Goal: Transaction & Acquisition: Purchase product/service

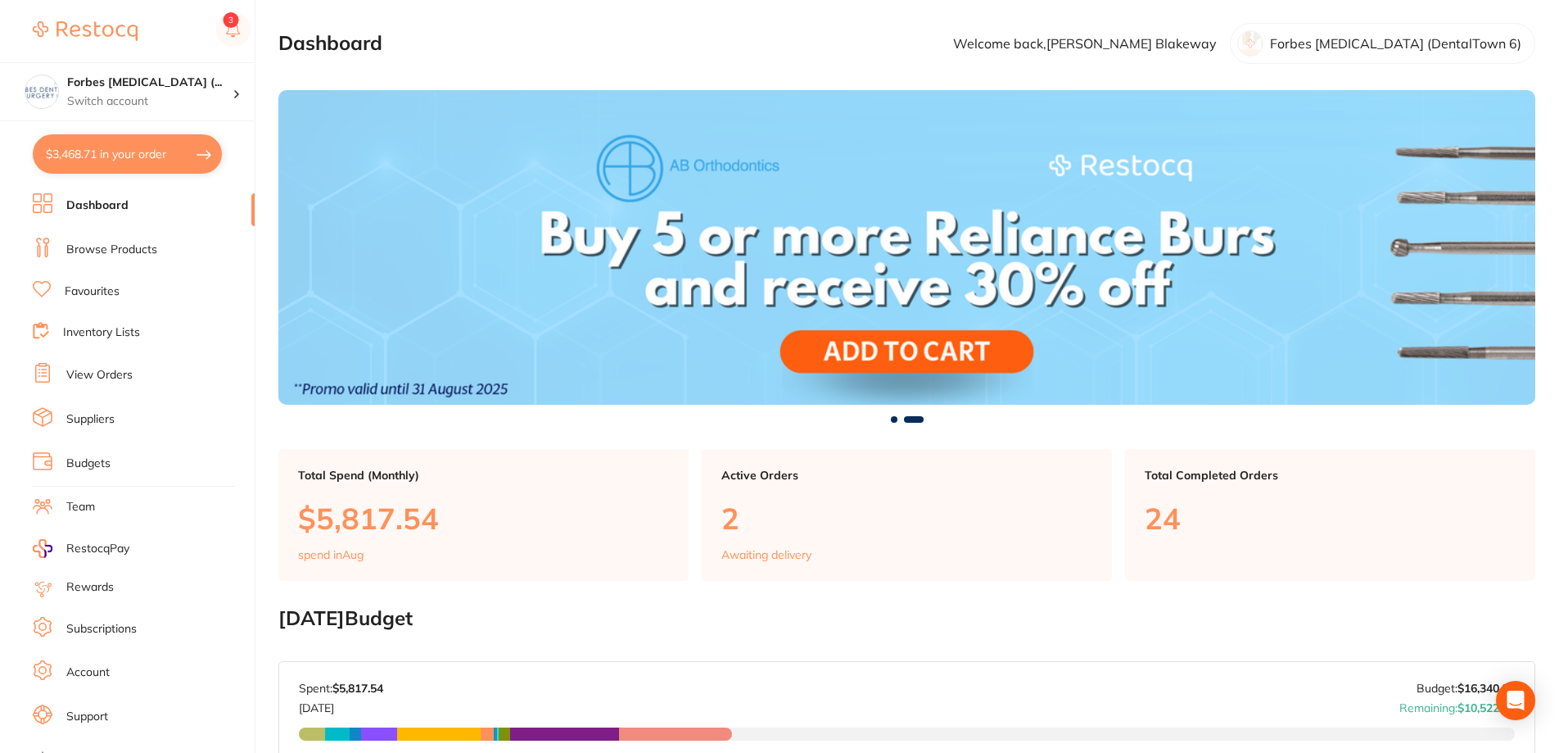
click at [92, 244] on link "Browse Products" at bounding box center [112, 250] width 91 height 17
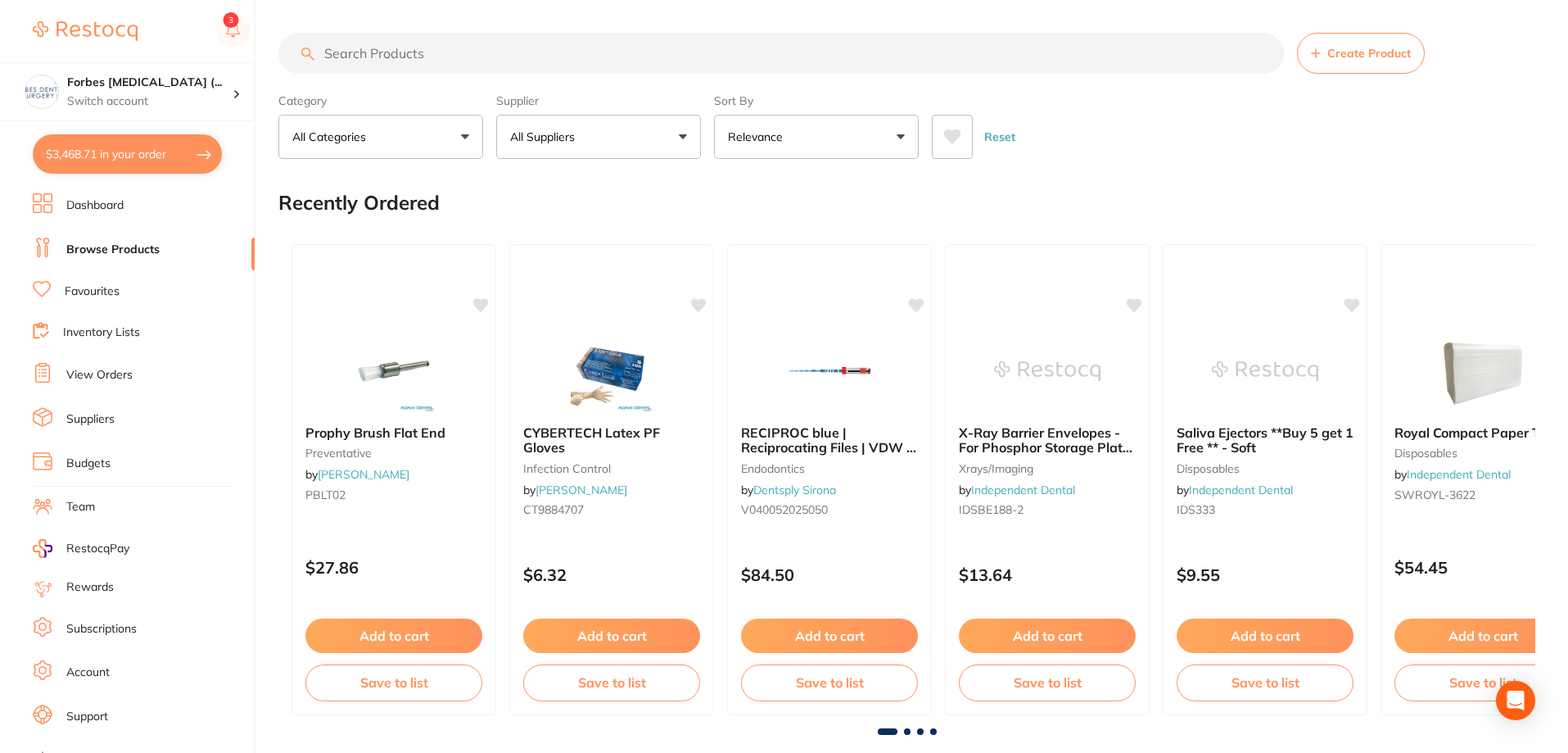
click at [420, 57] on input "search" at bounding box center [781, 53] width 1006 height 41
click at [101, 358] on ul "Dashboard Browse Products Favourites Inventory Lists View Orders Suppliers Budg…" at bounding box center [144, 475] width 222 height 565
click at [99, 383] on link "View Orders" at bounding box center [100, 375] width 66 height 17
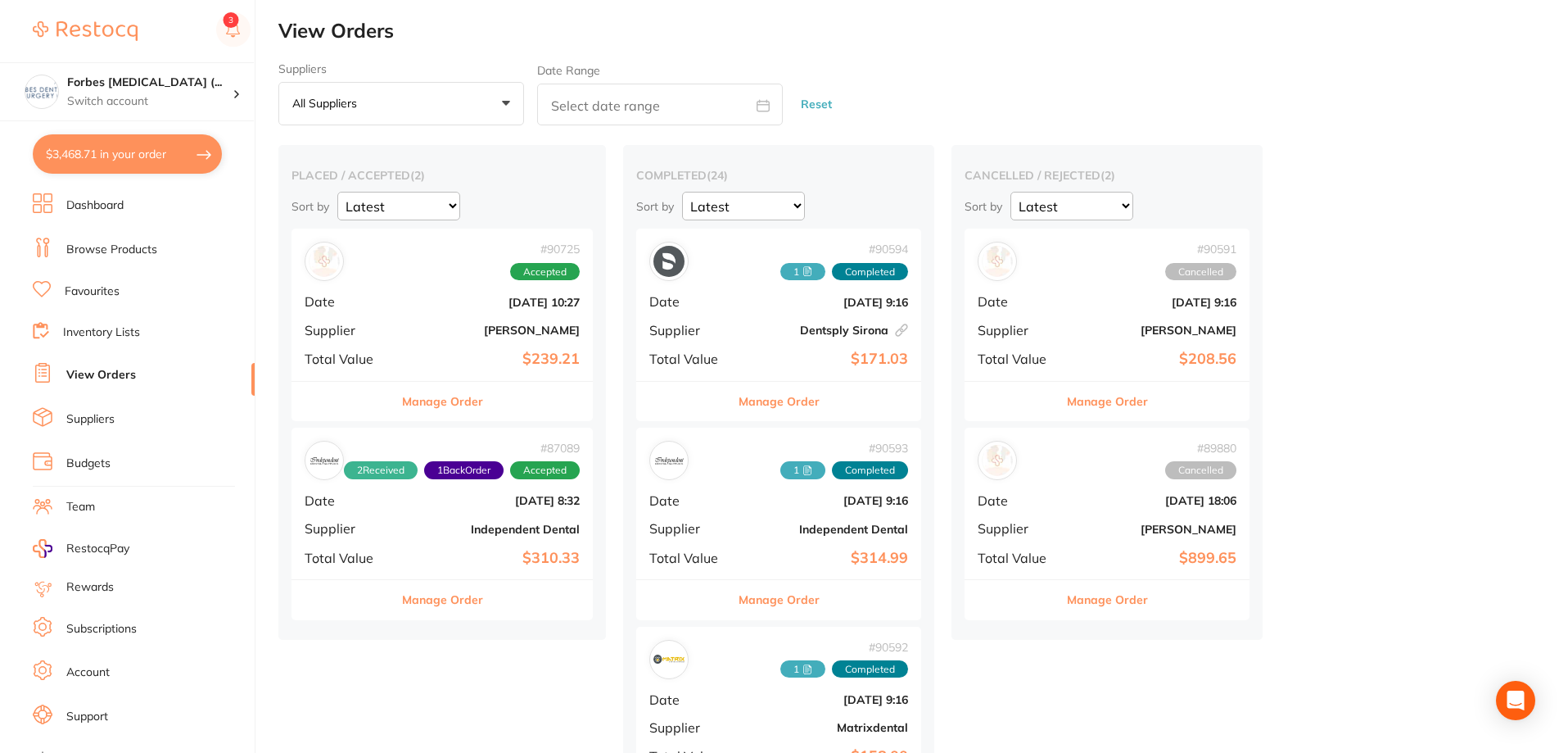
click at [390, 299] on span "Date" at bounding box center [348, 301] width 87 height 15
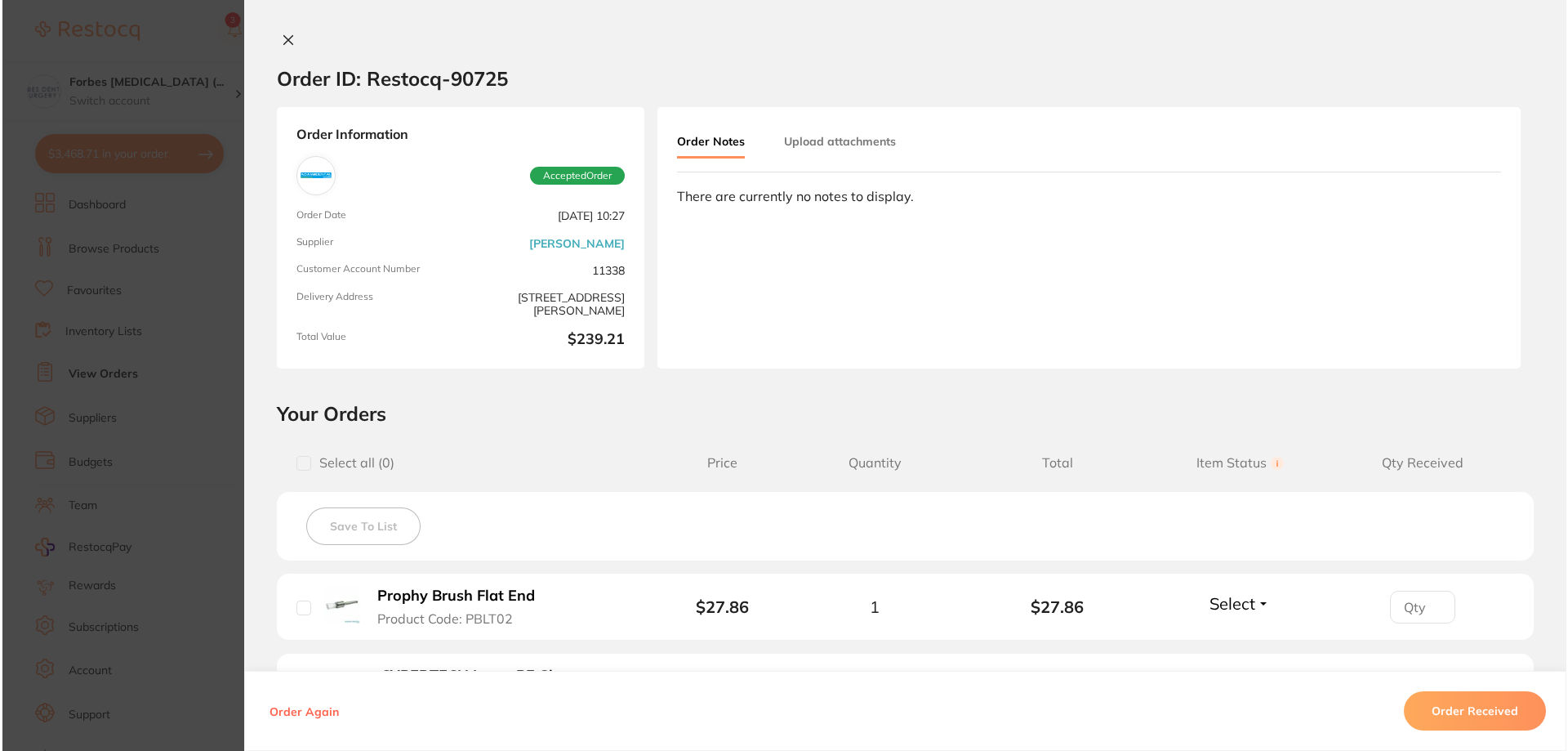
scroll to position [321, 0]
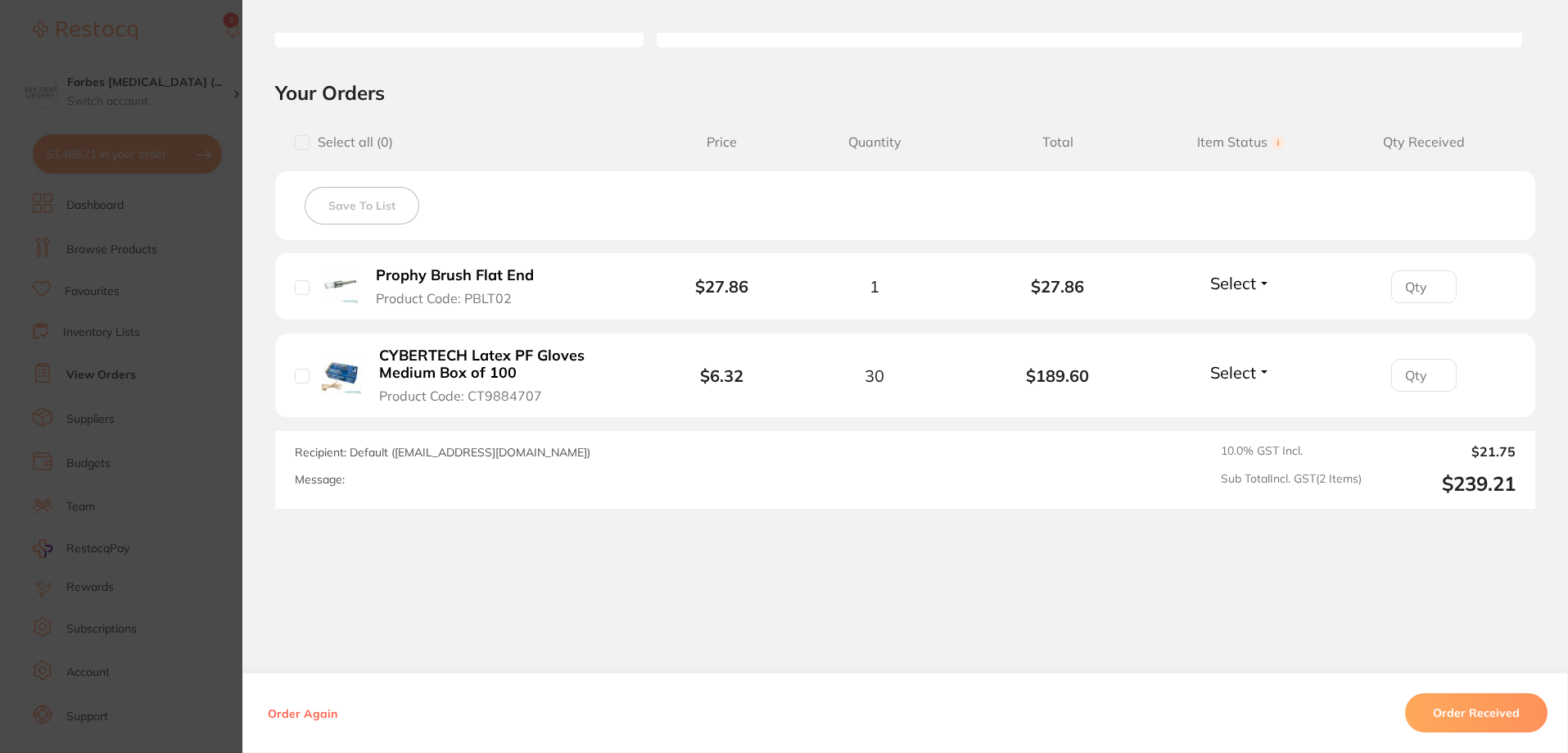
click at [1263, 368] on button "Select" at bounding box center [1240, 371] width 71 height 20
click at [1236, 411] on span "Received" at bounding box center [1241, 407] width 42 height 12
click at [1200, 614] on div "Order ID: Restocq- 90725 Order Information 1 Received Accepted Order Order Date…" at bounding box center [905, 393] width 1325 height 720
click at [1067, 613] on div "Order ID: Restocq- 90725 Order Information 1 Received Accepted Order Order Date…" at bounding box center [905, 393] width 1325 height 720
click at [232, 287] on section "Order ID: Restocq- 90725 Order Information 1 Received Accepted Order Order Date…" at bounding box center [784, 376] width 1568 height 753
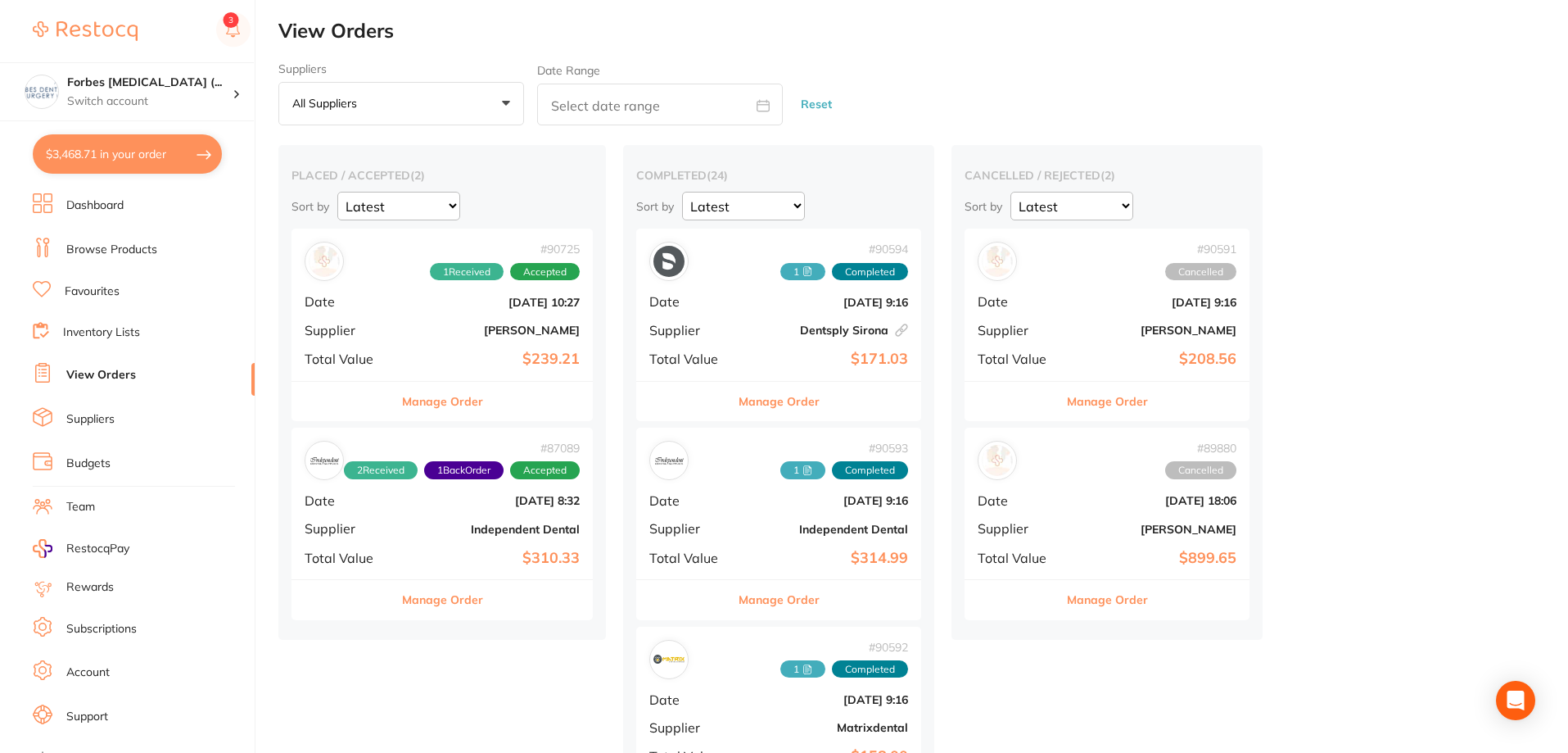
click at [126, 204] on li "Dashboard" at bounding box center [144, 205] width 222 height 24
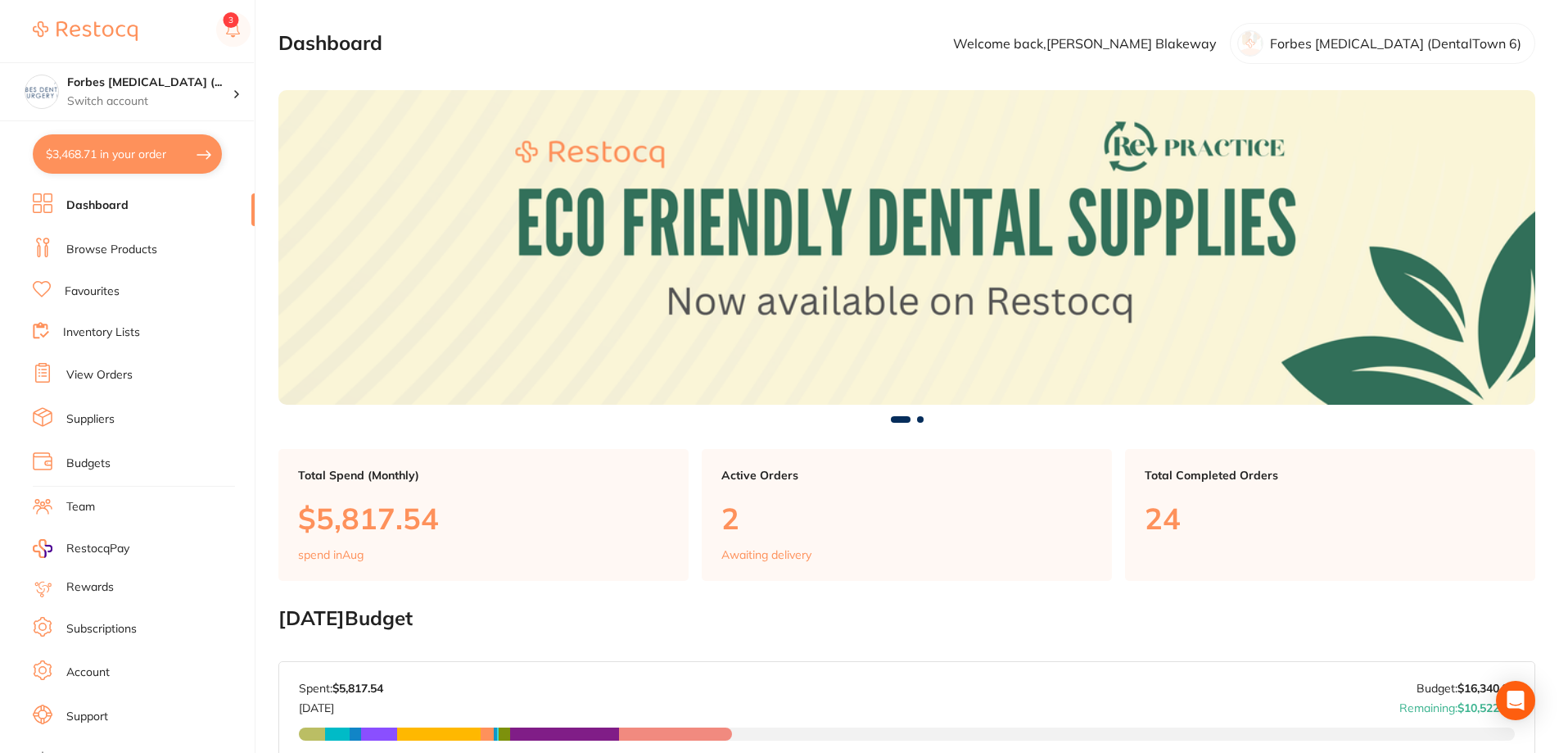
click at [125, 250] on link "Browse Products" at bounding box center [112, 250] width 91 height 17
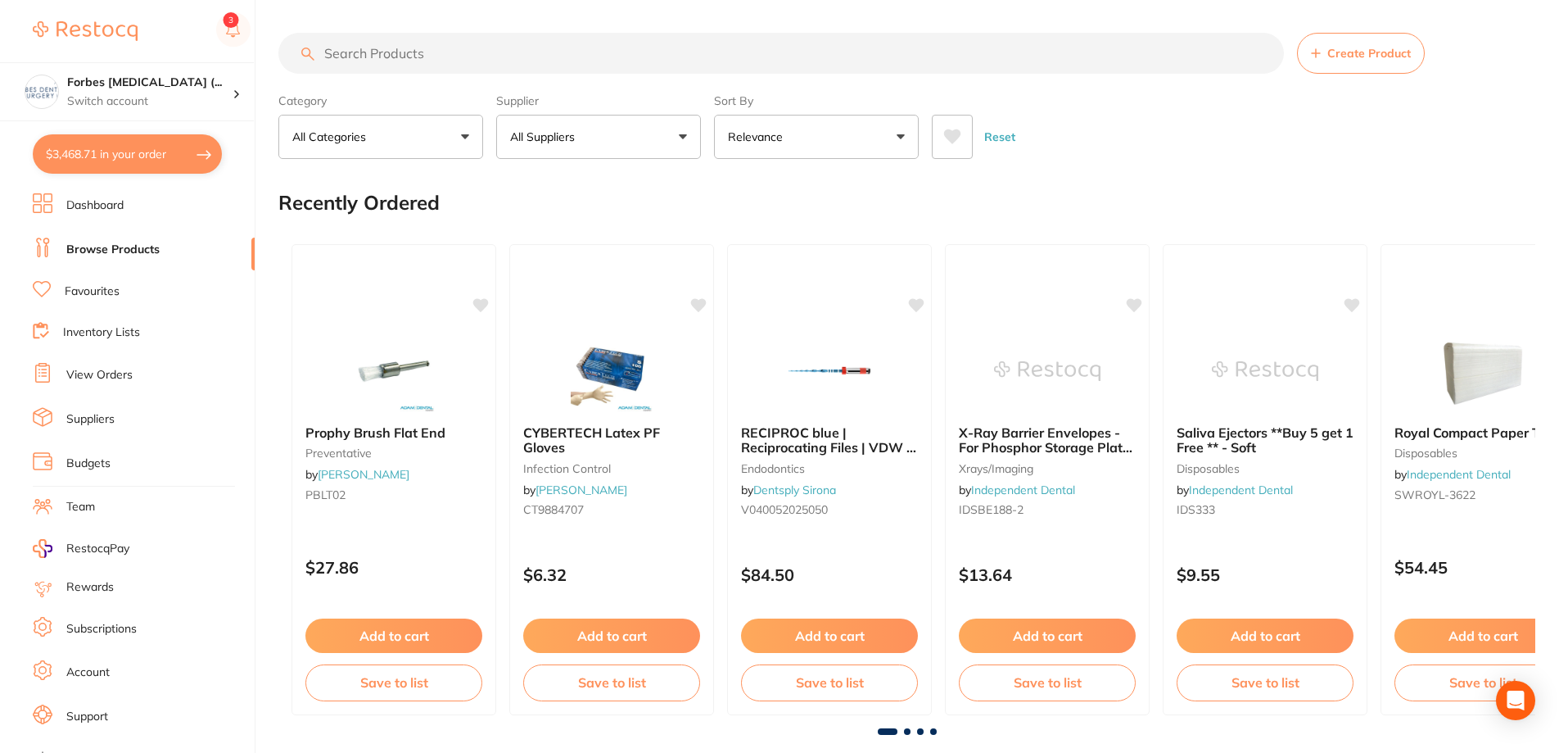
click at [409, 54] on input "search" at bounding box center [781, 53] width 1006 height 41
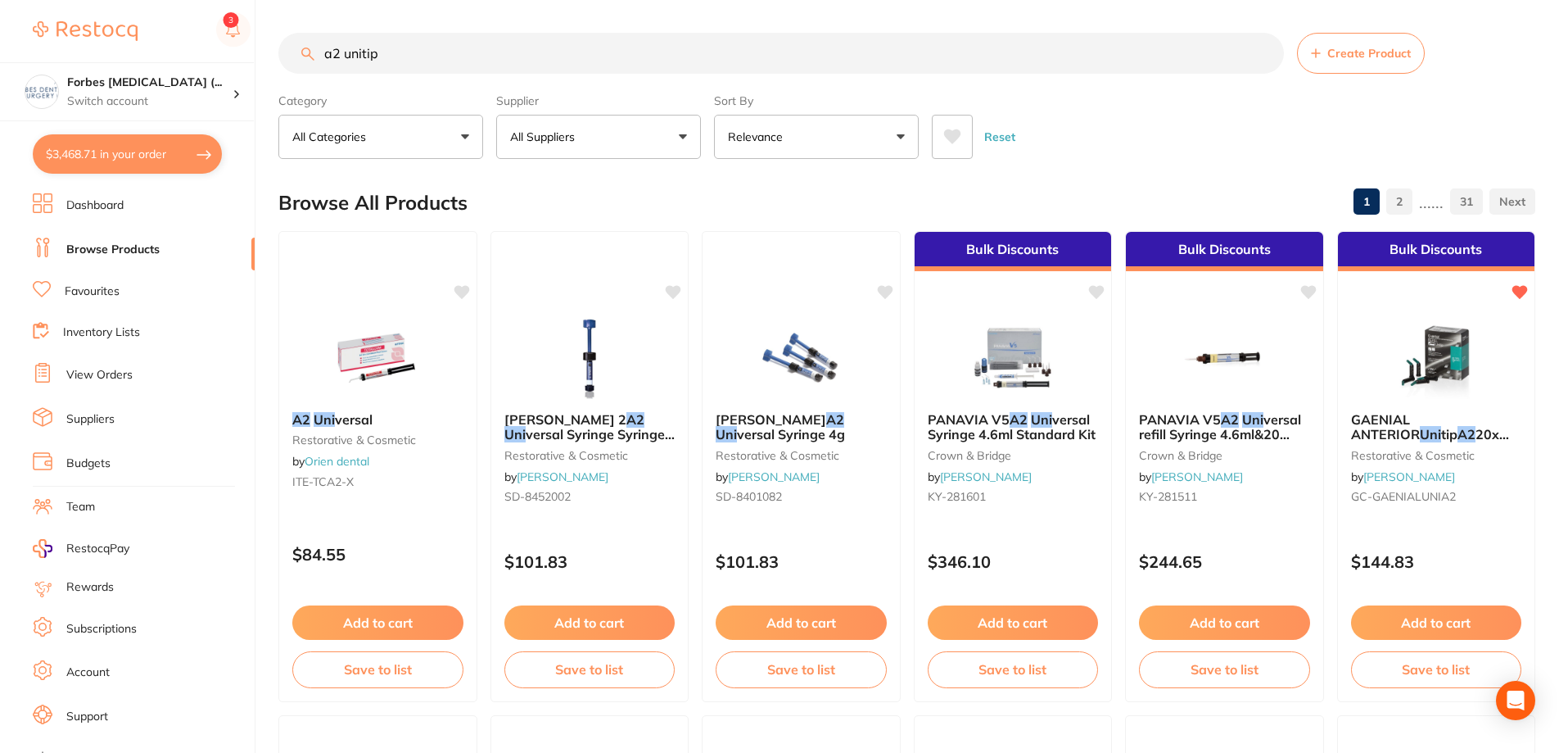
type input "a2 unitip"
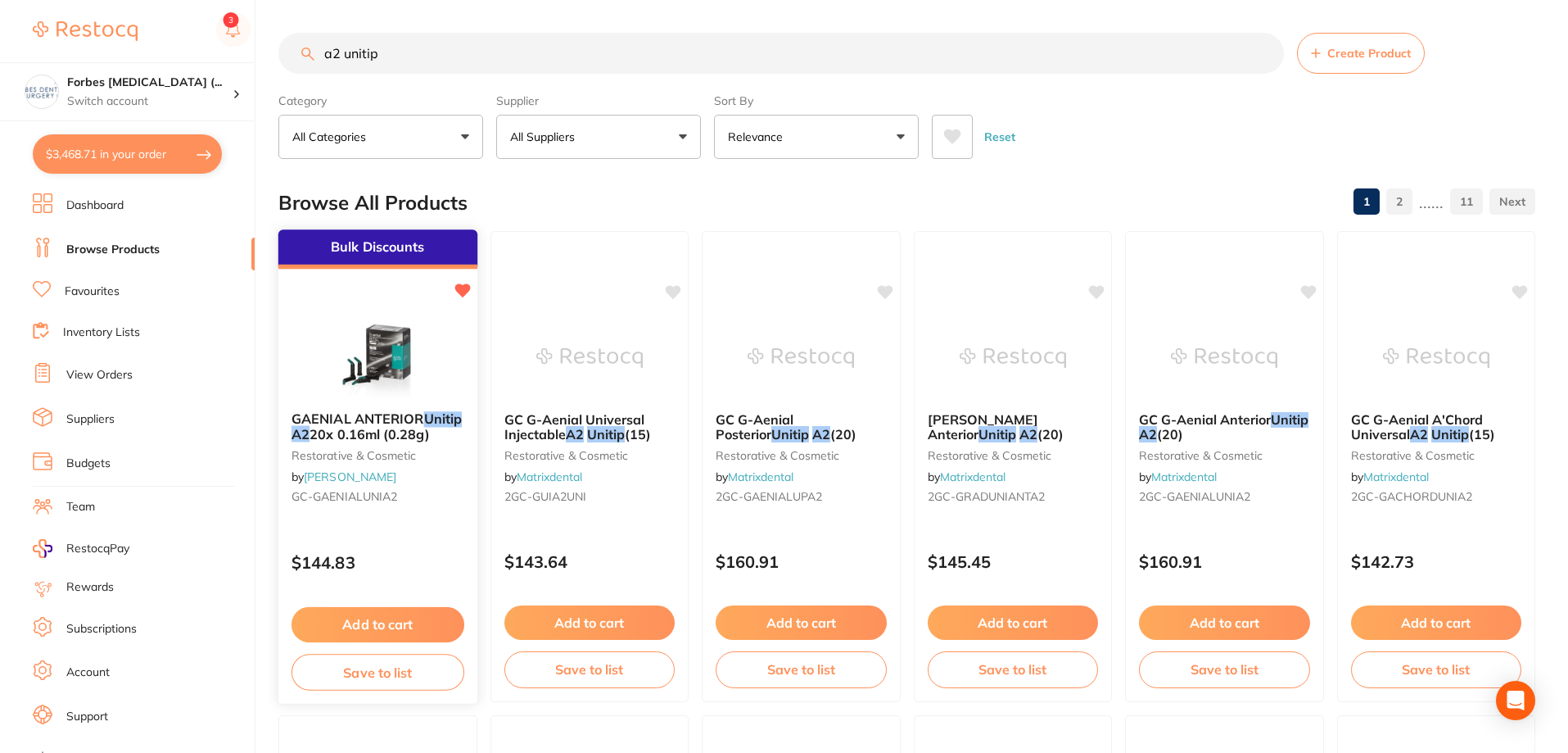
click at [402, 349] on img at bounding box center [377, 356] width 107 height 83
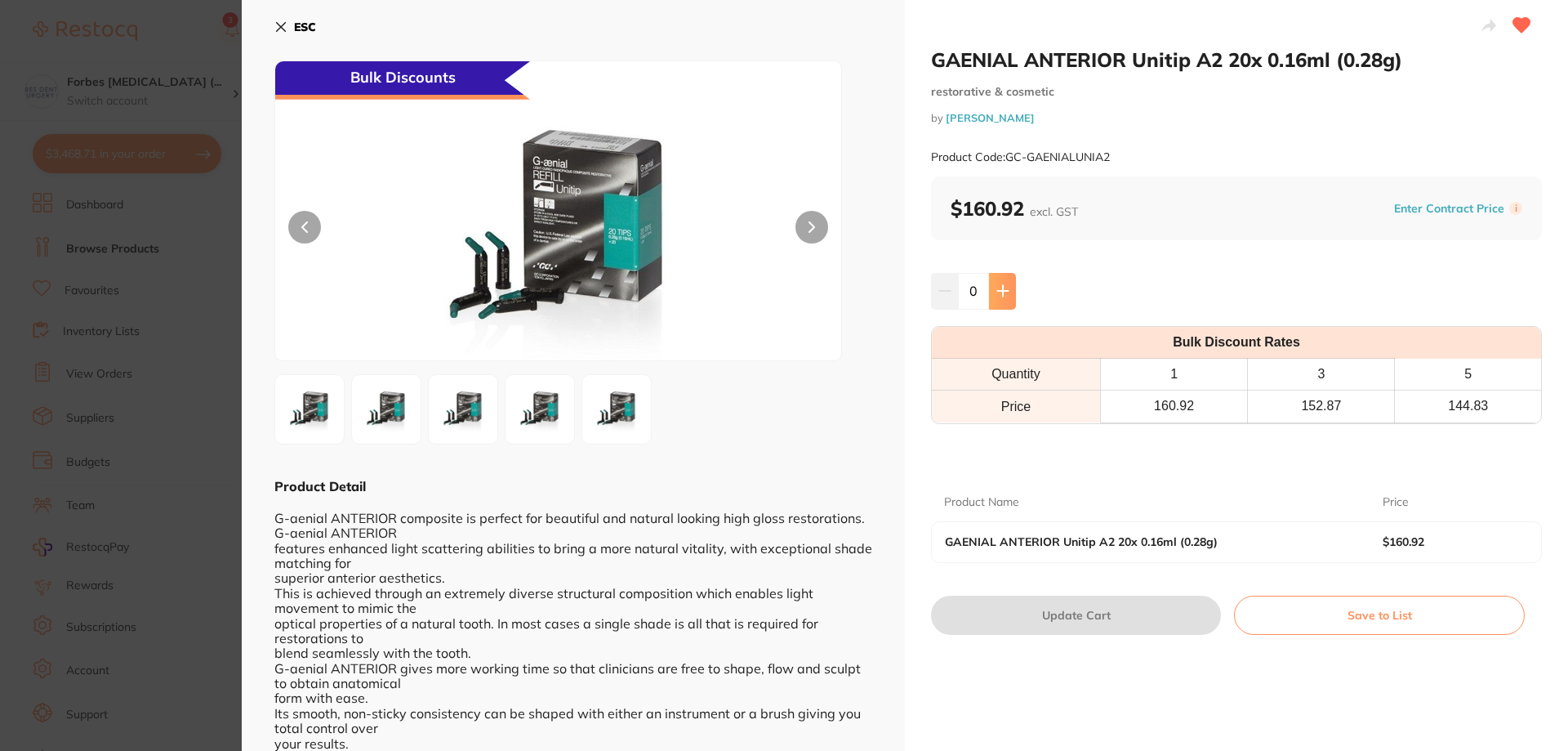
click at [1004, 294] on icon at bounding box center [1003, 290] width 13 height 13
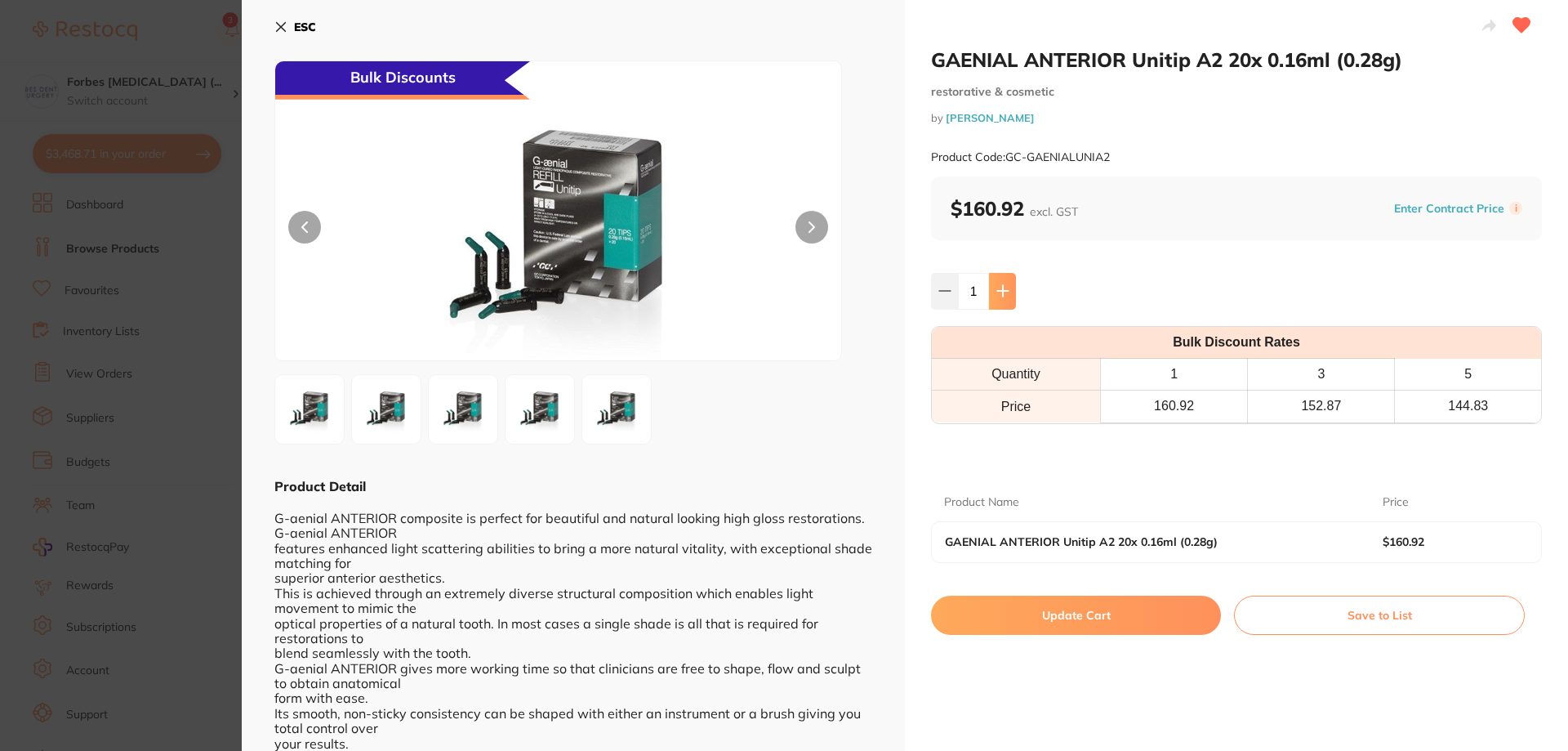
click at [1004, 294] on icon at bounding box center [1003, 290] width 13 height 13
type input "3"
click at [1031, 616] on button "Update Cart" at bounding box center [1076, 615] width 290 height 39
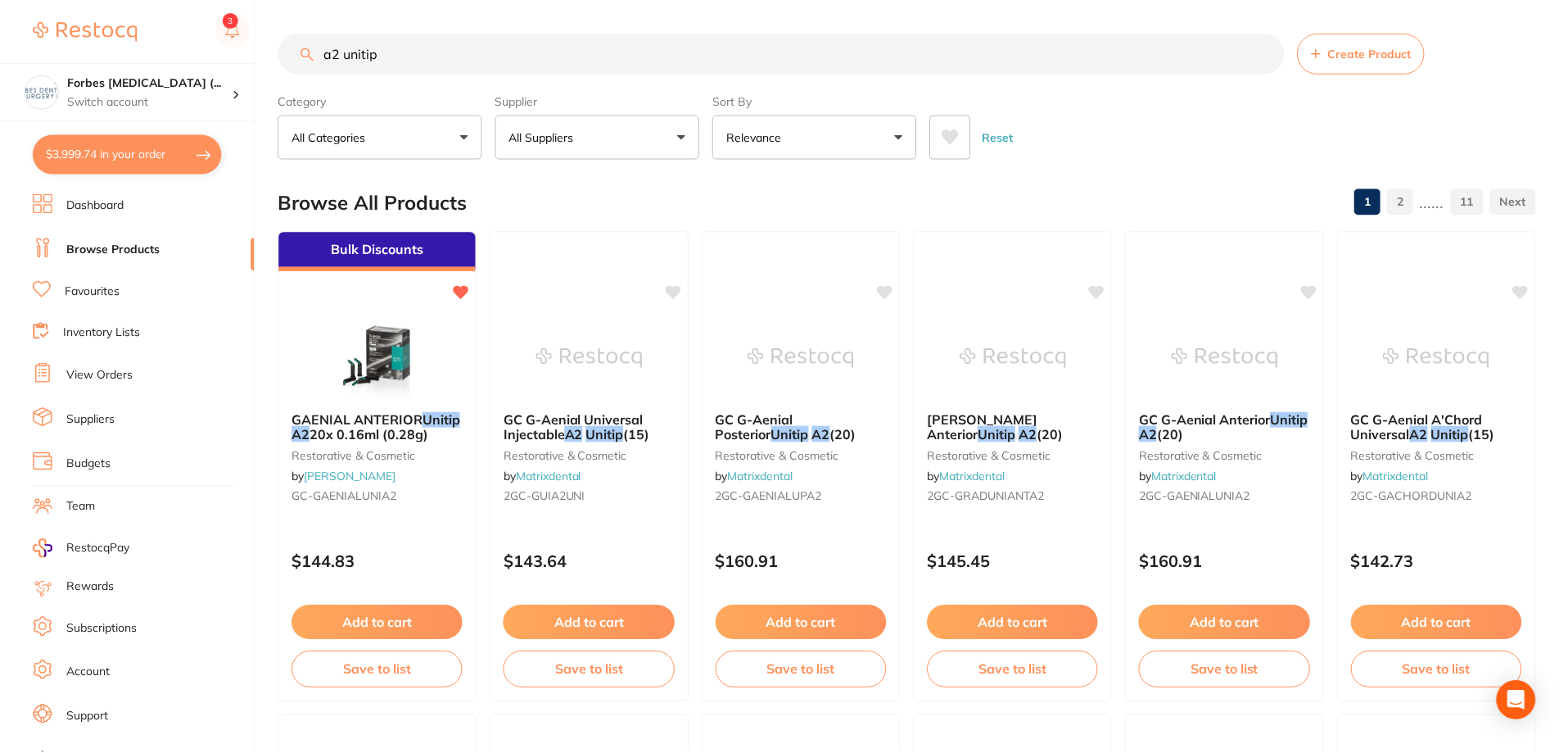
scroll to position [9, 0]
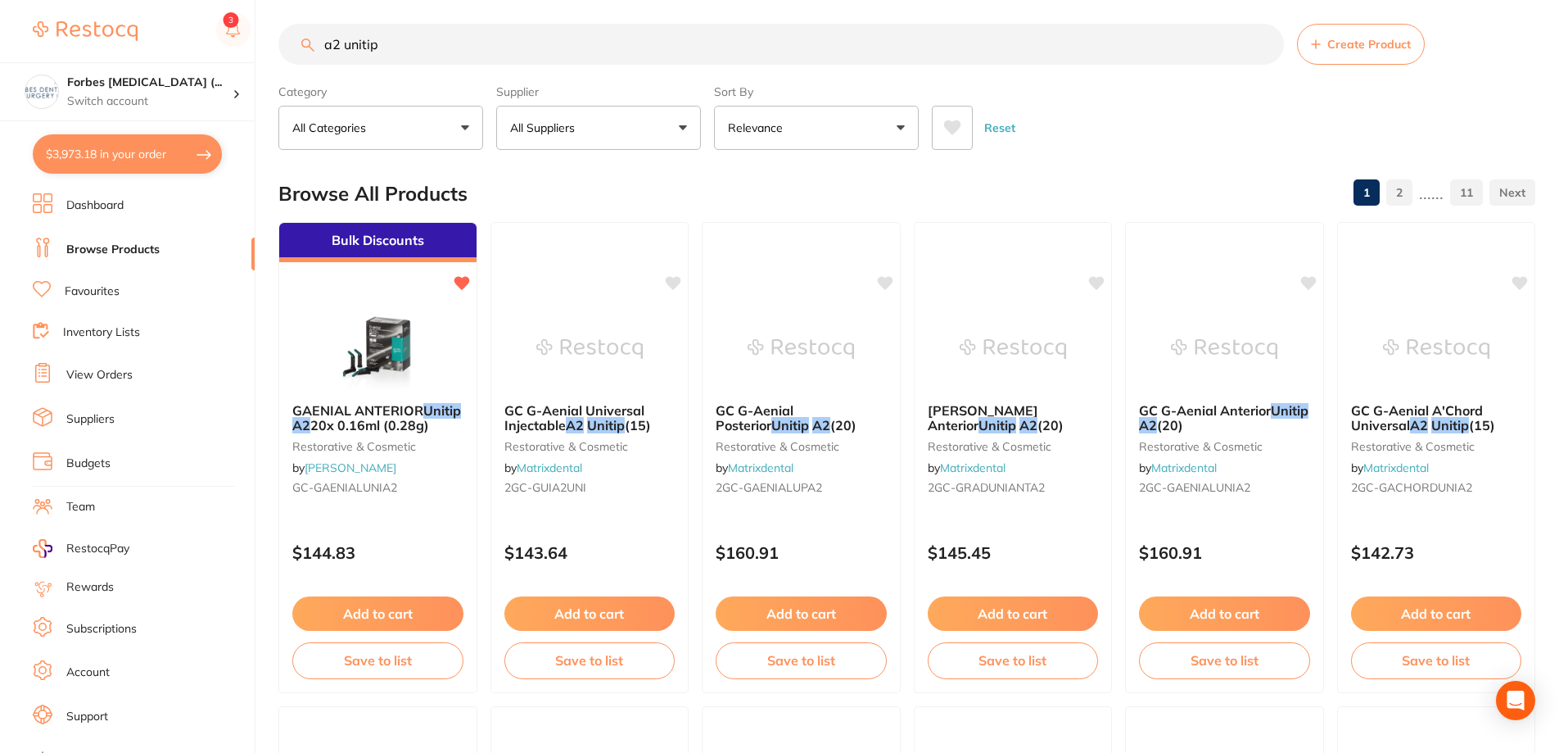
click at [402, 61] on input "a2 unitip" at bounding box center [781, 44] width 1006 height 41
type input "a"
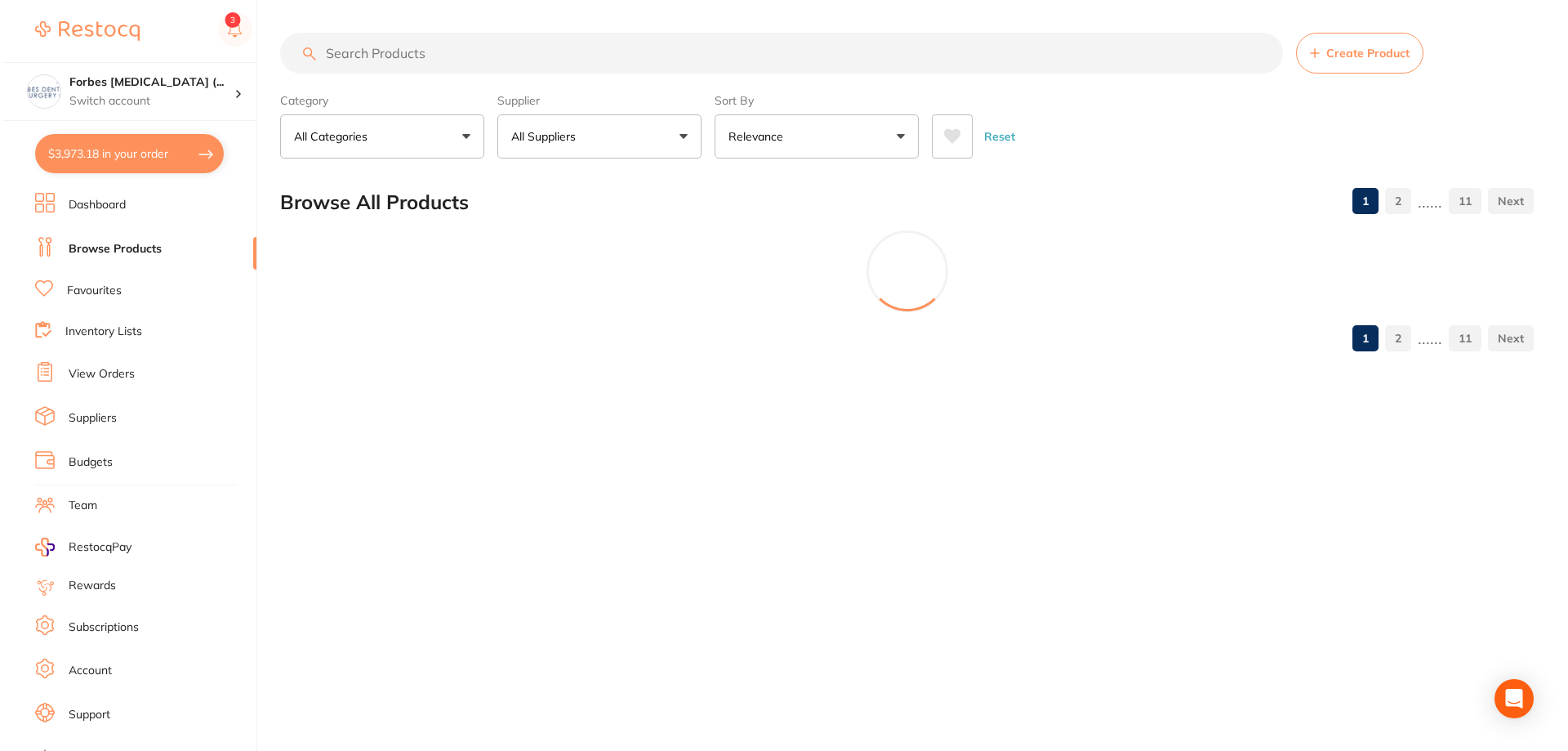
scroll to position [0, 0]
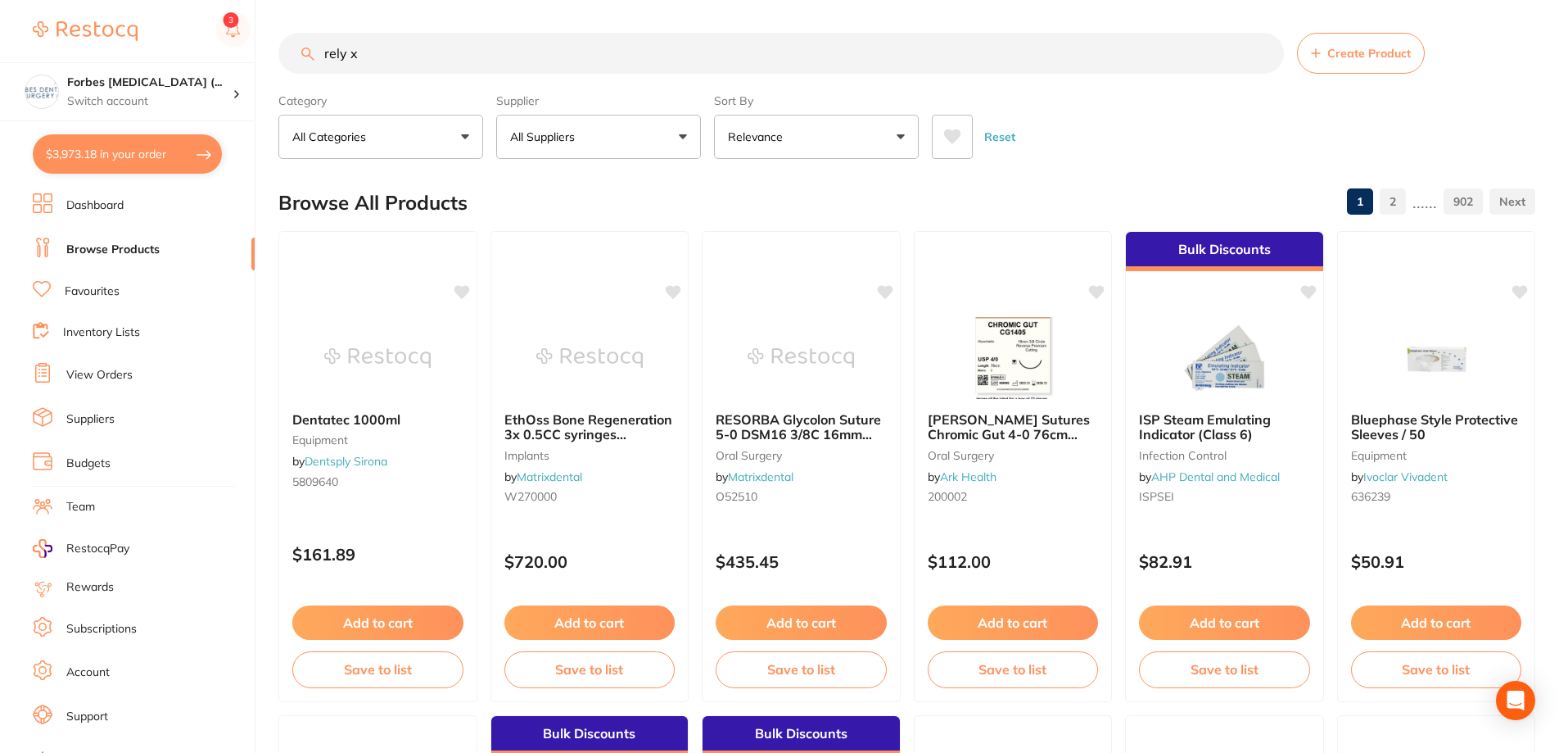
type input "rely x"
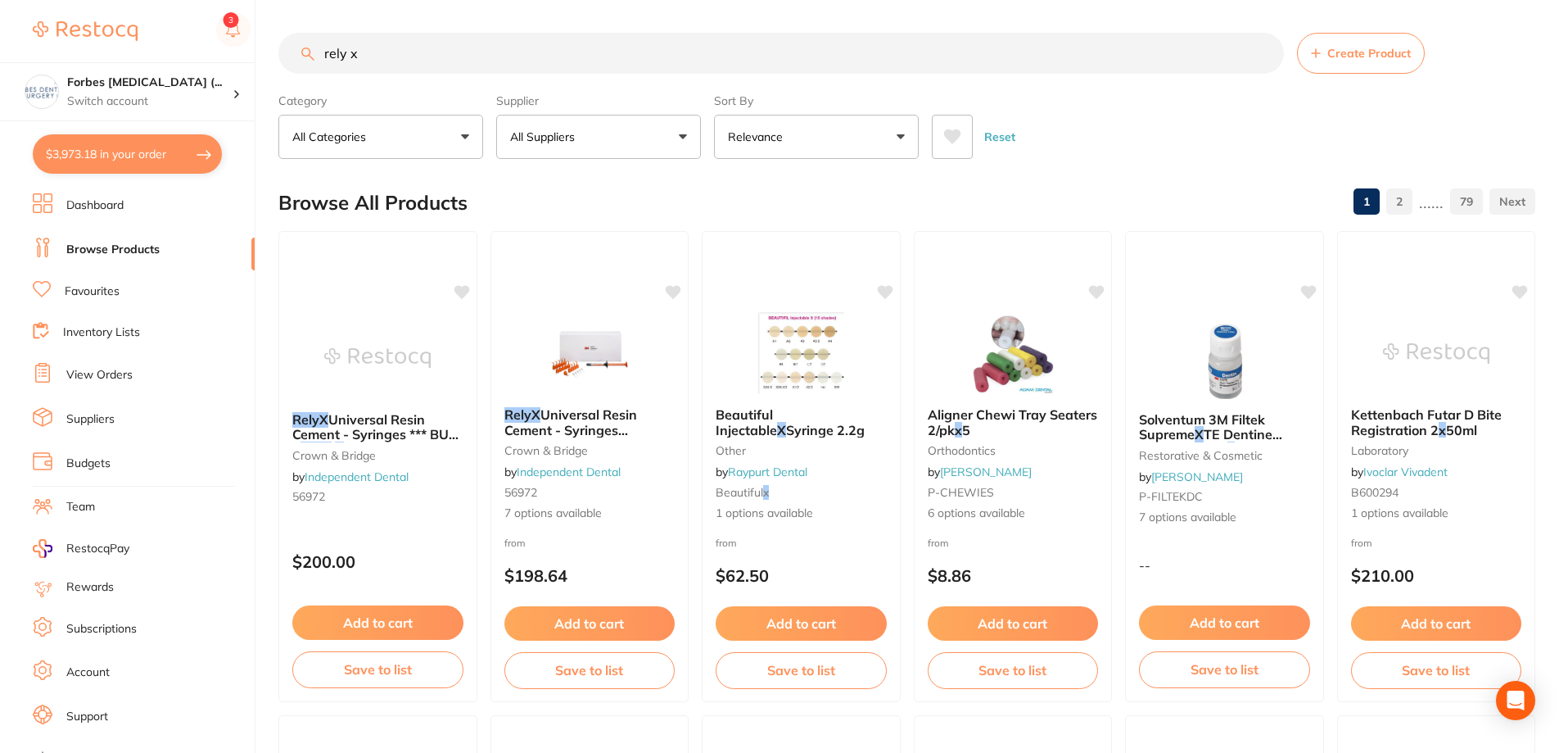
click at [149, 151] on button "$3,973.18 in your order" at bounding box center [127, 154] width 189 height 39
checkbox input "true"
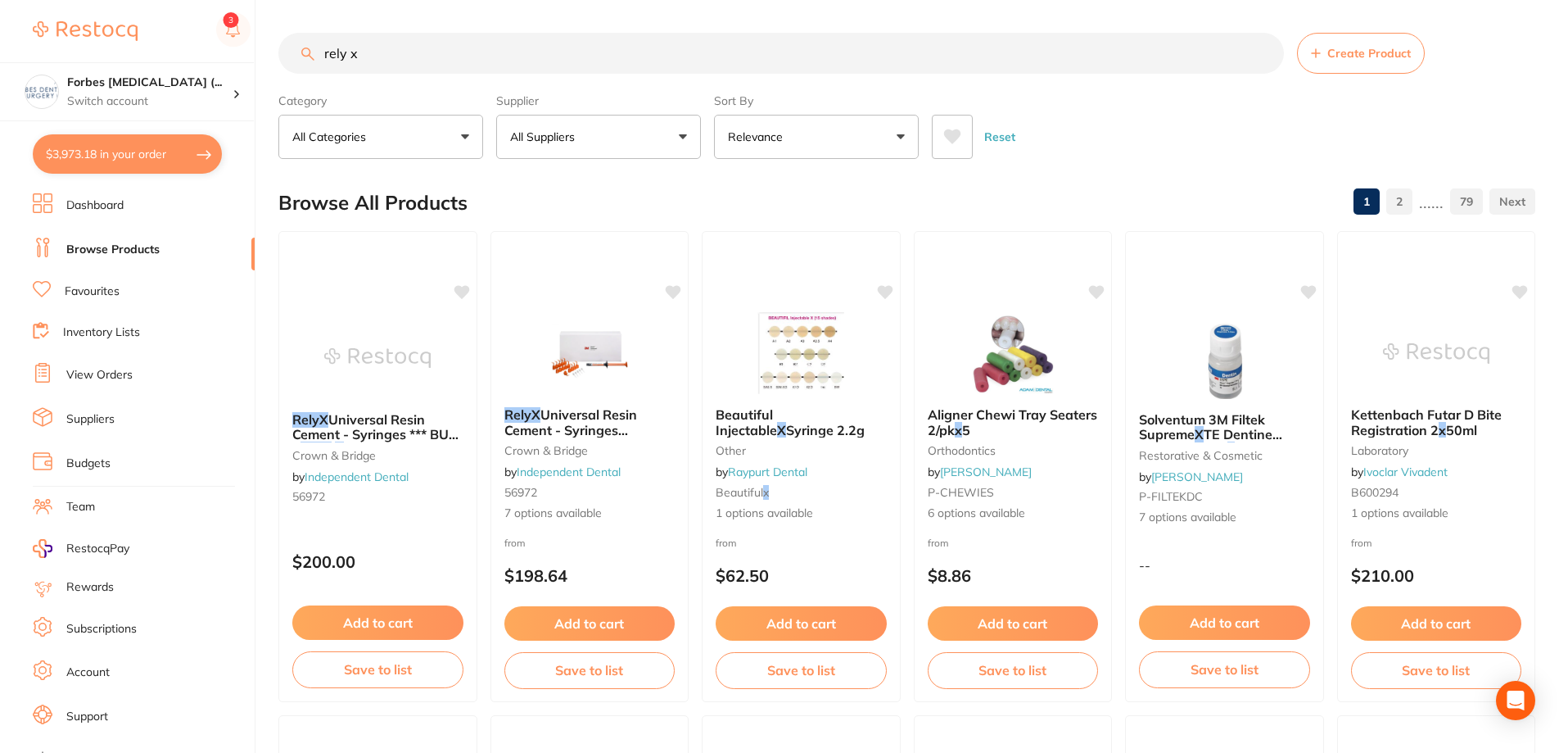
checkbox input "true"
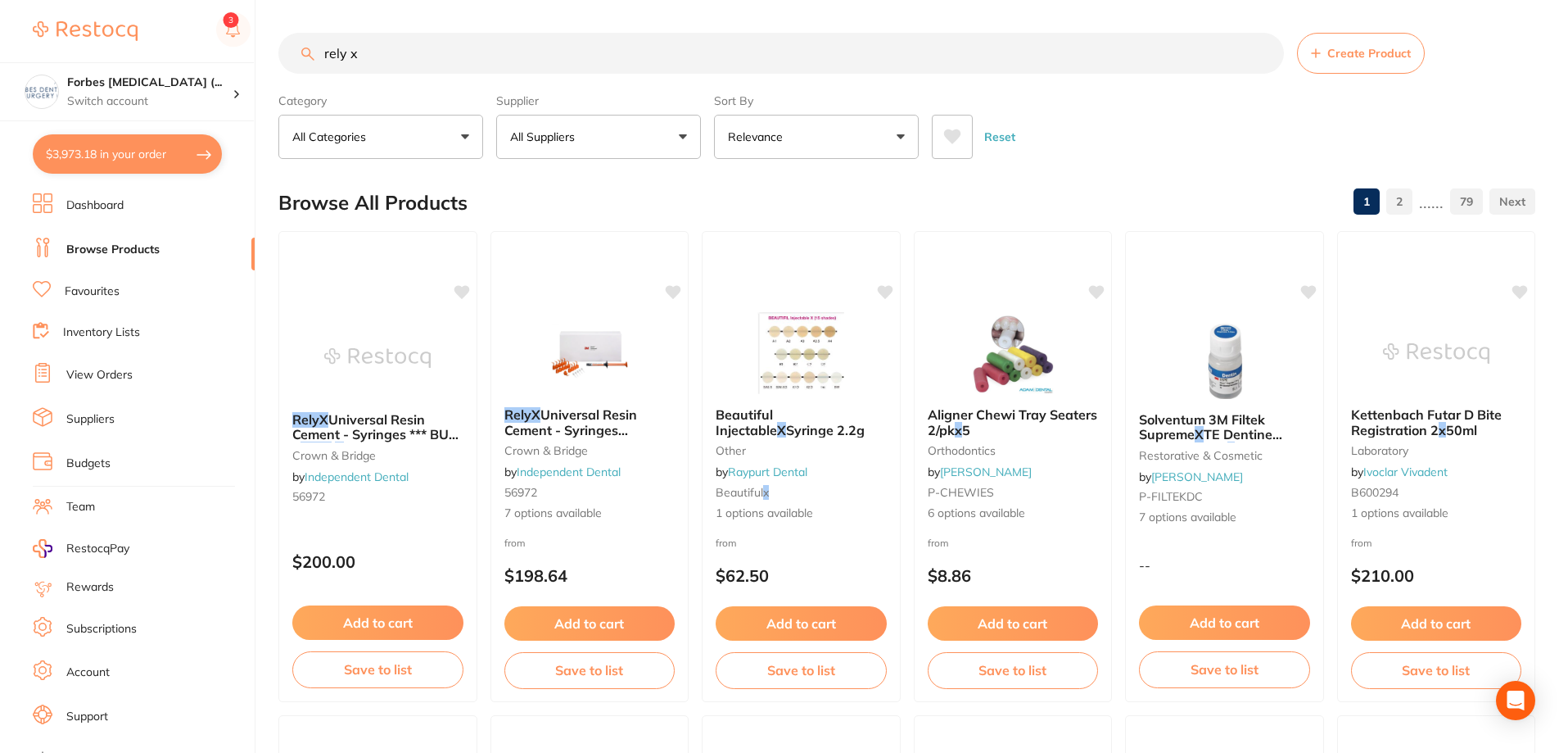
checkbox input "true"
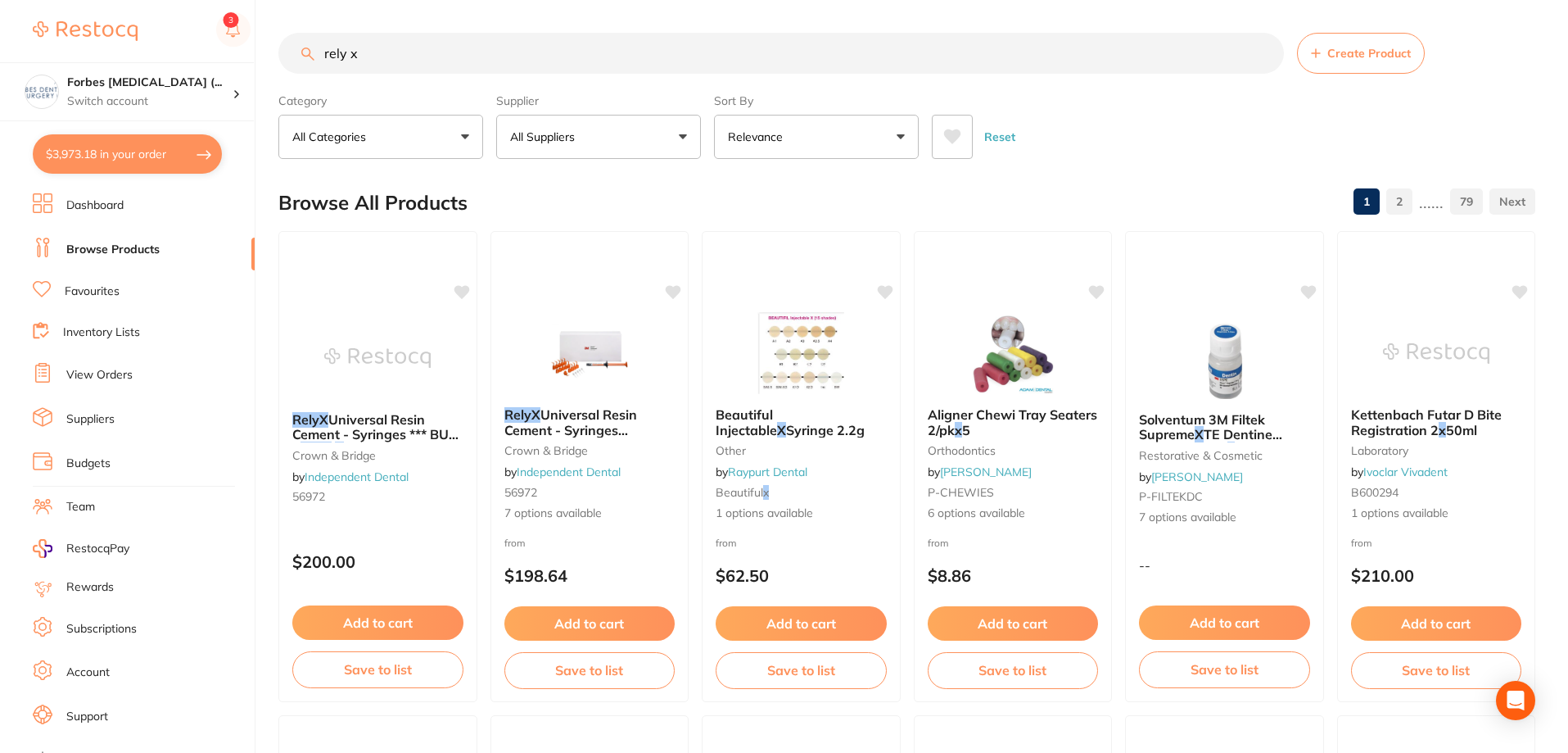
checkbox input "true"
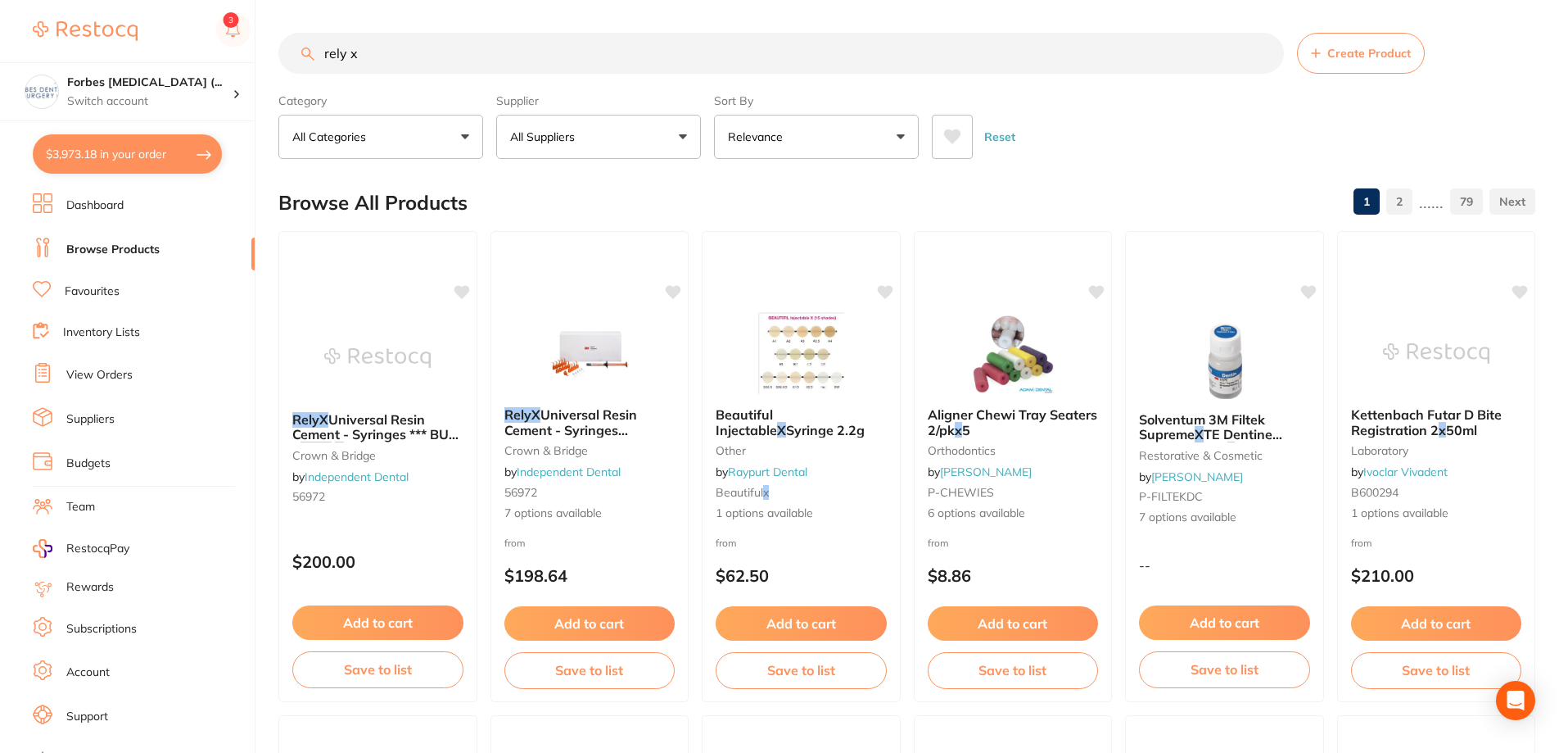
checkbox input "true"
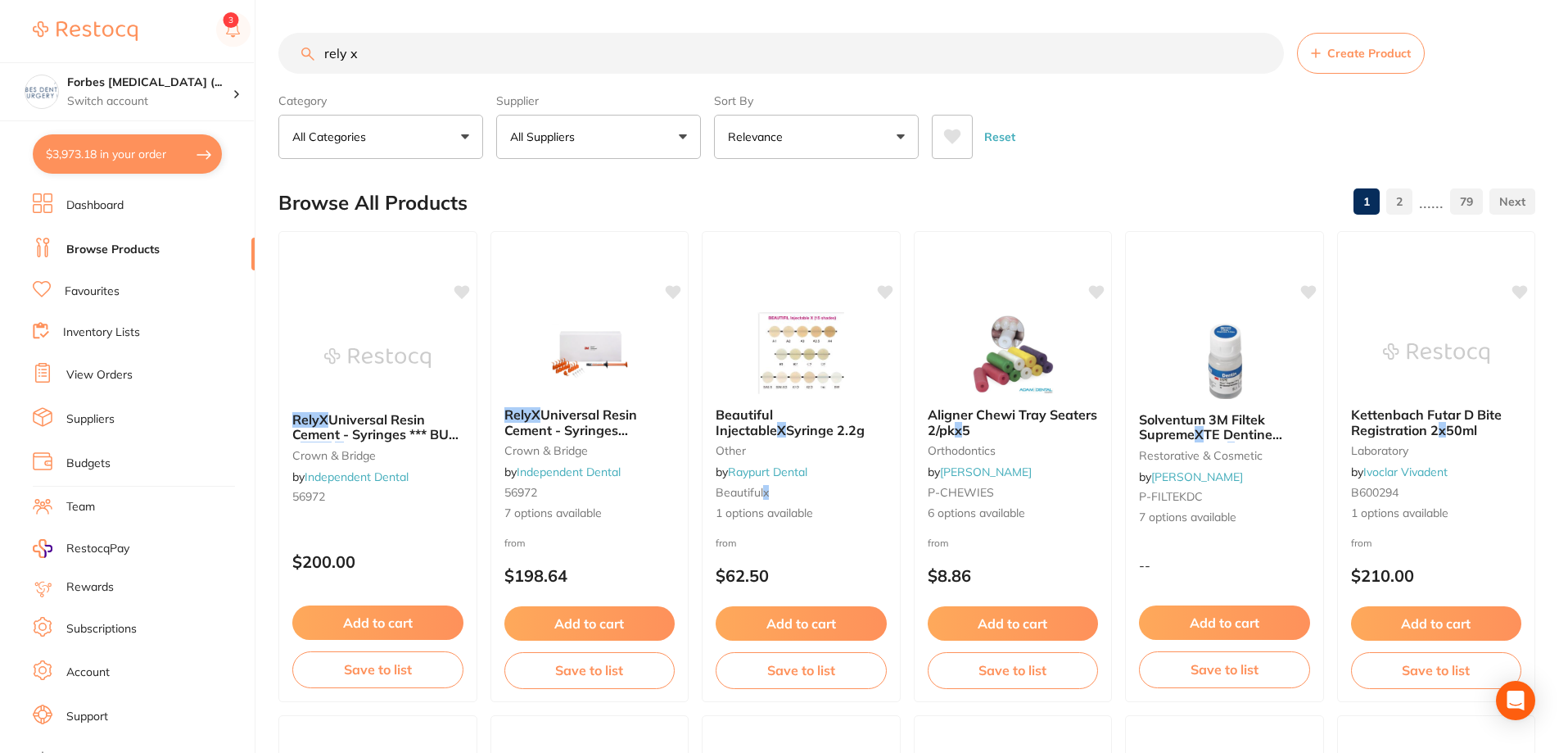
checkbox input "true"
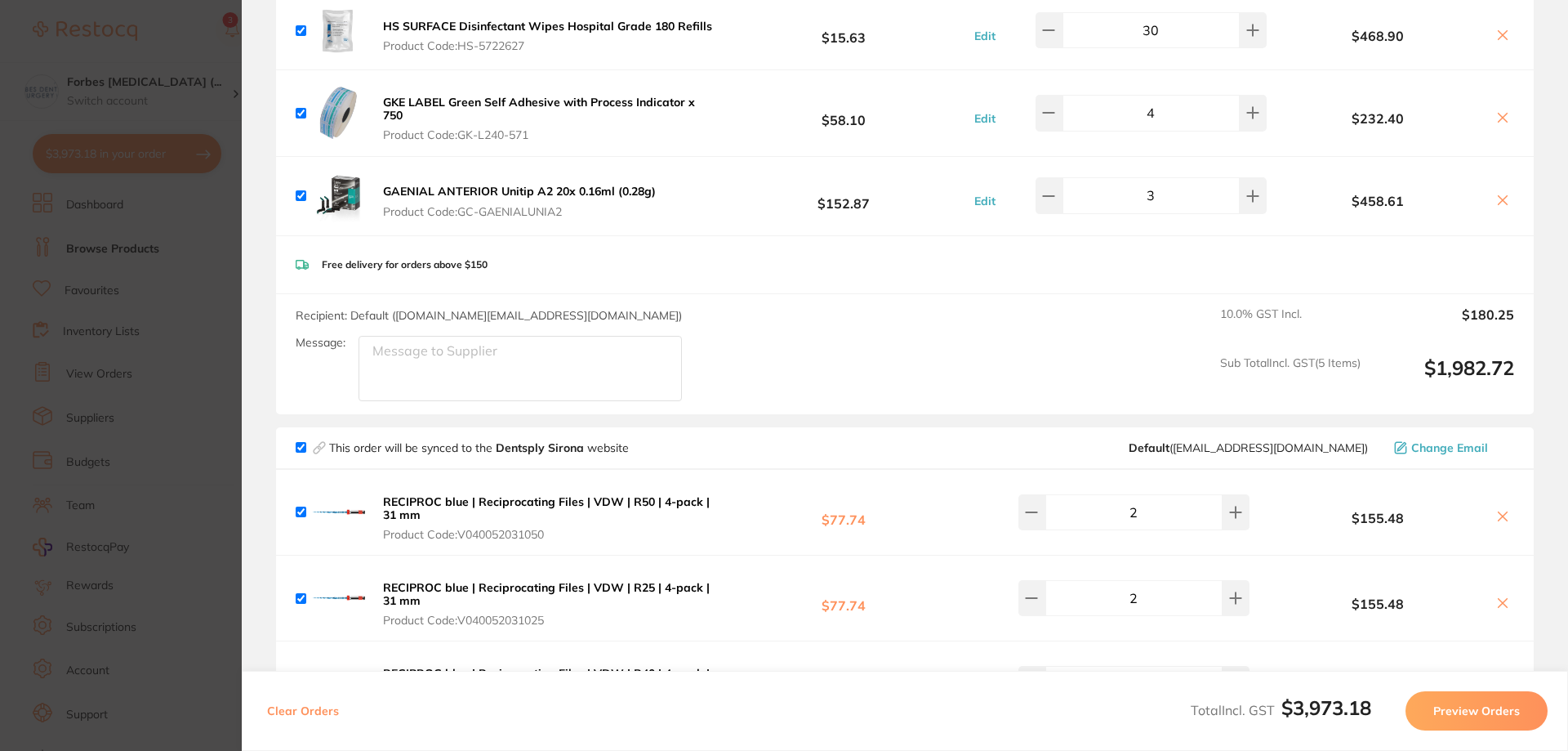
scroll to position [762, 0]
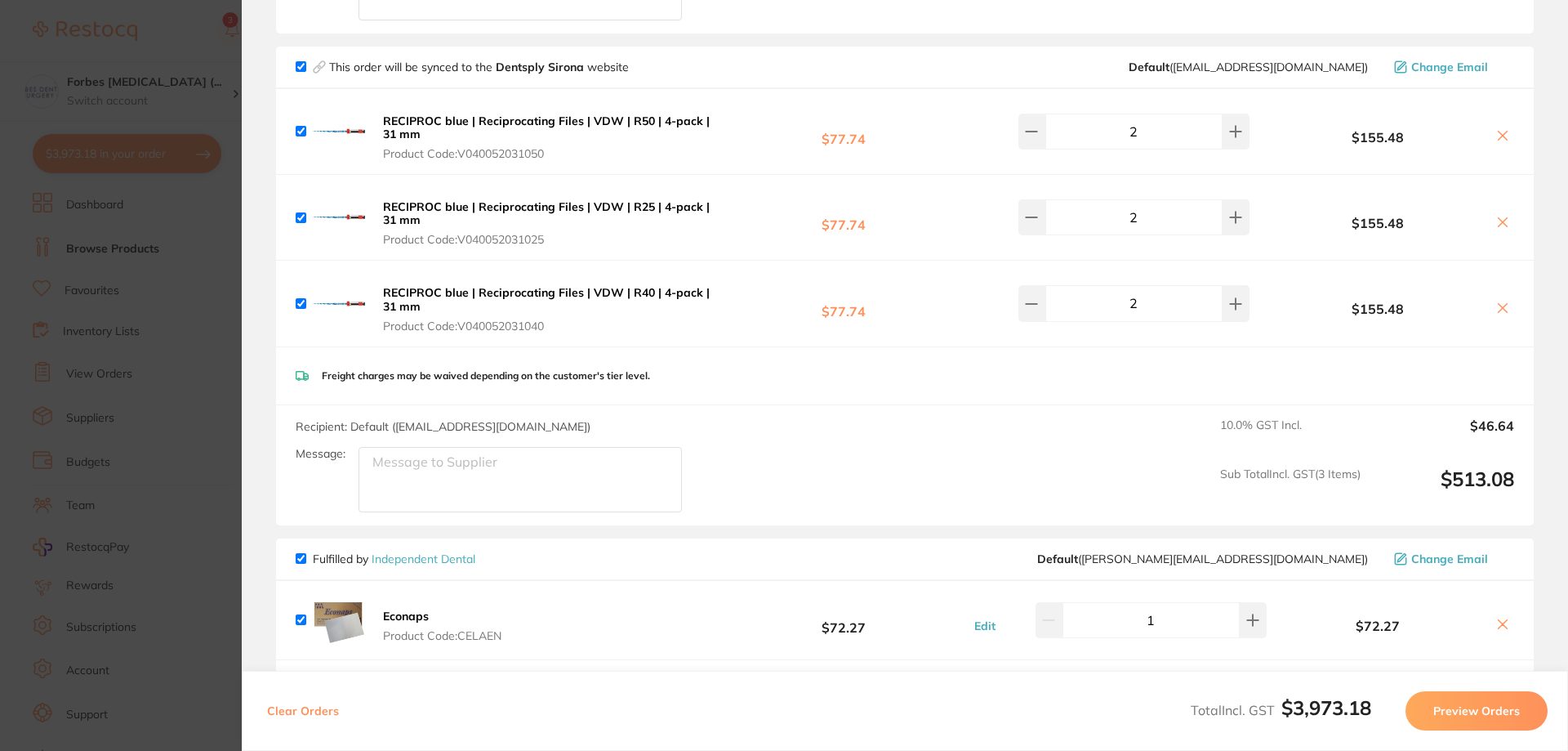
click at [189, 331] on section "Update RRP Set your pre negotiated price for this item. Item Agreed RRP (excl. …" at bounding box center [784, 376] width 1568 height 751
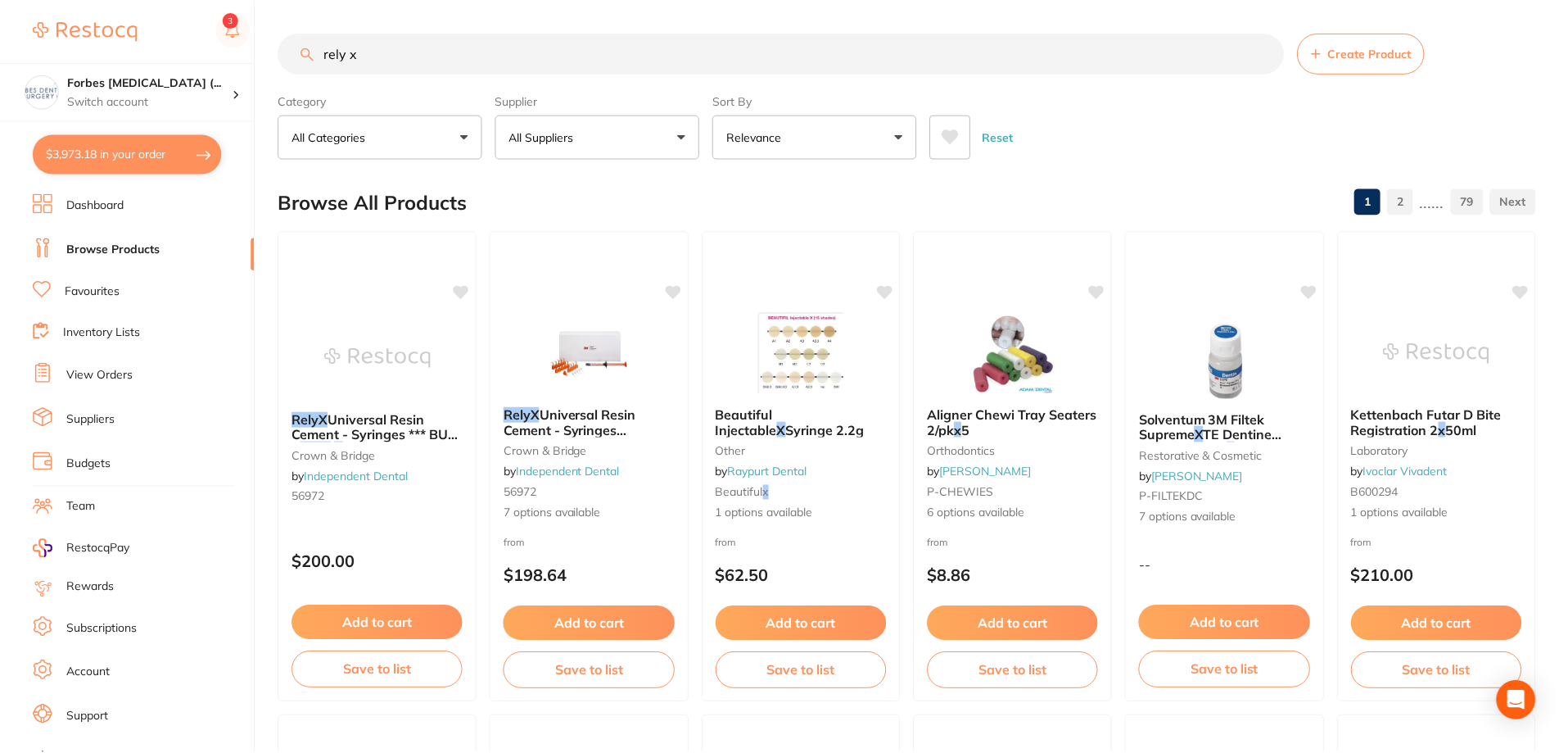
scroll to position [9, 0]
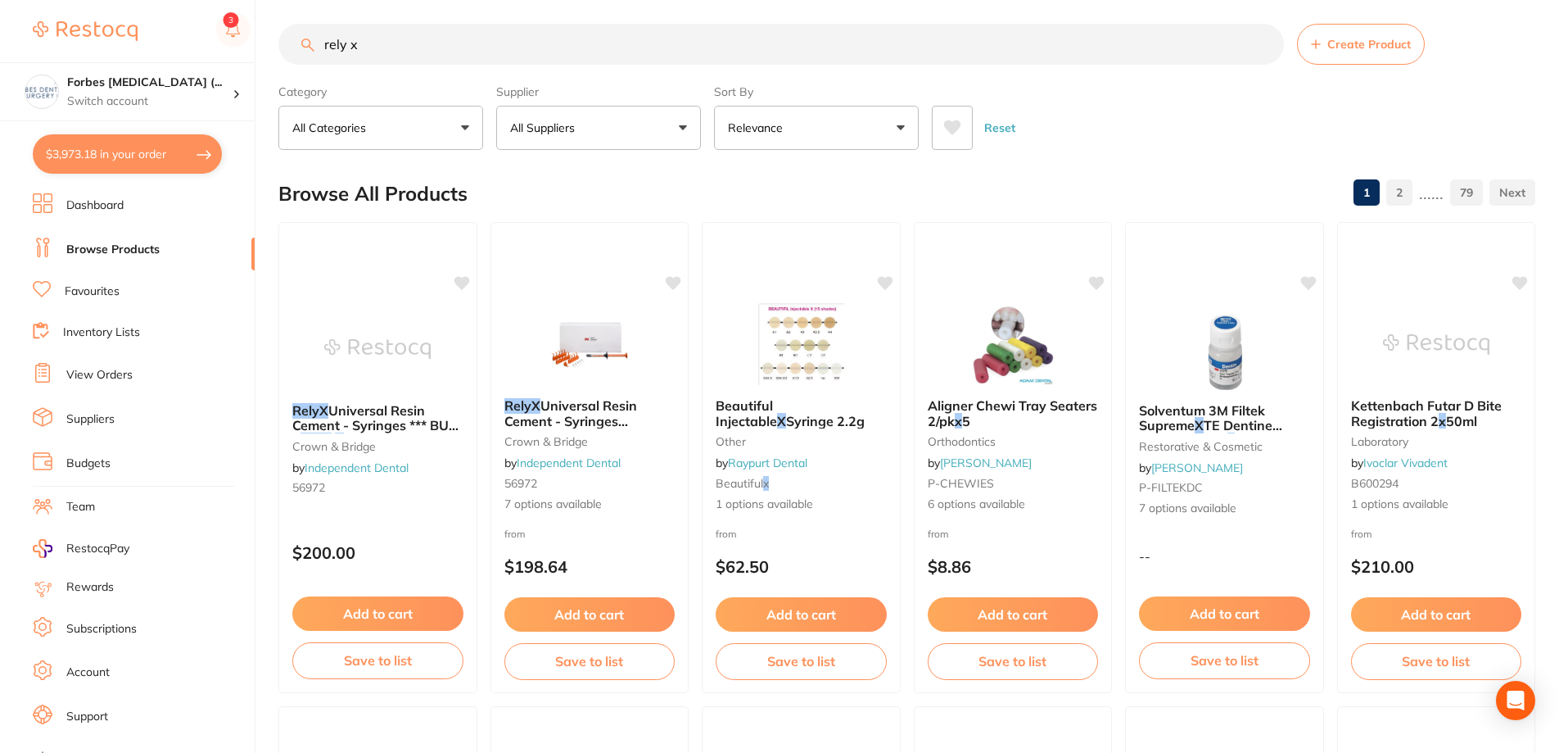
click at [85, 149] on button "$3,973.18 in your order" at bounding box center [127, 154] width 189 height 39
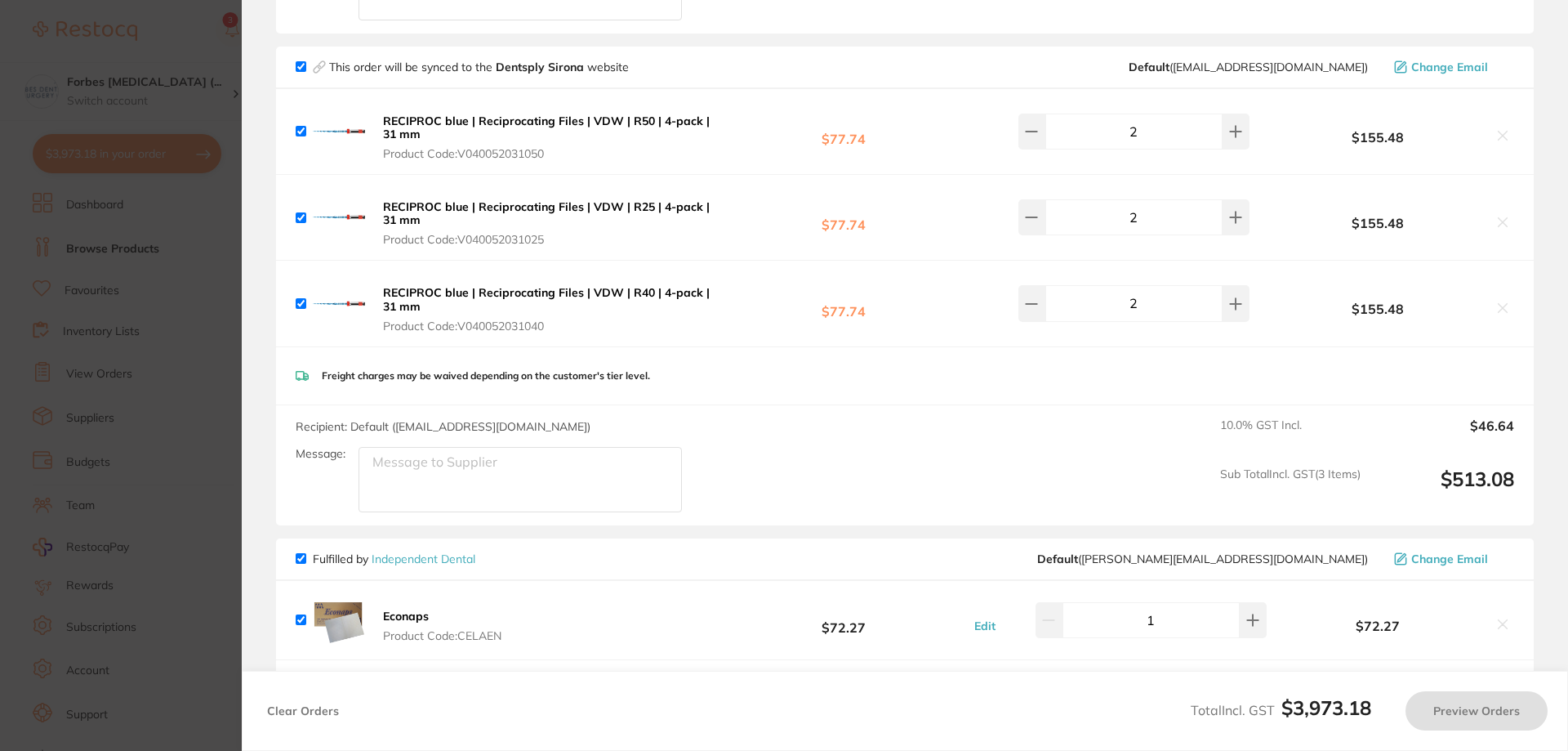
scroll to position [0, 0]
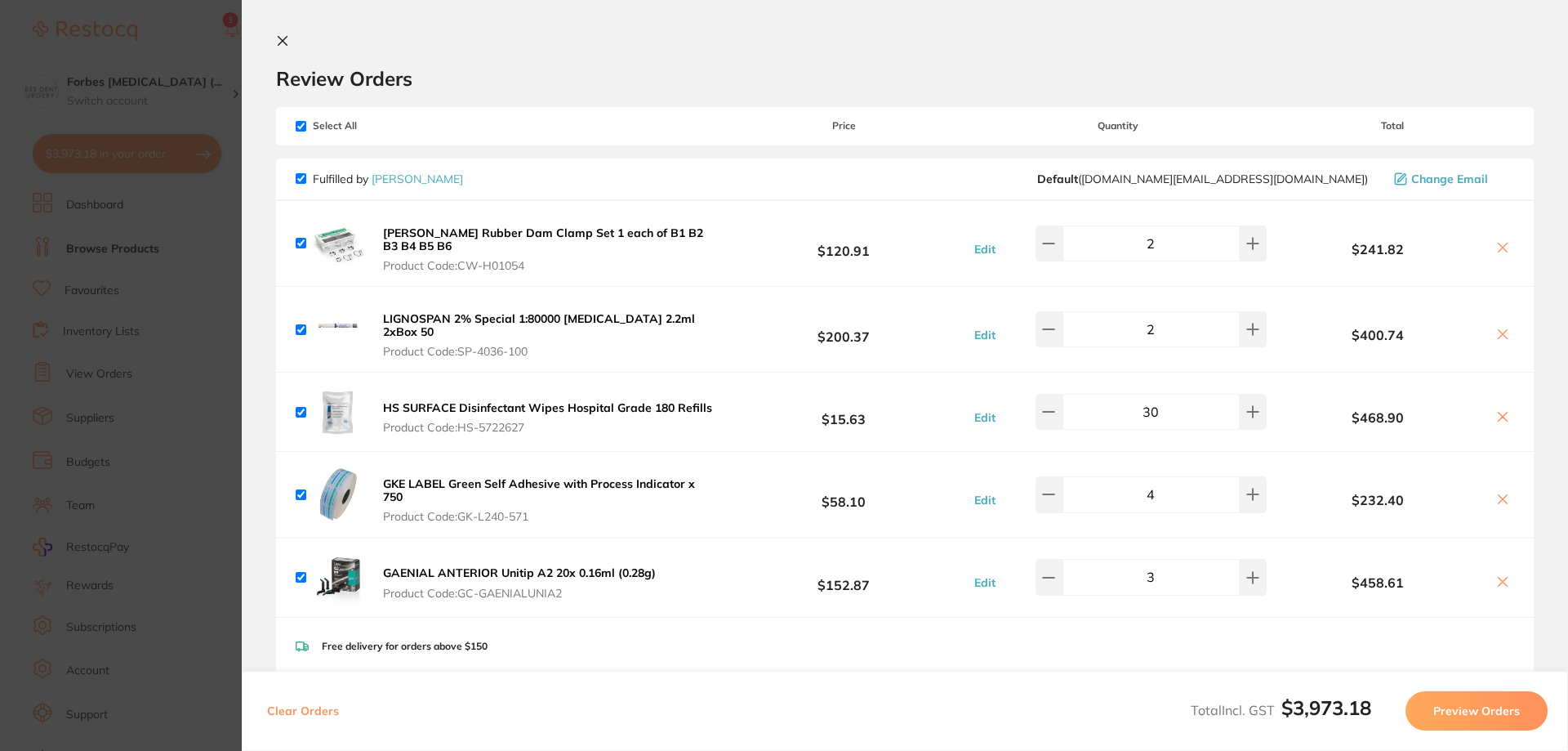
click at [176, 203] on section "Update RRP Set your pre negotiated price for this item. Item Agreed RRP (excl. …" at bounding box center [784, 376] width 1568 height 751
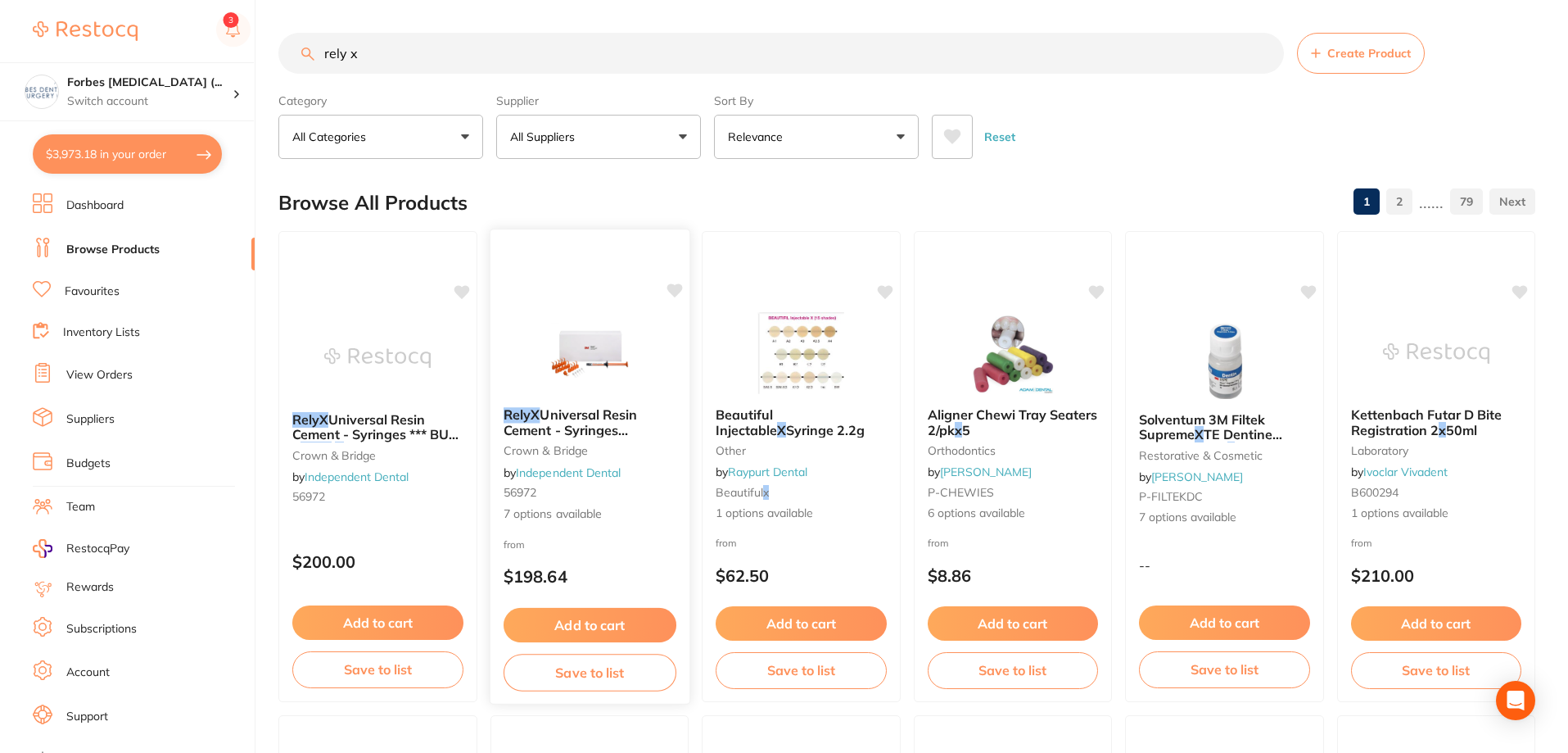
click at [596, 425] on span "Universal Resin Cement - Syringes **temporary out of stock**" at bounding box center [585, 429] width 164 height 46
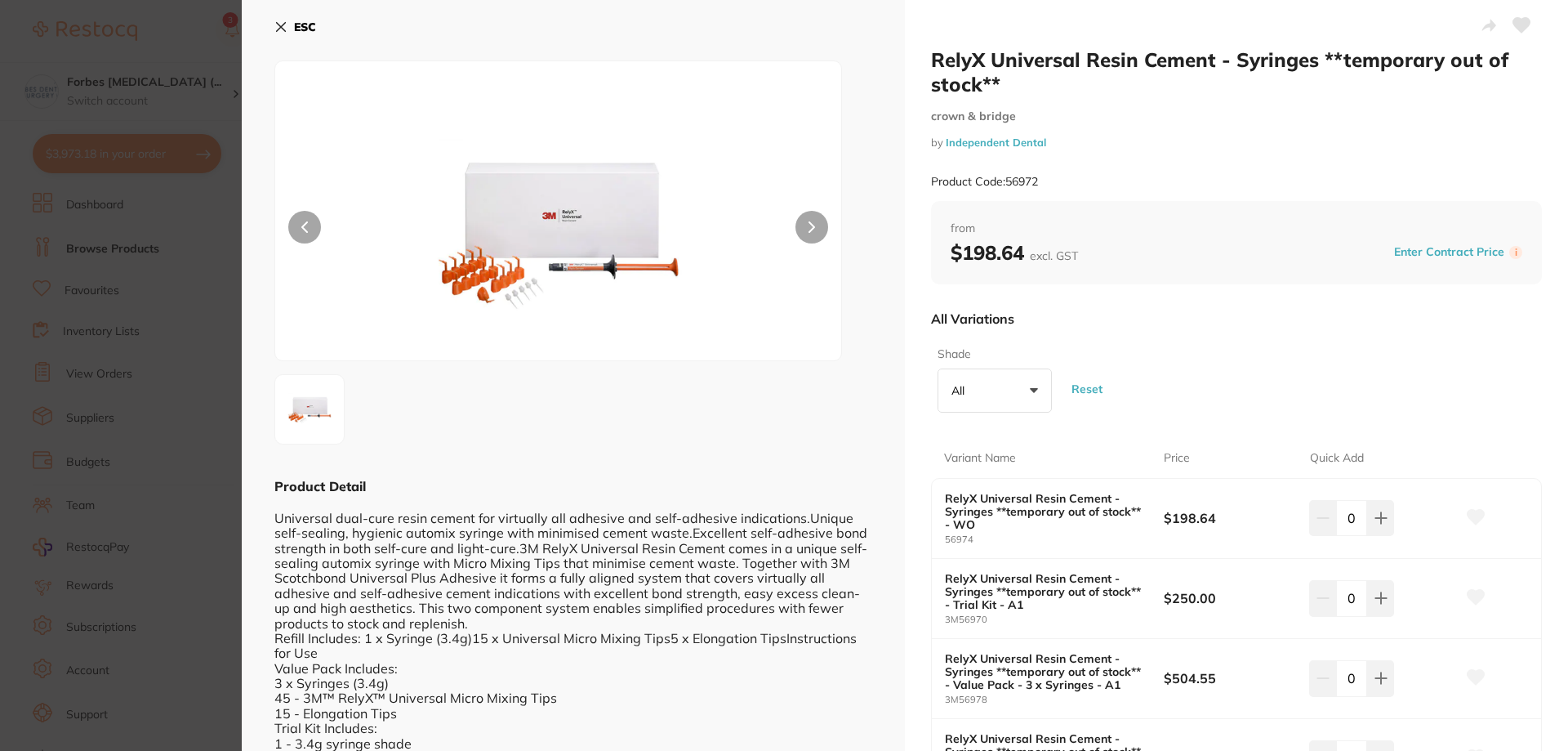
scroll to position [382, 0]
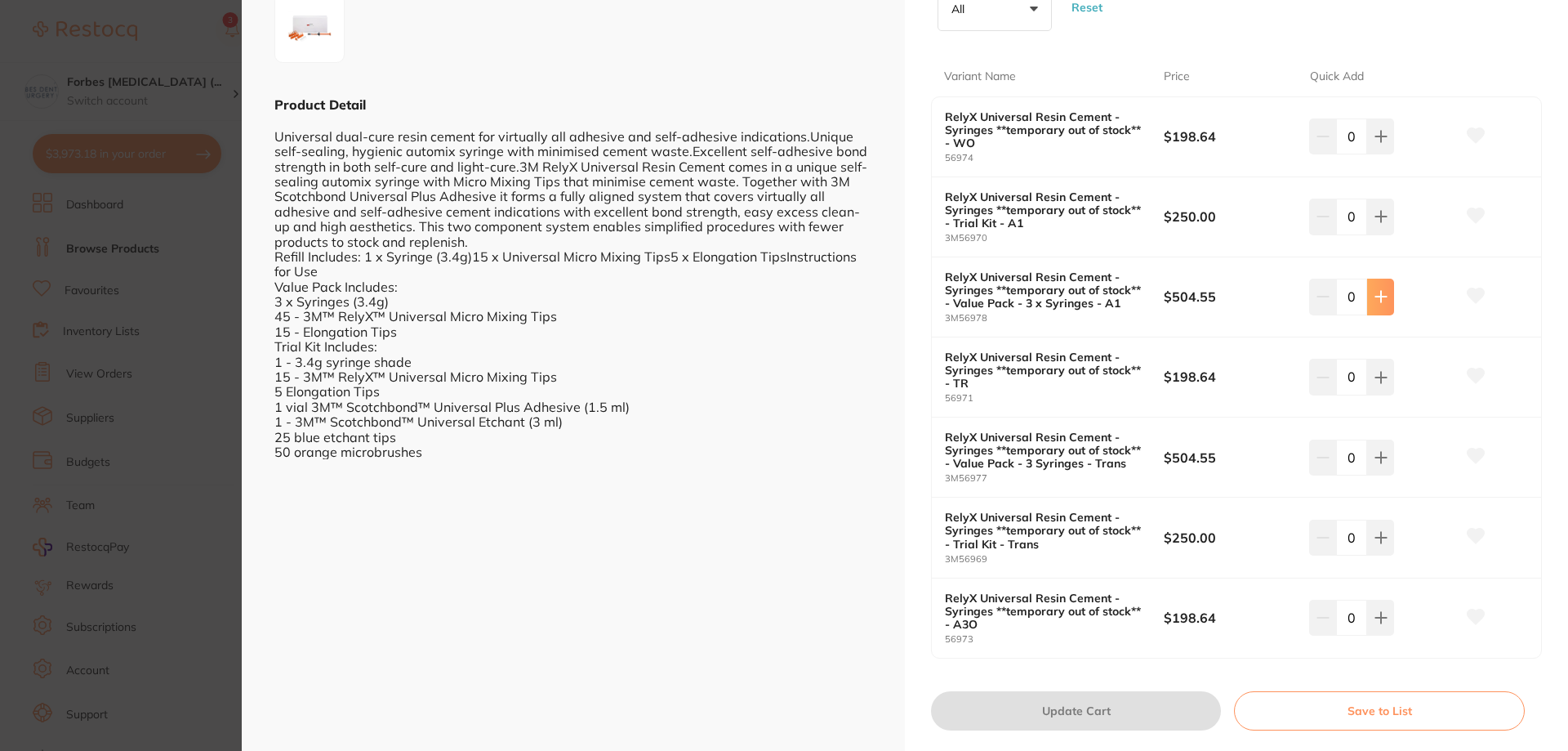
click at [1379, 297] on icon at bounding box center [1381, 297] width 10 height 10
type input "1"
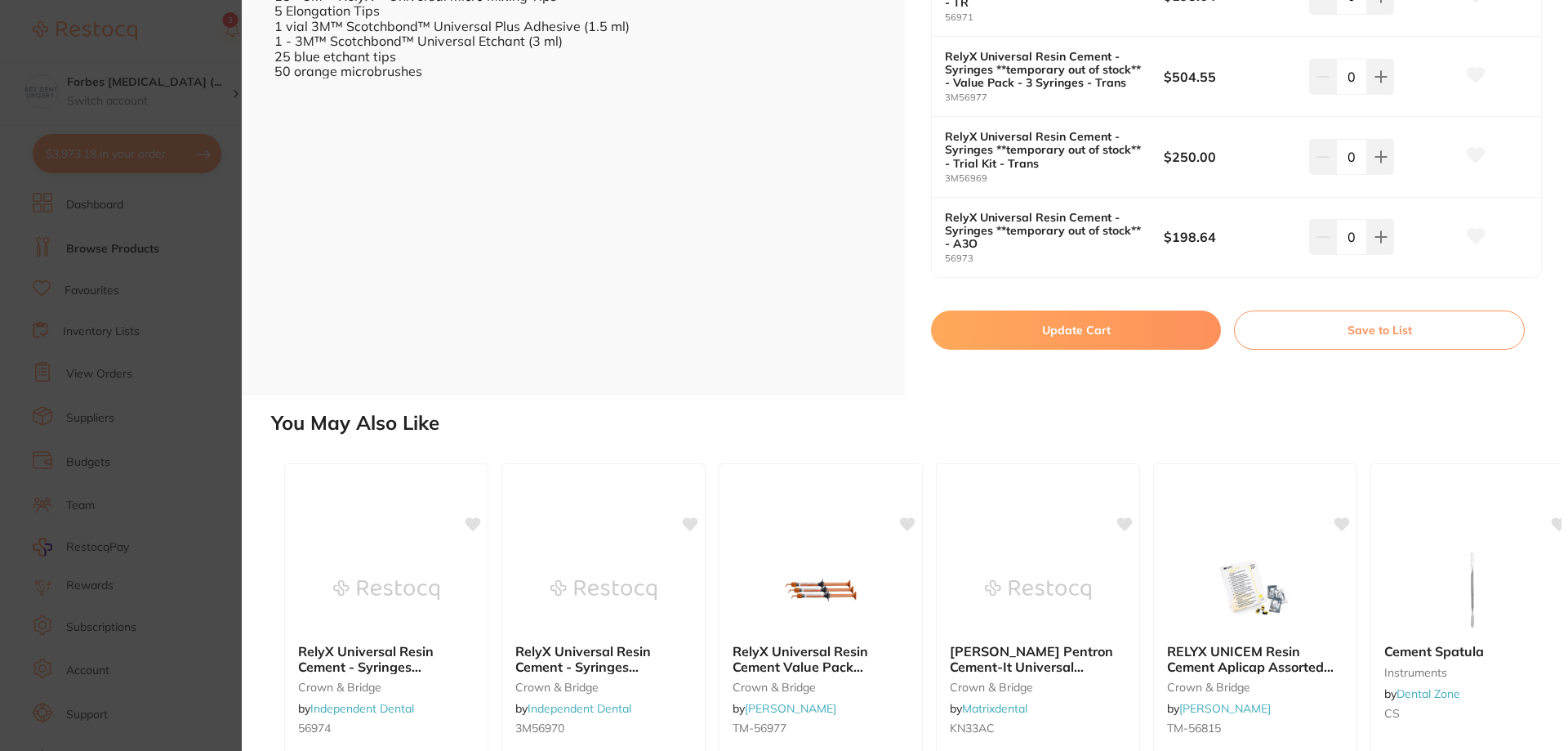
click at [1112, 325] on button "Update Cart" at bounding box center [1076, 329] width 290 height 39
checkbox input "false"
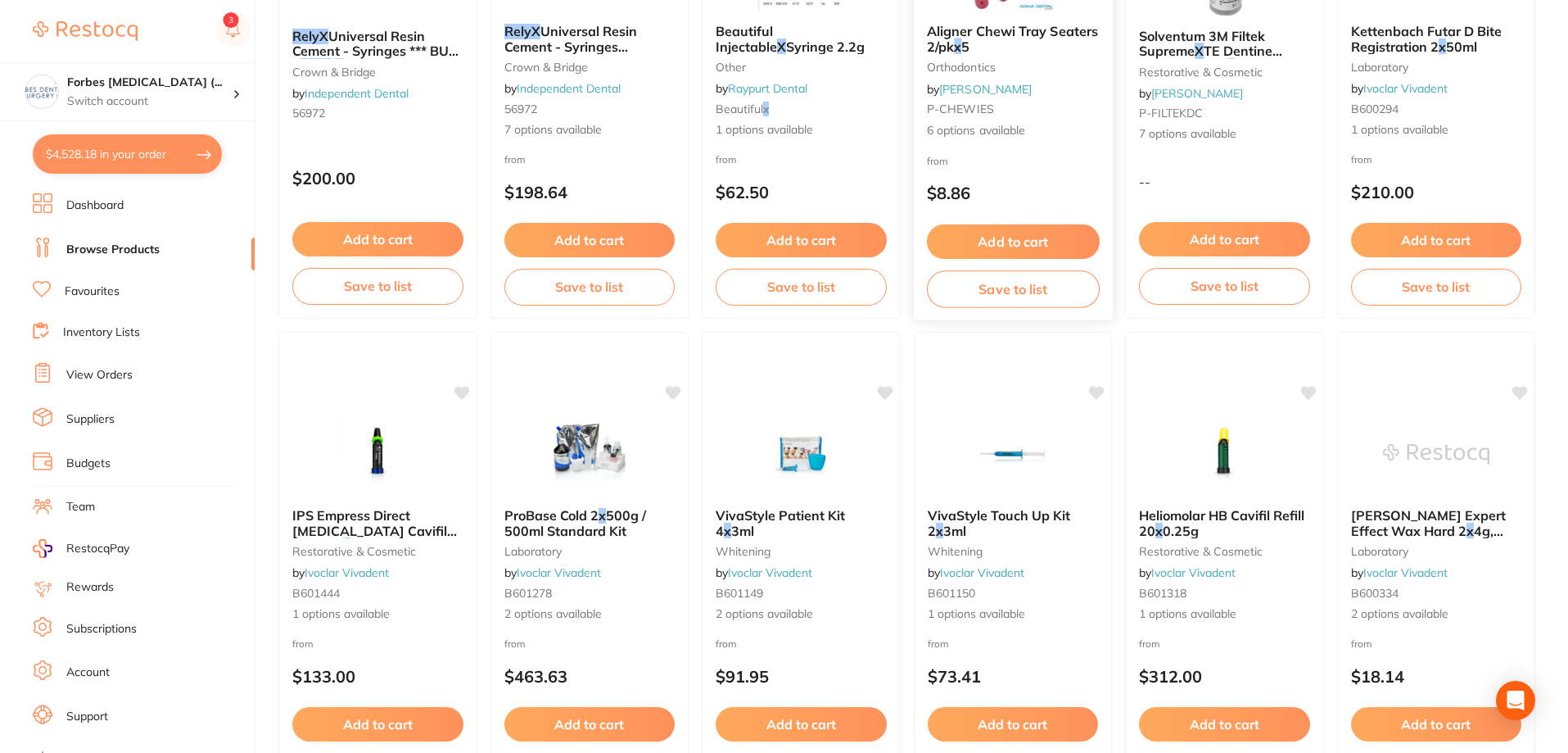
scroll to position [1, 0]
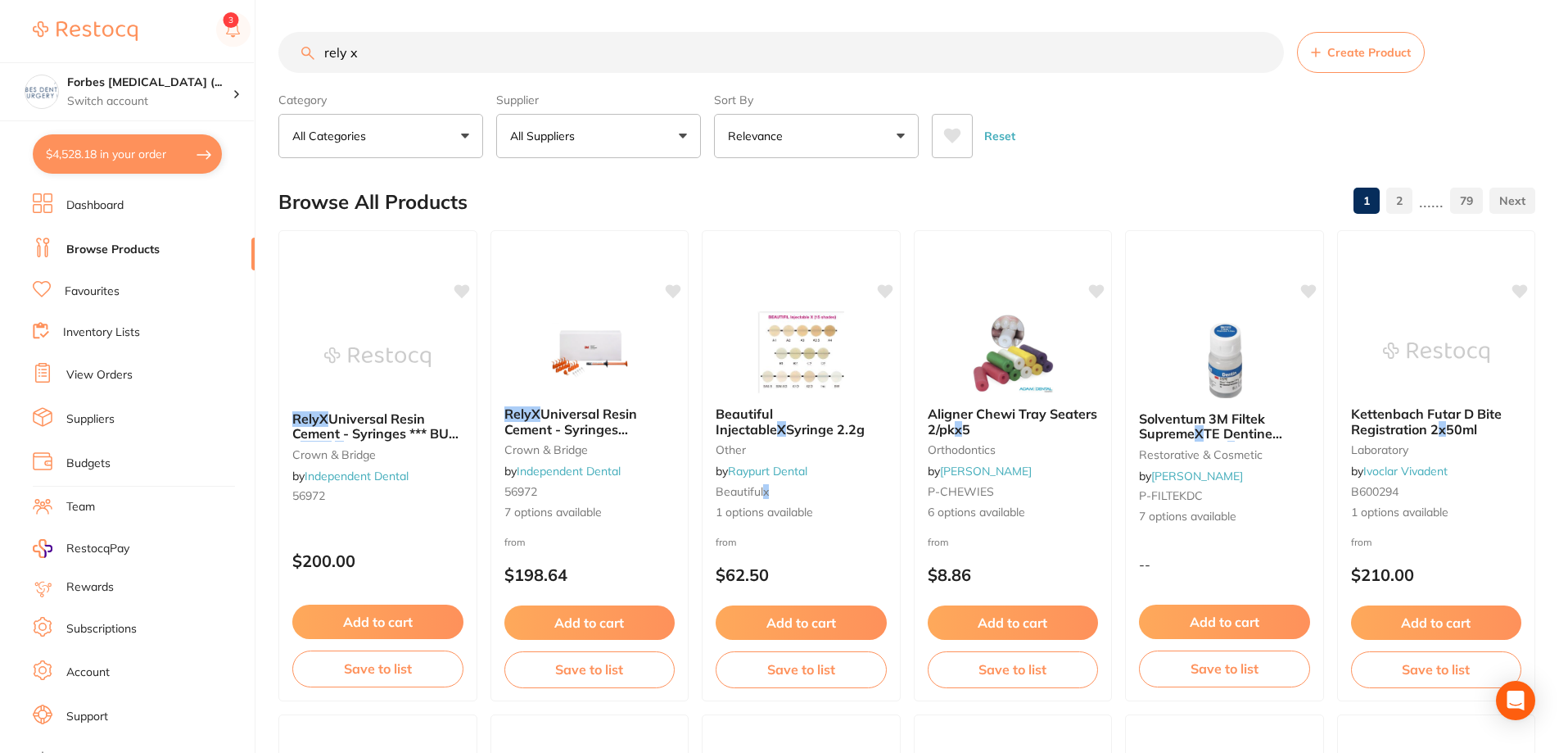
click at [151, 156] on button "$4,528.18 in your order" at bounding box center [127, 154] width 189 height 39
checkbox input "true"
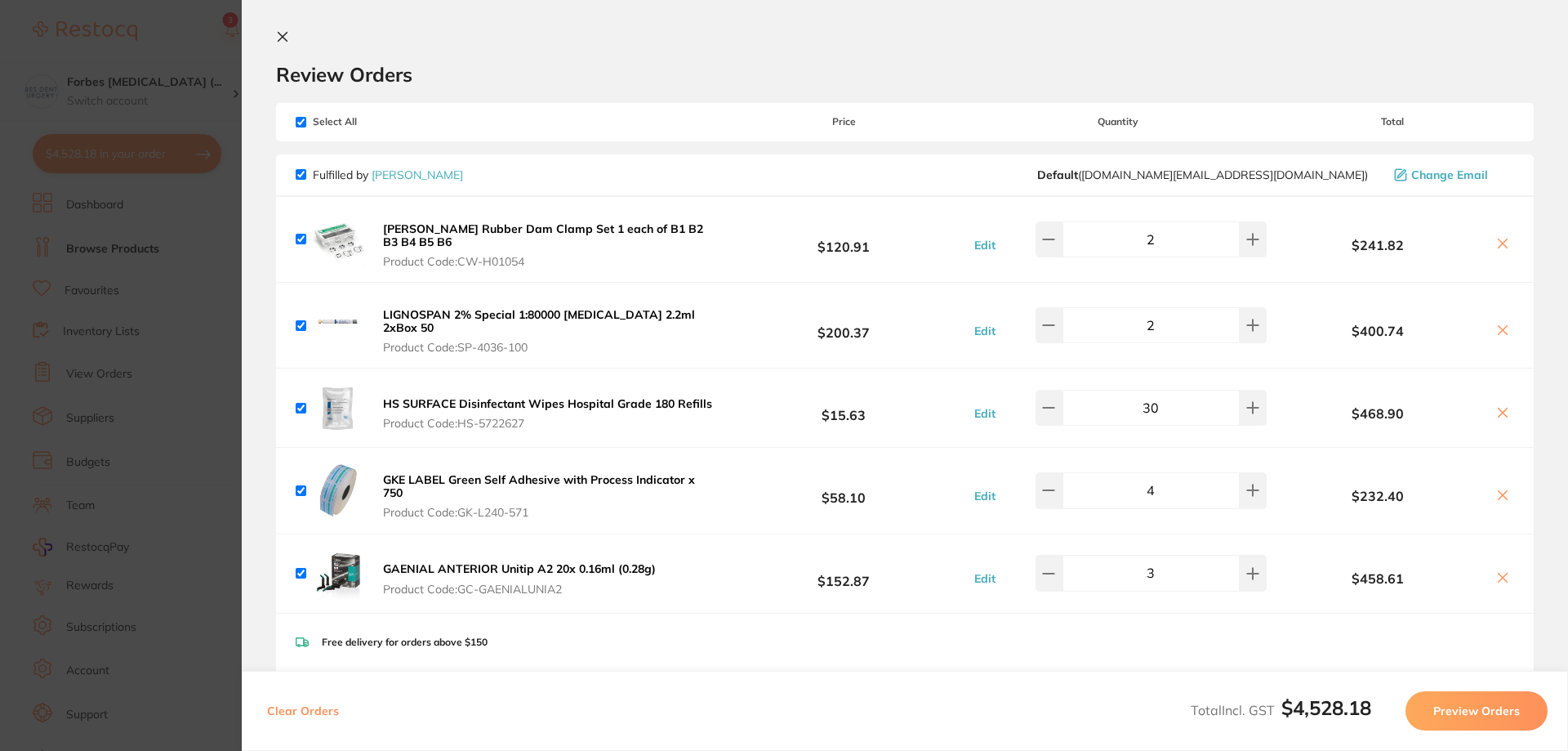
scroll to position [0, 0]
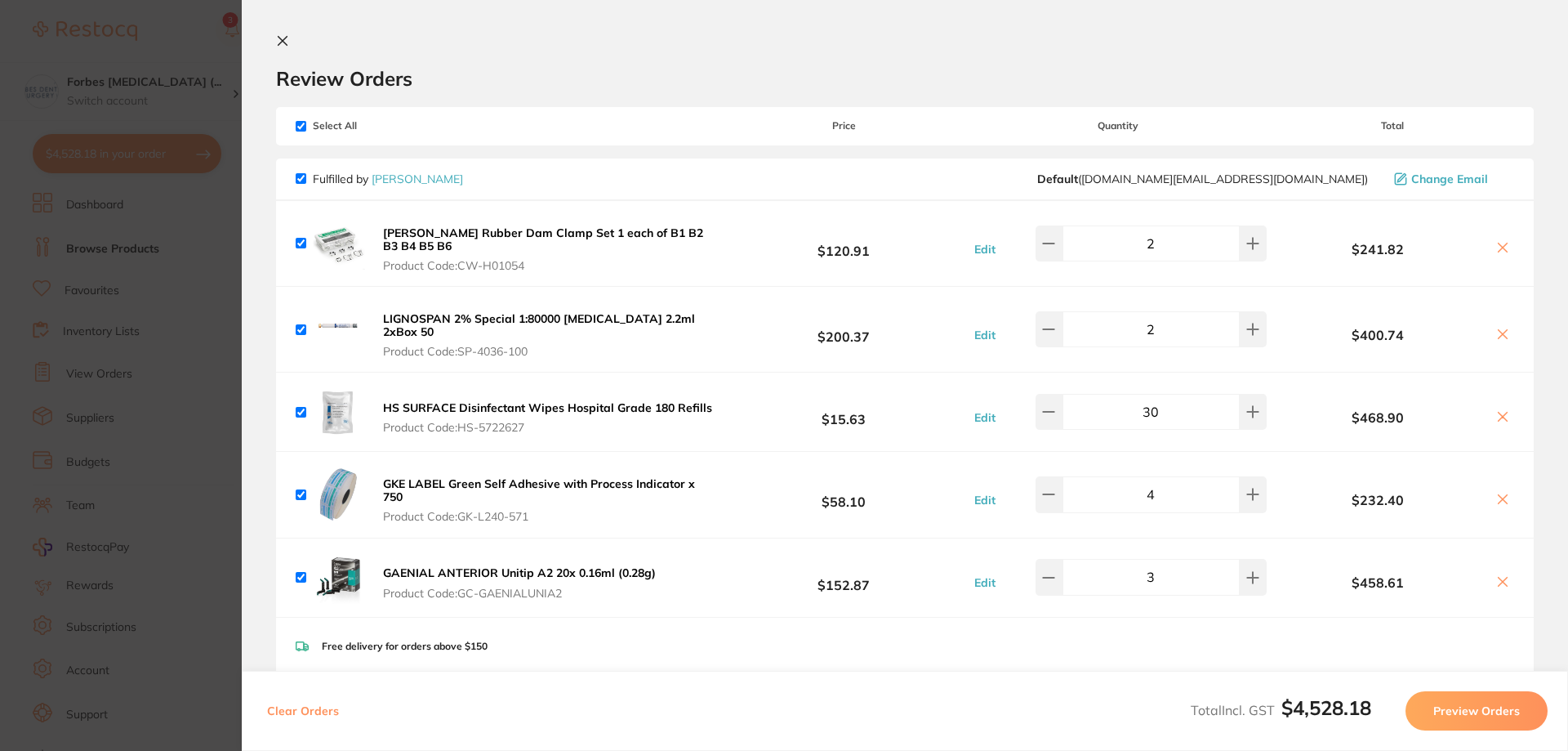
click at [195, 295] on section "Update RRP Set your pre negotiated price for this item. Item Agreed RRP (excl. …" at bounding box center [784, 376] width 1568 height 751
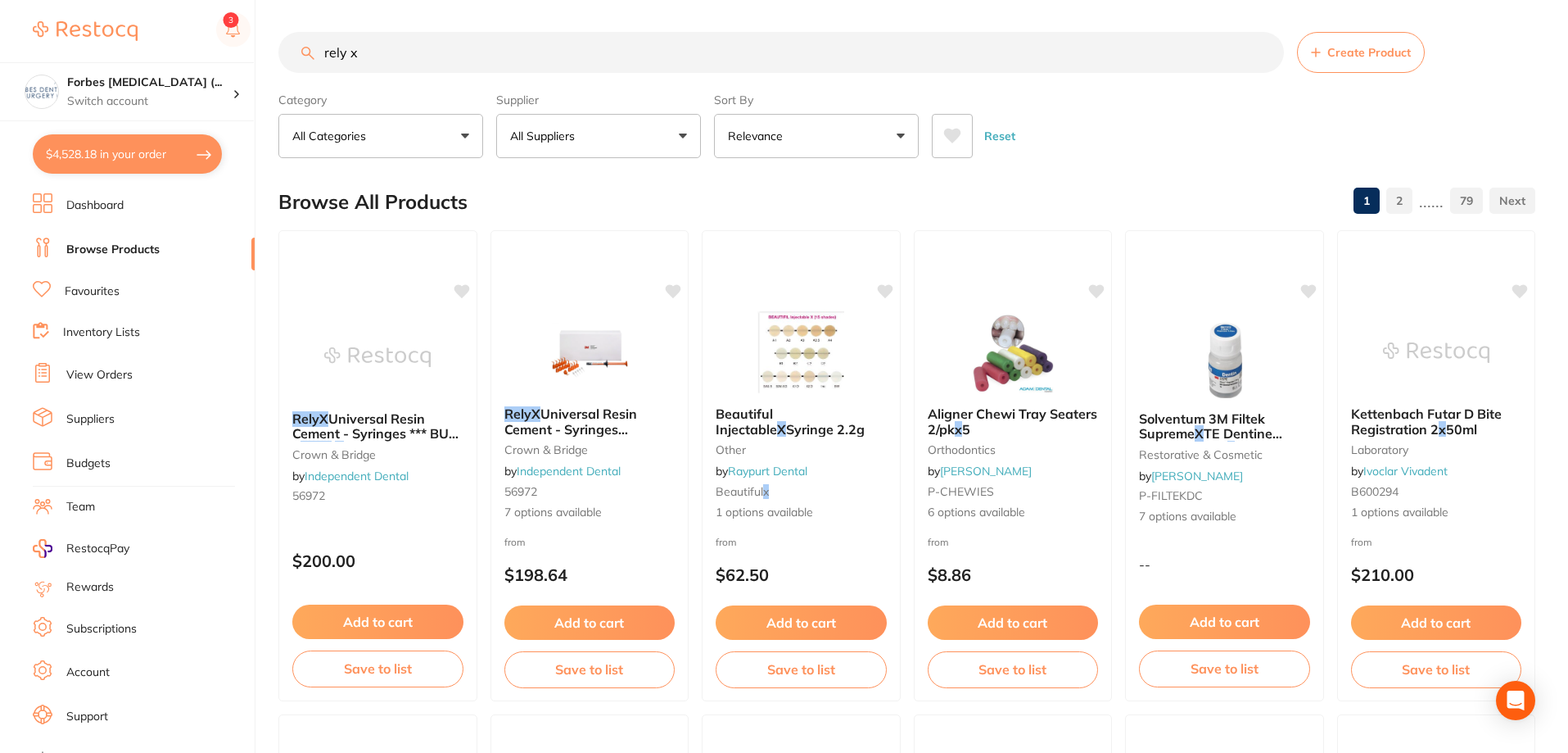
click at [320, 55] on input "rely x" at bounding box center [781, 52] width 1006 height 41
drag, startPoint x: 376, startPoint y: 52, endPoint x: 290, endPoint y: 47, distance: 86.1
click at [284, 45] on input "rely x" at bounding box center [781, 52] width 1006 height 41
type input "rubber dam clamp"
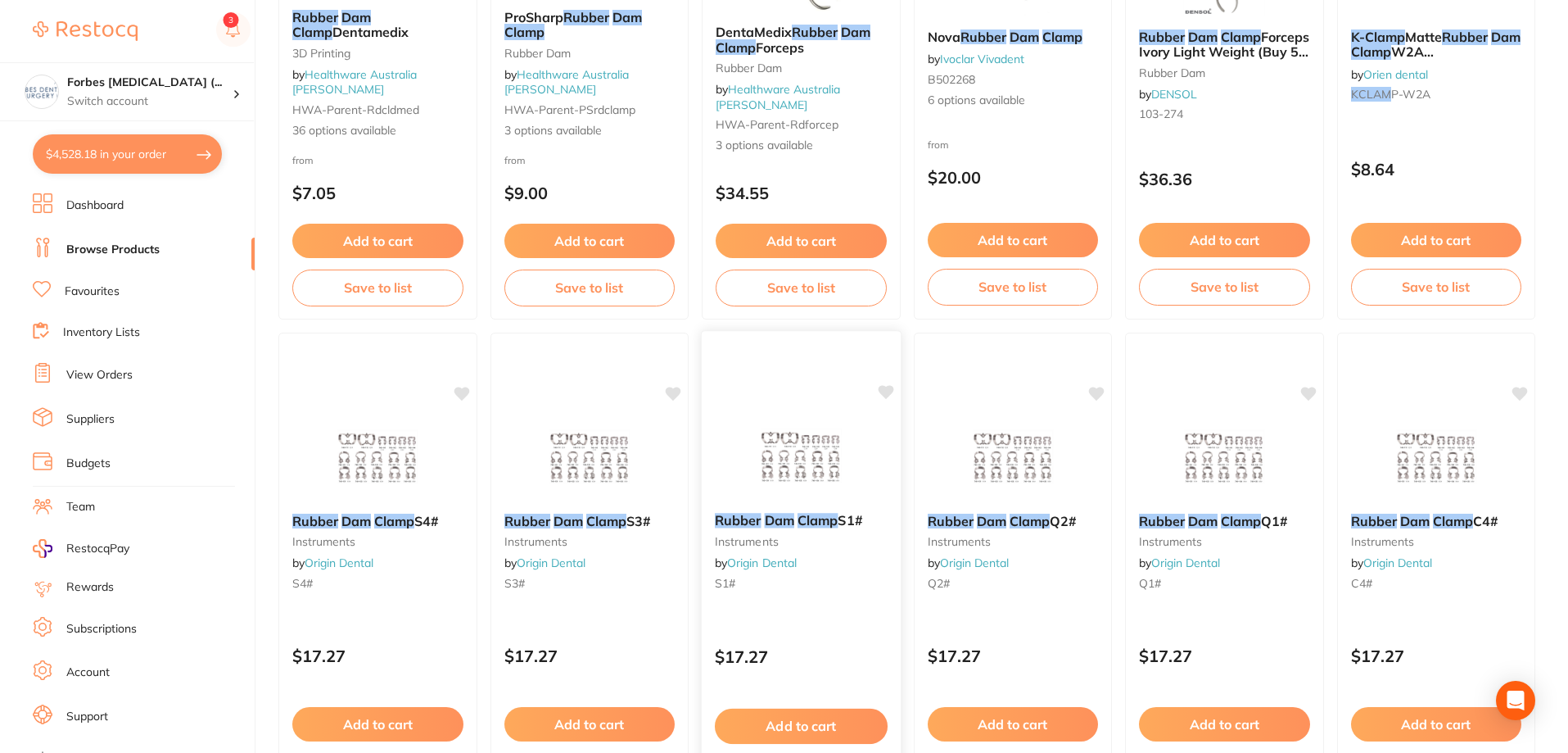
scroll to position [0, 0]
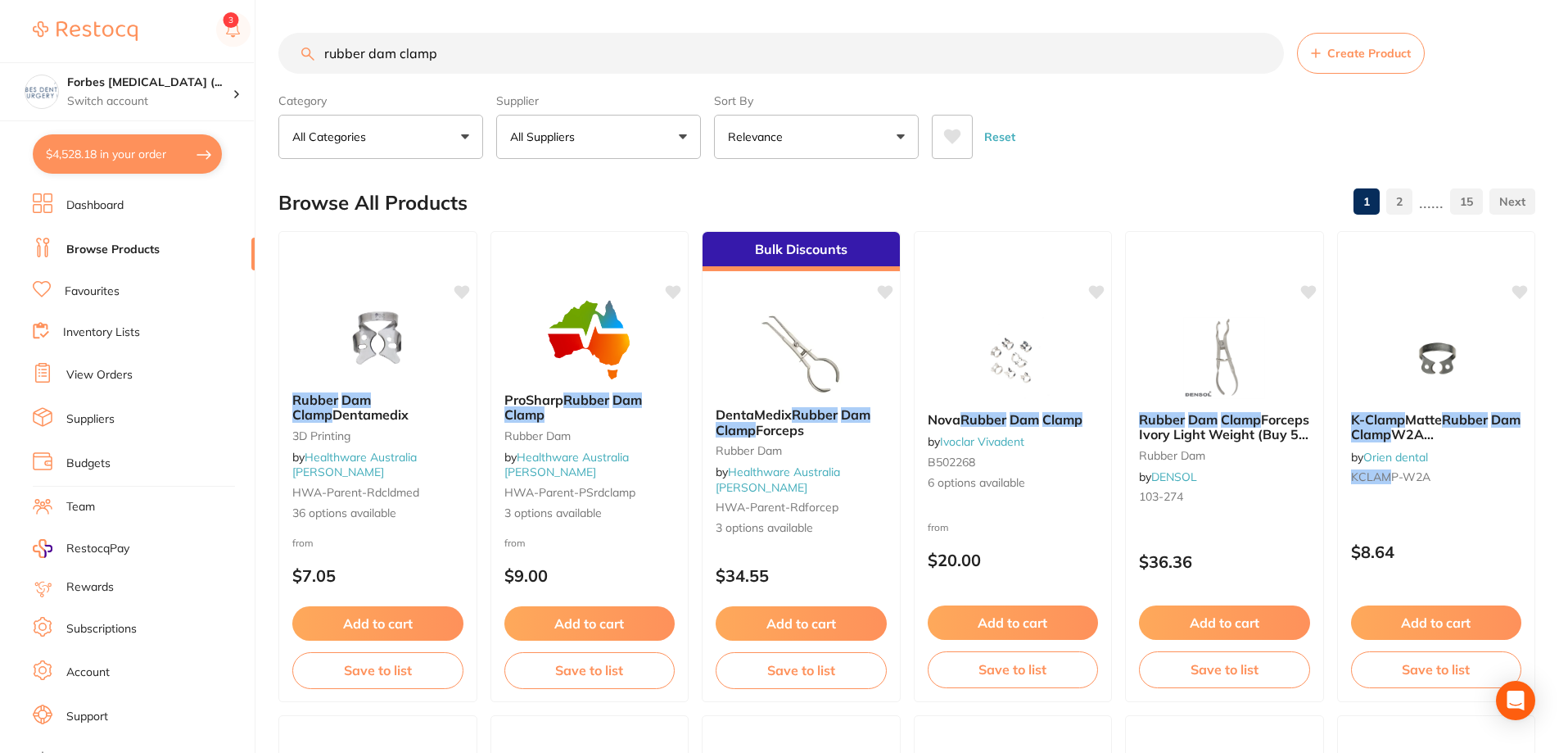
click at [609, 190] on div "Browse All Products 1 2 ...... 15" at bounding box center [906, 203] width 1256 height 55
click at [620, 125] on button "All Suppliers" at bounding box center [598, 136] width 204 height 45
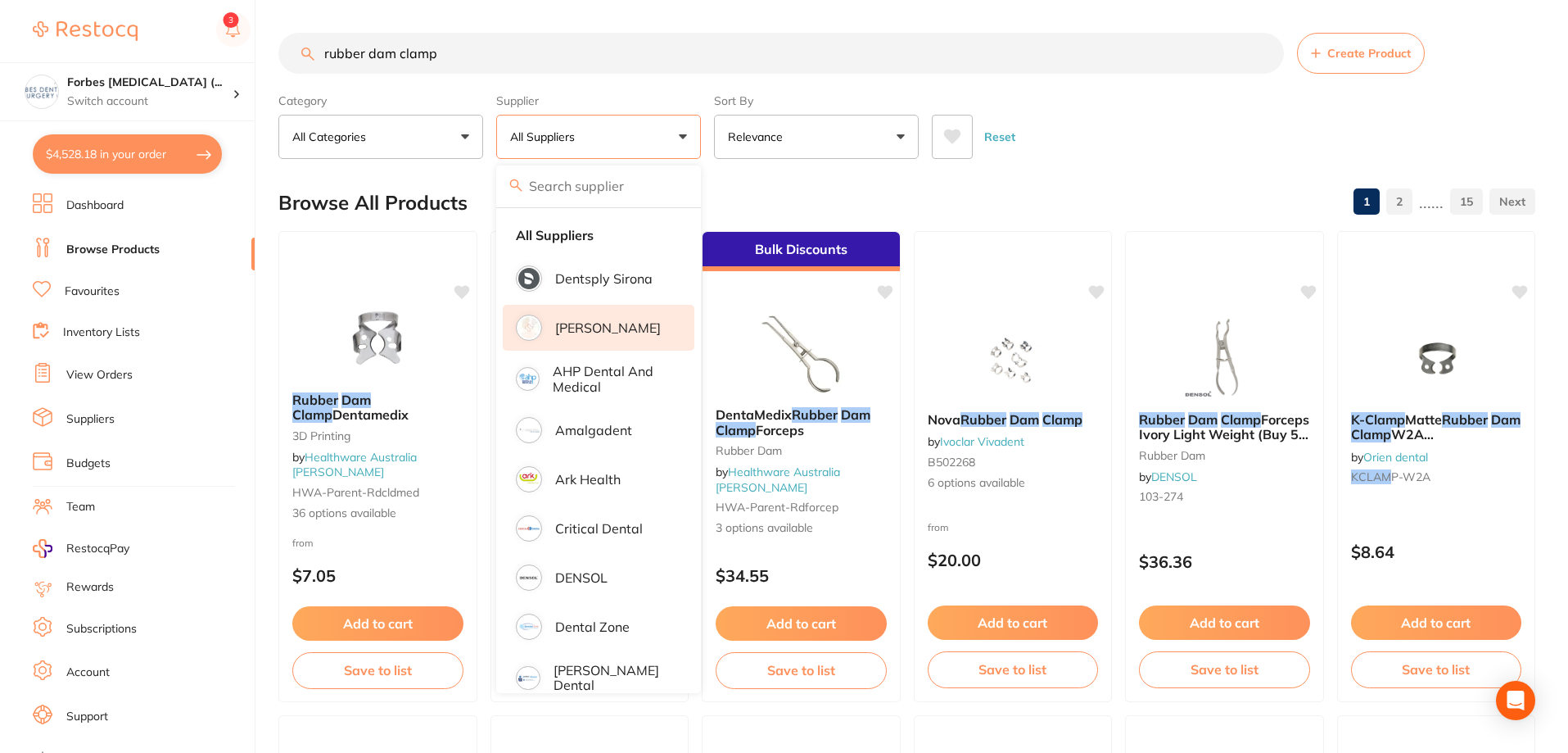
click at [576, 337] on li "[PERSON_NAME]" at bounding box center [598, 328] width 191 height 46
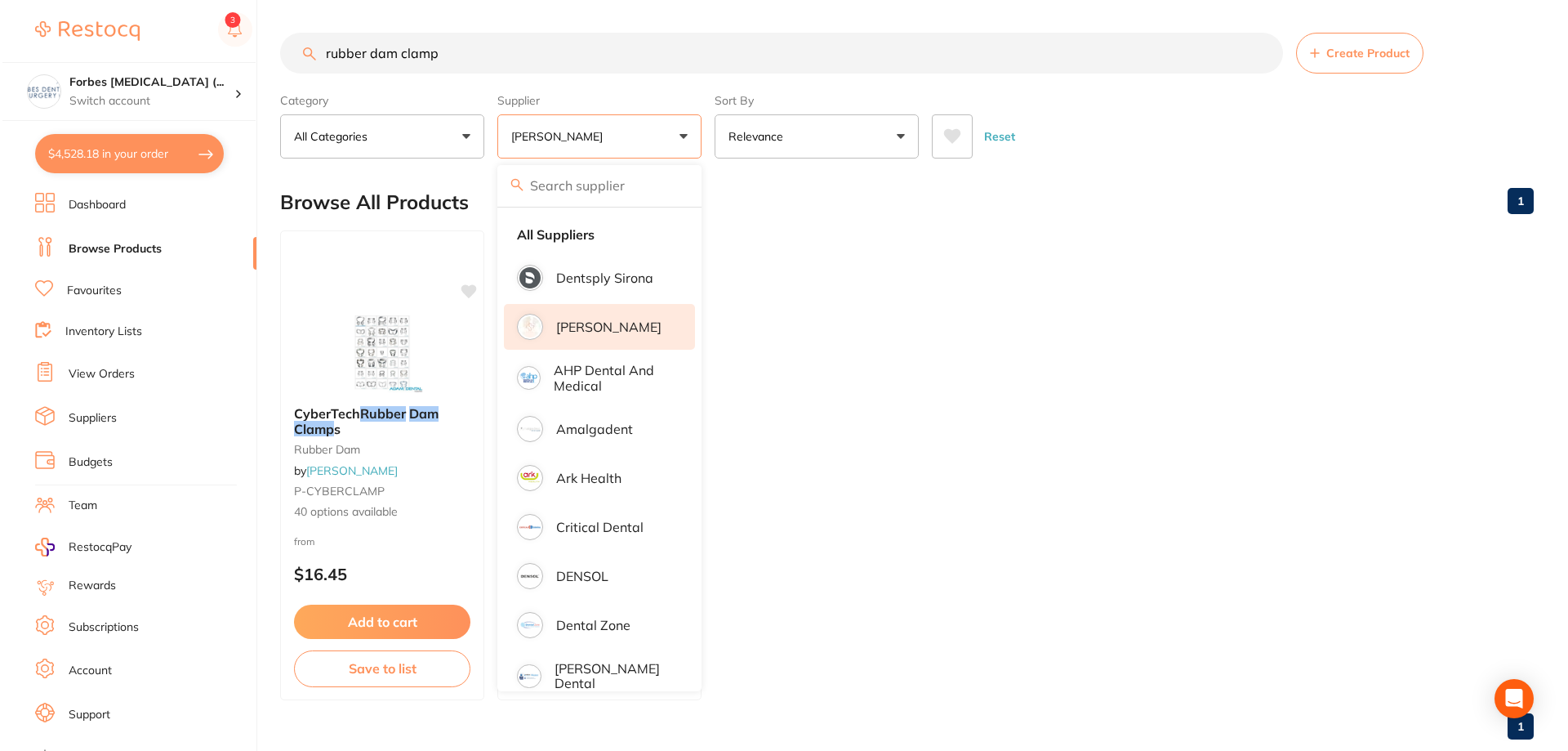
scroll to position [382, 0]
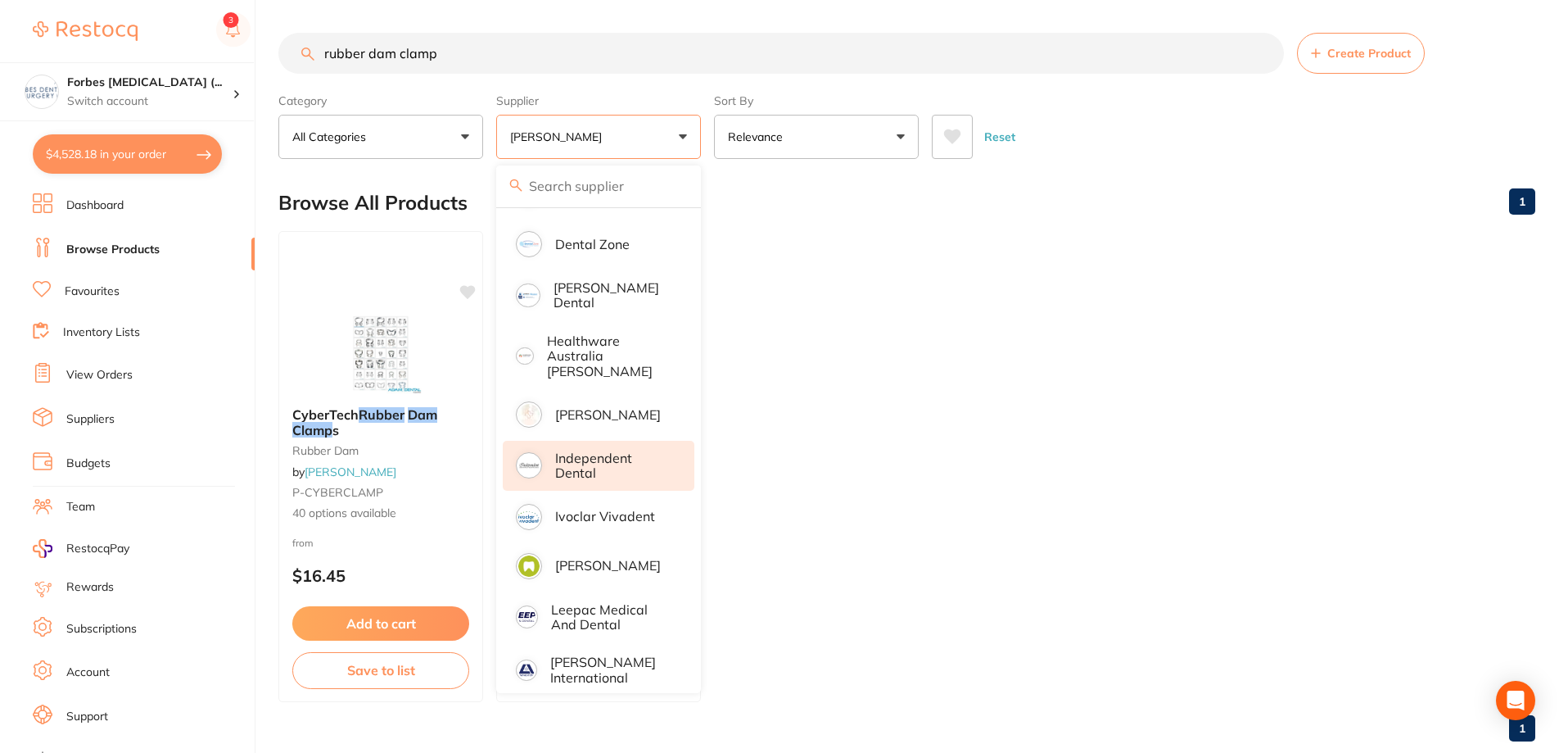
click at [599, 451] on p "Independent Dental" at bounding box center [613, 466] width 116 height 31
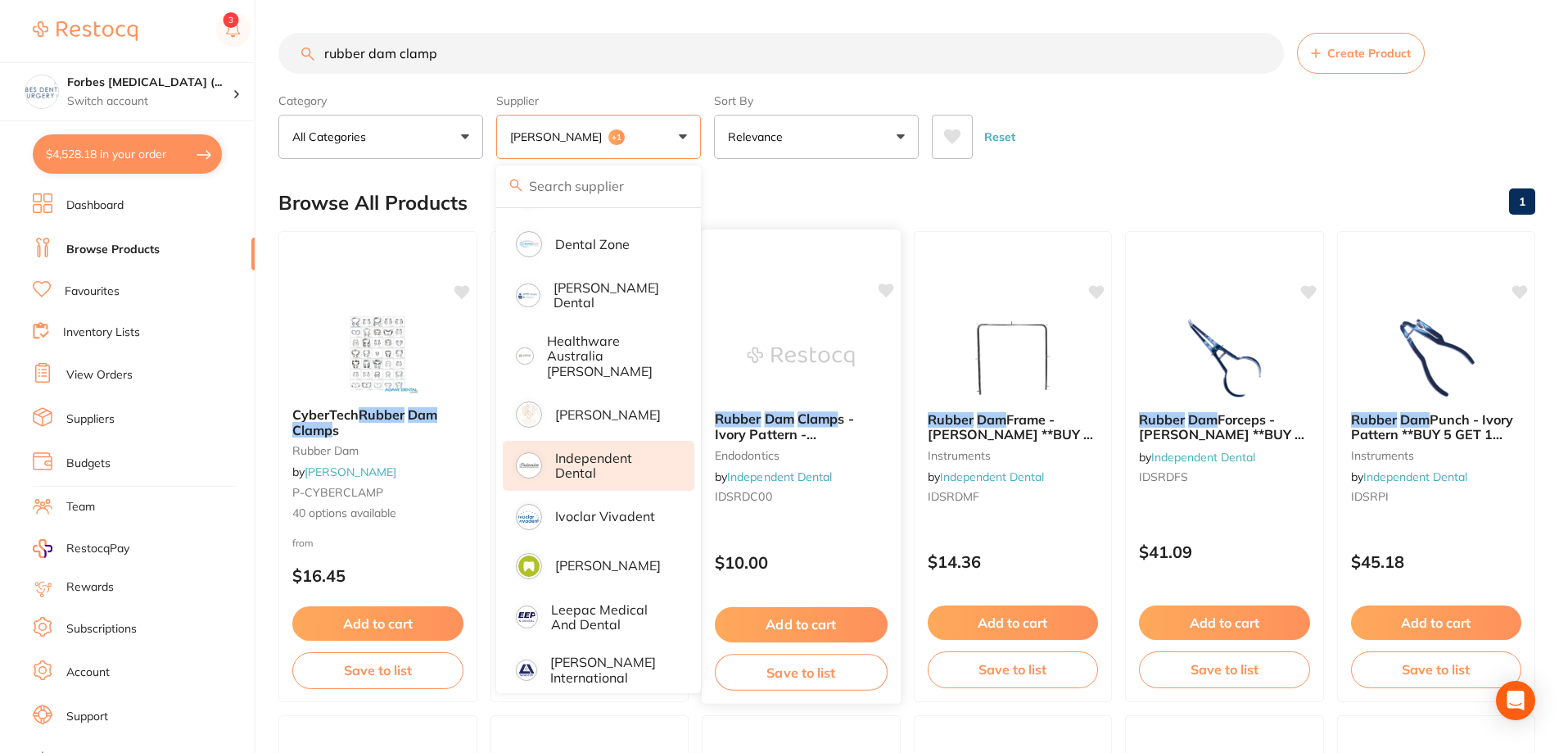
click at [875, 239] on div at bounding box center [801, 251] width 199 height 42
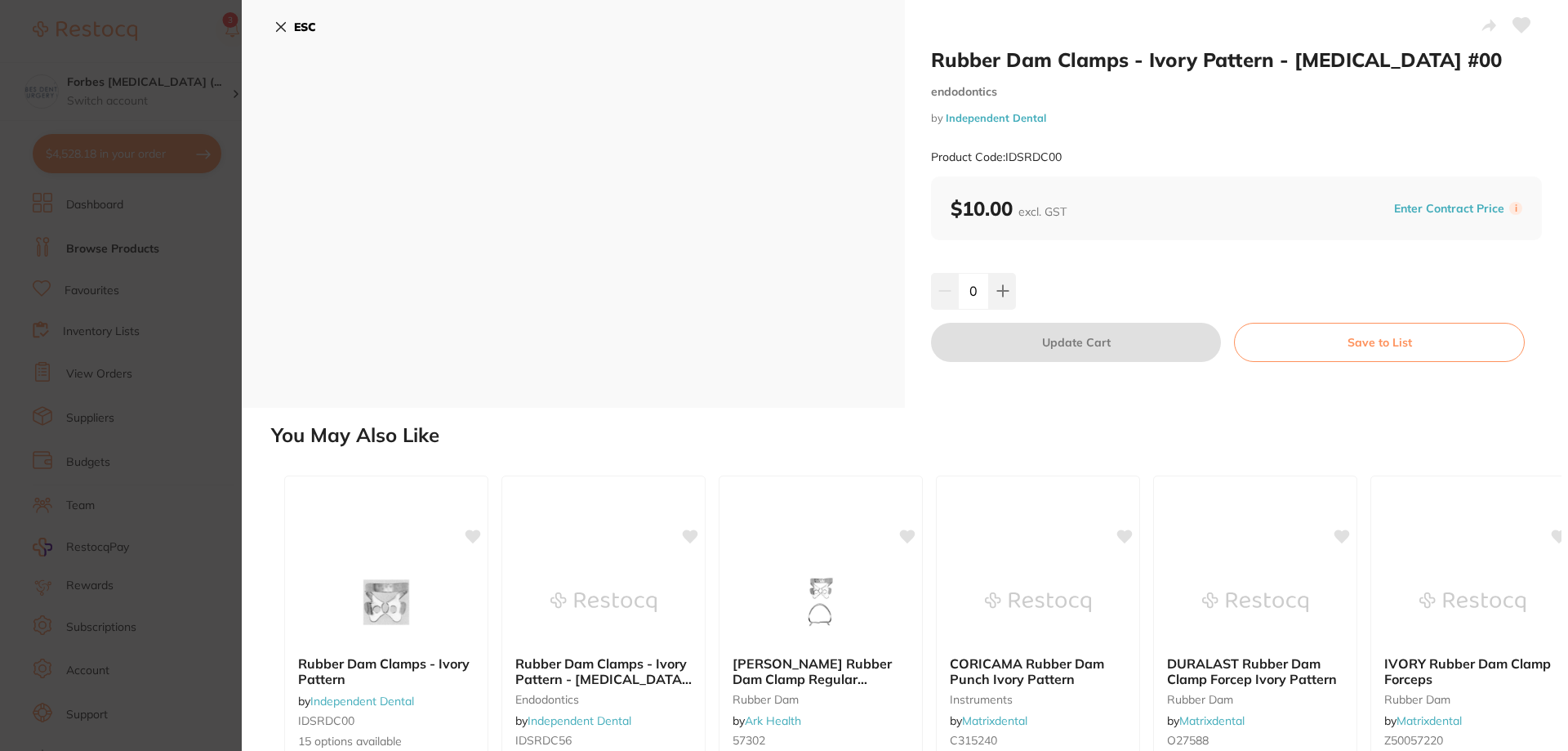
click at [164, 293] on section "Rubber Dam Clamps - Ivory Pattern - [MEDICAL_DATA] #00 endodontics by Independe…" at bounding box center [784, 376] width 1568 height 751
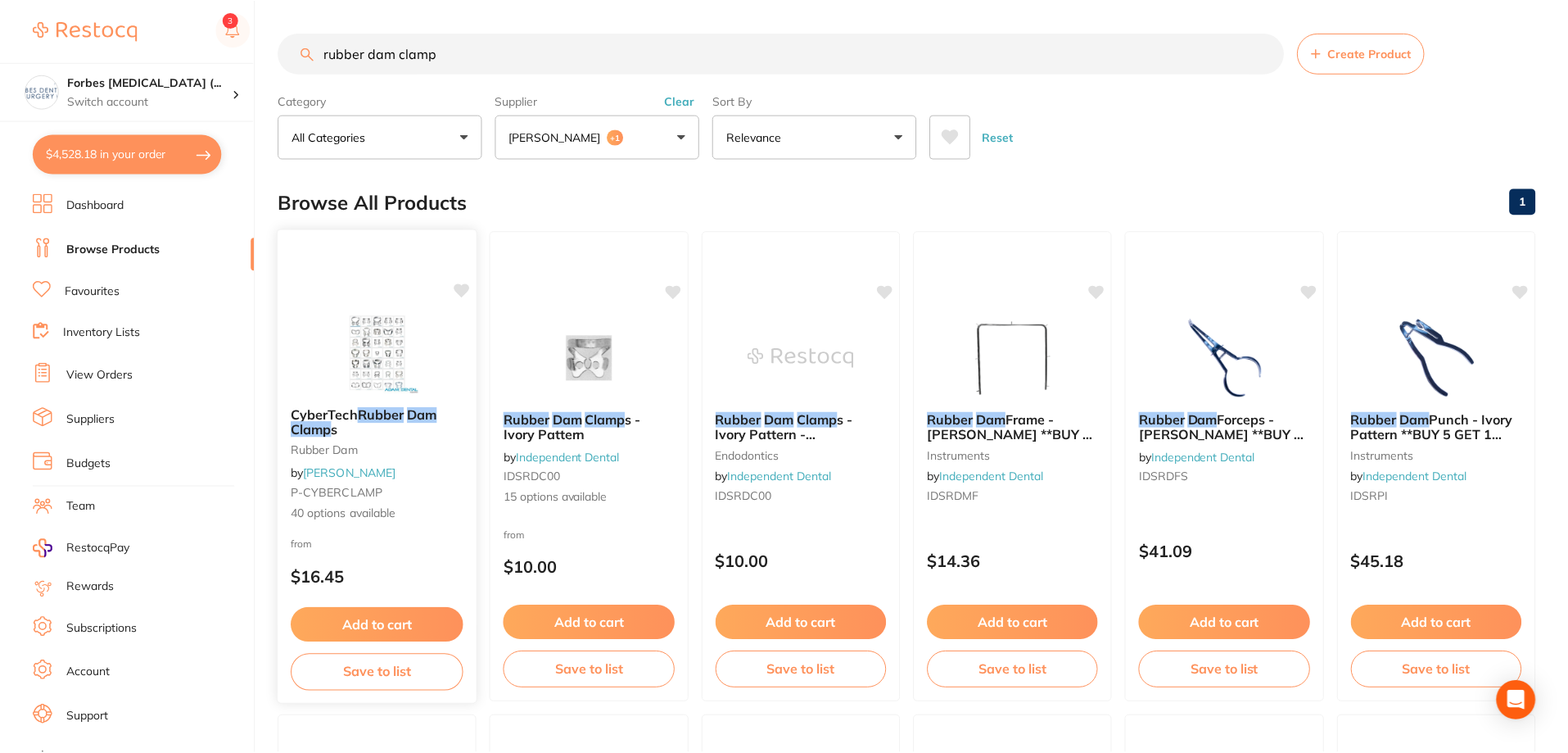
scroll to position [1, 0]
click at [588, 425] on em "Clamp" at bounding box center [605, 418] width 40 height 17
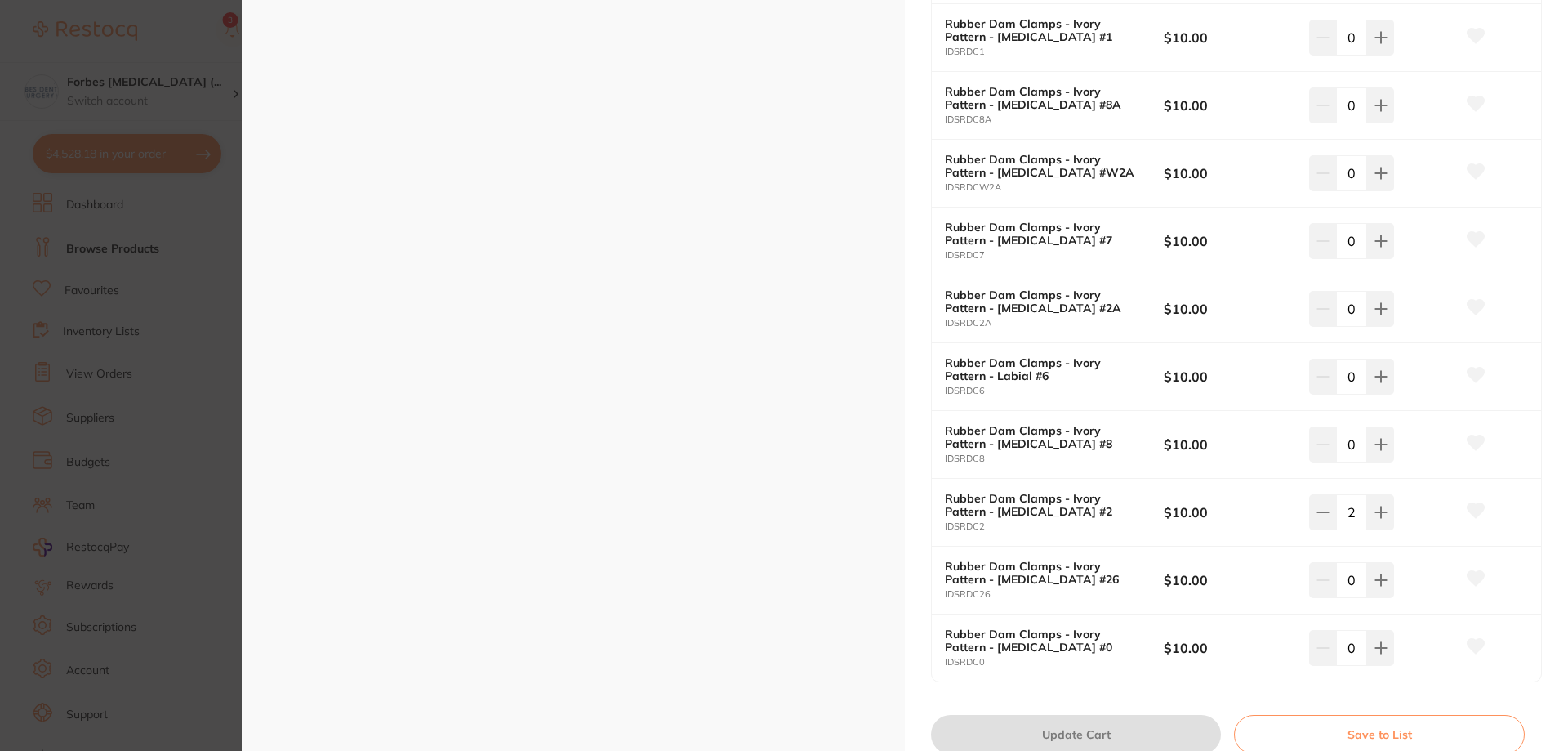
scroll to position [382, 0]
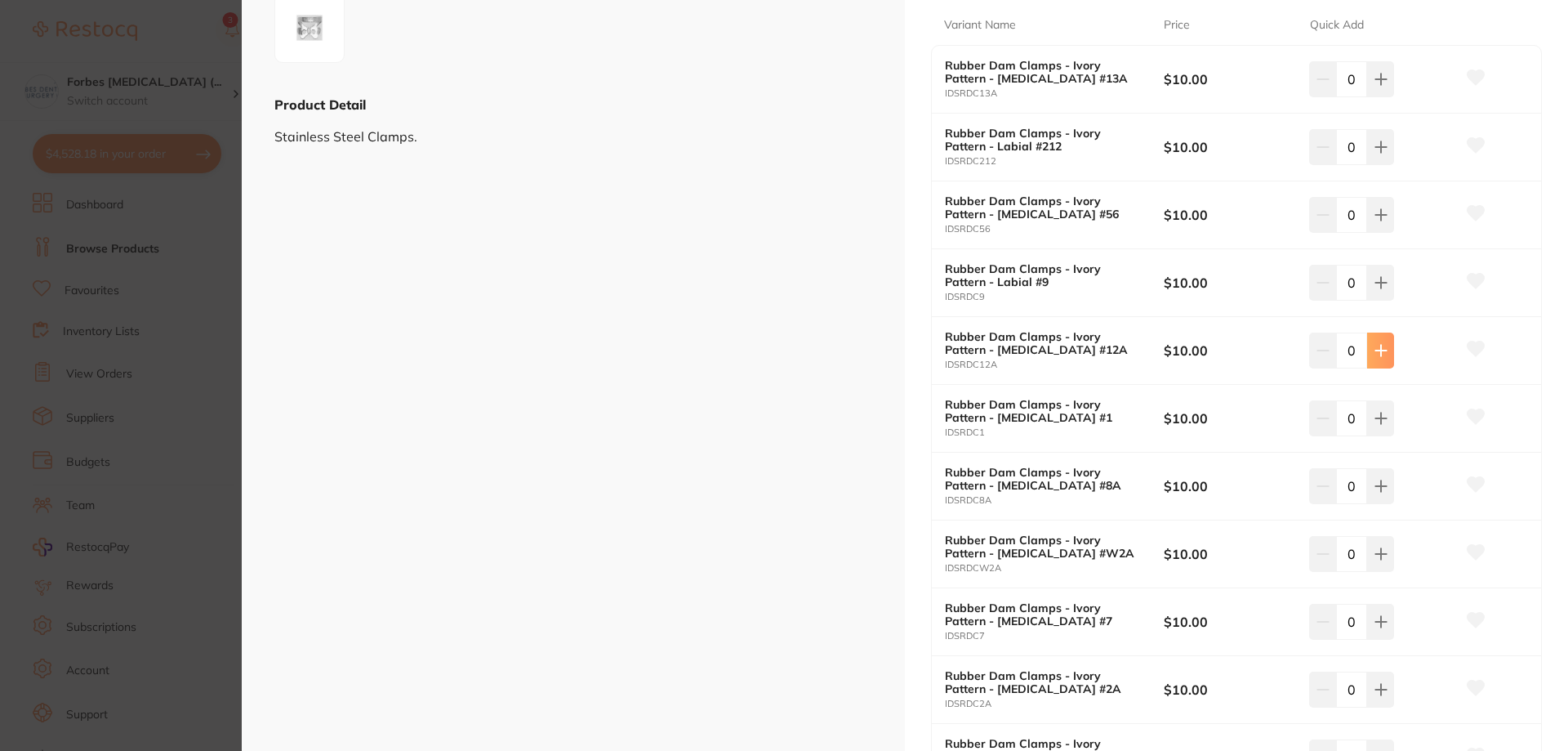
click at [1368, 366] on button at bounding box center [1381, 350] width 27 height 36
type input "2"
click at [1375, 77] on icon at bounding box center [1381, 78] width 13 height 13
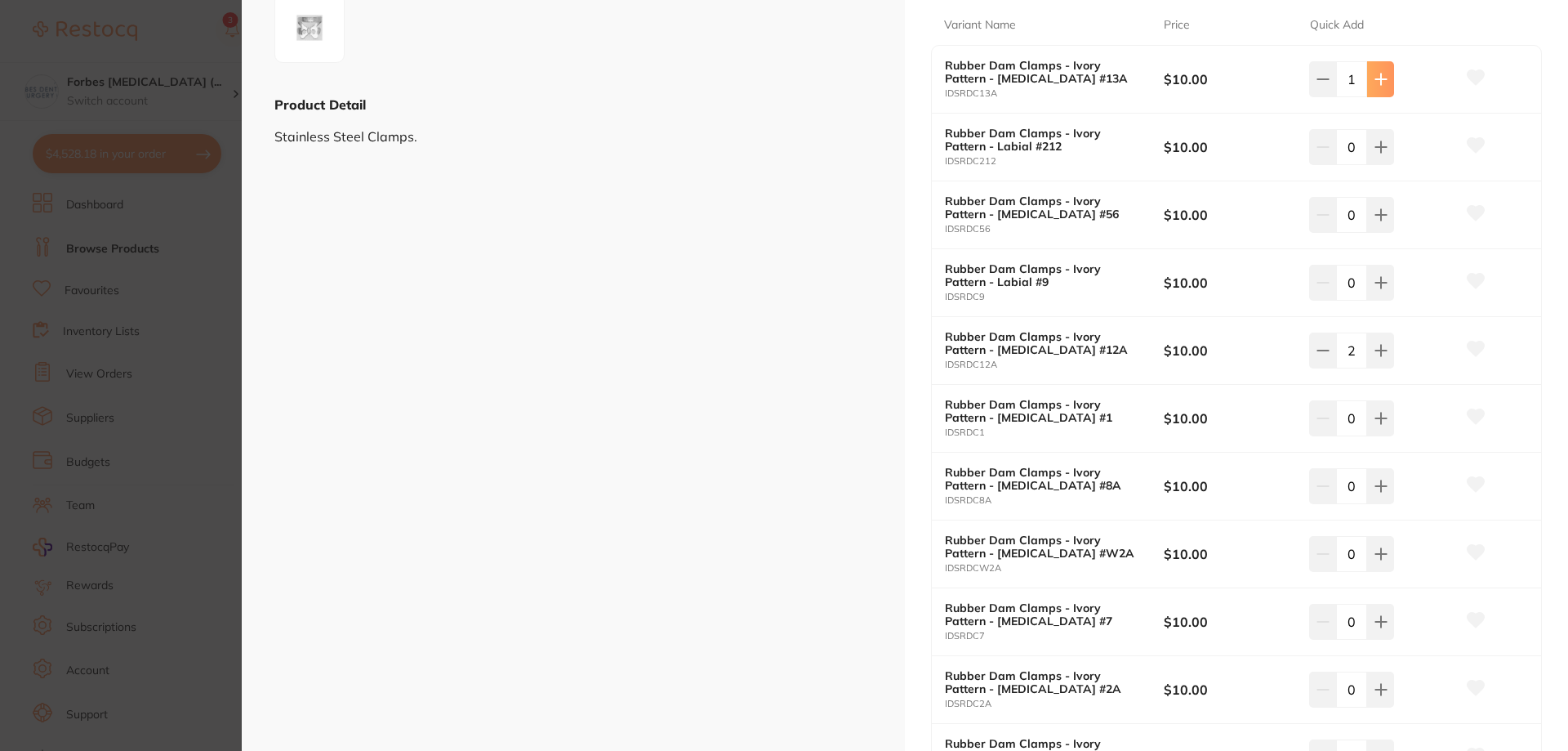
type input "2"
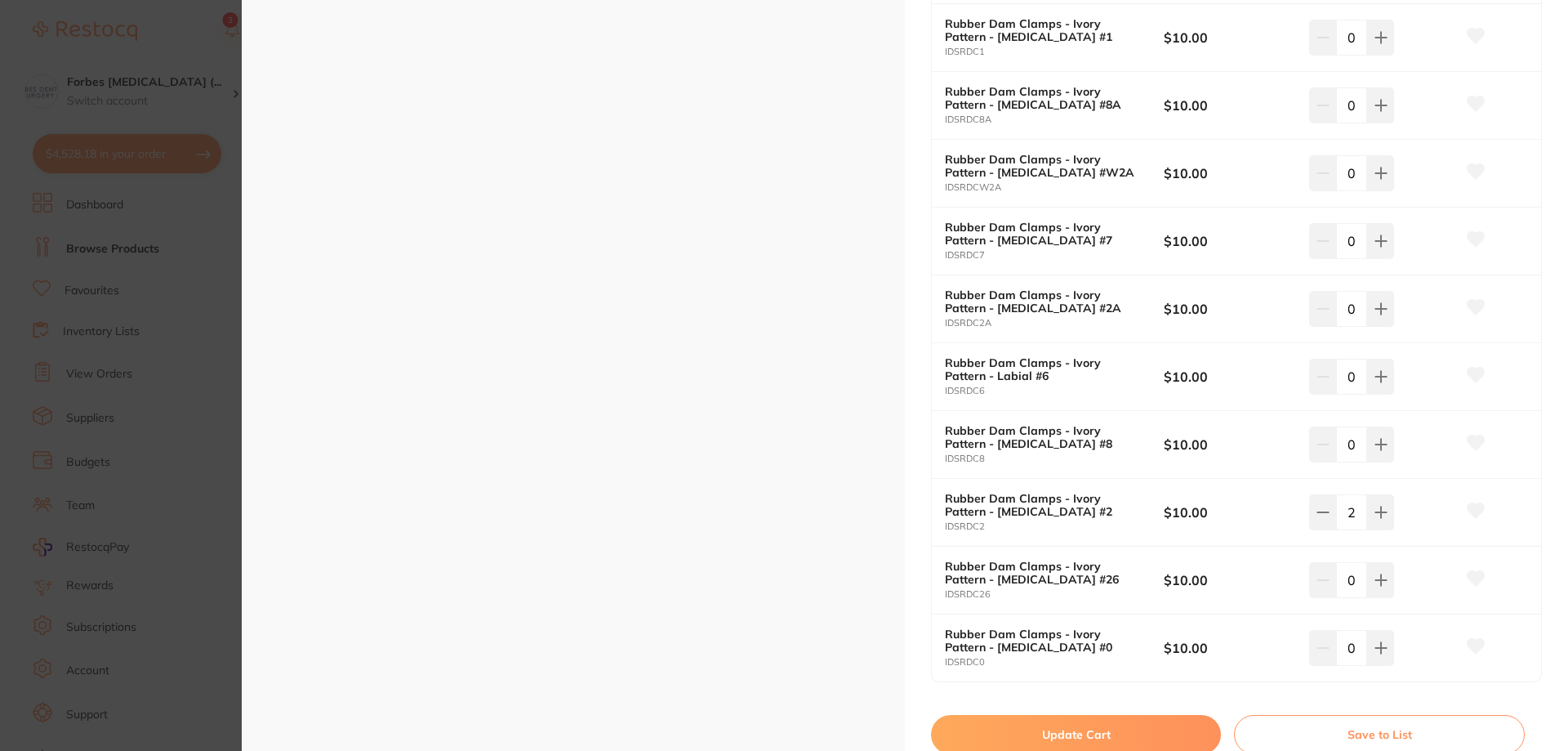
scroll to position [1144, 0]
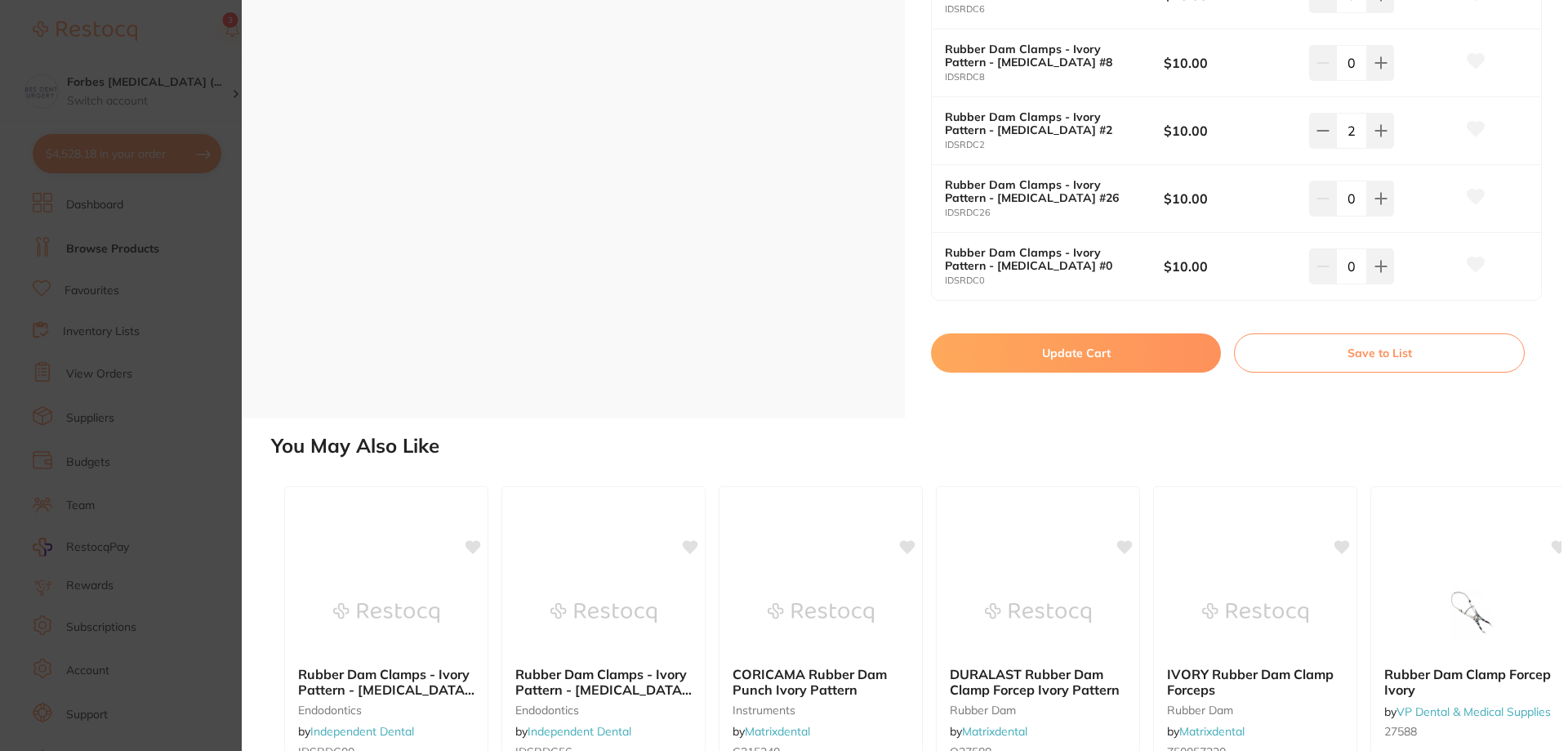
click at [1099, 343] on button "Update Cart" at bounding box center [1076, 353] width 290 height 39
checkbox input "false"
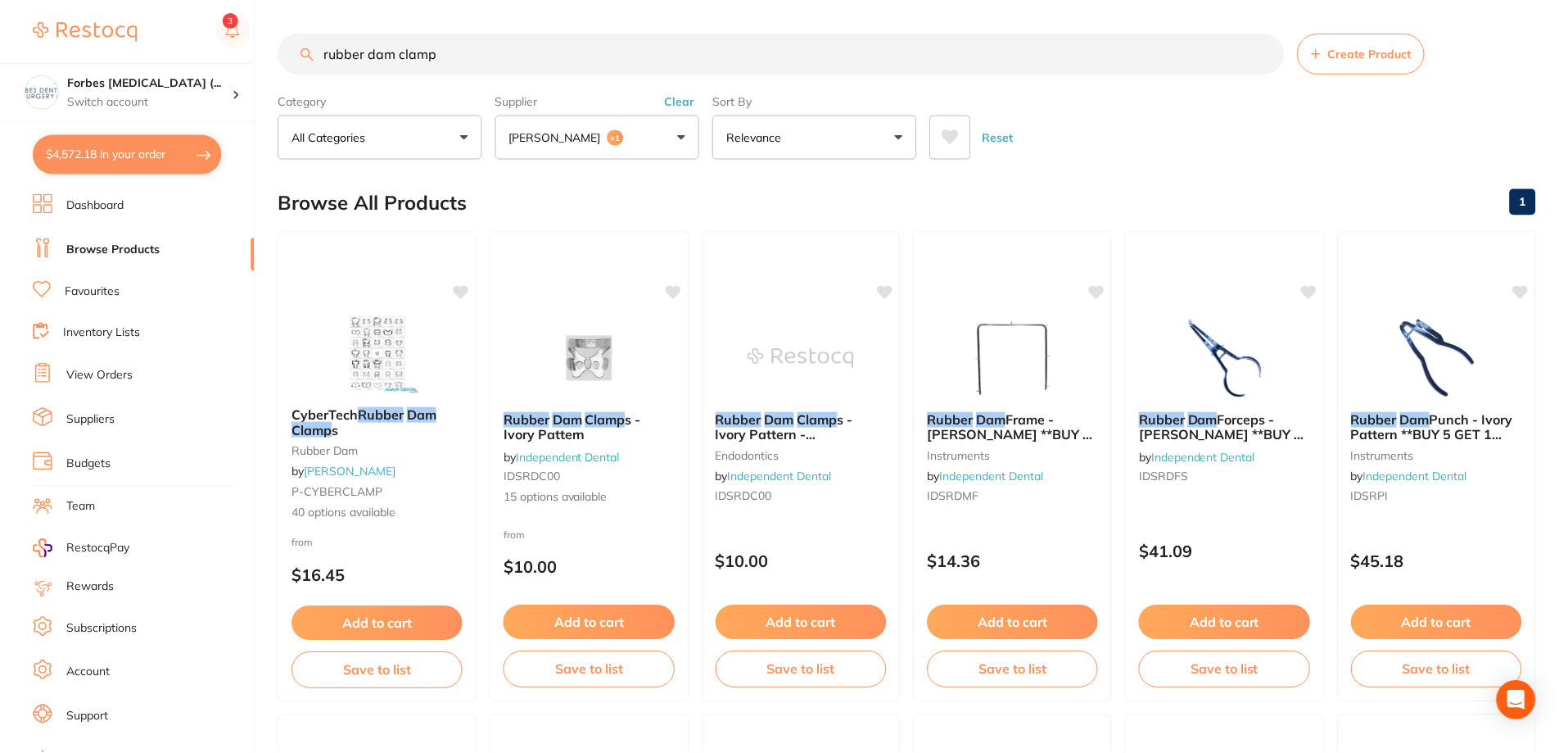
scroll to position [1, 0]
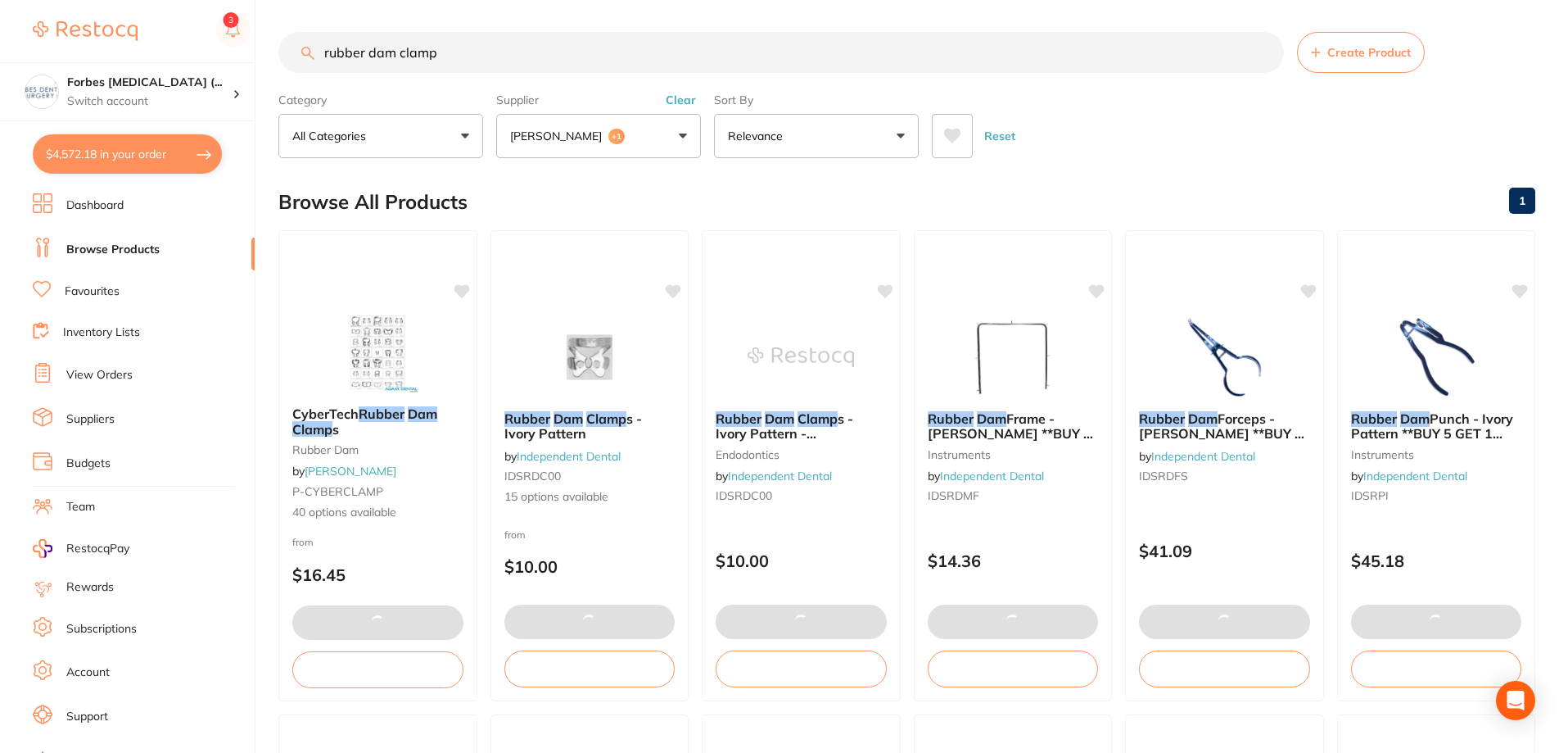
click at [115, 151] on button "$4,572.18 in your order" at bounding box center [127, 154] width 189 height 39
checkbox input "true"
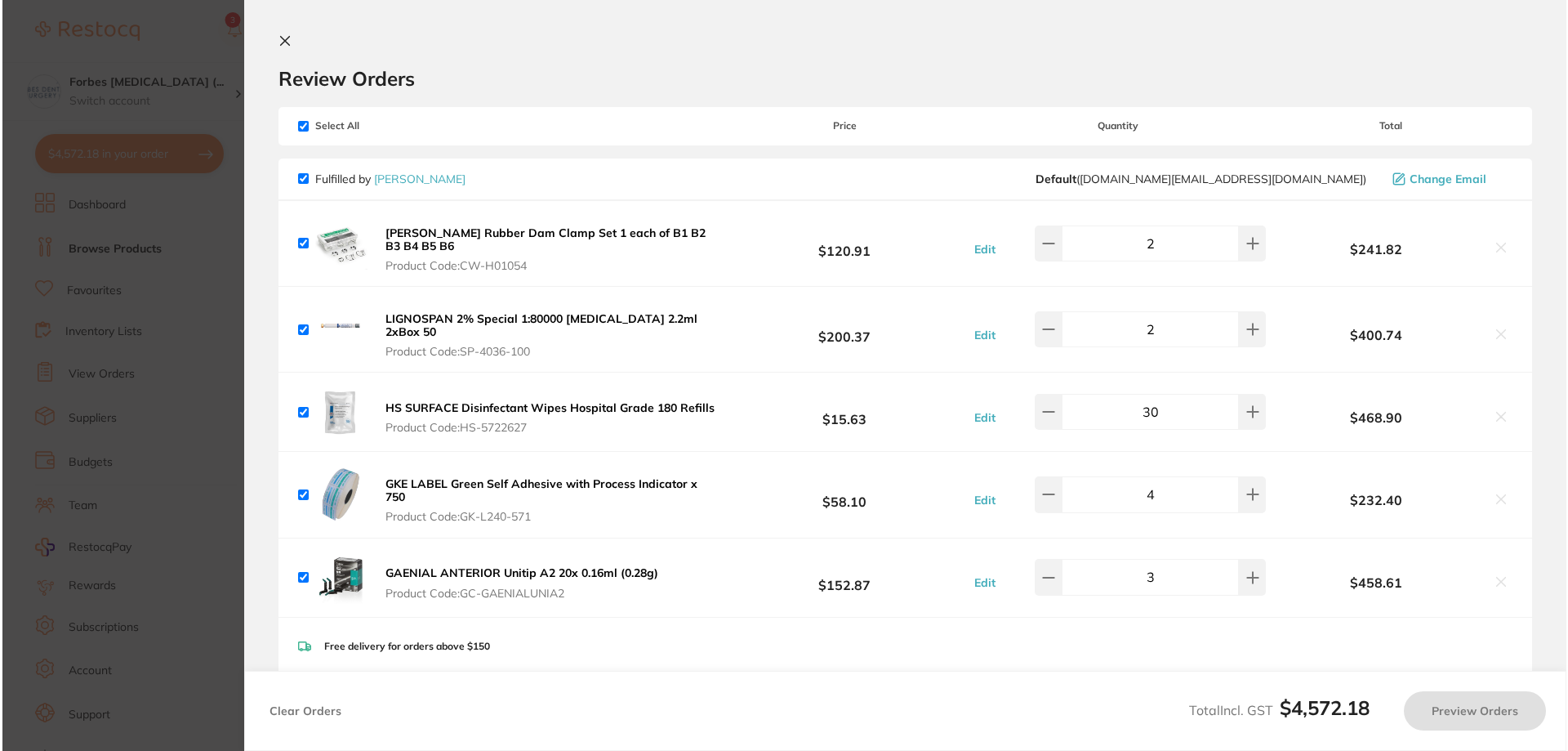
scroll to position [0, 0]
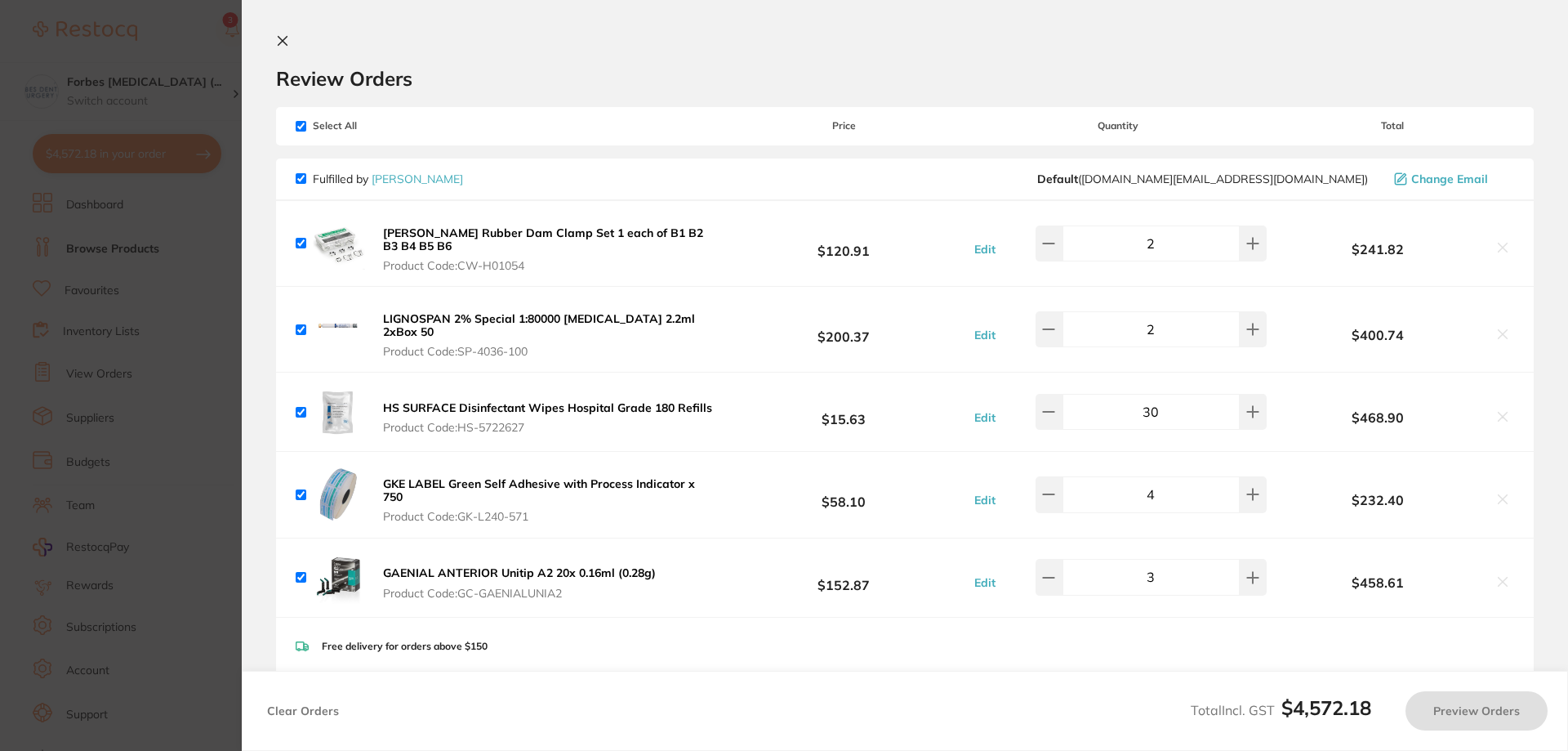
checkbox input "false"
checkbox input "true"
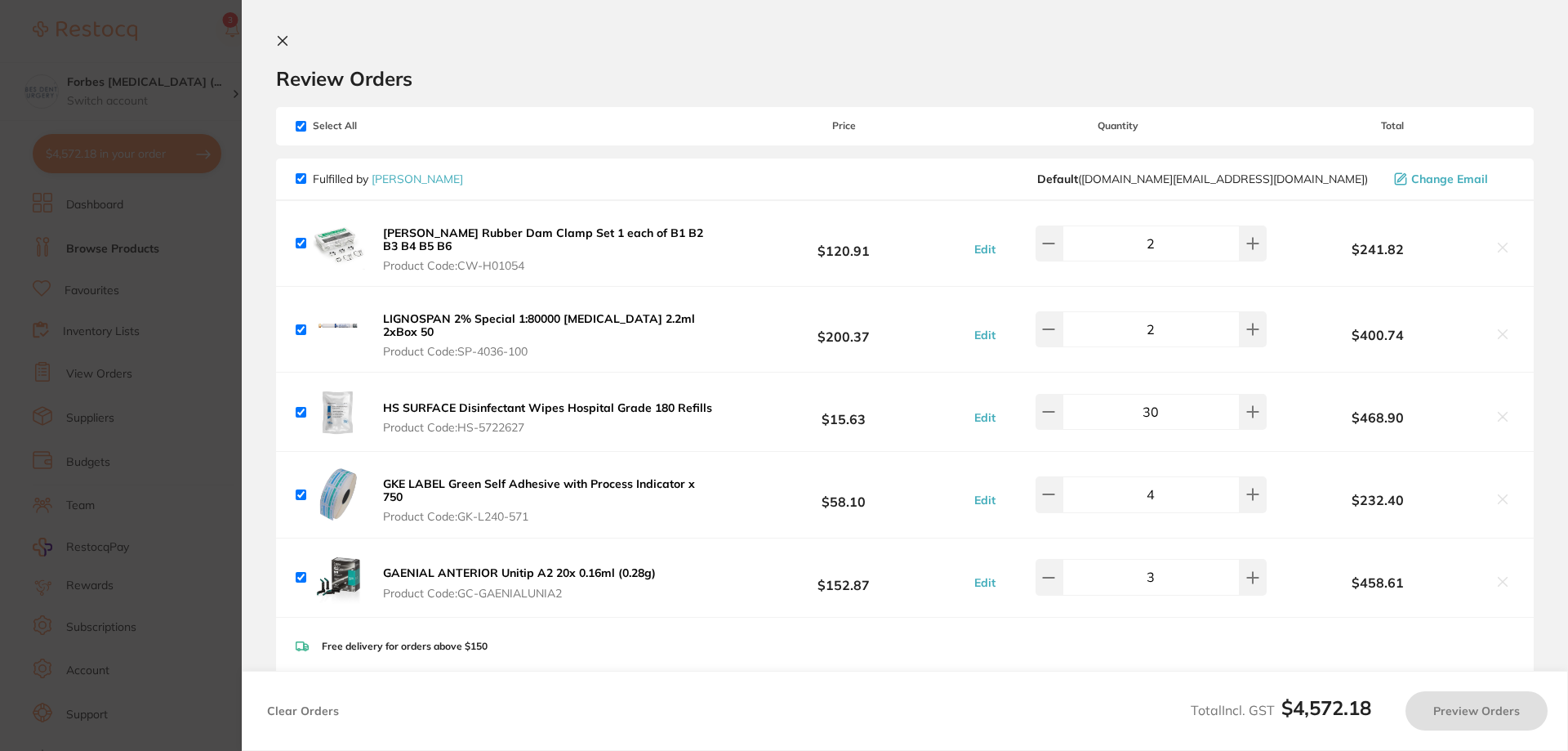
checkbox input "true"
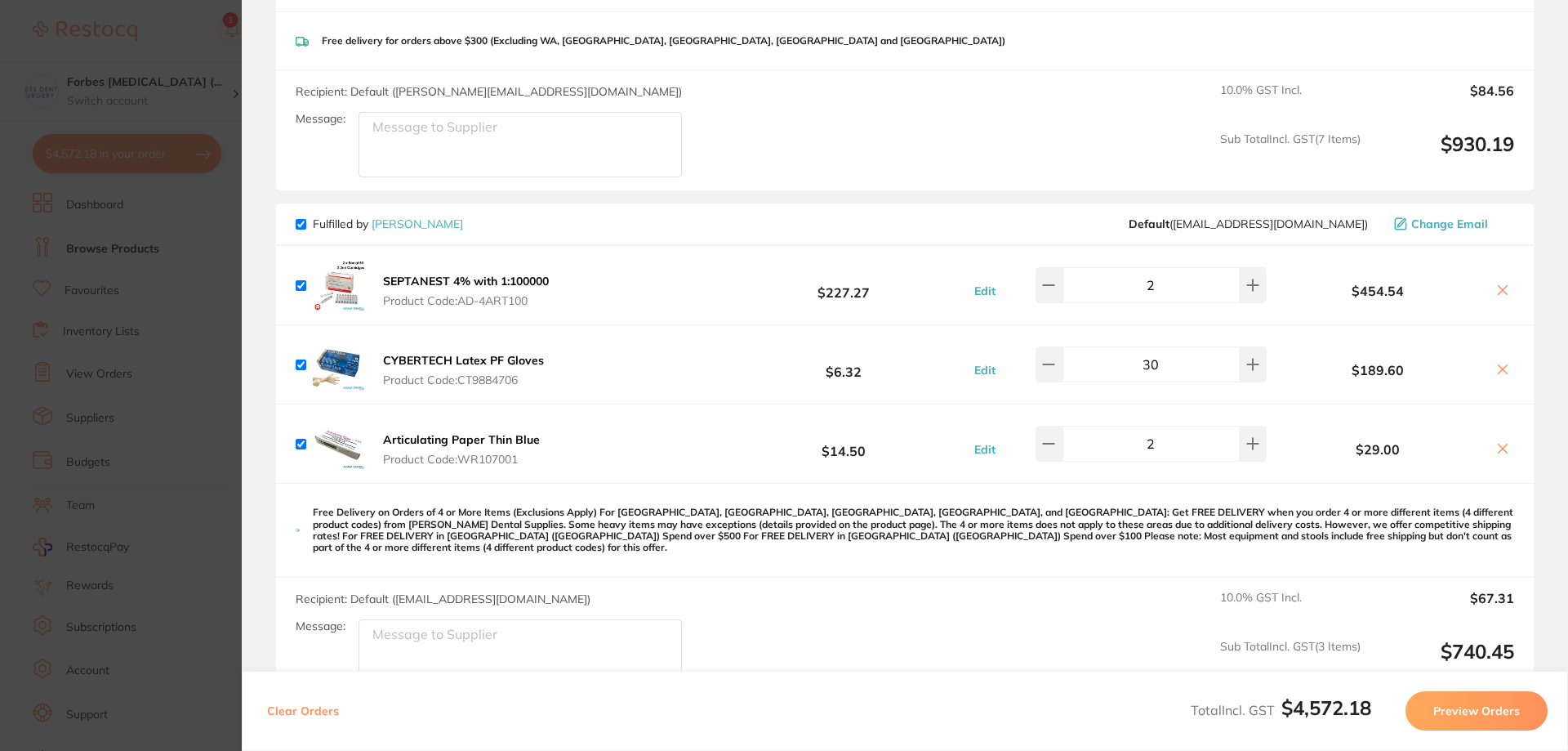
scroll to position [2669, 0]
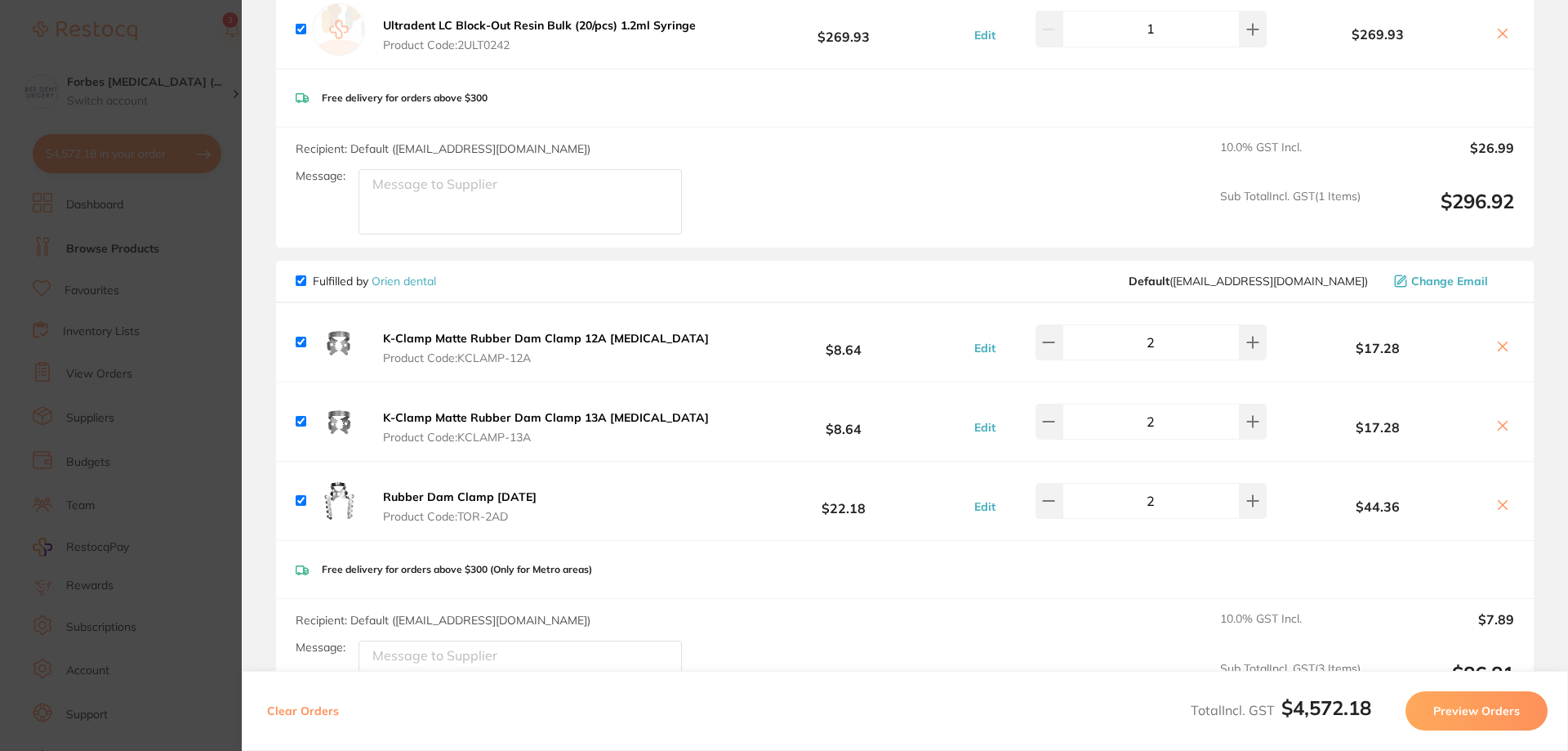
click at [1505, 418] on button at bounding box center [1503, 427] width 23 height 17
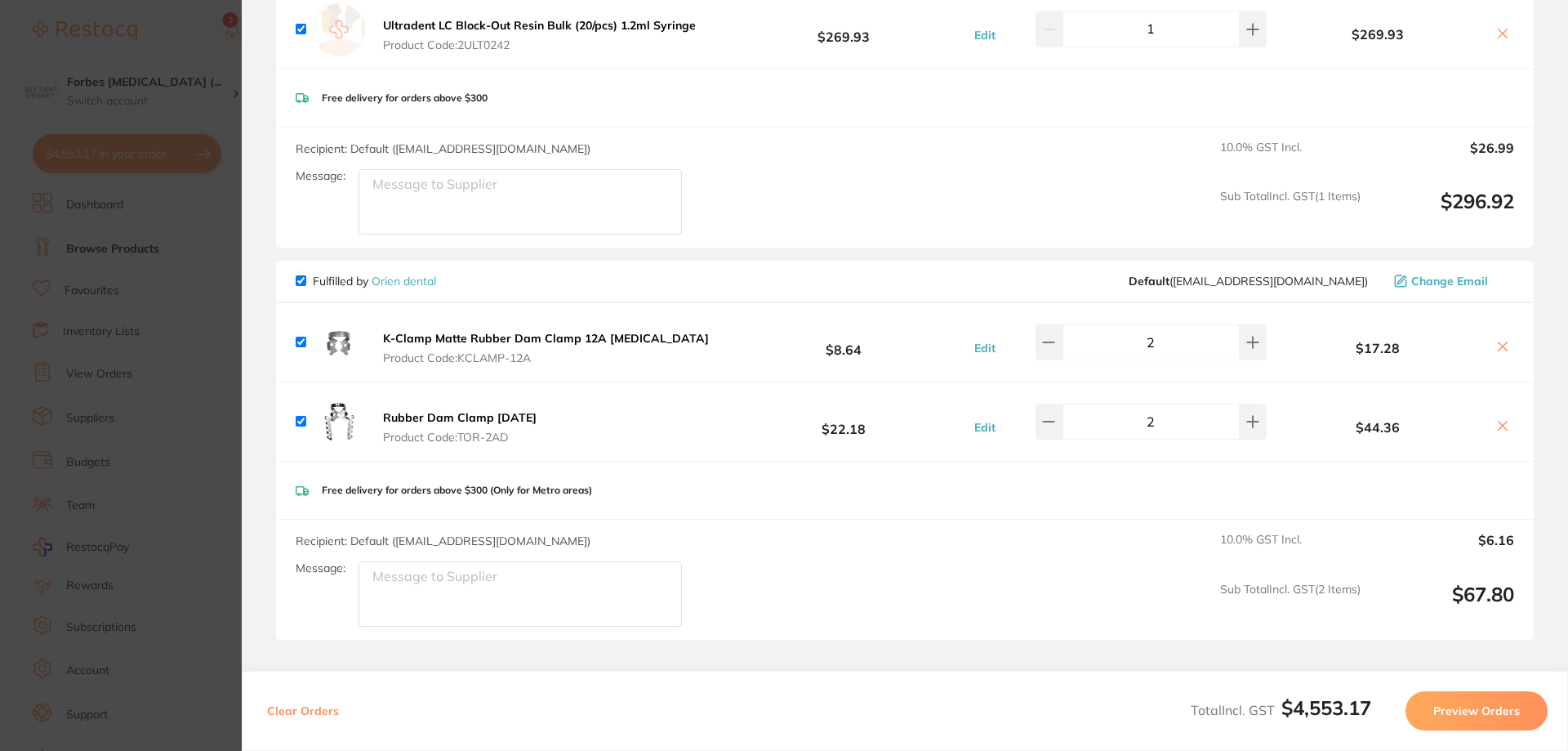
click at [1497, 340] on icon at bounding box center [1503, 346] width 13 height 13
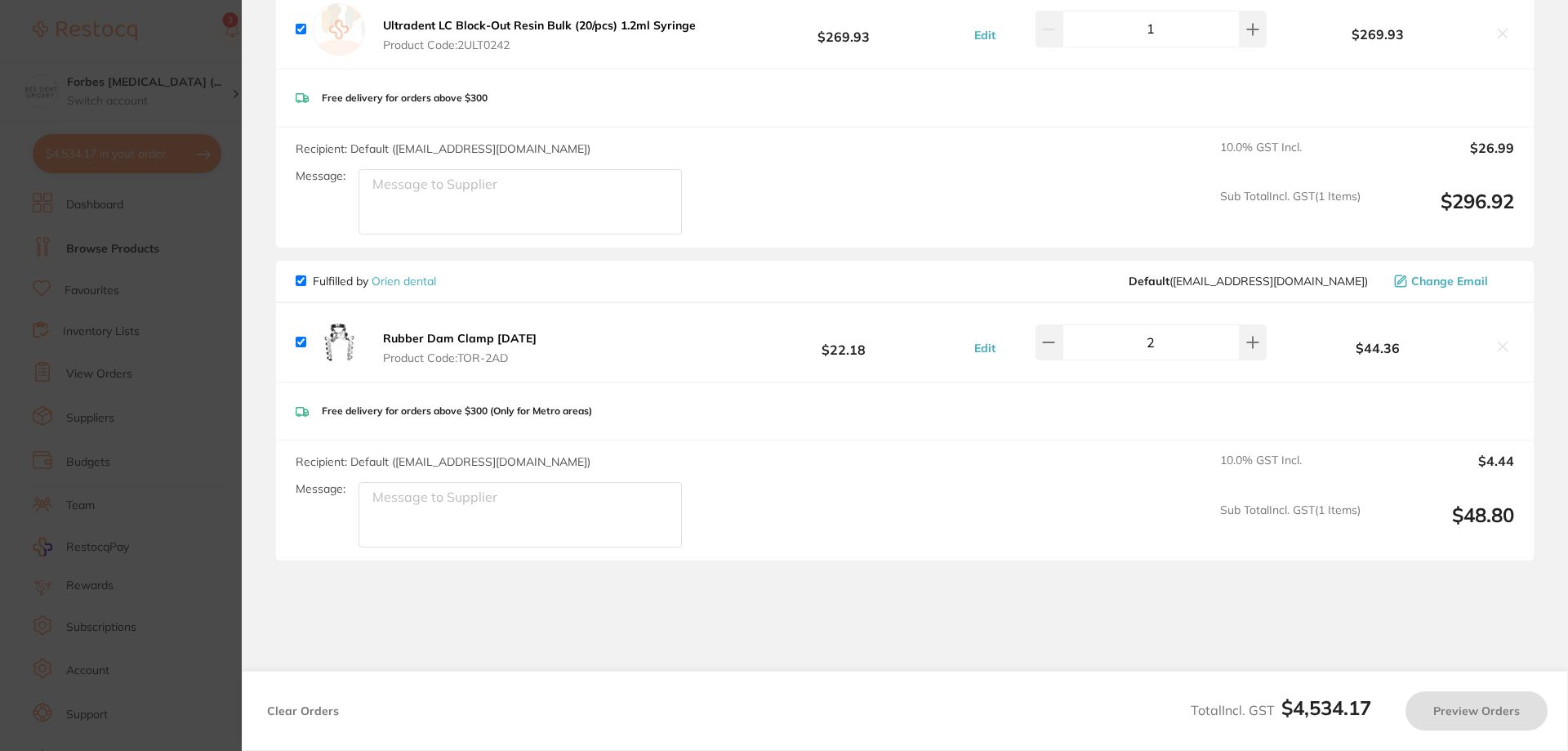
checkbox input "true"
click at [210, 339] on section "Update RRP Set your pre negotiated price for this item. Item Agreed RRP (excl. …" at bounding box center [784, 376] width 1568 height 751
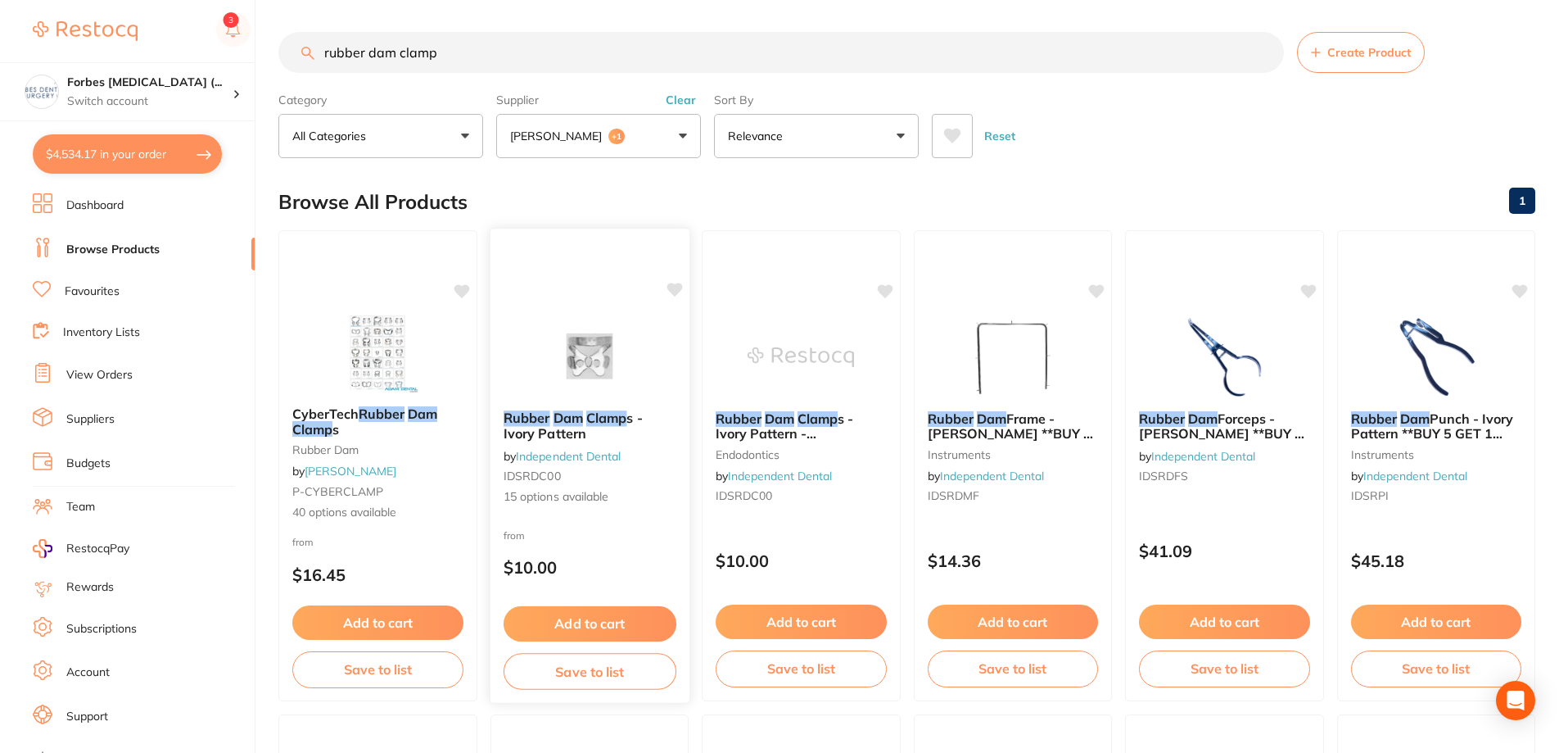
click at [576, 349] on img at bounding box center [588, 356] width 107 height 83
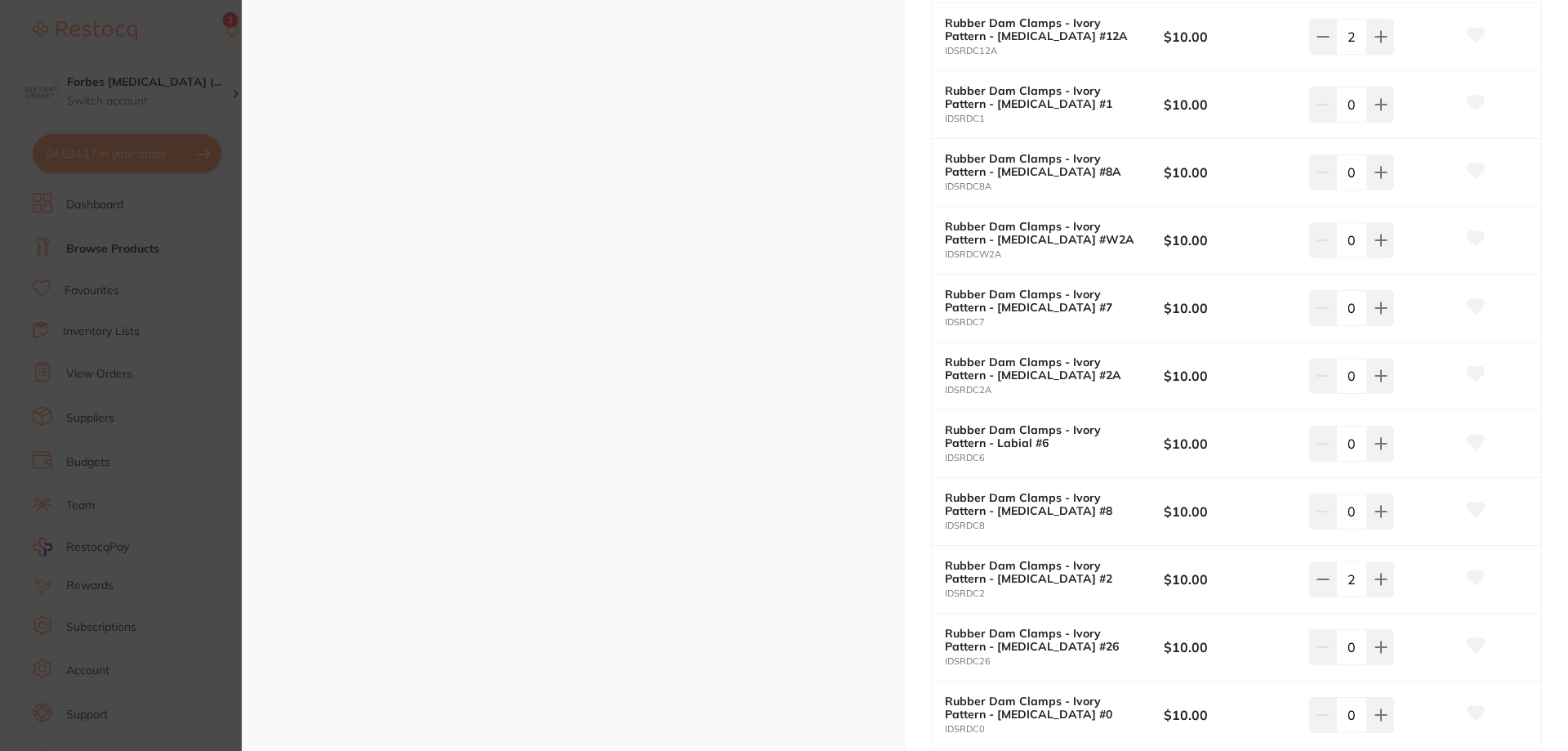
scroll to position [382, 0]
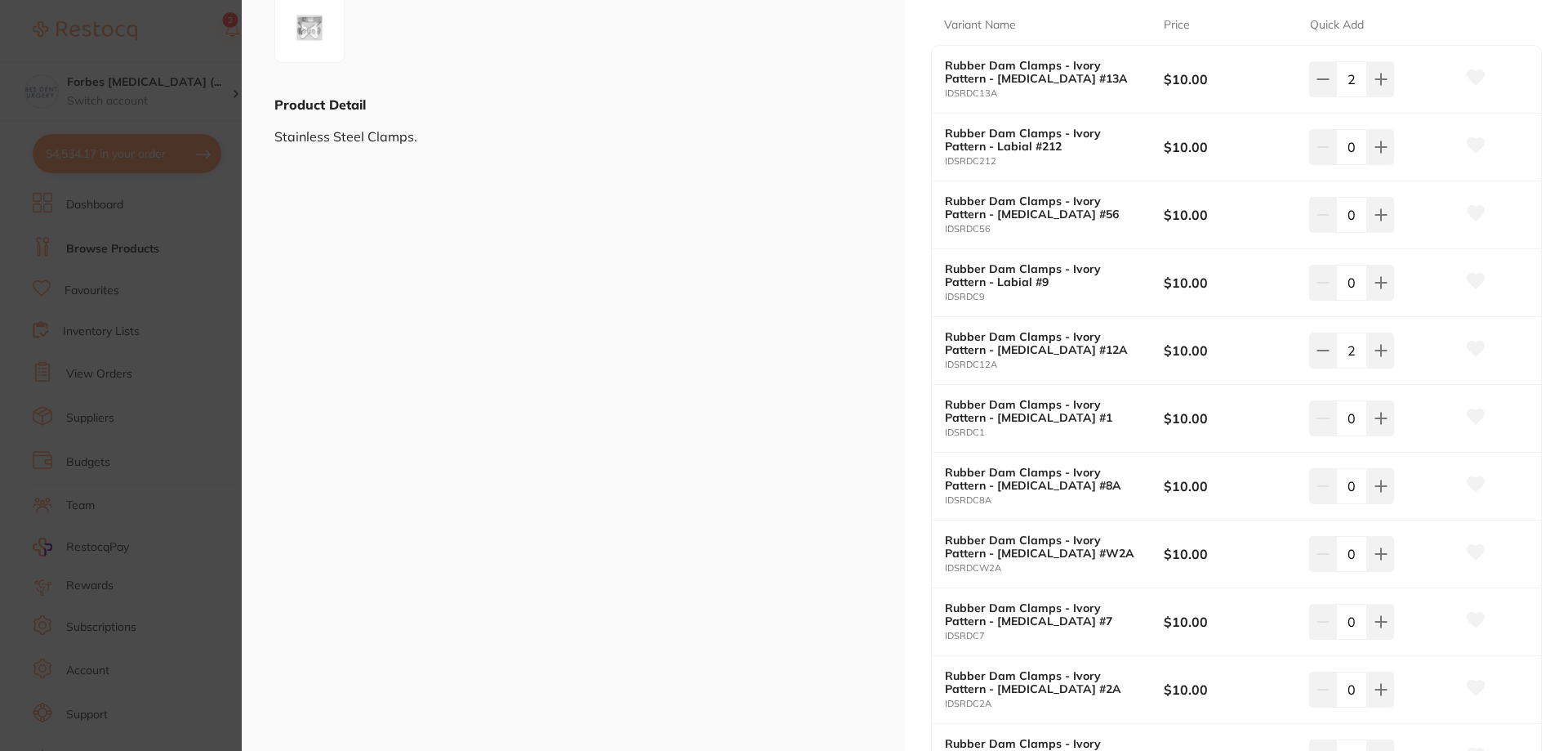
click at [1058, 355] on b "Rubber Dam Clamps - Ivory Pattern - [MEDICAL_DATA] #12A" at bounding box center [1044, 343] width 197 height 26
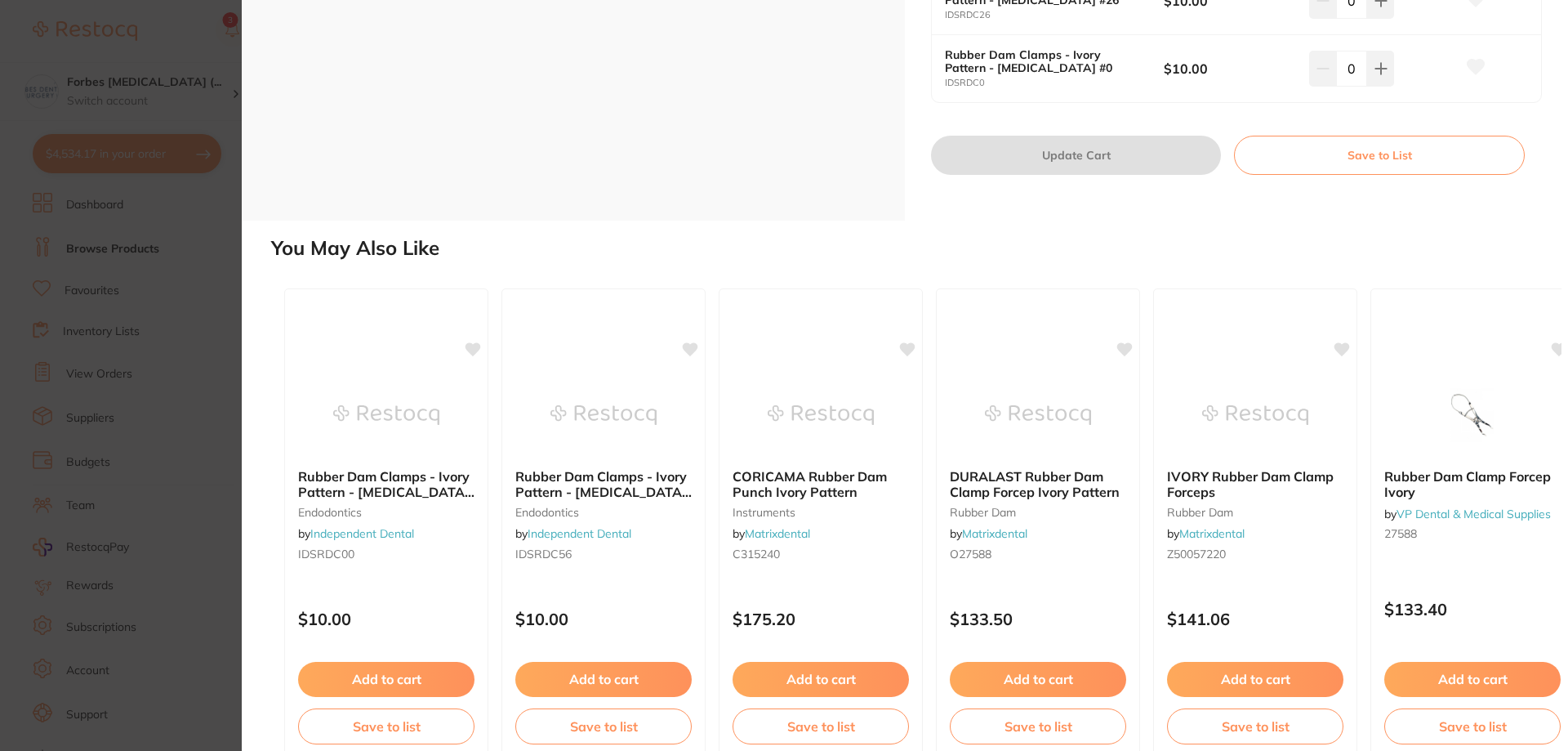
scroll to position [1369, 0]
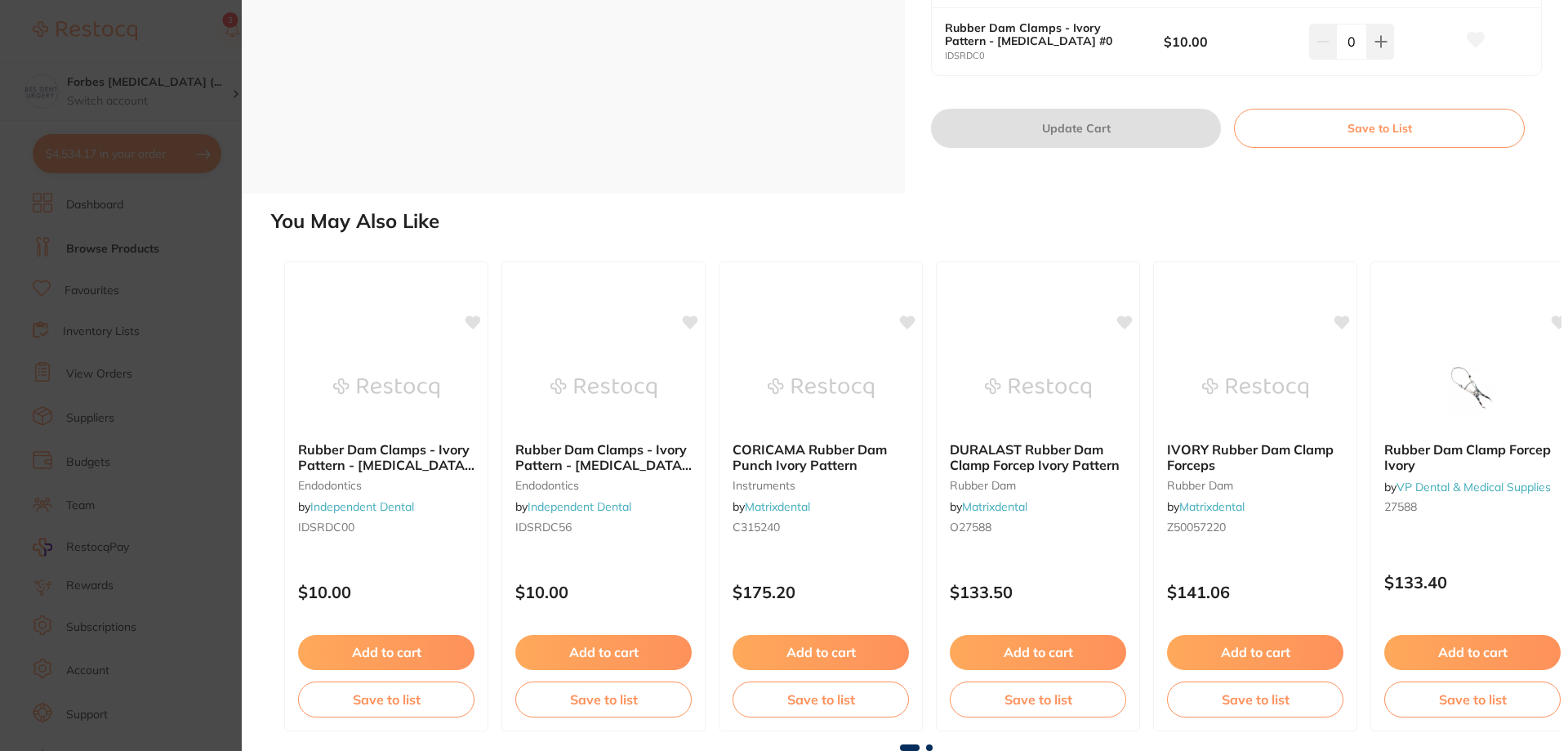
click at [142, 316] on section "Rubber Dam Clamps - Ivory Pattern by Independent Dental Product Code: IDSRDC00 …" at bounding box center [784, 376] width 1568 height 751
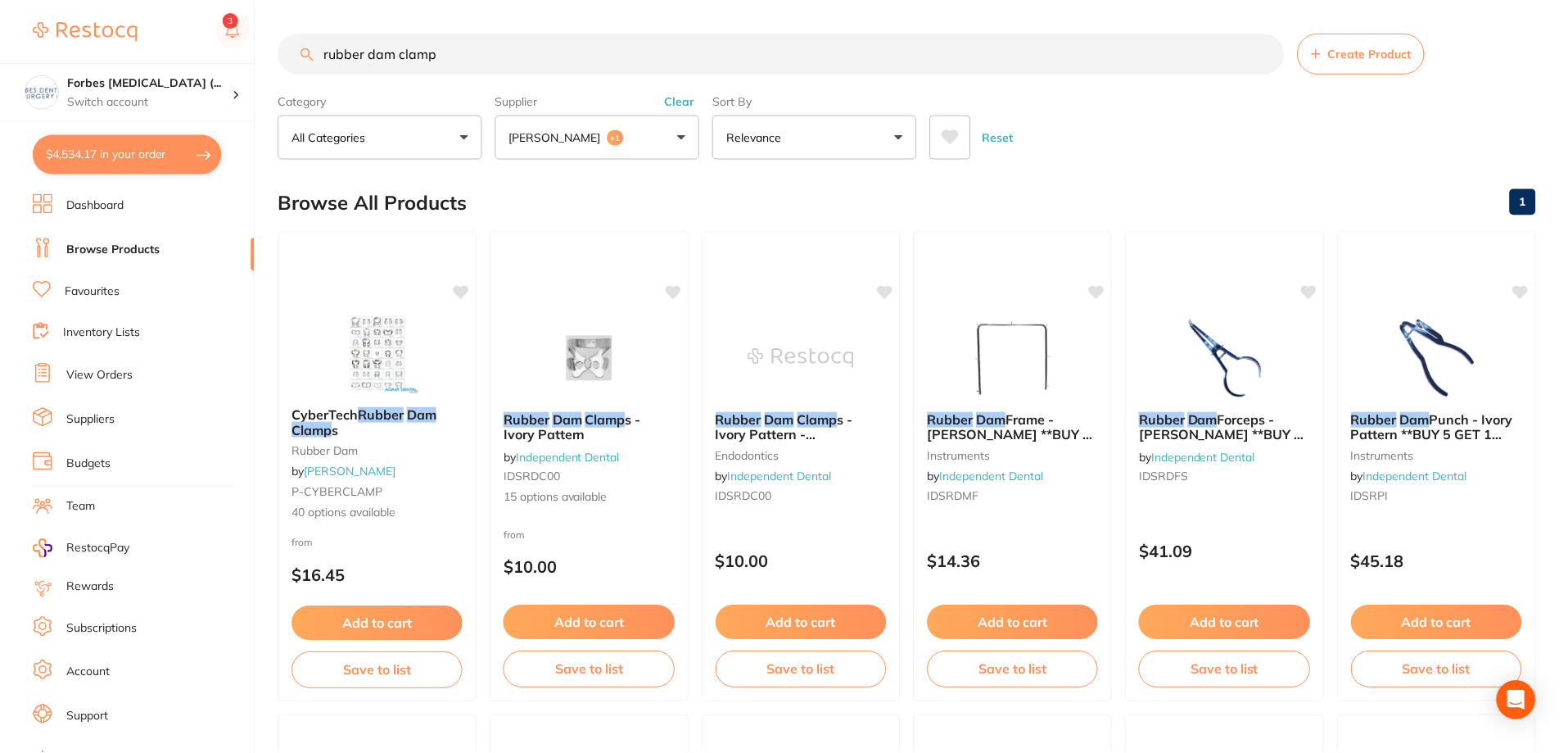
scroll to position [1, 0]
click at [107, 160] on button "$4,534.17 in your order" at bounding box center [127, 154] width 189 height 39
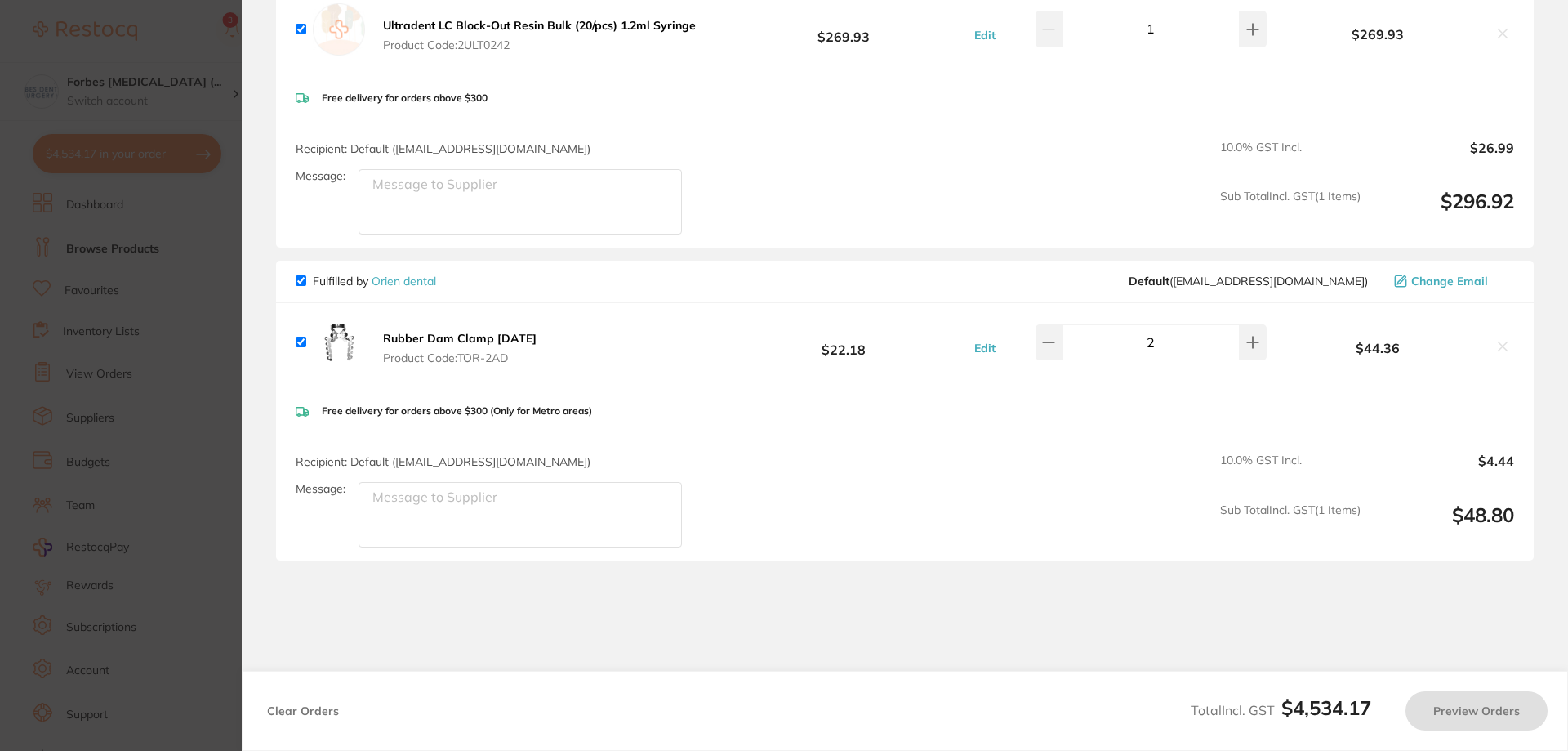
scroll to position [2699, 0]
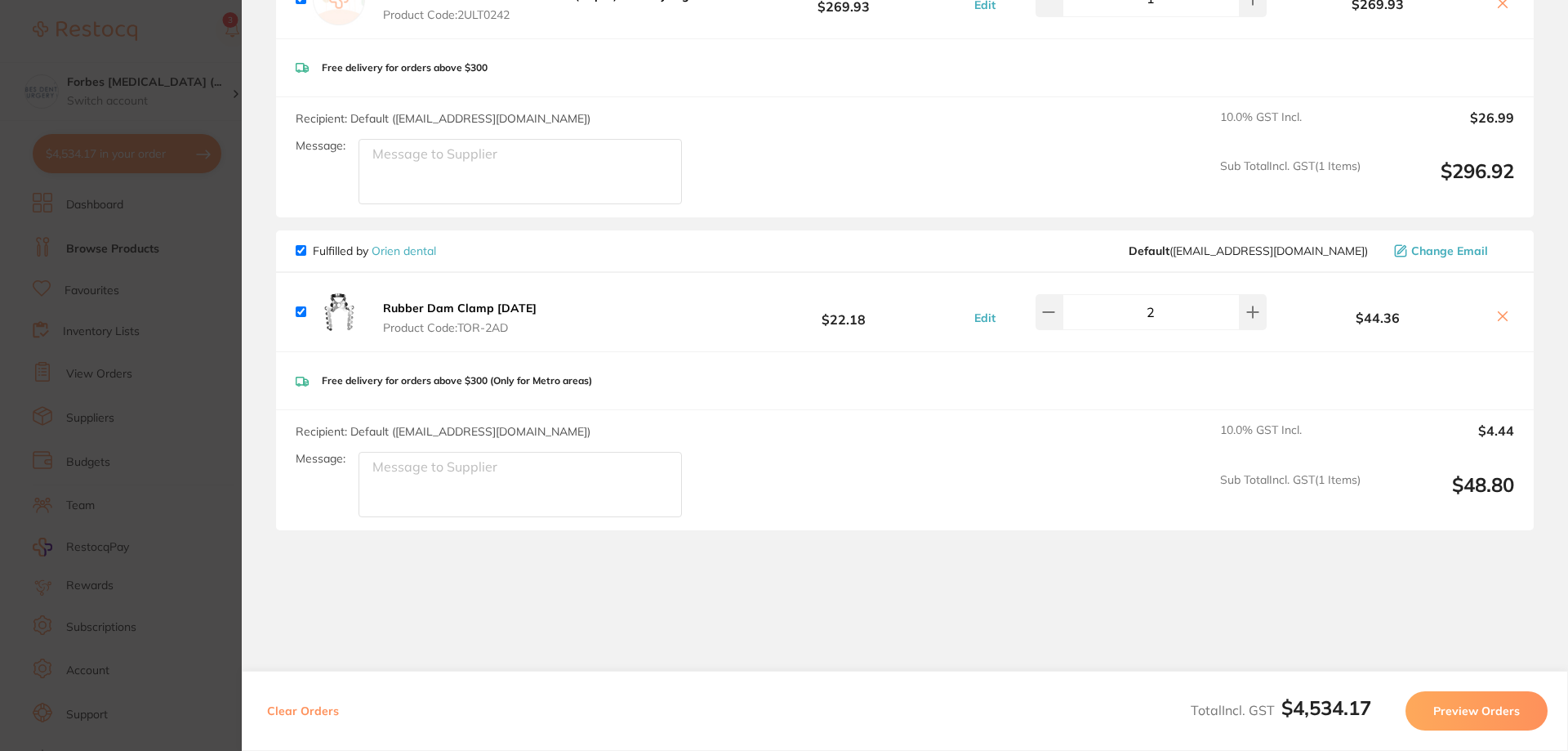
click at [400, 301] on b "Rubber Dam Clamp [DATE]" at bounding box center [460, 308] width 153 height 15
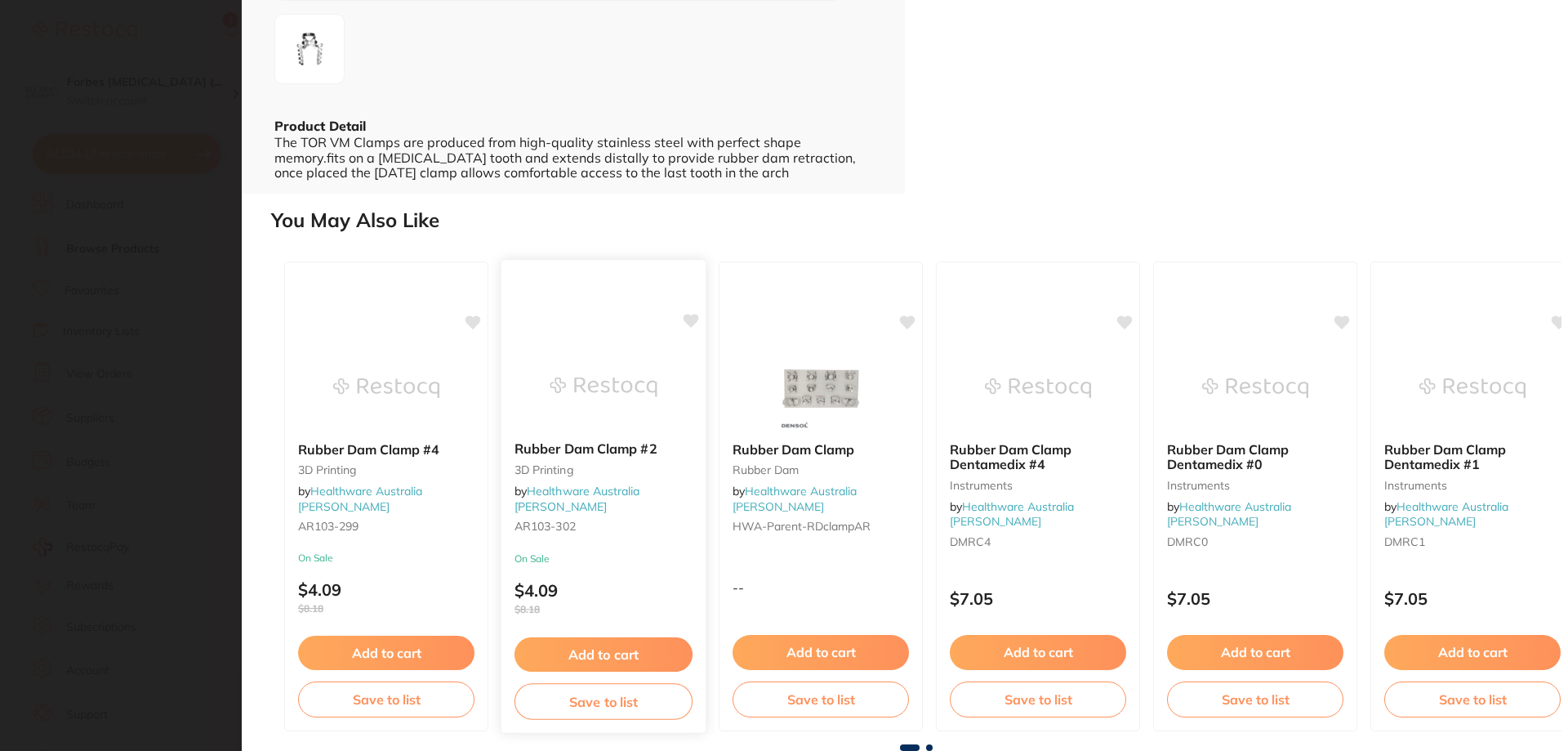
scroll to position [0, 0]
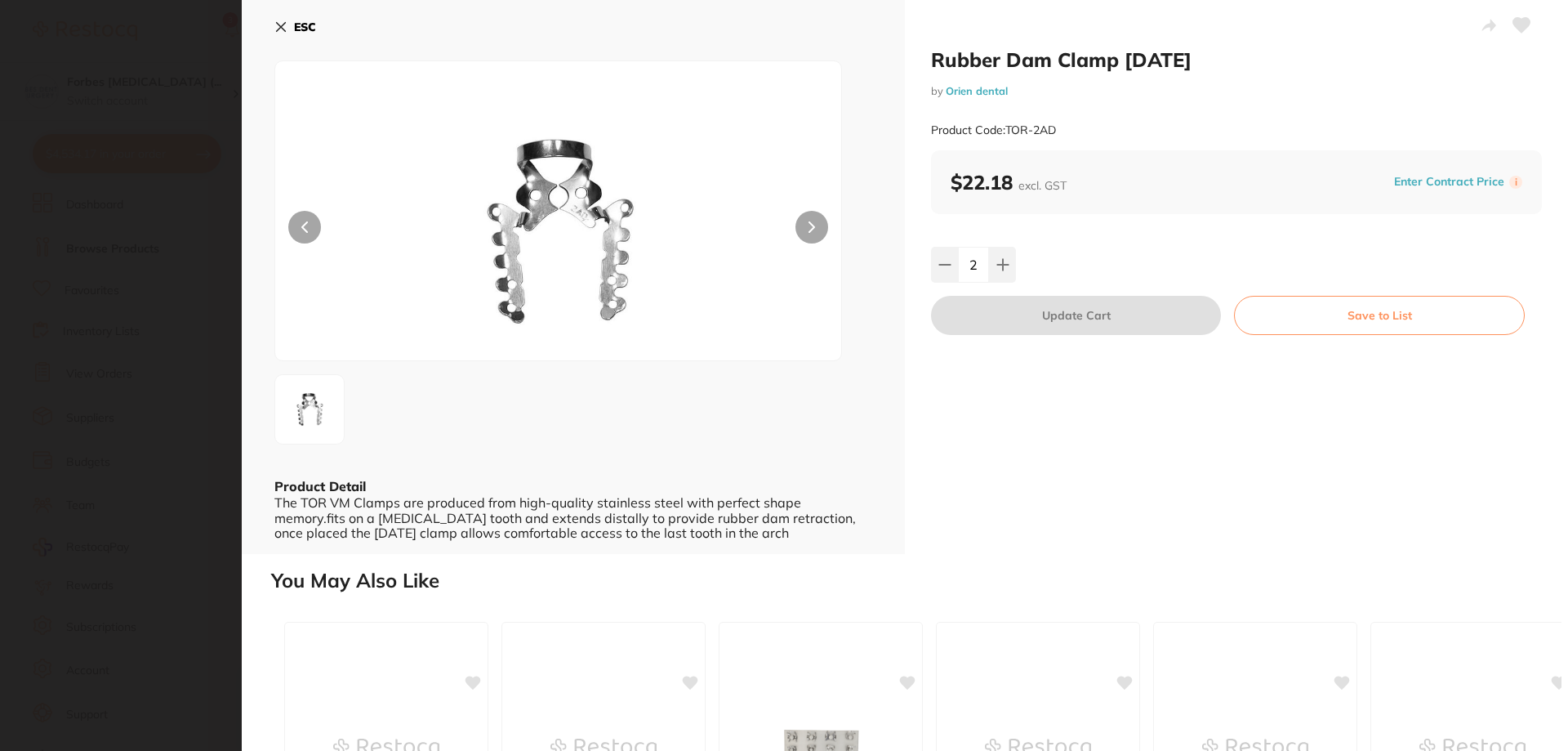
click at [227, 355] on section "Rubber Dam Clamp 2AD by Orien dental Product Code: TOR-2AD ESC Product Detail T…" at bounding box center [784, 376] width 1568 height 751
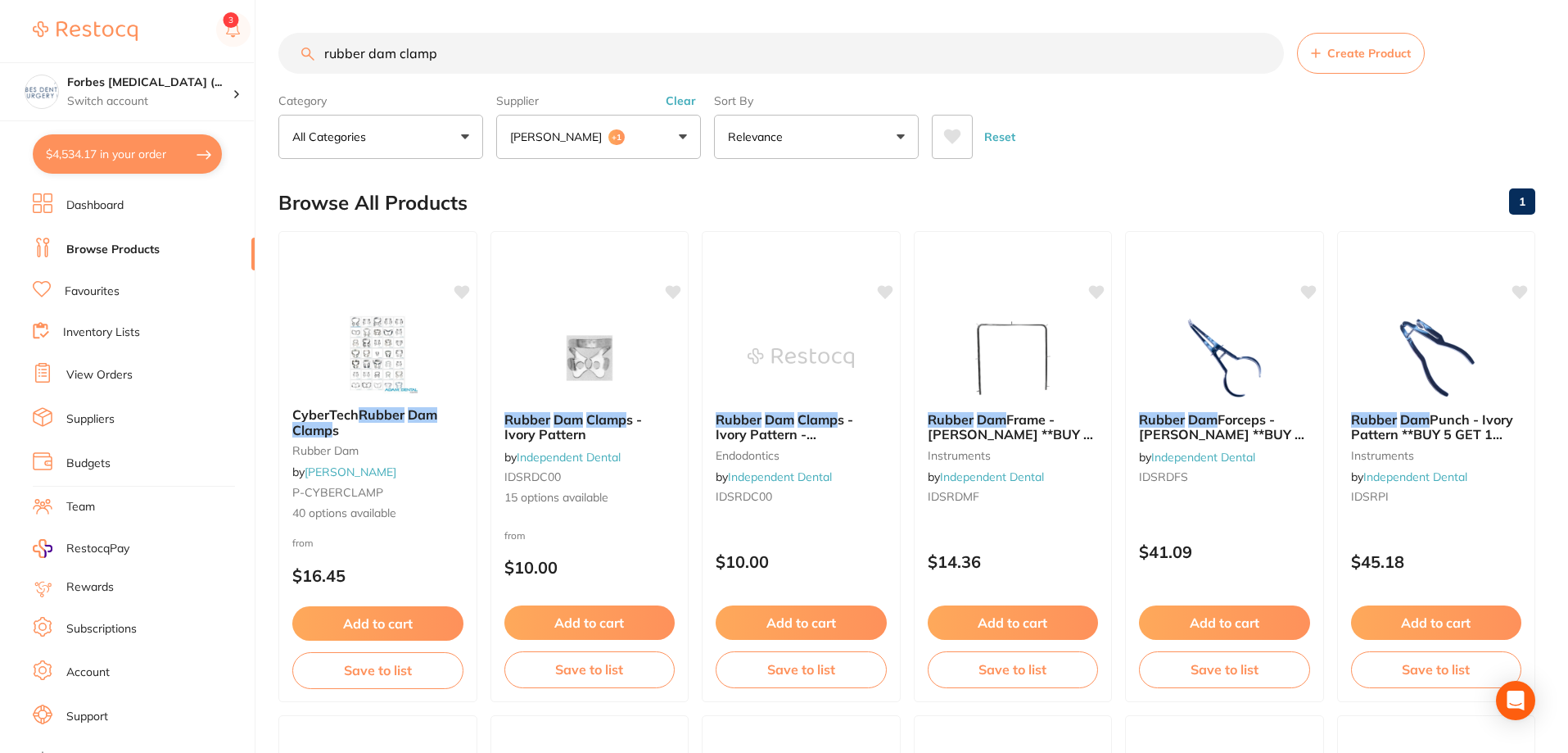
click at [623, 115] on button "Adam Dental +1" at bounding box center [598, 136] width 204 height 45
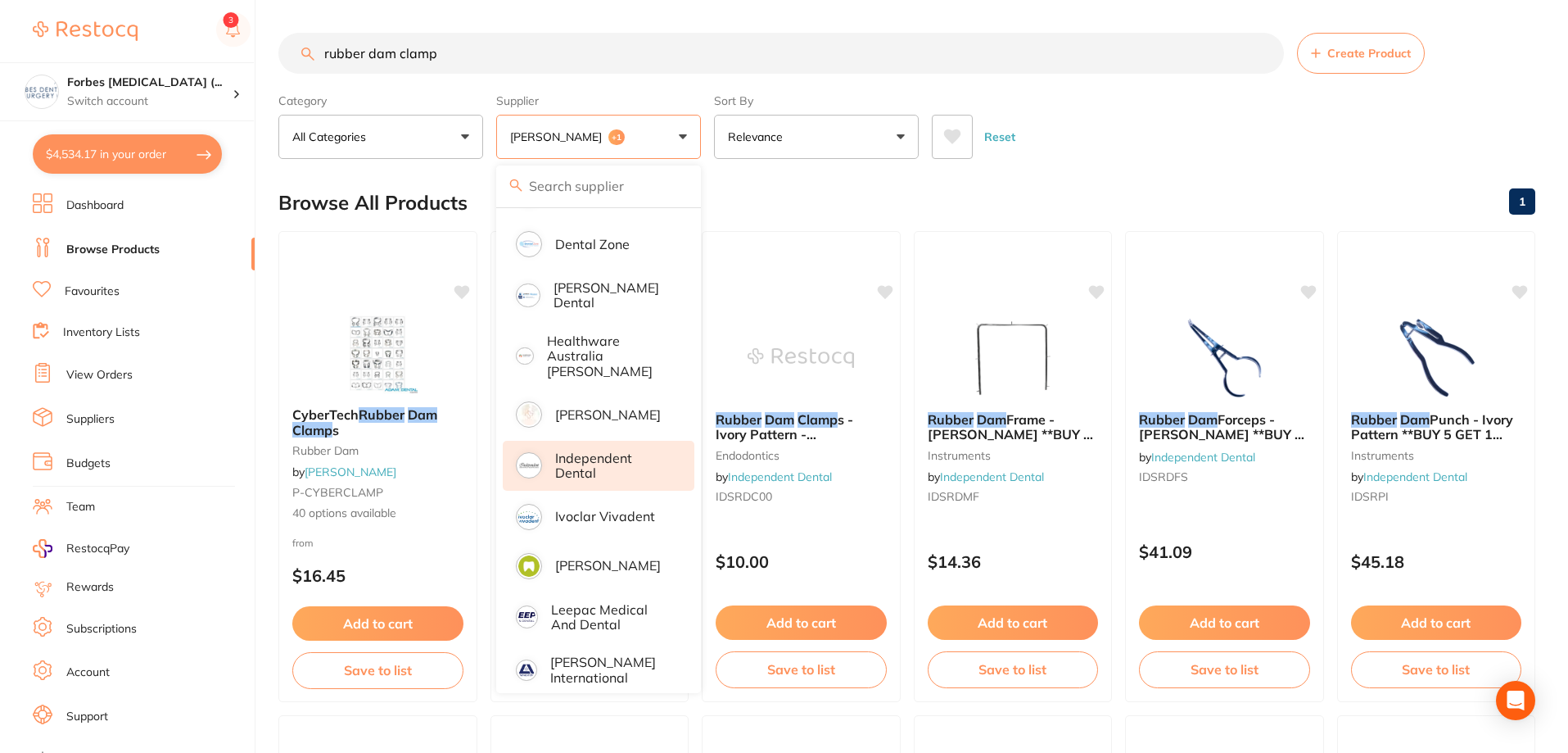
click at [596, 196] on input "search" at bounding box center [598, 185] width 204 height 41
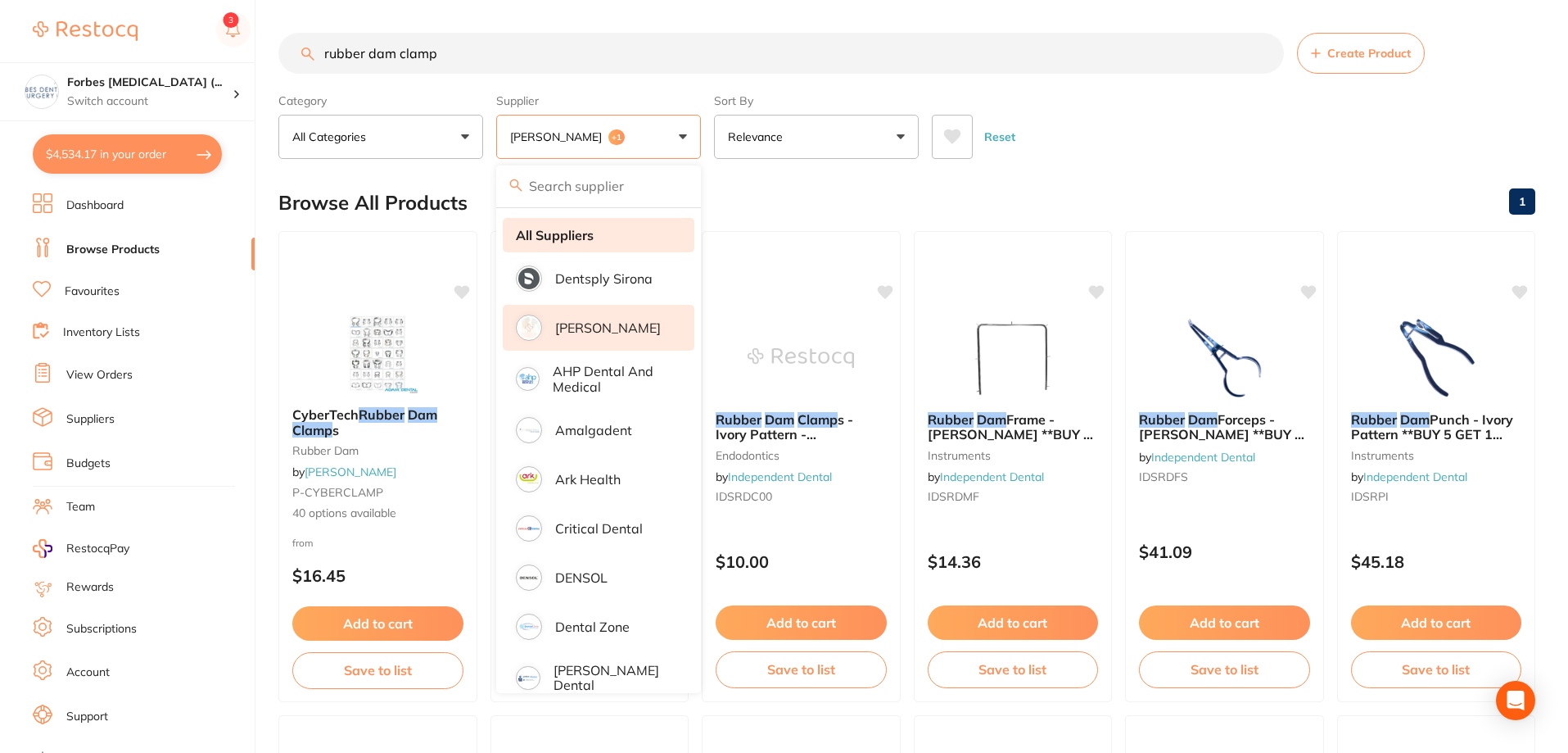
click at [593, 241] on strong "All Suppliers" at bounding box center [554, 235] width 78 height 15
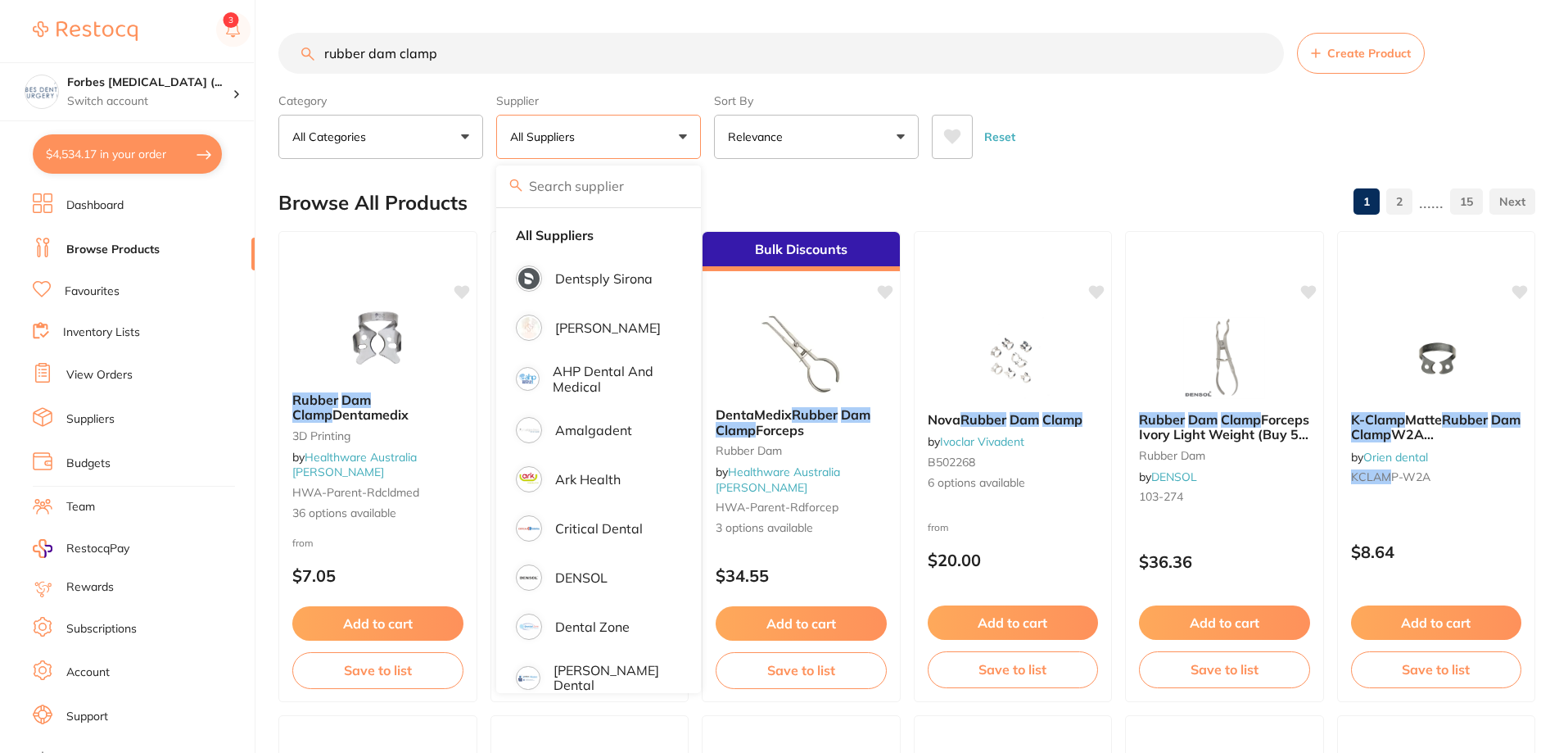
click at [116, 131] on section "Forbes Dental Surgery (... Switch account Forbes Dental Surgery (DentalTown 6) …" at bounding box center [127, 376] width 256 height 753
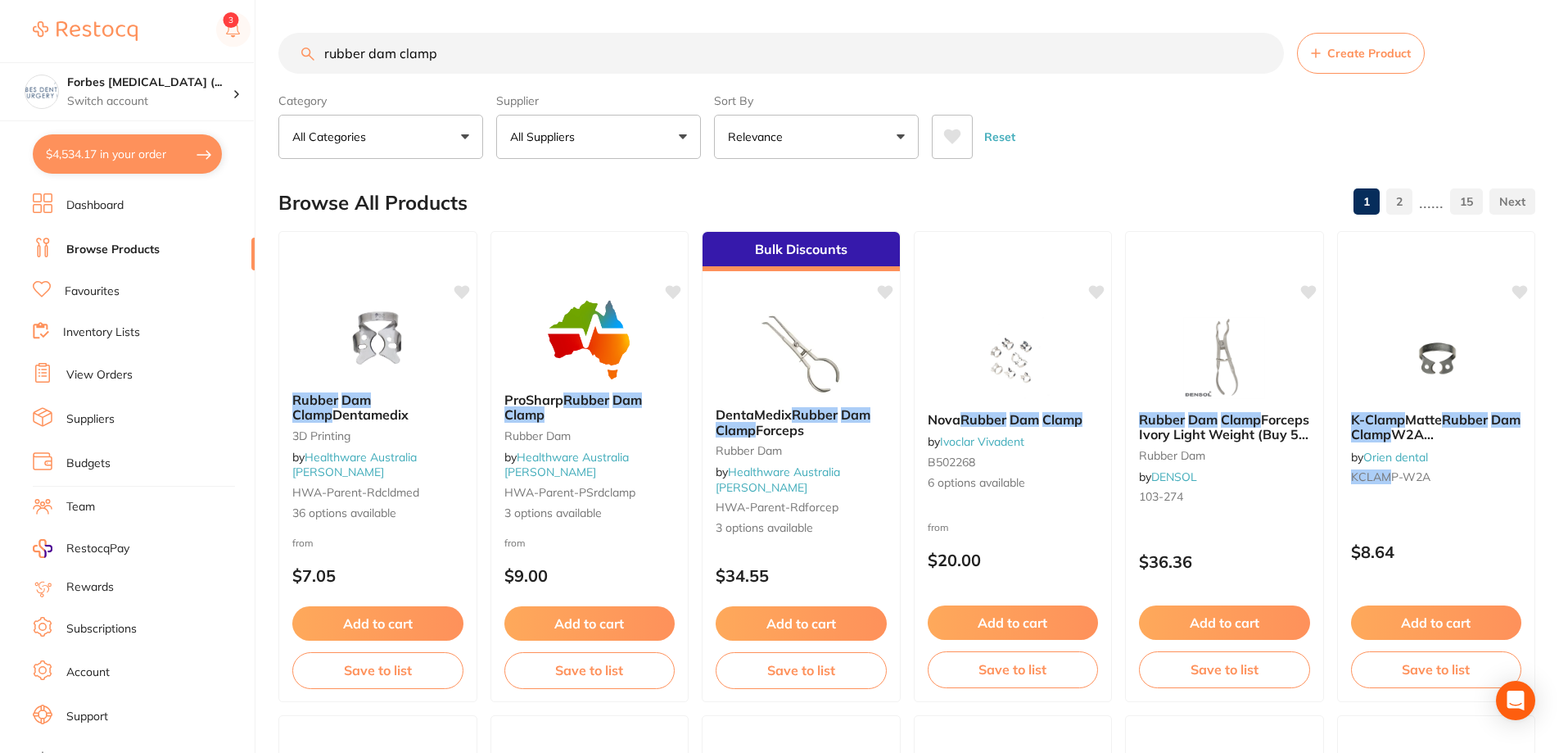
click at [120, 151] on button "$4,534.17 in your order" at bounding box center [127, 154] width 189 height 39
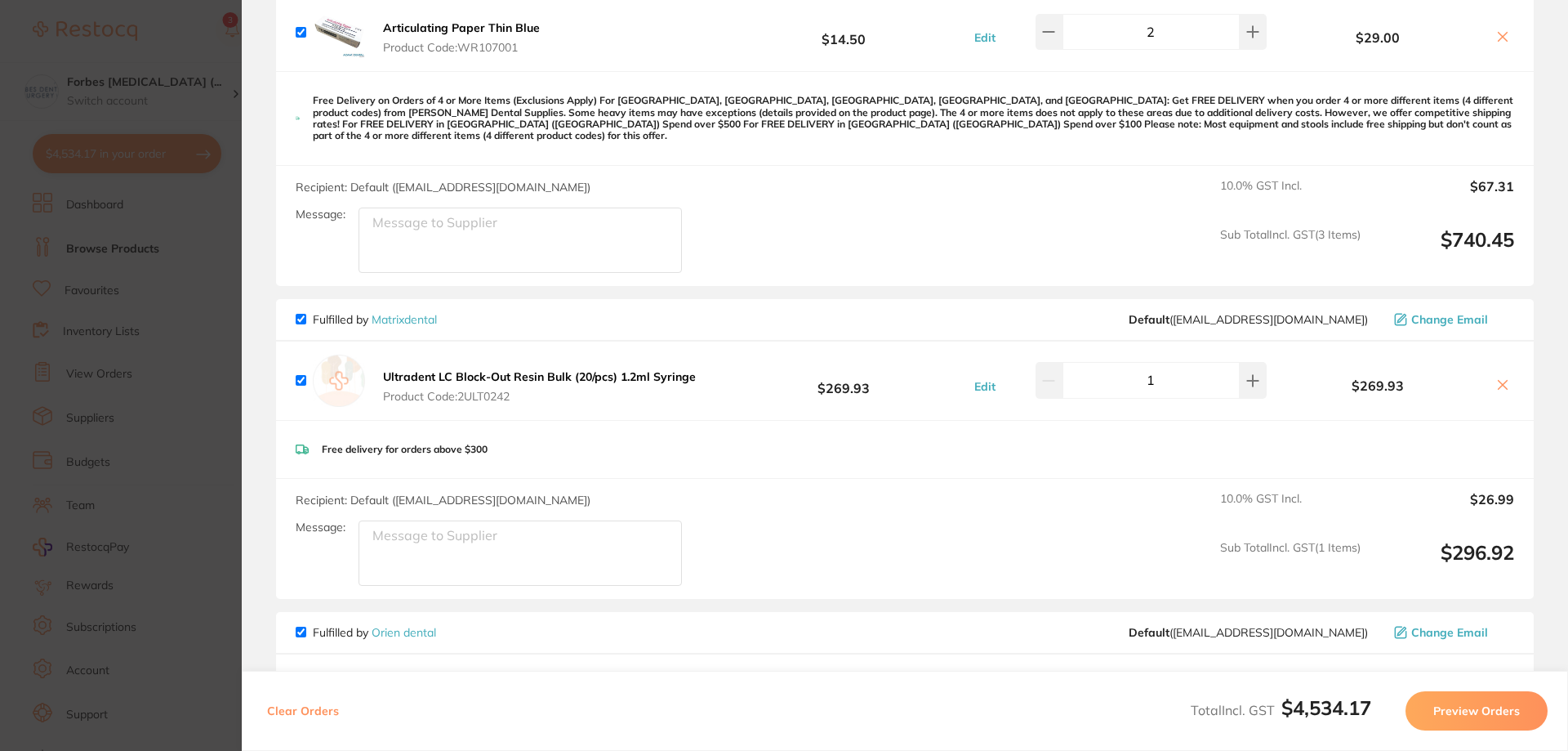
scroll to position [794, 0]
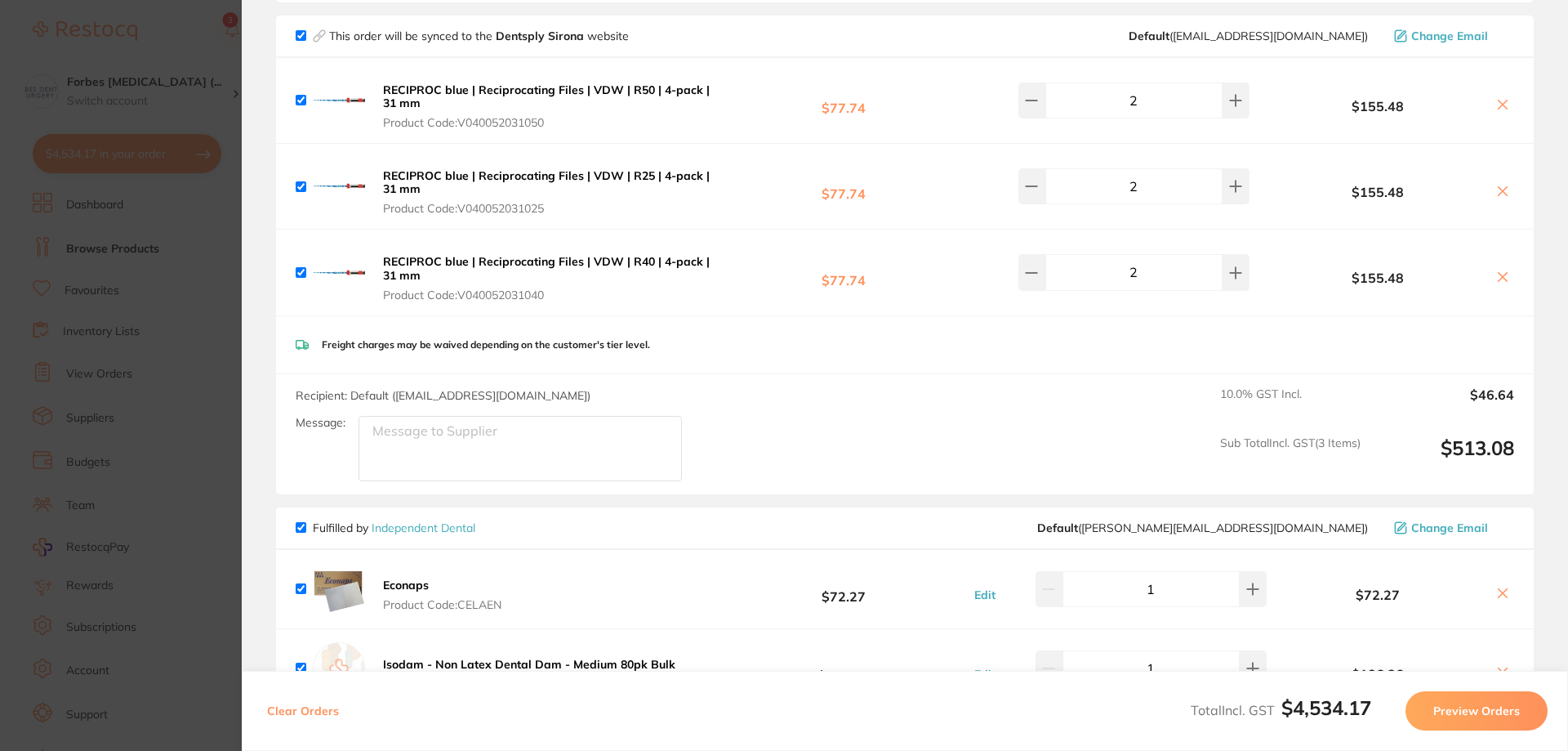
click at [146, 342] on section "Update RRP Set your pre negotiated price for this item. Item Agreed RRP (excl. …" at bounding box center [784, 376] width 1568 height 751
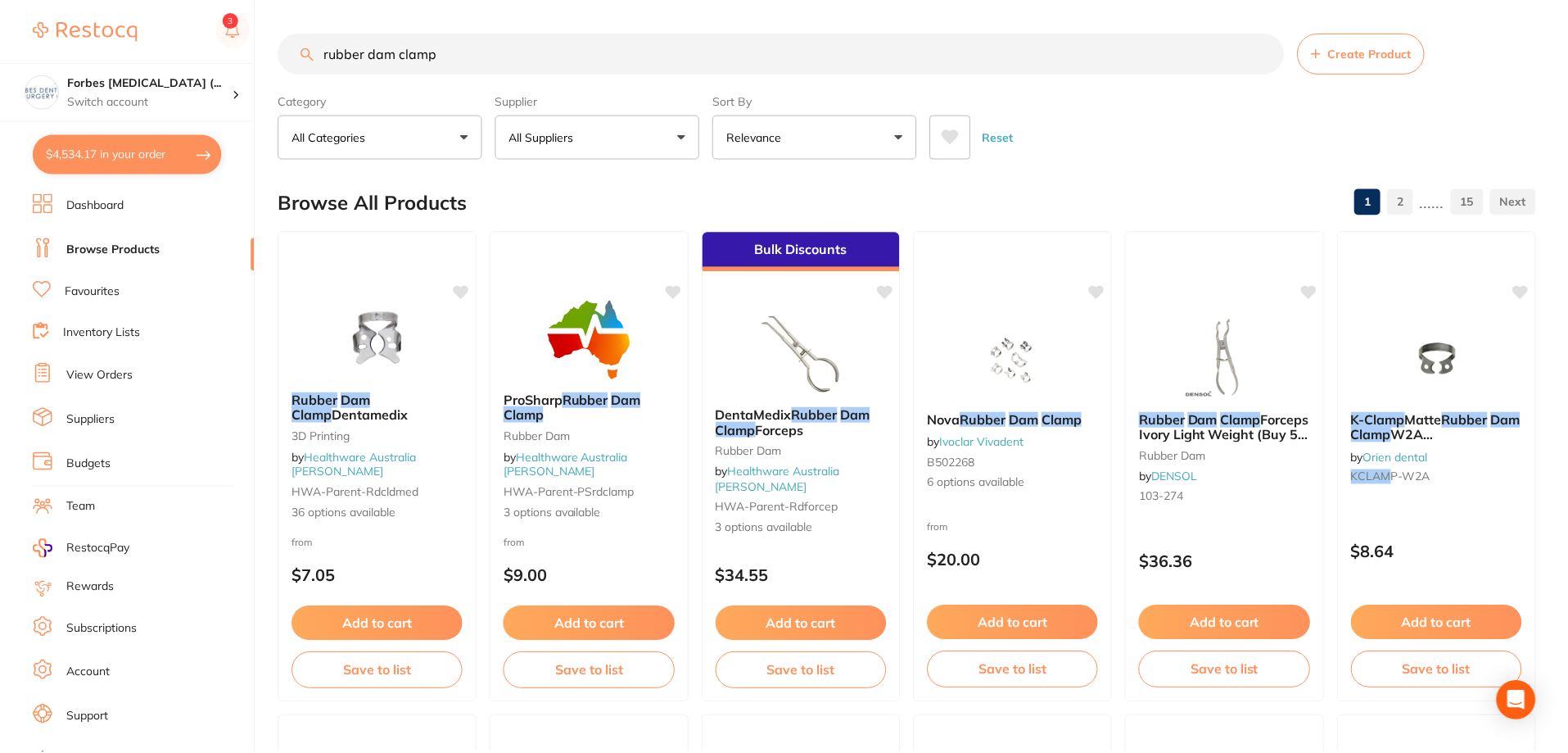
scroll to position [4, 0]
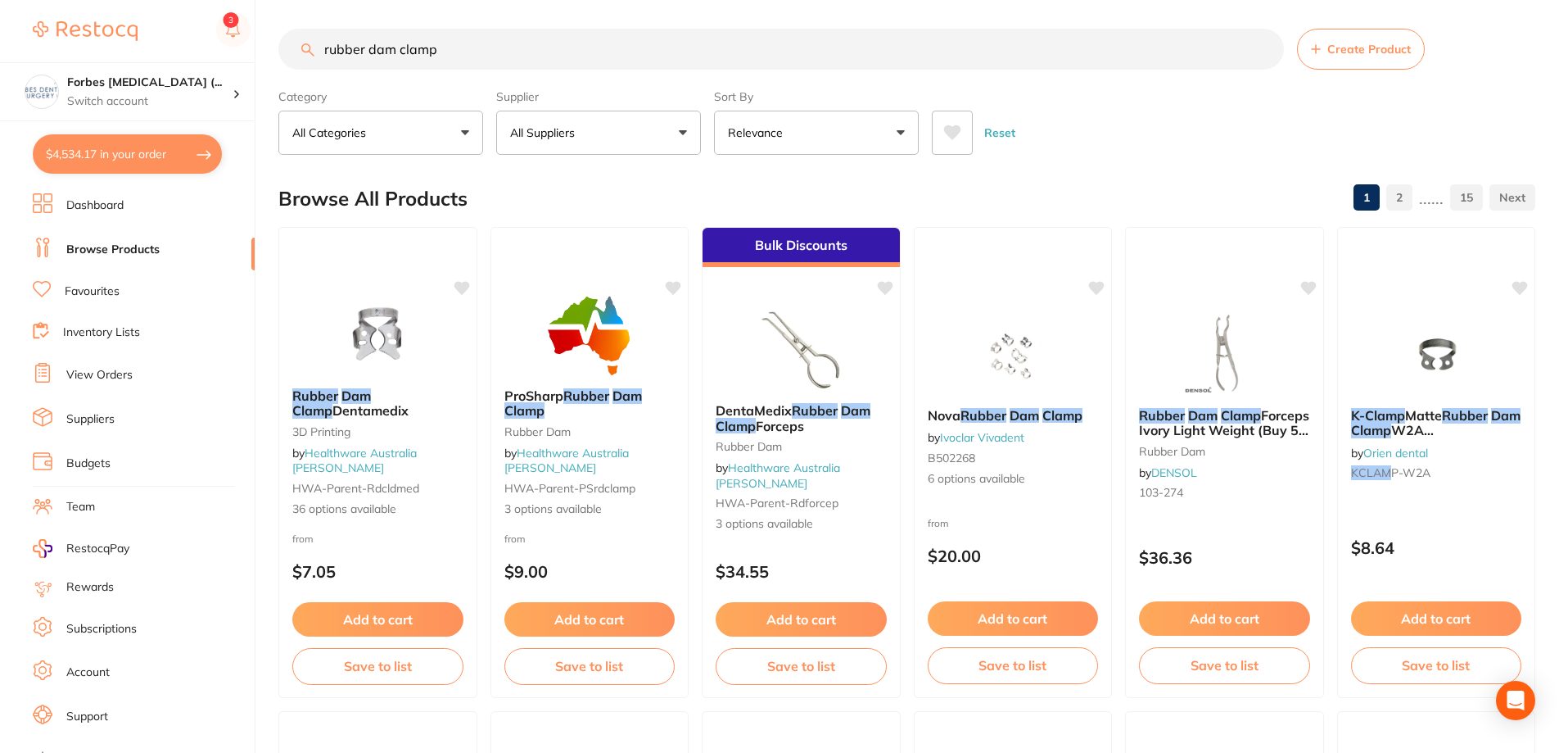
drag, startPoint x: 447, startPoint y: 41, endPoint x: 283, endPoint y: 48, distance: 164.1
click at [283, 48] on input "rubber dam clamp" at bounding box center [781, 49] width 1006 height 41
type input "conseal f"
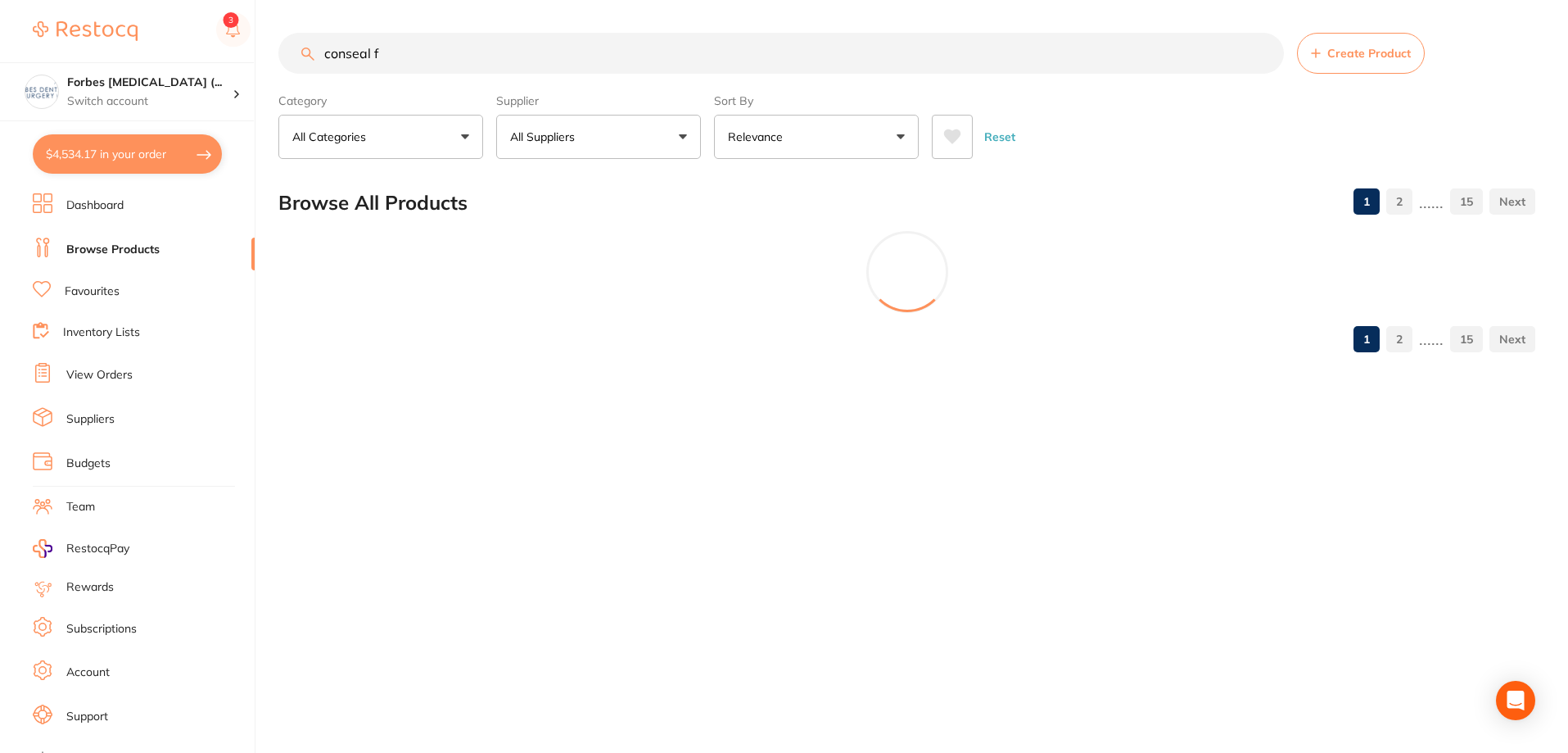
scroll to position [0, 0]
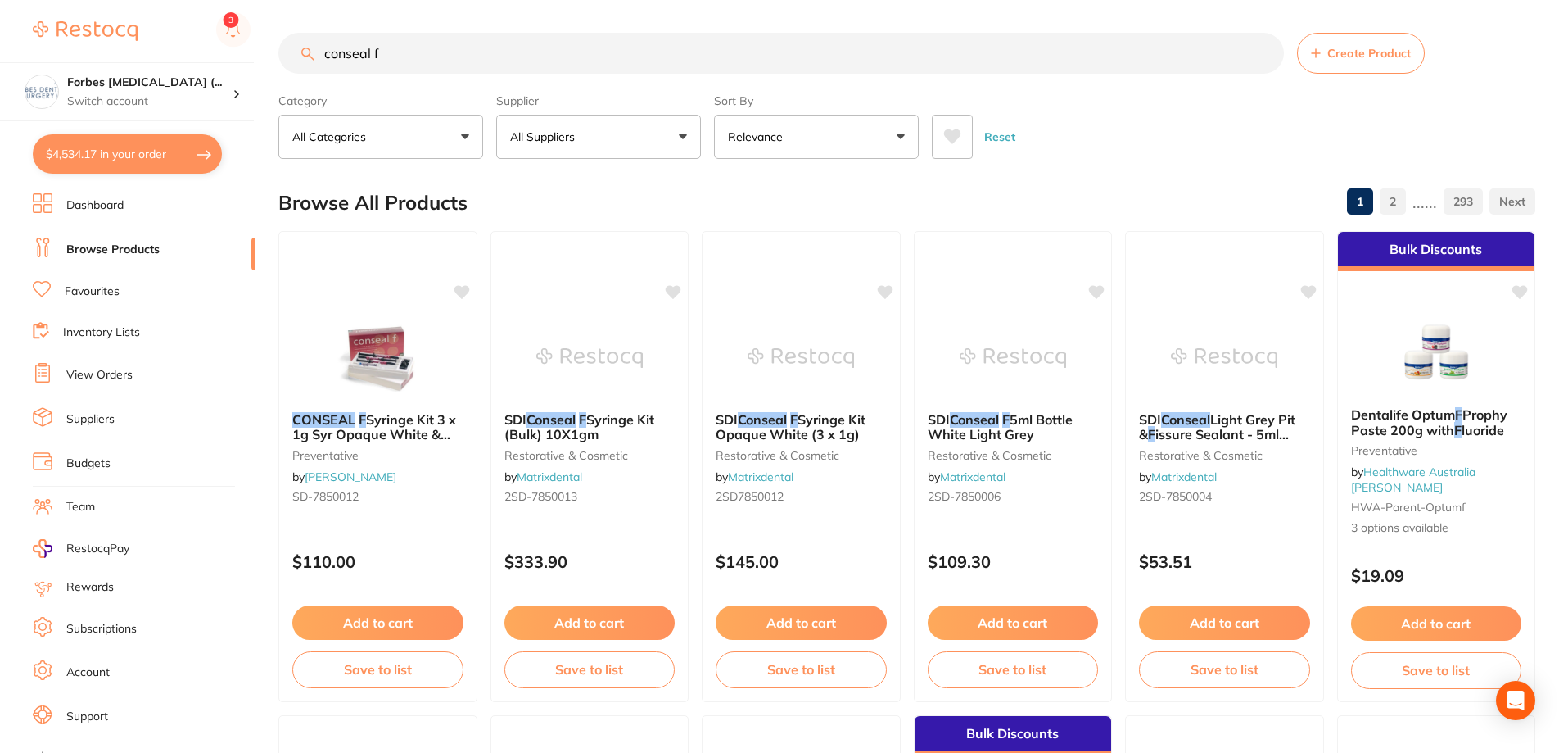
click at [947, 128] on button at bounding box center [952, 136] width 41 height 45
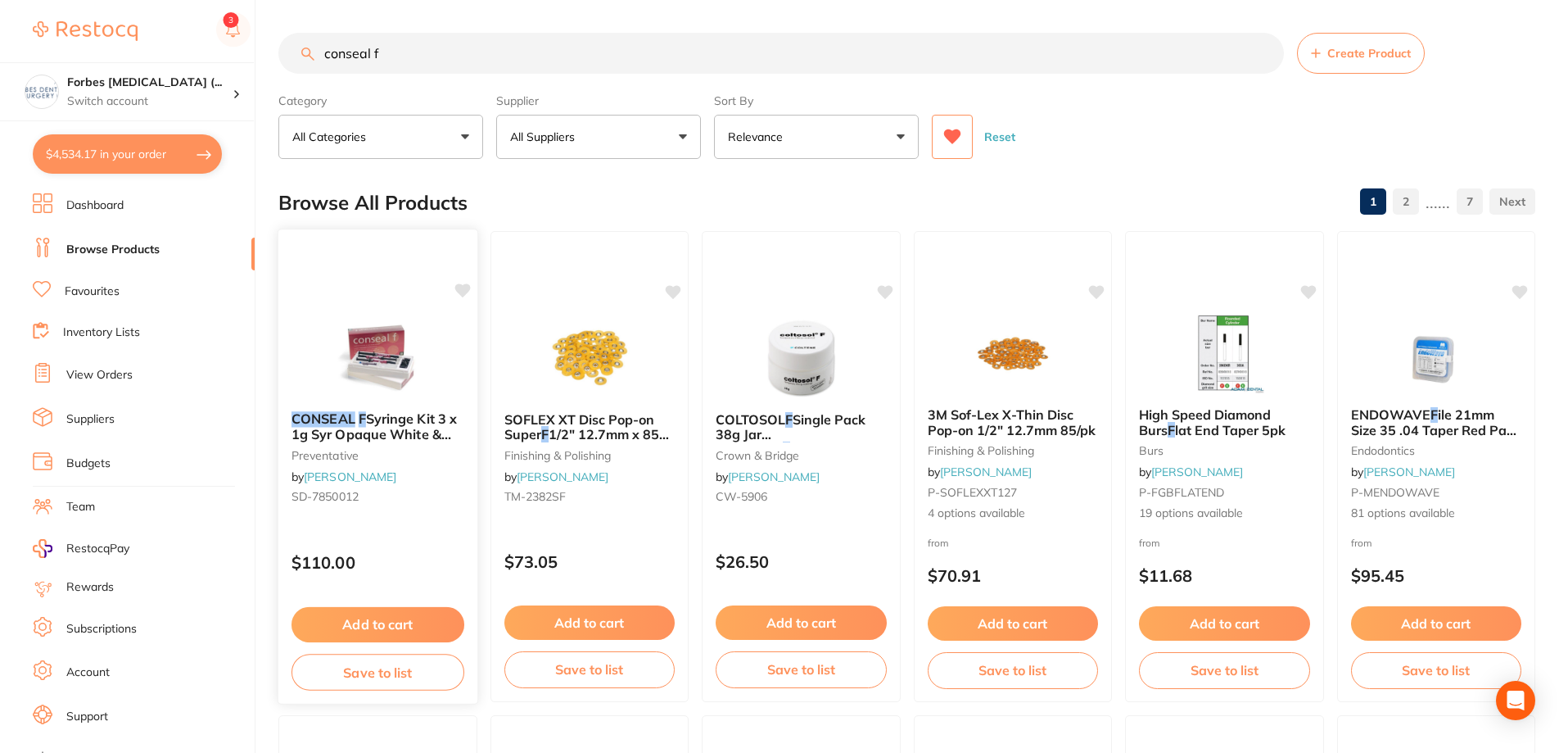
click at [376, 336] on img at bounding box center [377, 356] width 107 height 83
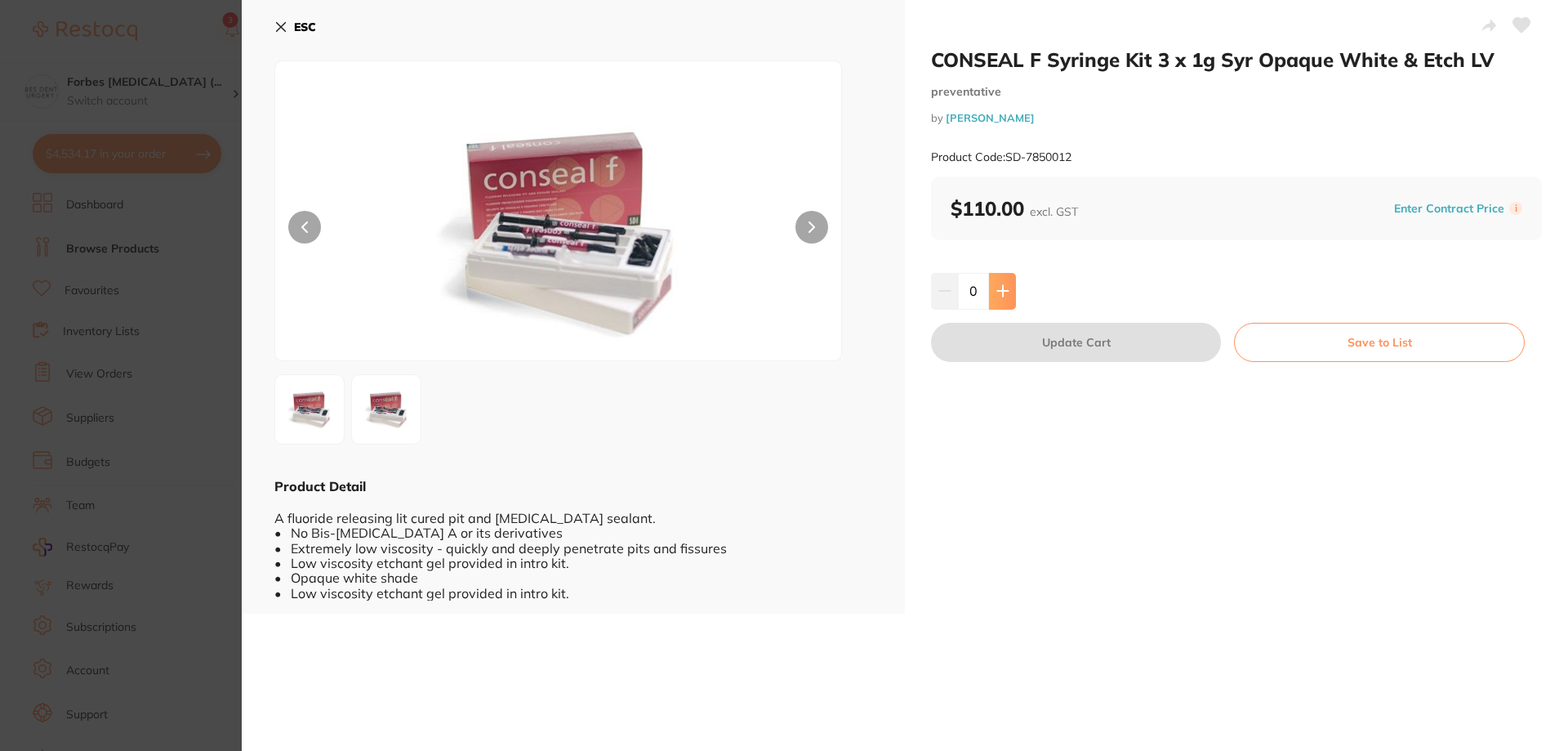
click at [1010, 290] on button at bounding box center [1003, 290] width 27 height 36
type input "1"
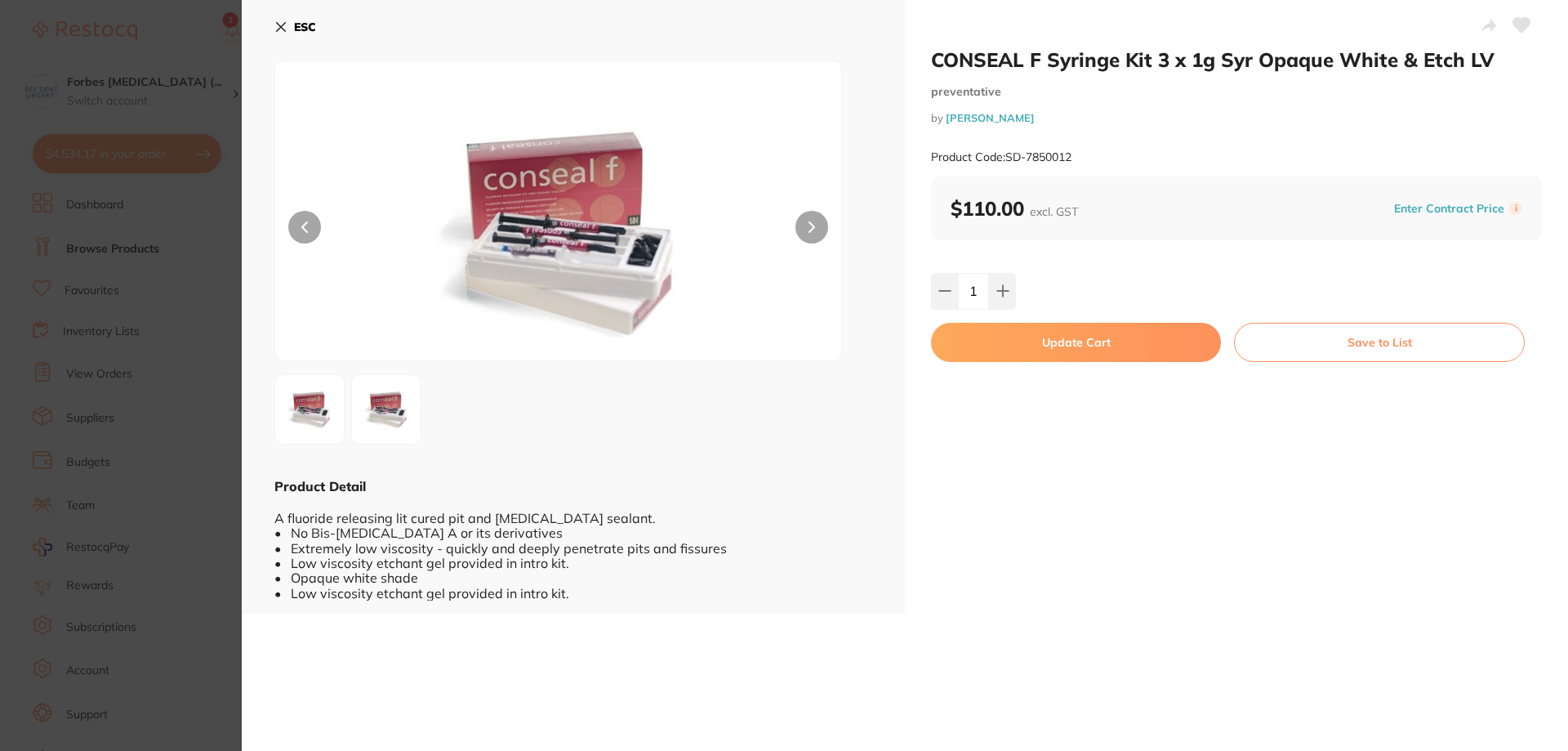
click at [1166, 335] on button "Update Cart" at bounding box center [1076, 342] width 290 height 39
checkbox input "false"
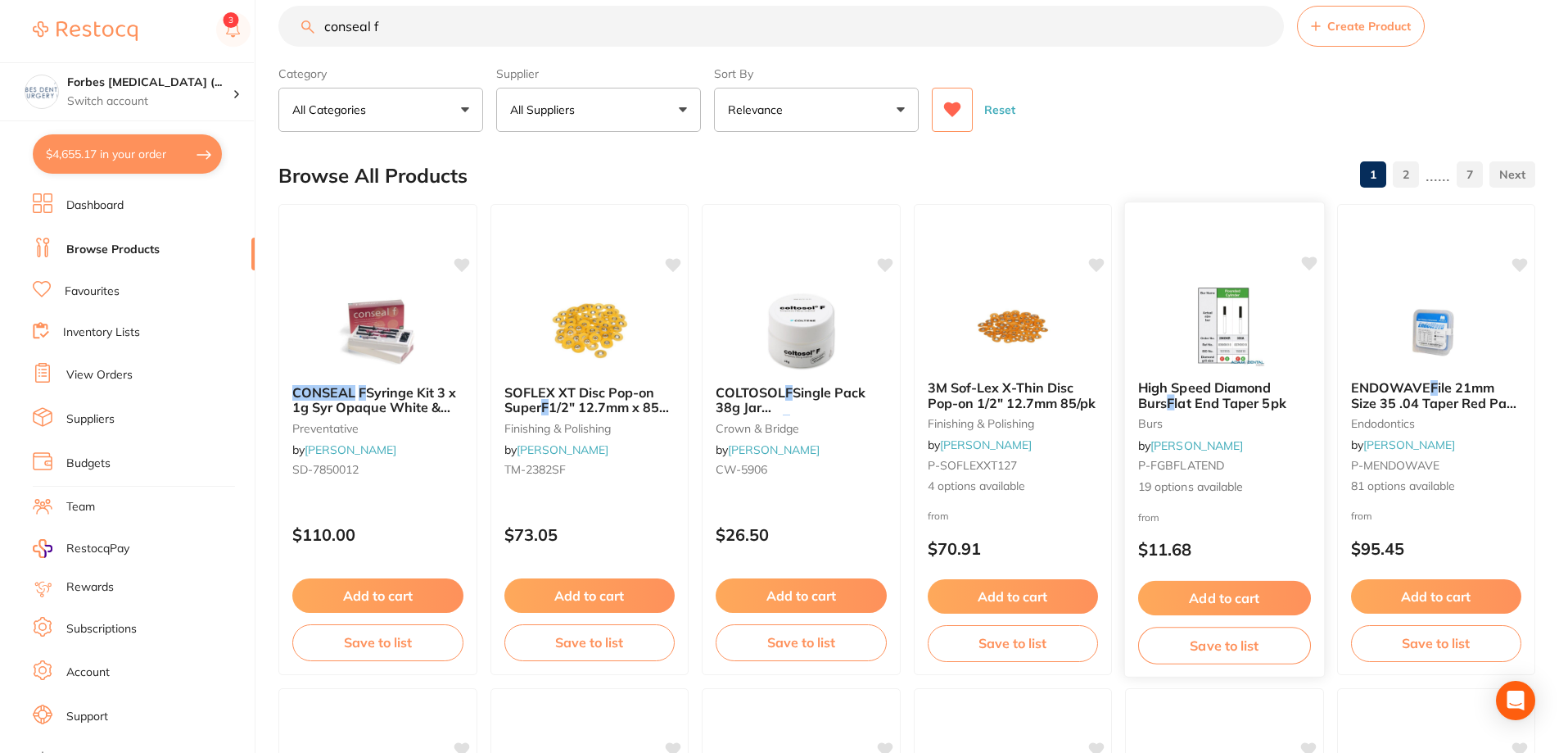
scroll to position [875, 0]
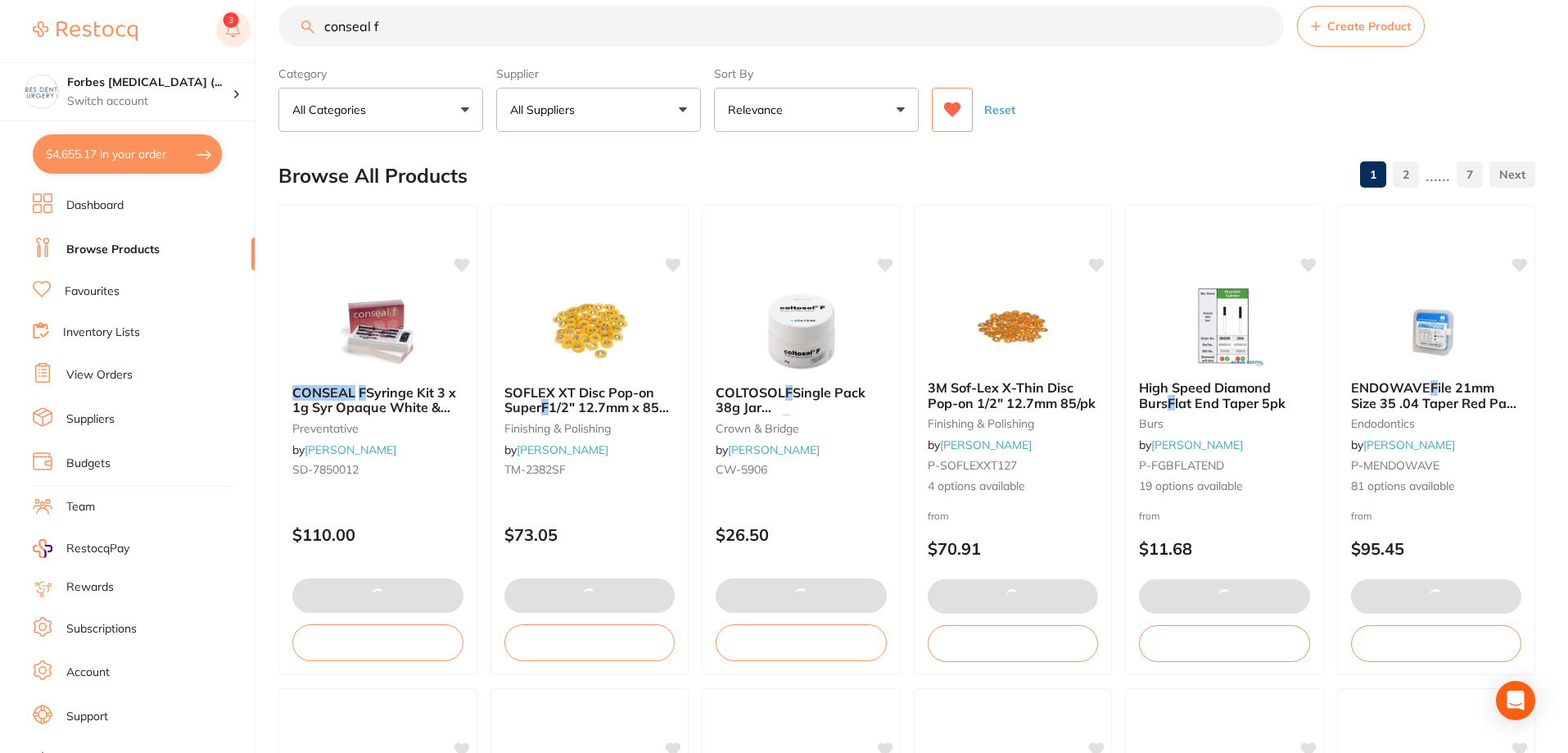
drag, startPoint x: 448, startPoint y: 33, endPoint x: 247, endPoint y: 19, distance: 201.5
click at [247, 19] on div "$4,655.17 Forbes Dental Surgery (... Switch account Forbes Dental Surgery (Dent…" at bounding box center [784, 349] width 1568 height 753
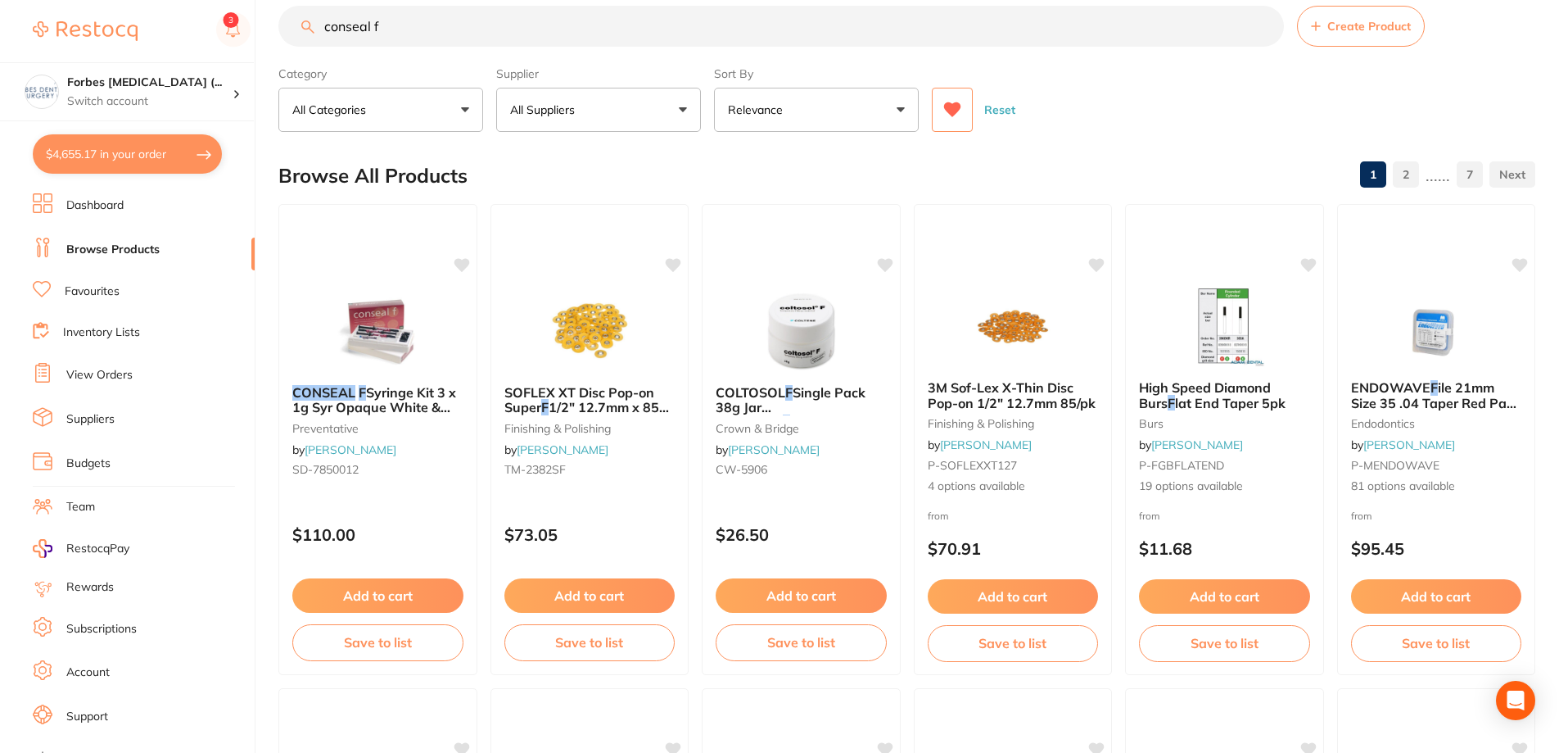
click at [480, 31] on input "conseal f" at bounding box center [781, 26] width 1006 height 41
drag, startPoint x: 401, startPoint y: 22, endPoint x: 272, endPoint y: 26, distance: 129.1
click at [270, 22] on div "$4,655.17 Forbes Dental Surgery (... Switch account Forbes Dental Surgery (Dent…" at bounding box center [784, 349] width 1568 height 753
type input "tooth mousse"
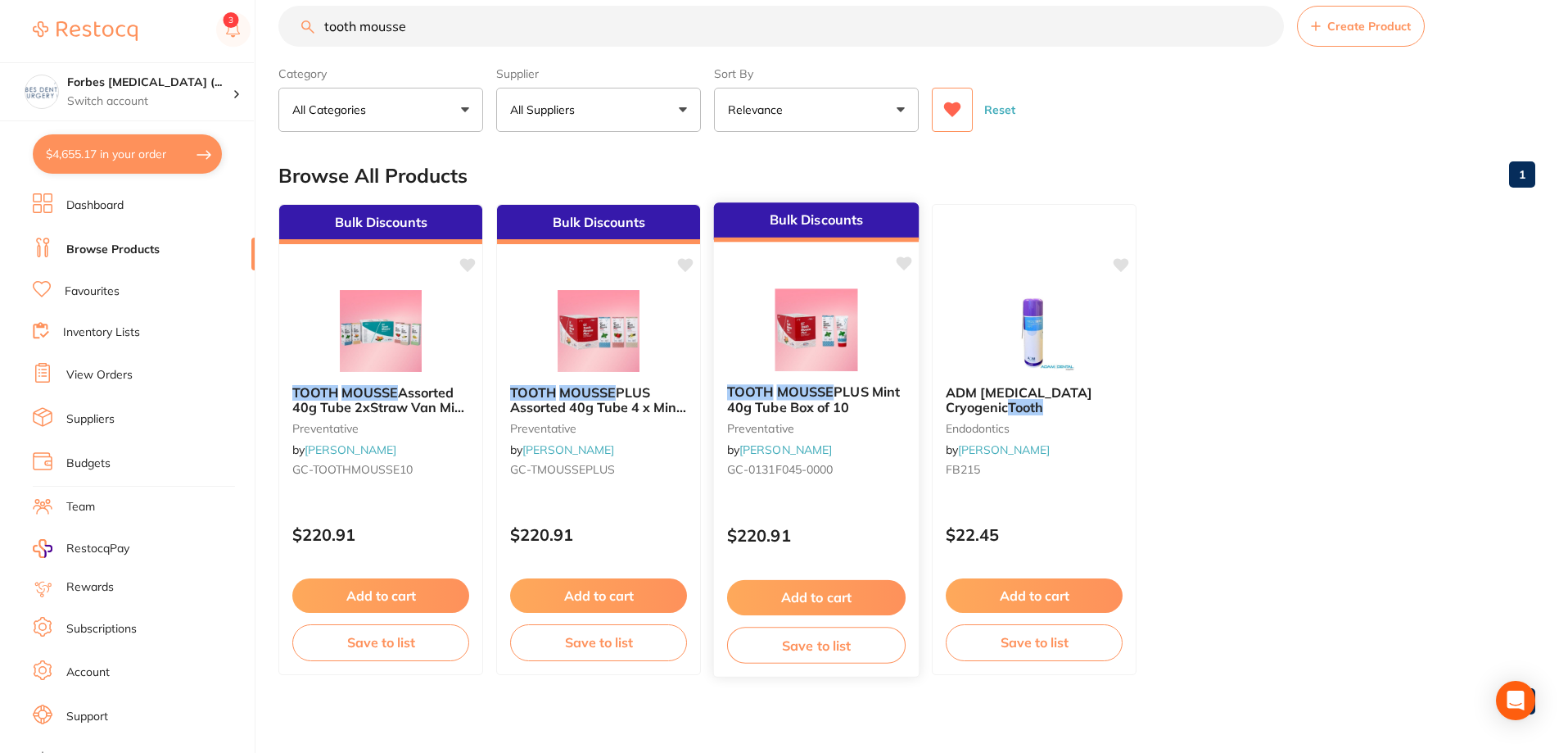
scroll to position [34, 0]
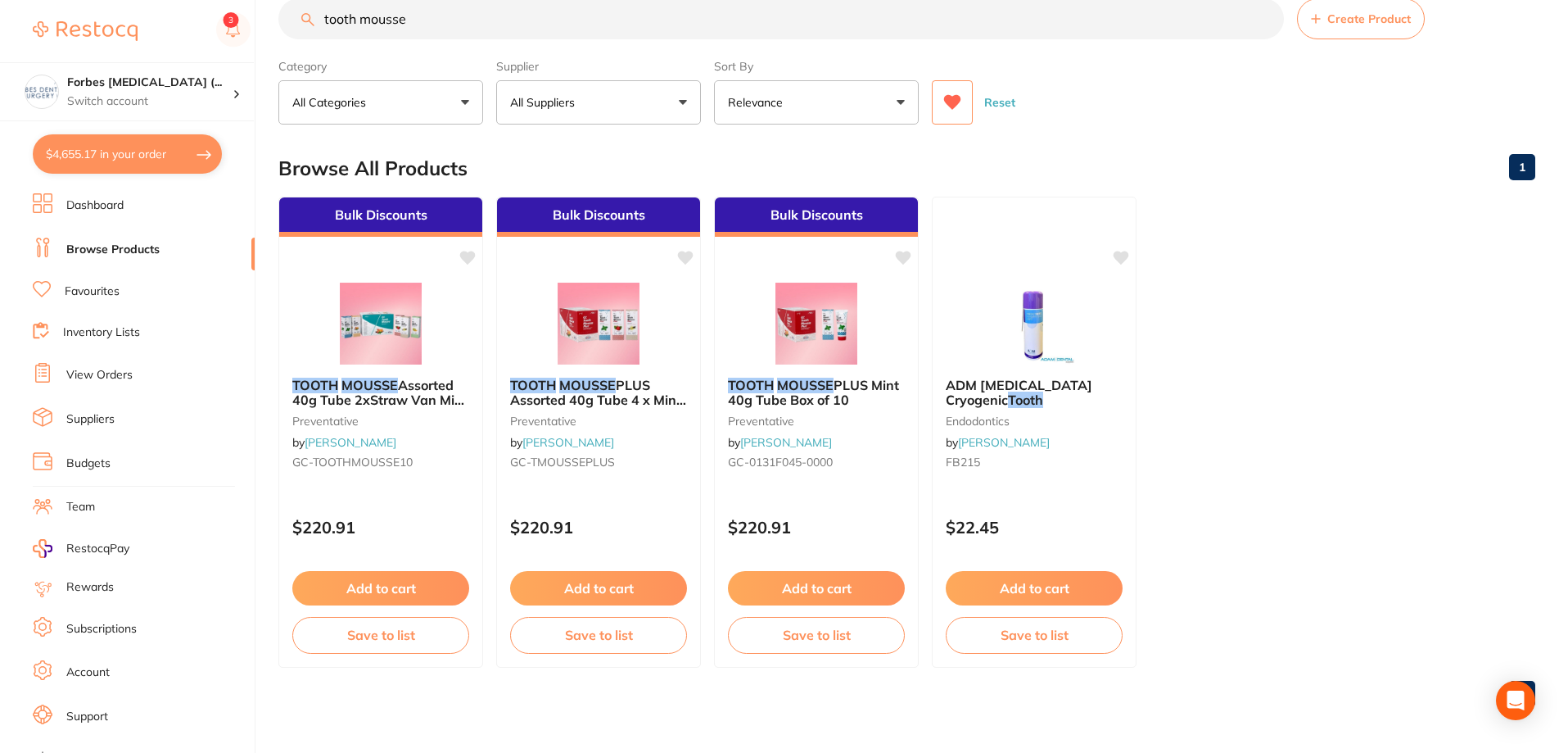
drag, startPoint x: 386, startPoint y: 402, endPoint x: 423, endPoint y: 428, distance: 45.2
click at [386, 402] on span "Assorted 40g Tube 2xStraw Van Mint Melon Tfrutti" at bounding box center [380, 399] width 175 height 46
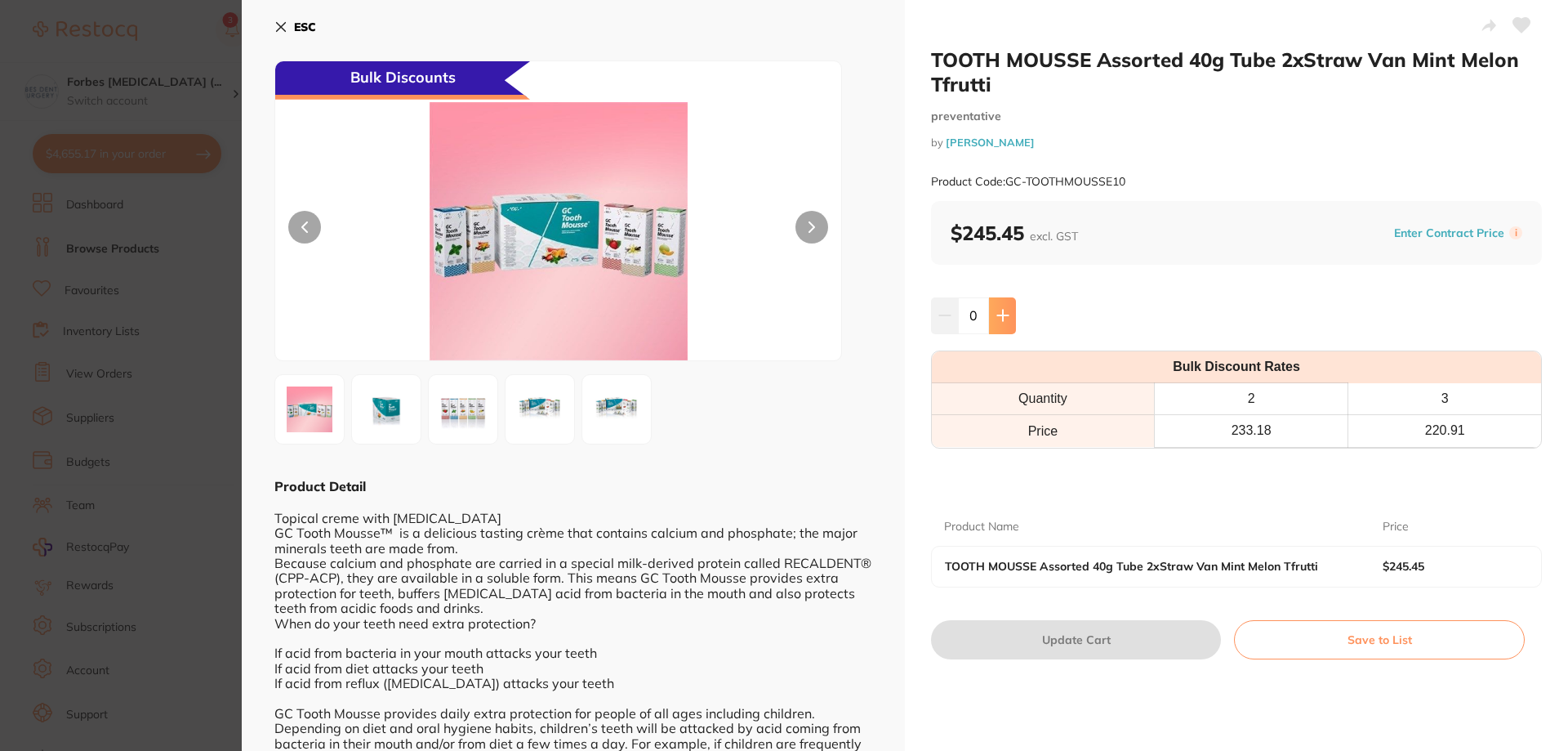
click at [997, 315] on icon at bounding box center [1003, 315] width 10 height 10
type input "1"
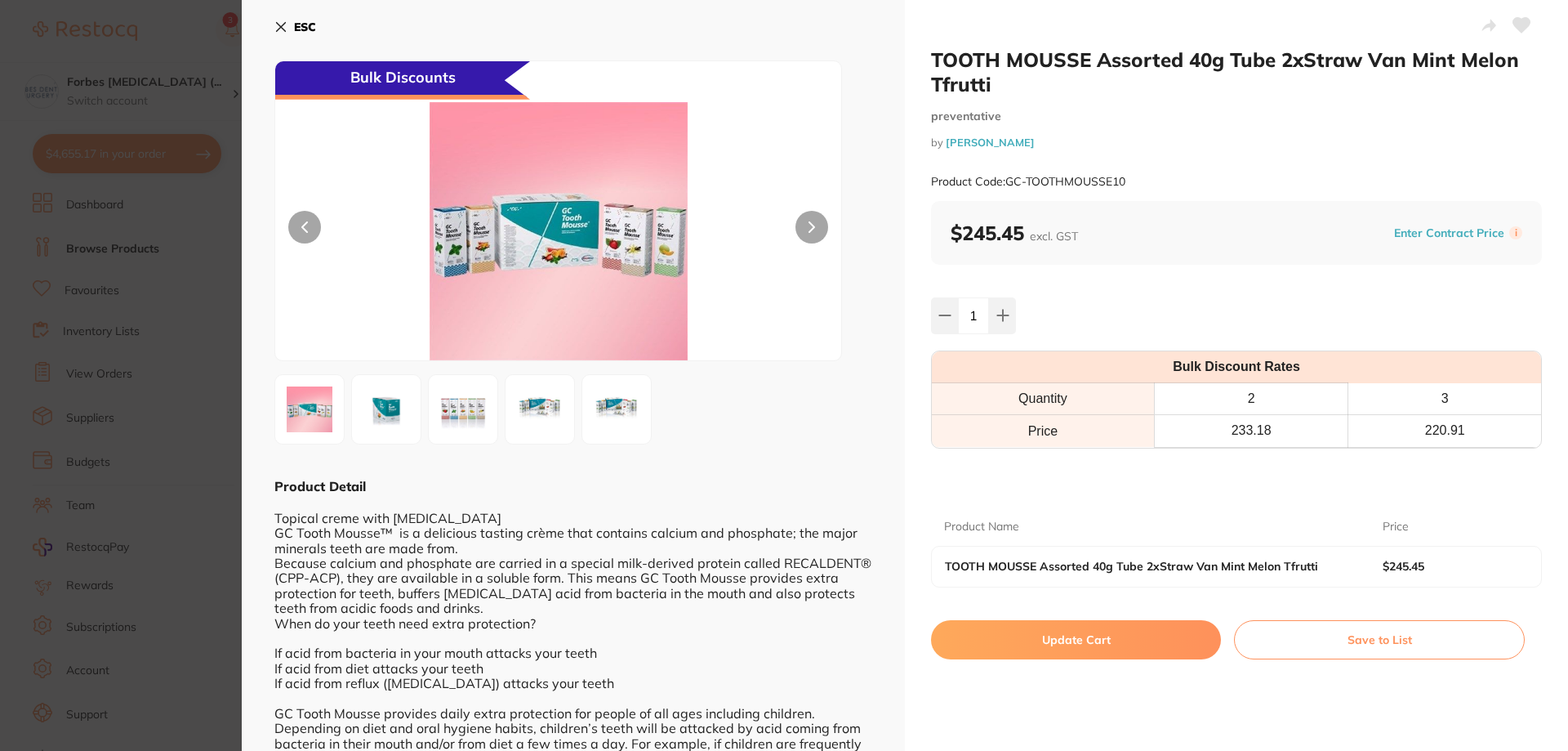
click at [1071, 651] on button "Update Cart" at bounding box center [1076, 639] width 290 height 39
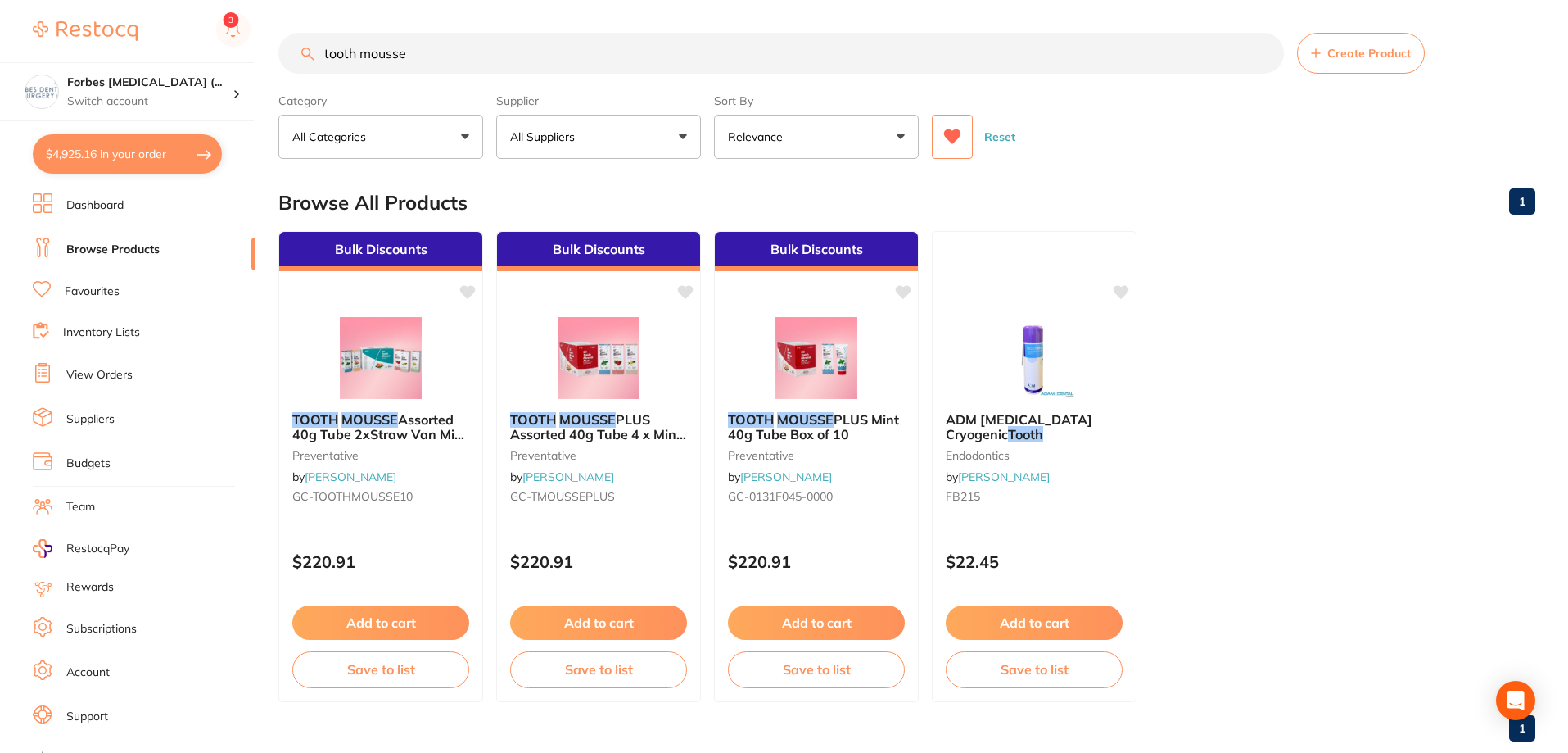
click at [384, 58] on input "tooth mousse" at bounding box center [781, 53] width 1006 height 41
drag, startPoint x: 467, startPoint y: 58, endPoint x: 301, endPoint y: 34, distance: 167.7
click at [301, 34] on input "tooth mousse" at bounding box center [781, 53] width 1006 height 41
type input "asepti"
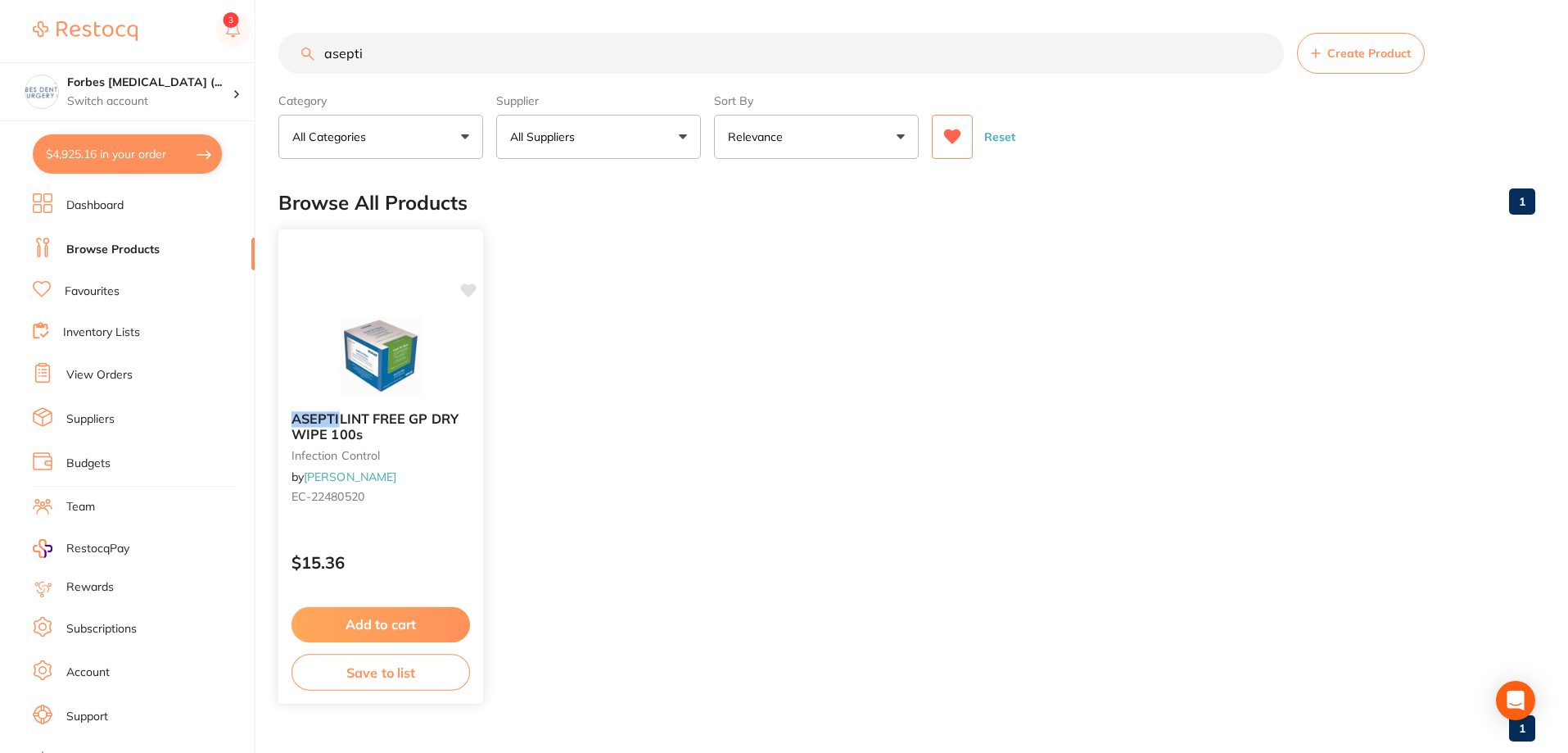
click at [389, 628] on button "Add to cart" at bounding box center [381, 625] width 178 height 35
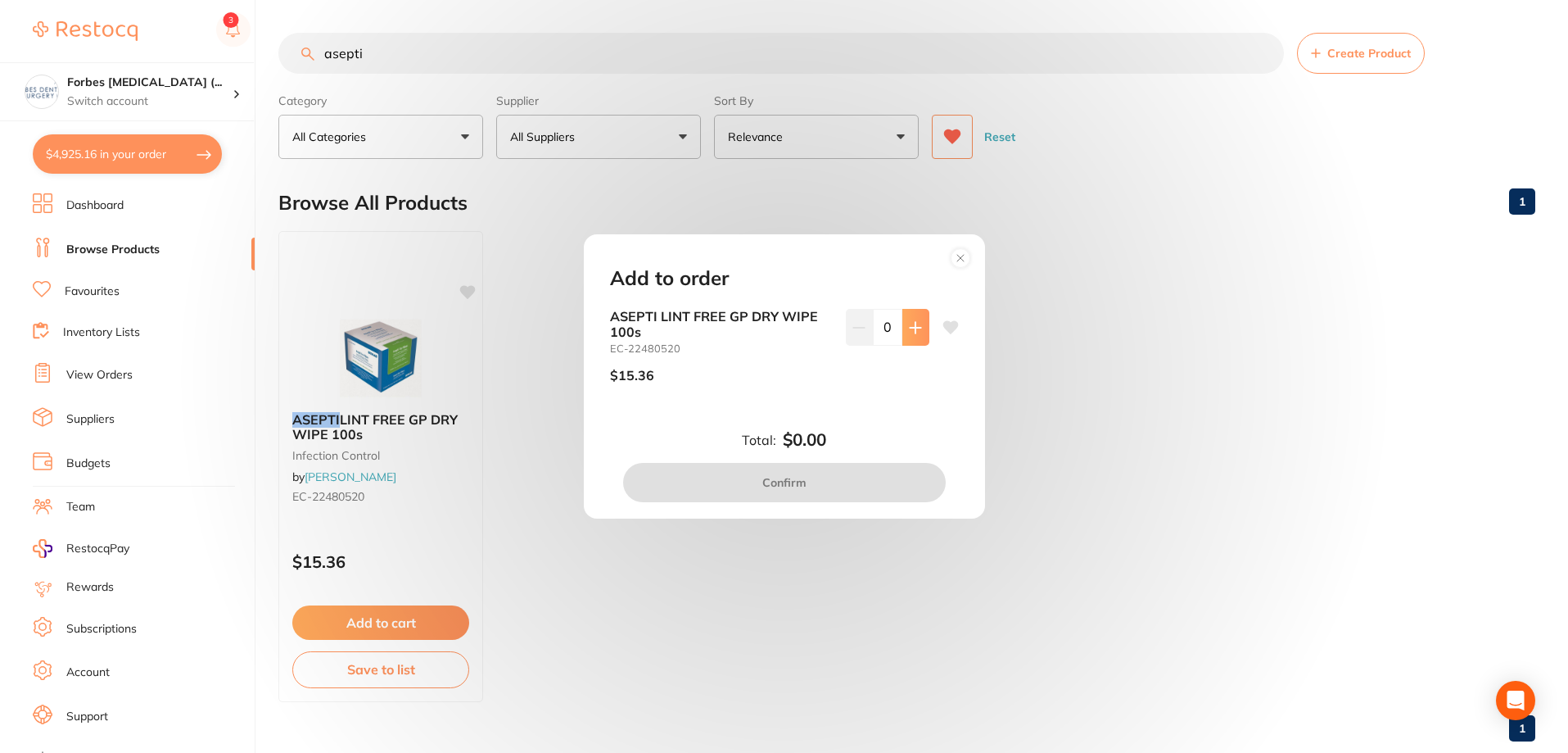
click at [914, 334] on icon at bounding box center [915, 328] width 13 height 13
type input "2"
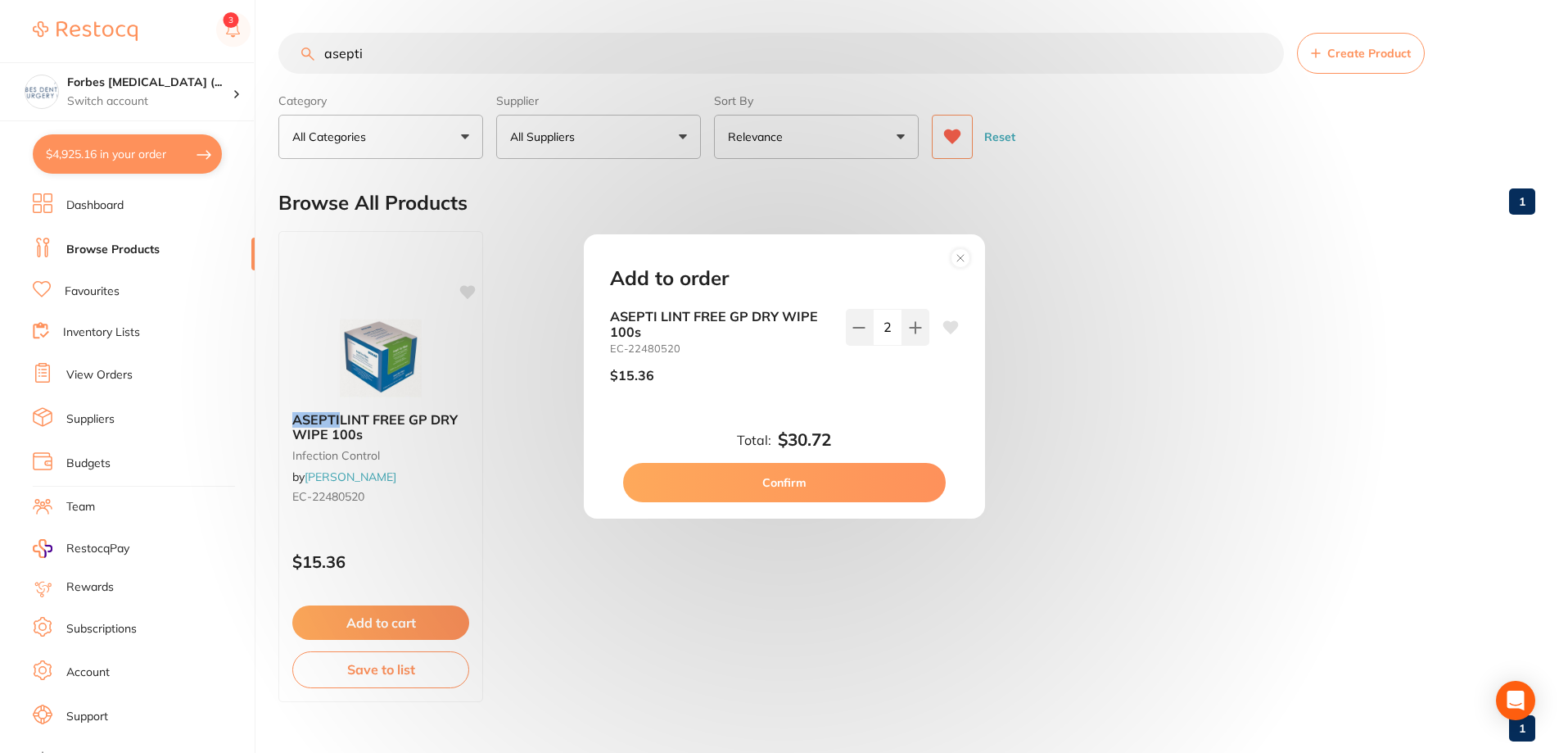
click at [808, 487] on button "Confirm" at bounding box center [784, 482] width 322 height 39
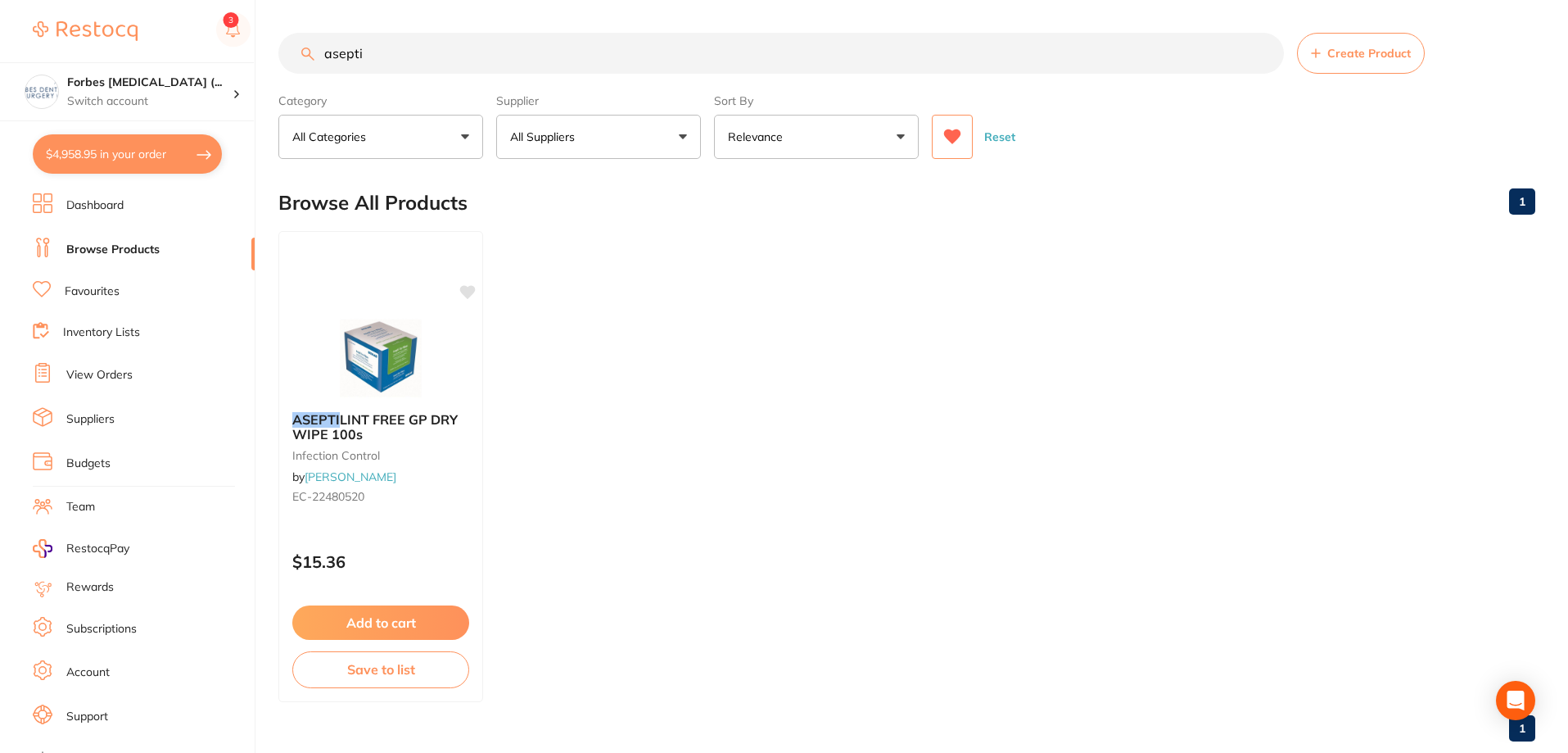
click at [454, 68] on input "asepti" at bounding box center [781, 53] width 1006 height 41
drag, startPoint x: 402, startPoint y: 33, endPoint x: 310, endPoint y: 49, distance: 93.4
click at [310, 49] on div "asepti Create Product" at bounding box center [906, 53] width 1256 height 41
type input "mirror"
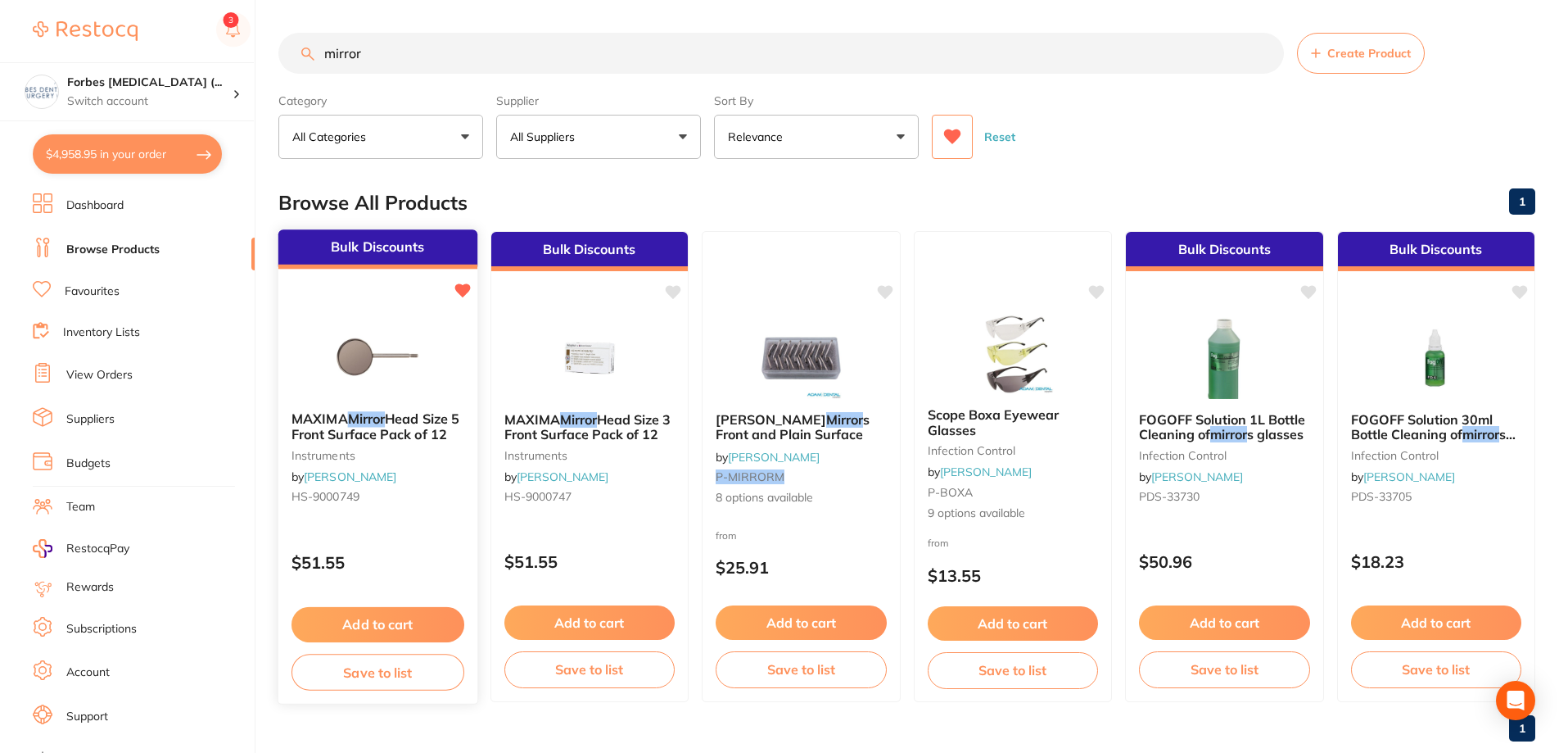
click at [402, 355] on img at bounding box center [377, 356] width 107 height 83
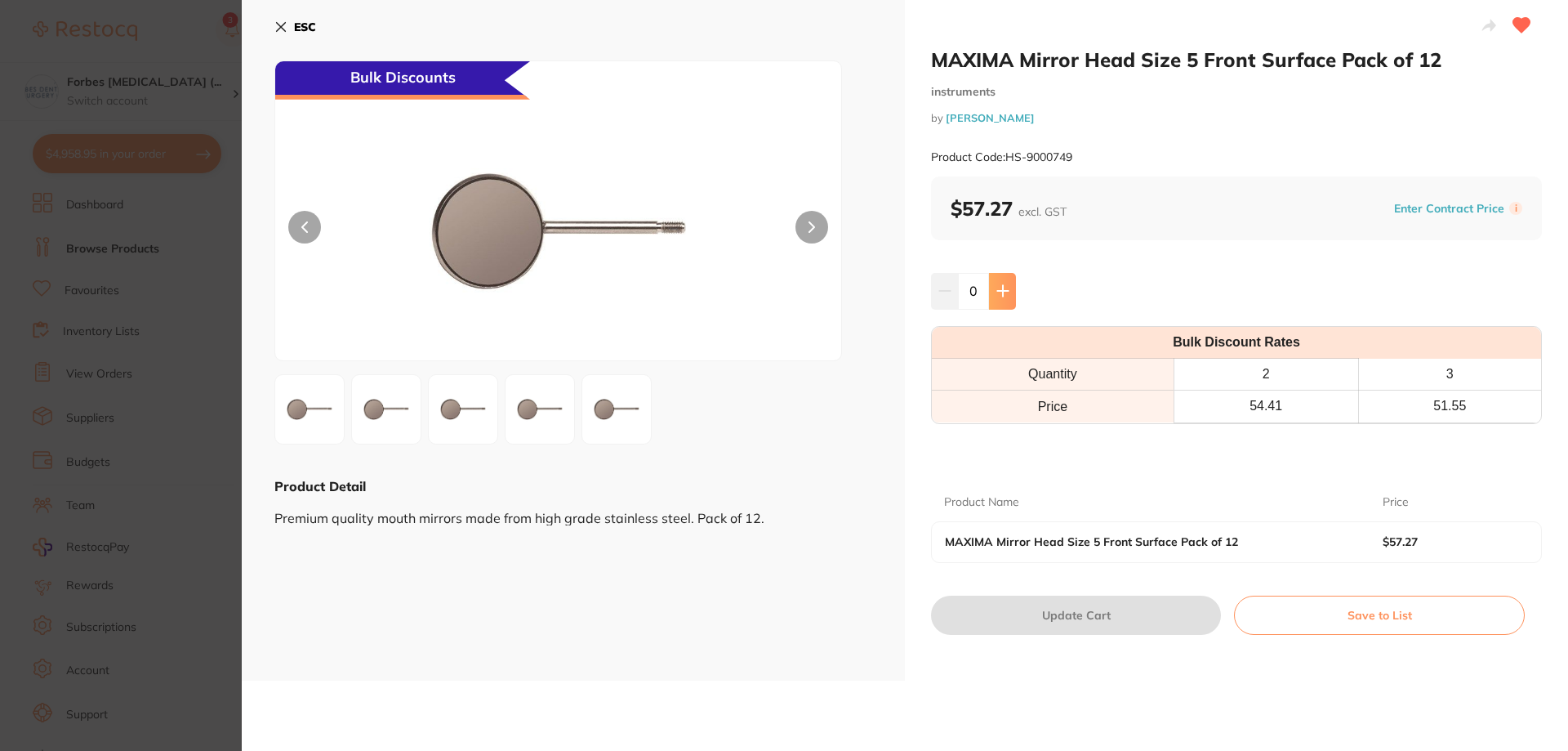
click at [997, 287] on icon at bounding box center [1003, 290] width 13 height 13
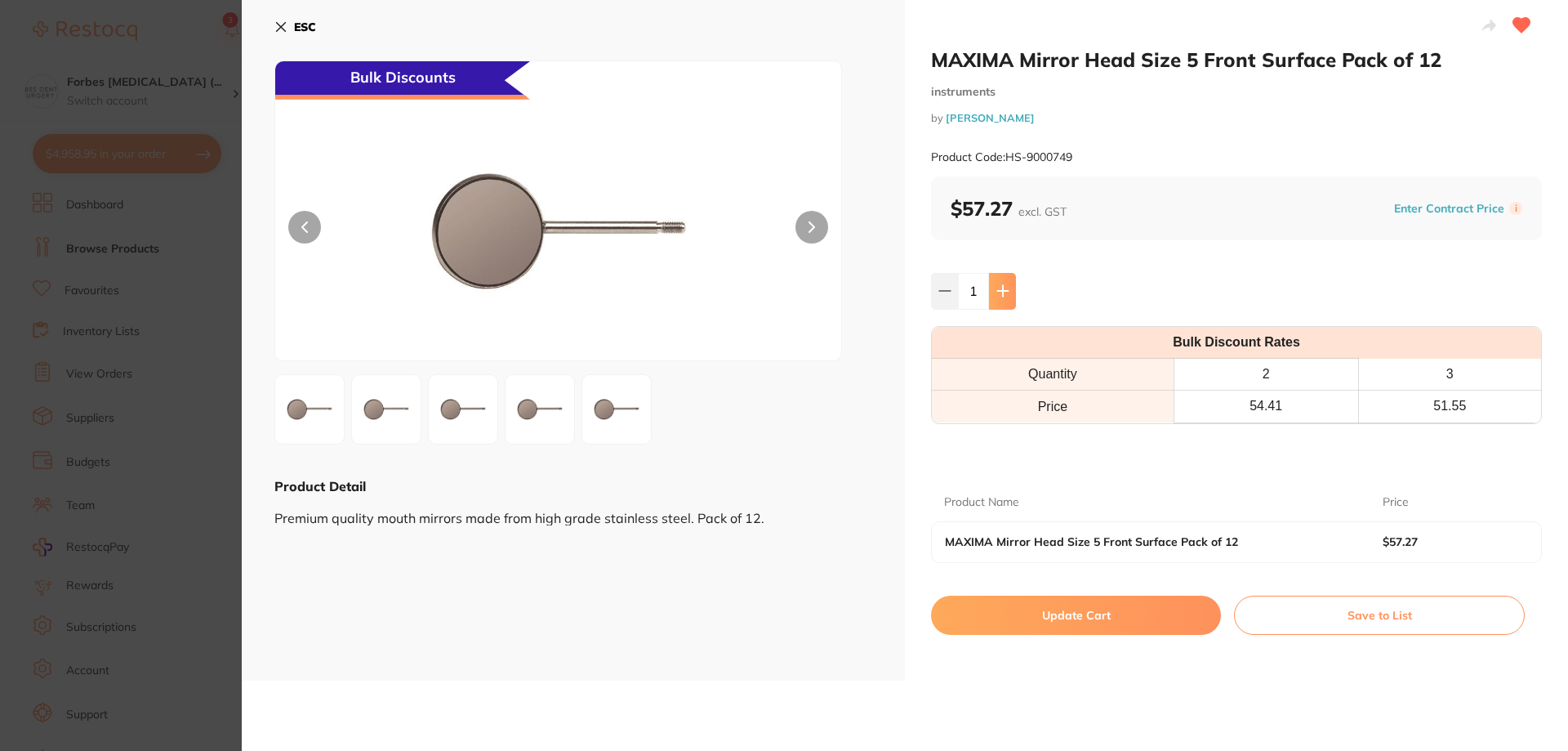
click at [997, 287] on icon at bounding box center [1003, 290] width 13 height 13
type input "2"
click at [1067, 618] on button "Update Cart" at bounding box center [1076, 615] width 290 height 39
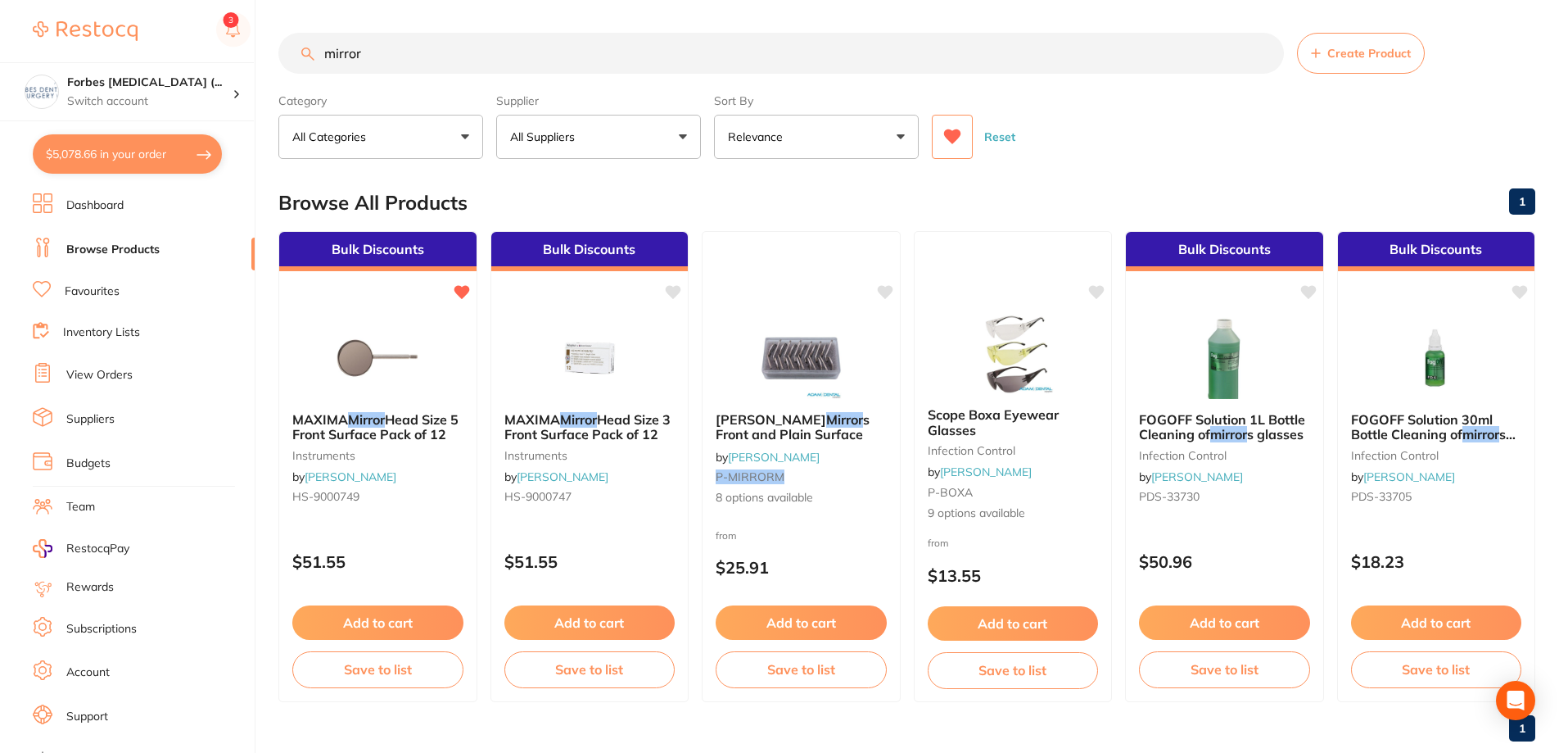
click at [452, 57] on input "mirror" at bounding box center [781, 53] width 1006 height 41
click at [264, 50] on div "$5,078.66 Forbes Dental Surgery (... Switch account Forbes Dental Surgery (Dent…" at bounding box center [784, 376] width 1568 height 753
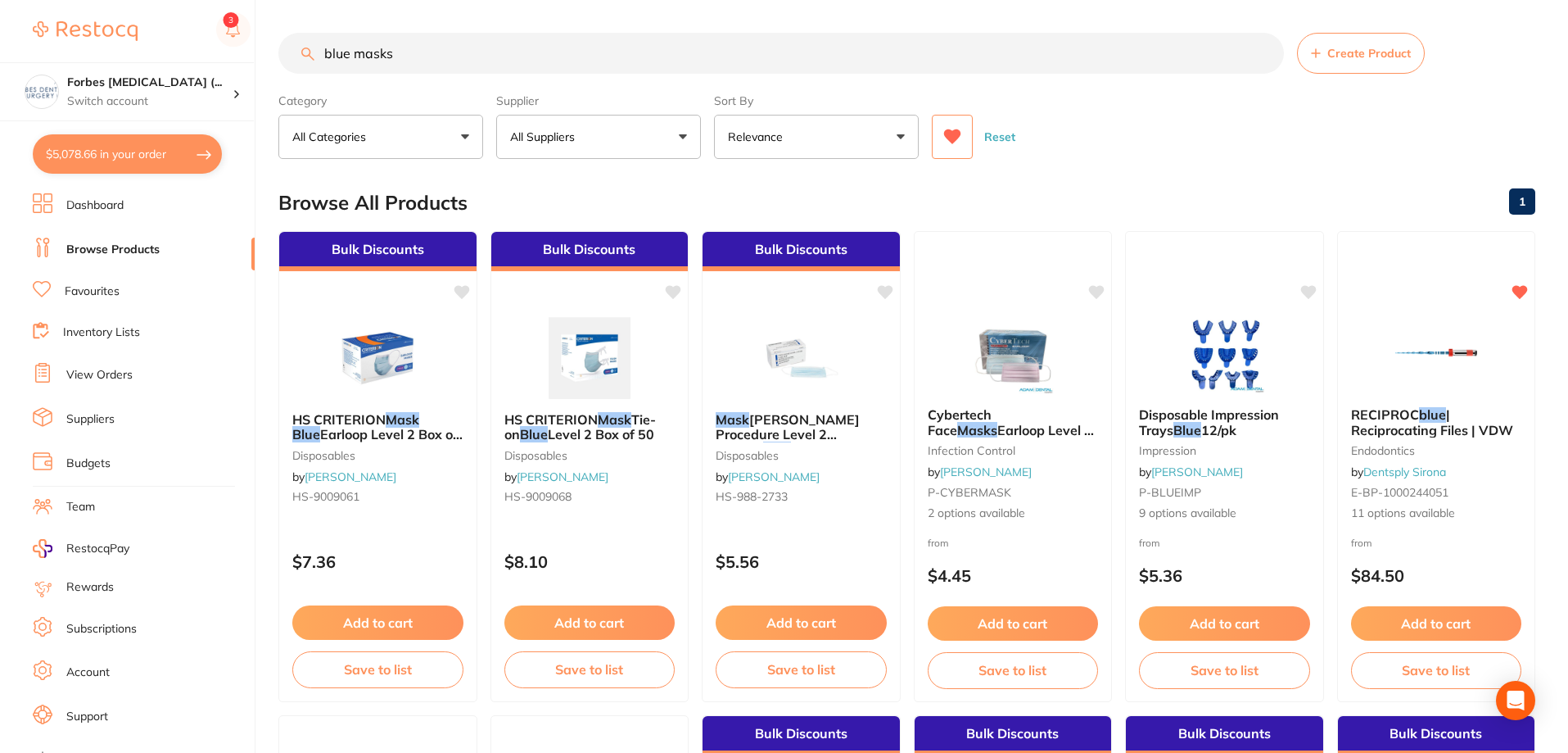
drag, startPoint x: 436, startPoint y: 57, endPoint x: 154, endPoint y: 34, distance: 282.9
click at [154, 34] on div "$5,078.66 Forbes Dental Surgery (... Switch account Forbes Dental Surgery (Dent…" at bounding box center [784, 376] width 1568 height 753
type input "earloop"
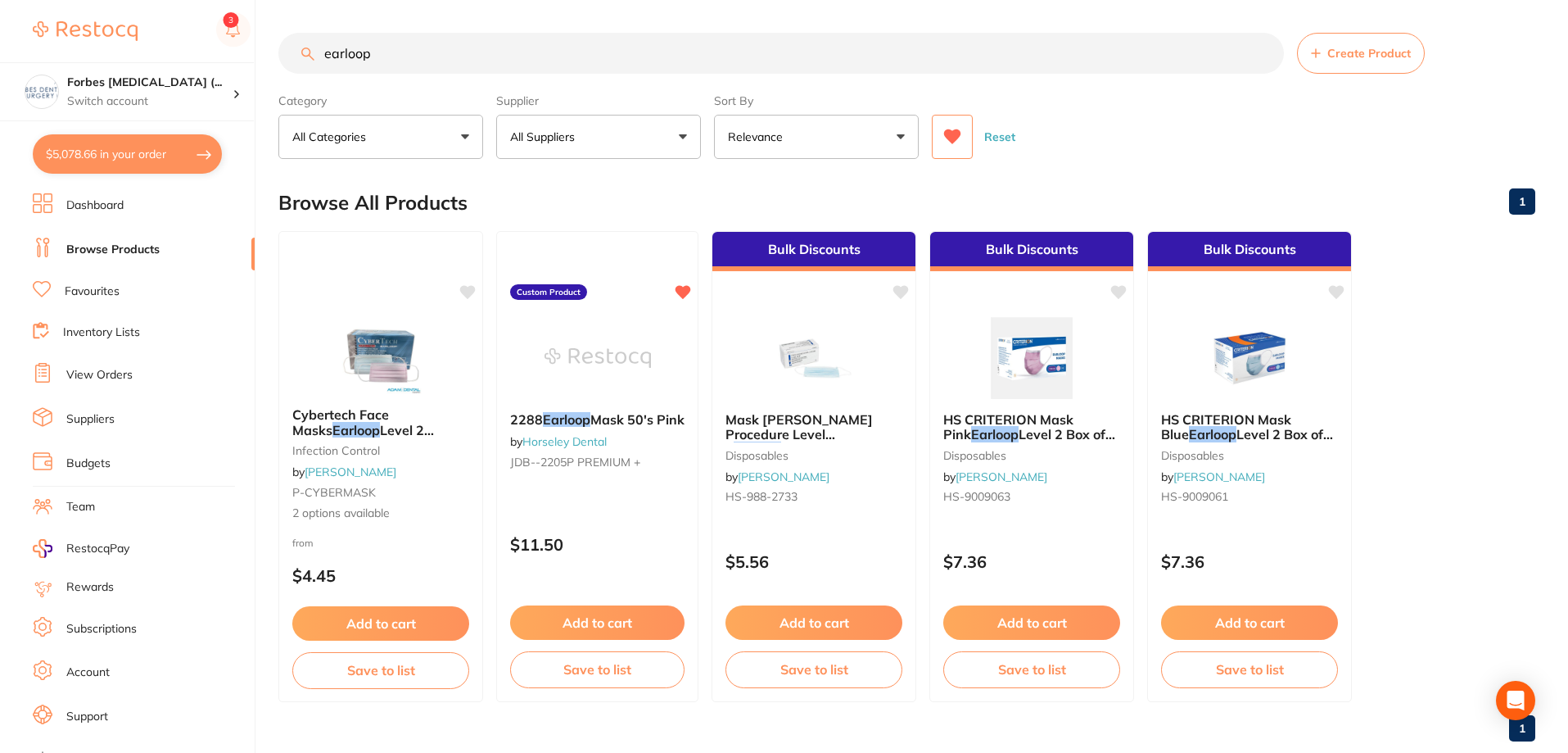
click at [945, 130] on icon at bounding box center [952, 136] width 18 height 17
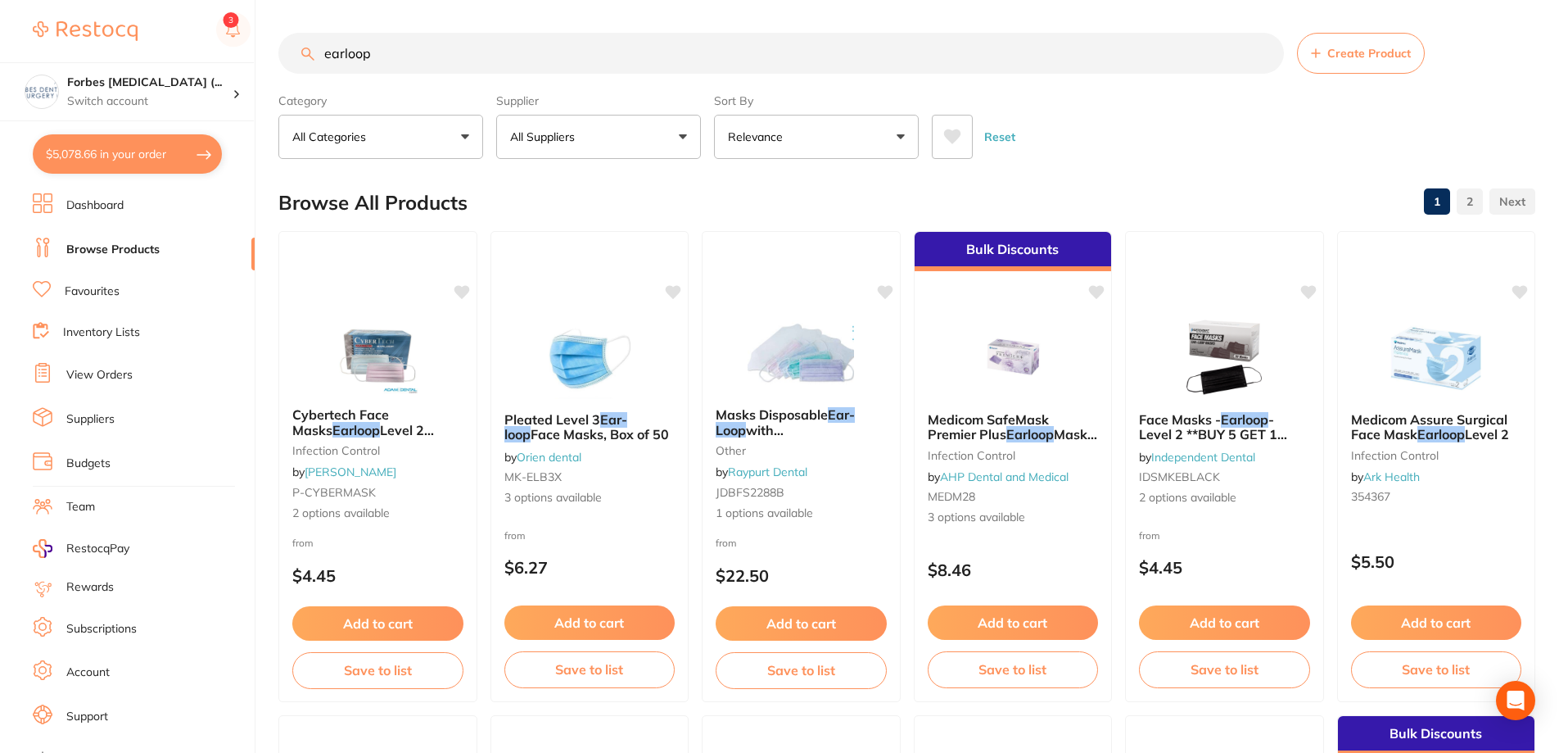
click at [641, 138] on button "All Suppliers" at bounding box center [598, 136] width 204 height 45
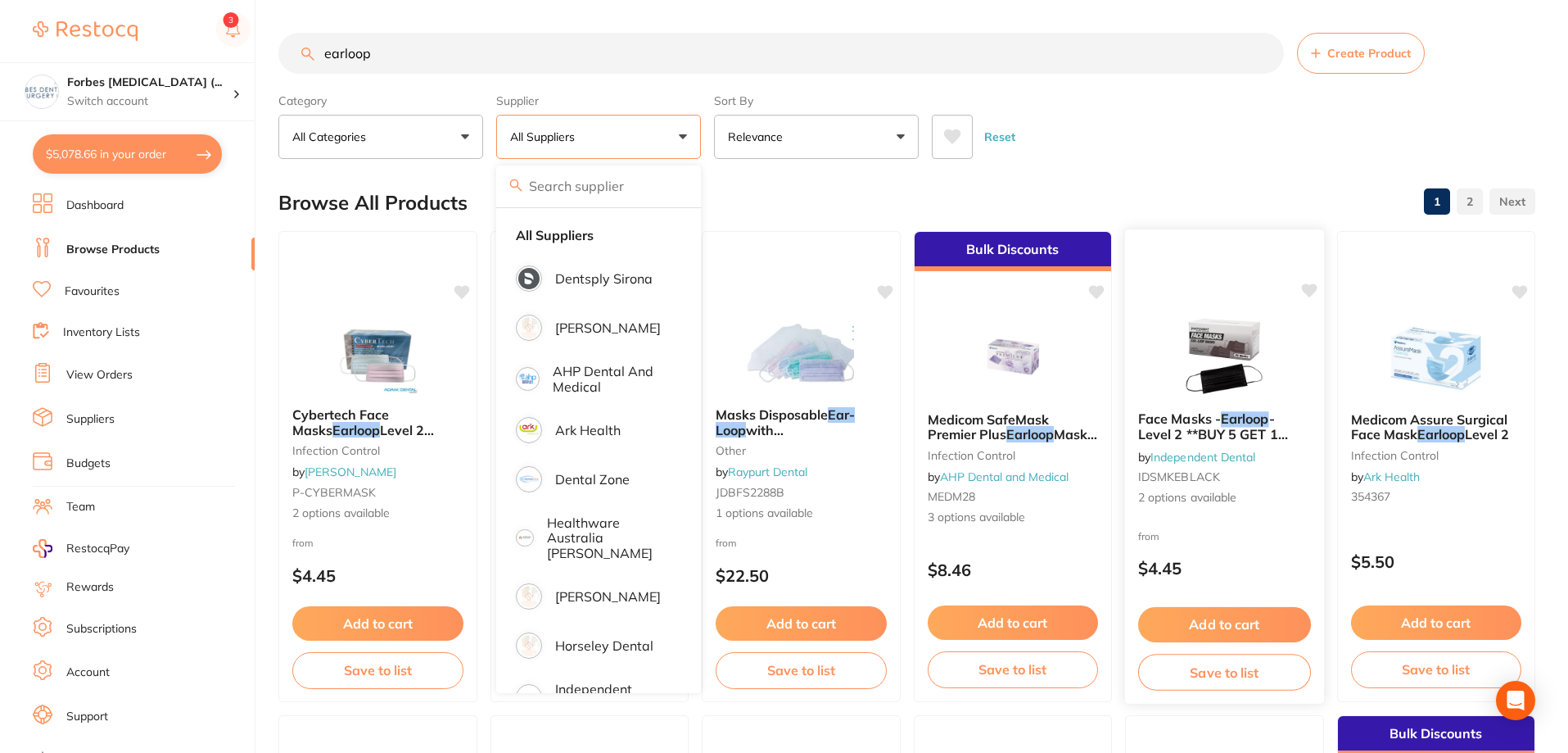
click at [1228, 427] on span "- Level 2 **BUY 5 GET 1 FREE, BUY 30 GET 10 FREE**" at bounding box center [1213, 441] width 150 height 62
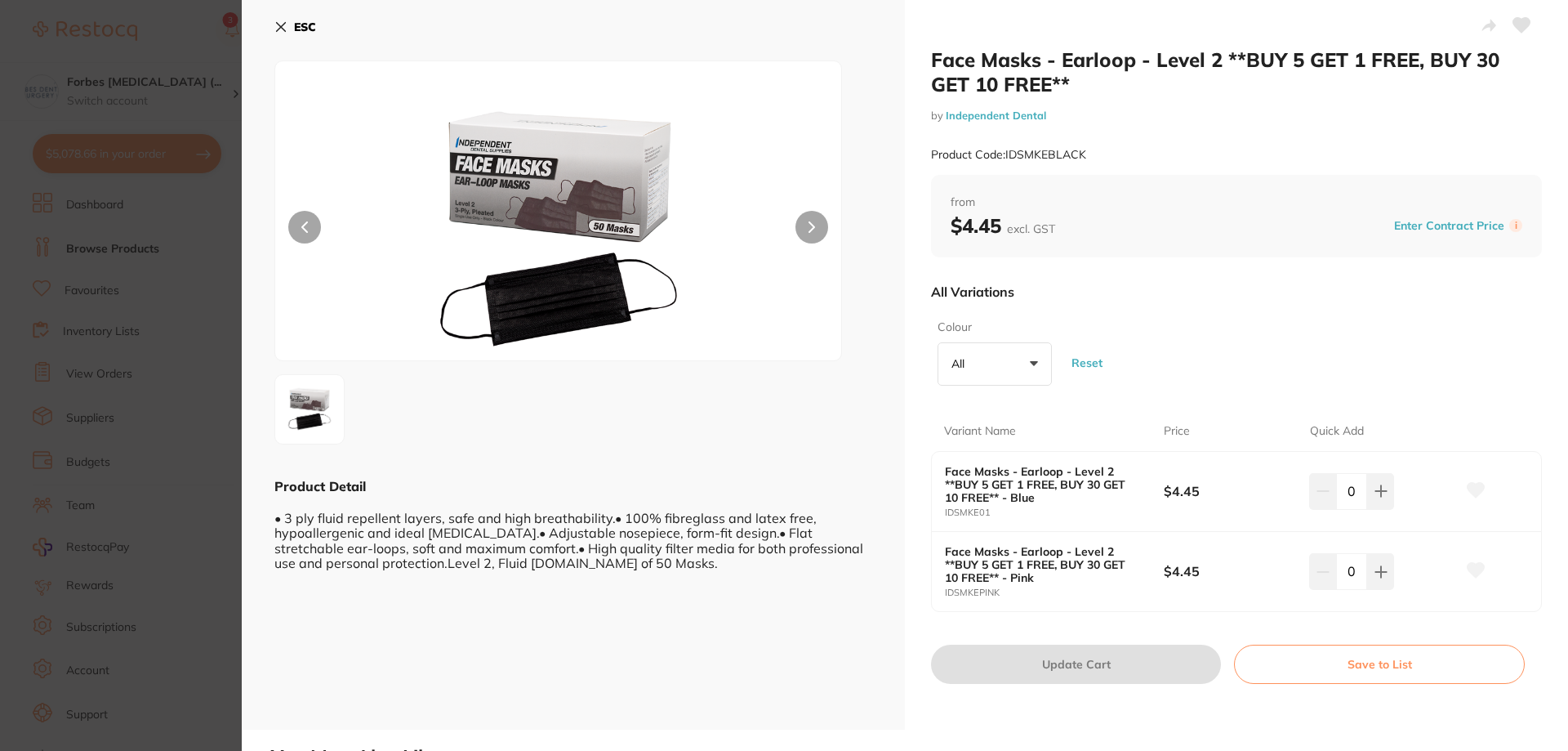
drag, startPoint x: 1353, startPoint y: 495, endPoint x: 1335, endPoint y: 495, distance: 18.0
click at [1336, 495] on input "0" at bounding box center [1352, 491] width 31 height 36
type input "5"
click at [1413, 490] on div "5" at bounding box center [1382, 491] width 146 height 36
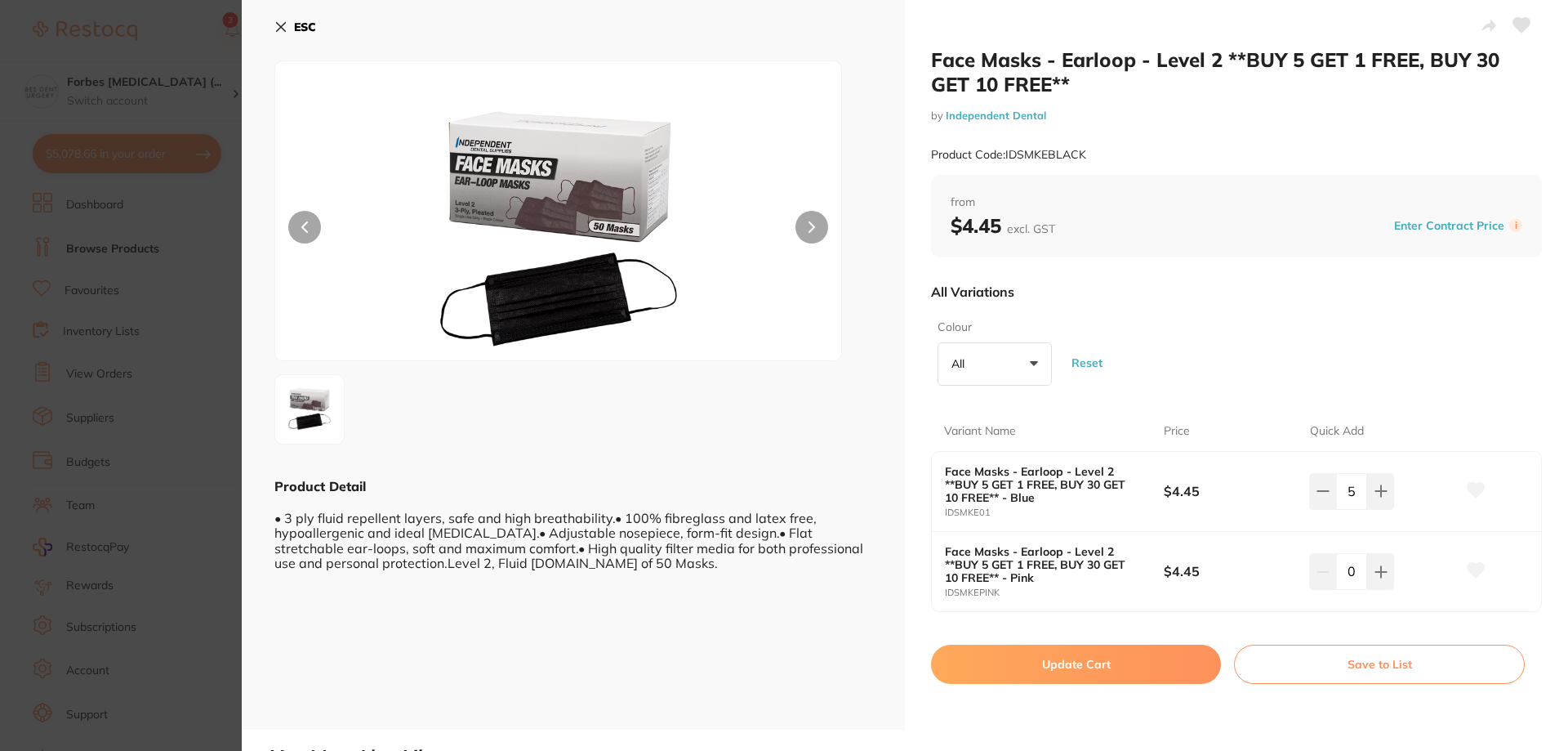
click at [1103, 666] on button "Update Cart" at bounding box center [1076, 664] width 290 height 39
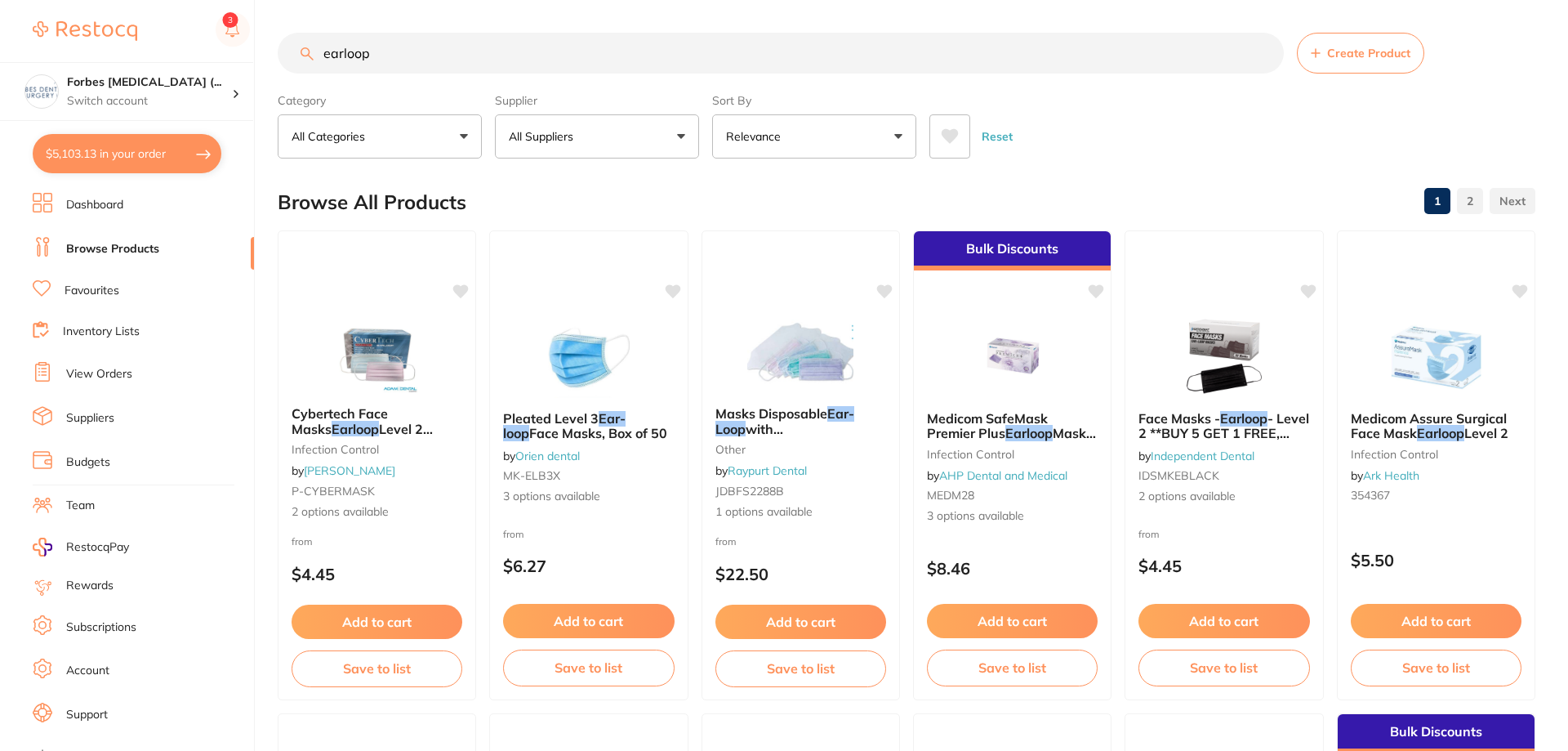
checkbox input "false"
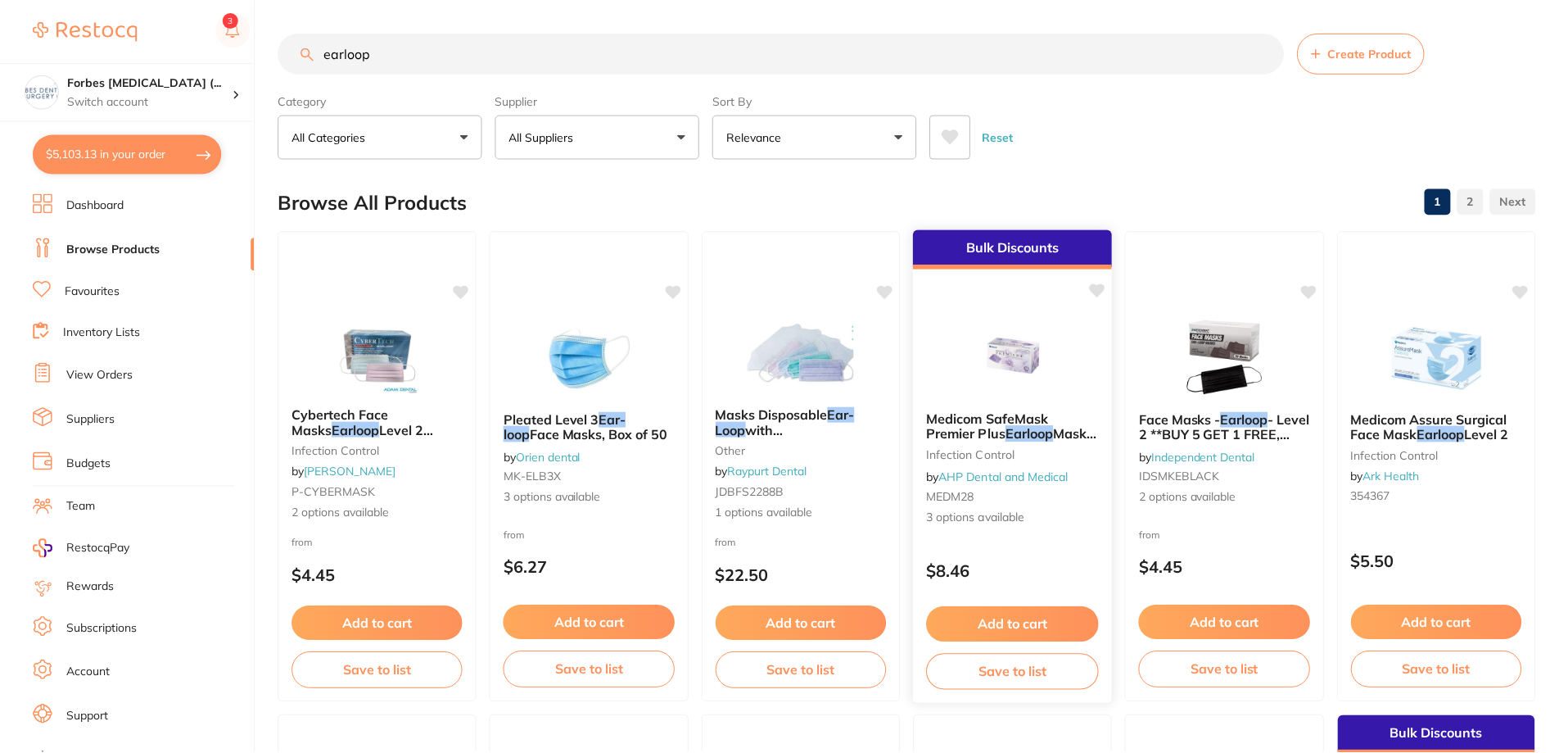
scroll to position [1, 0]
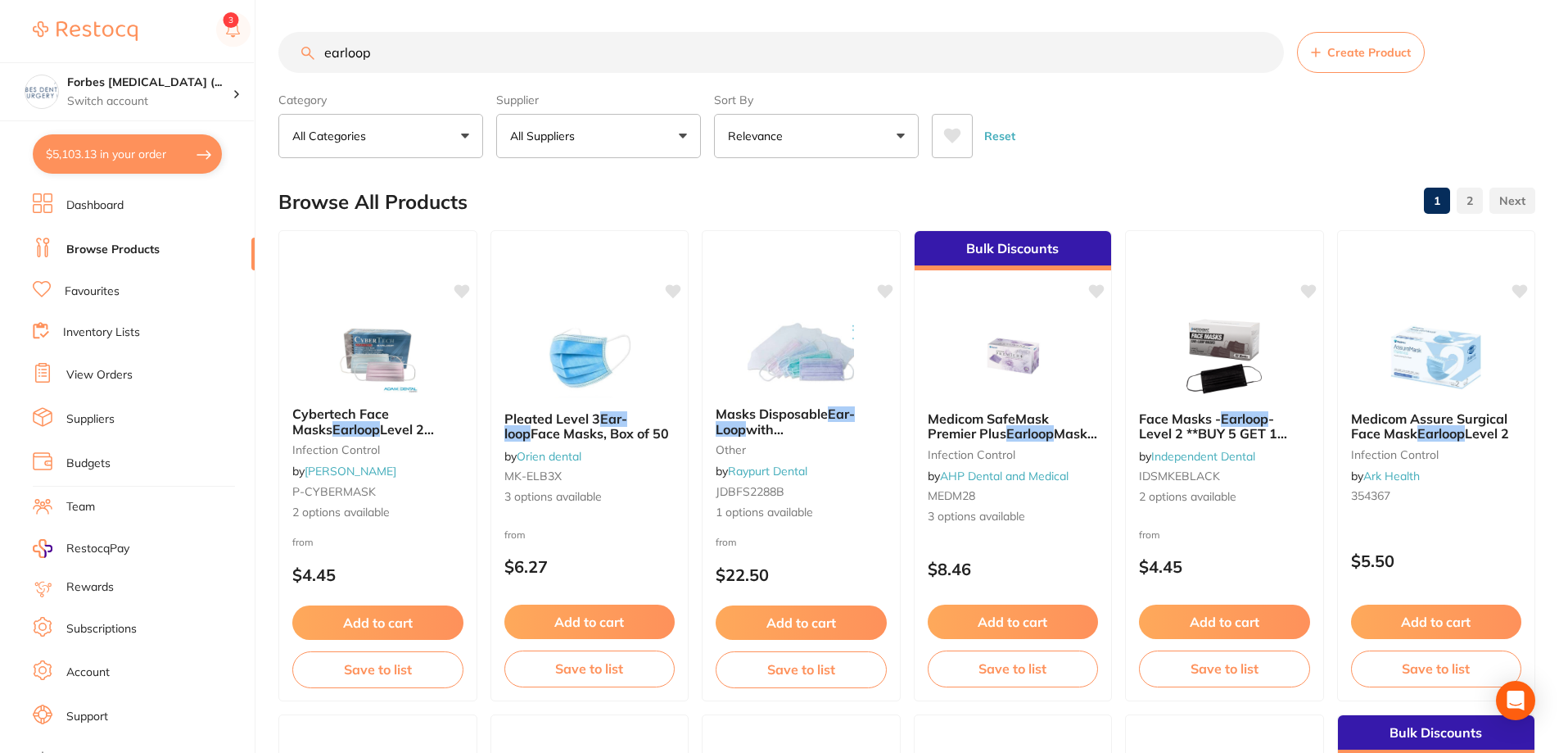
click at [45, 140] on button "$5,103.13 in your order" at bounding box center [127, 154] width 189 height 39
checkbox input "true"
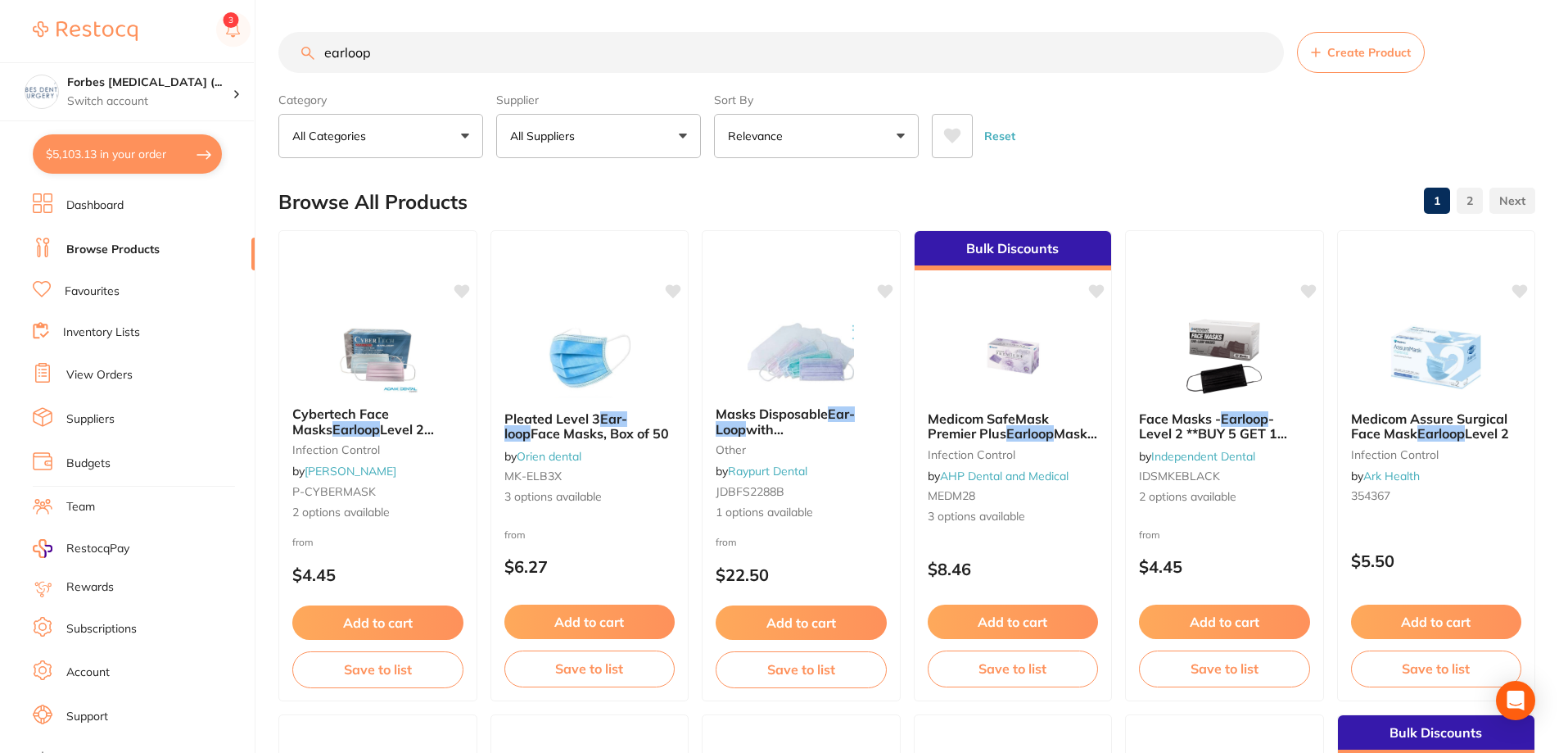
checkbox input "true"
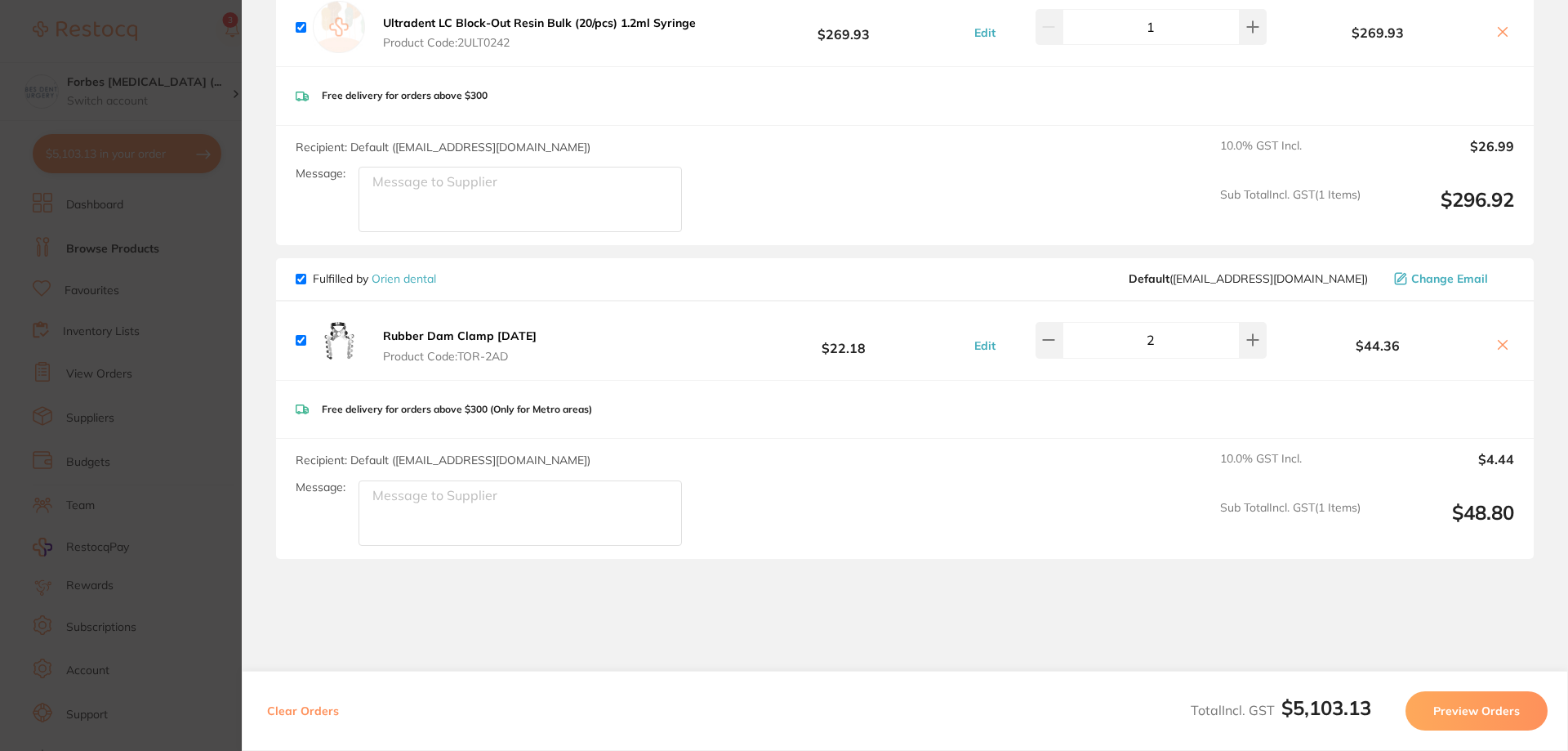
scroll to position [3109, 0]
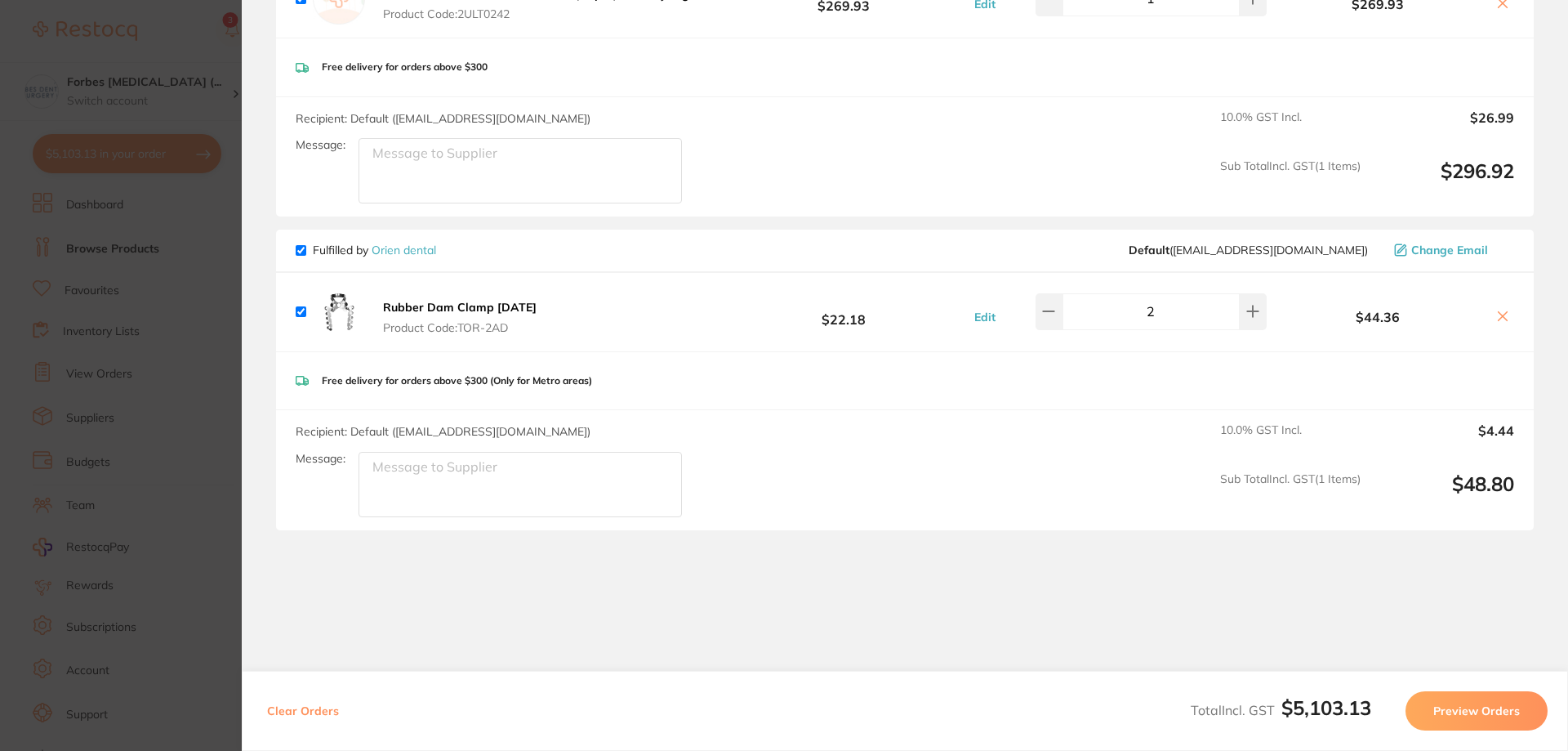
click at [1497, 309] on icon at bounding box center [1503, 315] width 13 height 13
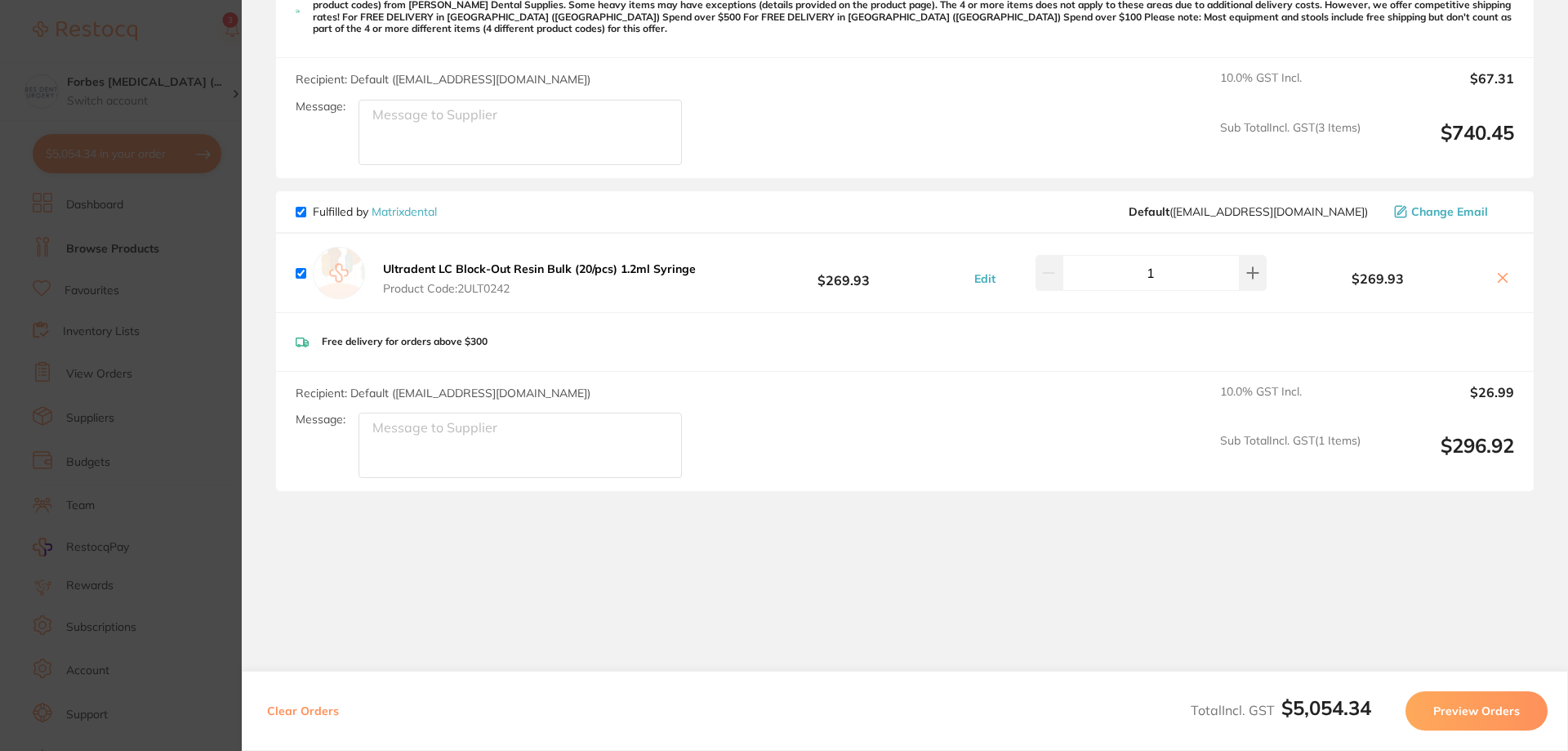
scroll to position [2797, 0]
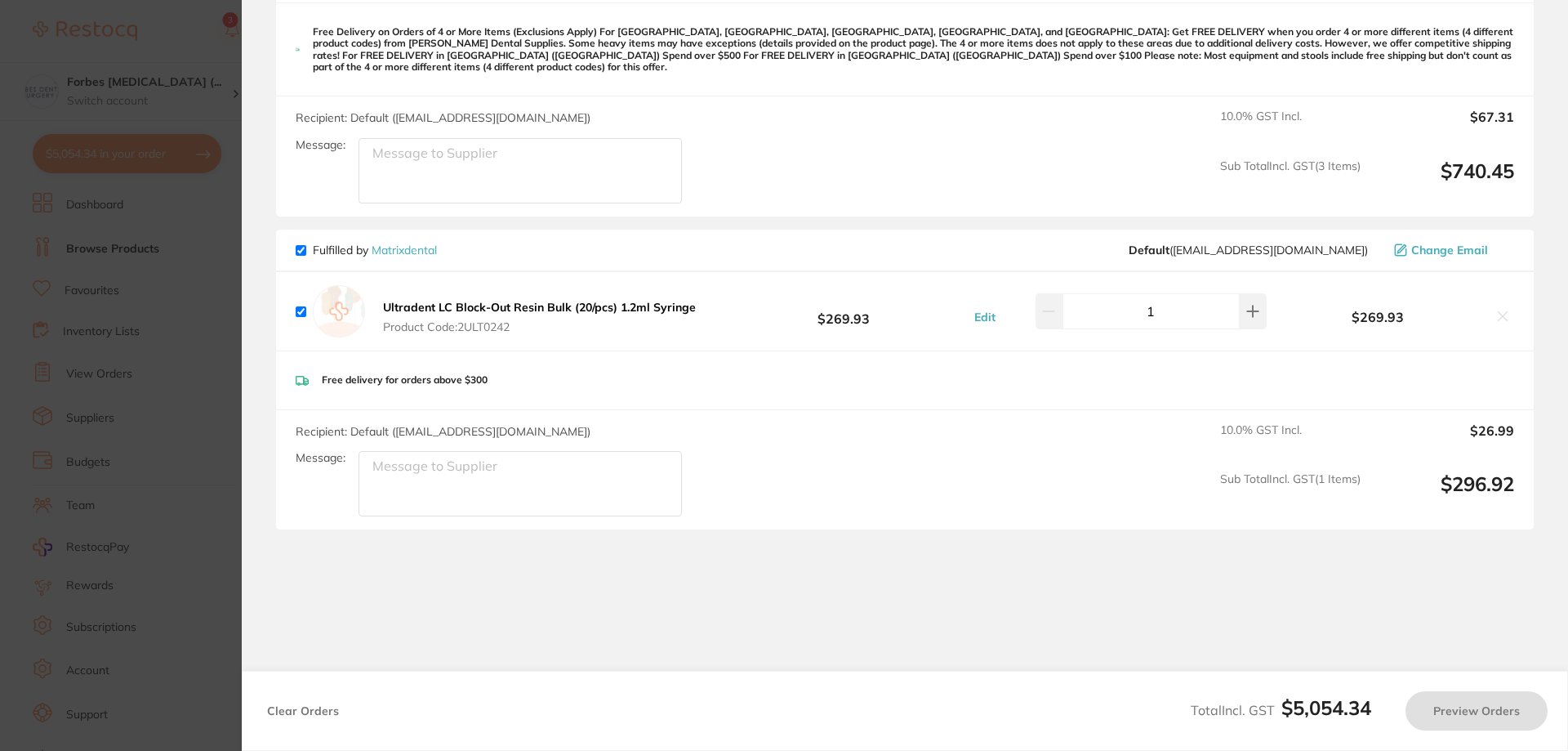
checkbox input "true"
drag, startPoint x: 649, startPoint y: 625, endPoint x: 626, endPoint y: 607, distance: 29.2
click at [649, 625] on section "Review Orders Your orders are being processed and we will notify you once we ha…" at bounding box center [905, 376] width 1327 height 751
drag, startPoint x: 782, startPoint y: 589, endPoint x: 604, endPoint y: 324, distance: 319.2
click at [782, 589] on section "Review Orders Your orders are being processed and we will notify you once we ha…" at bounding box center [905, 376] width 1327 height 751
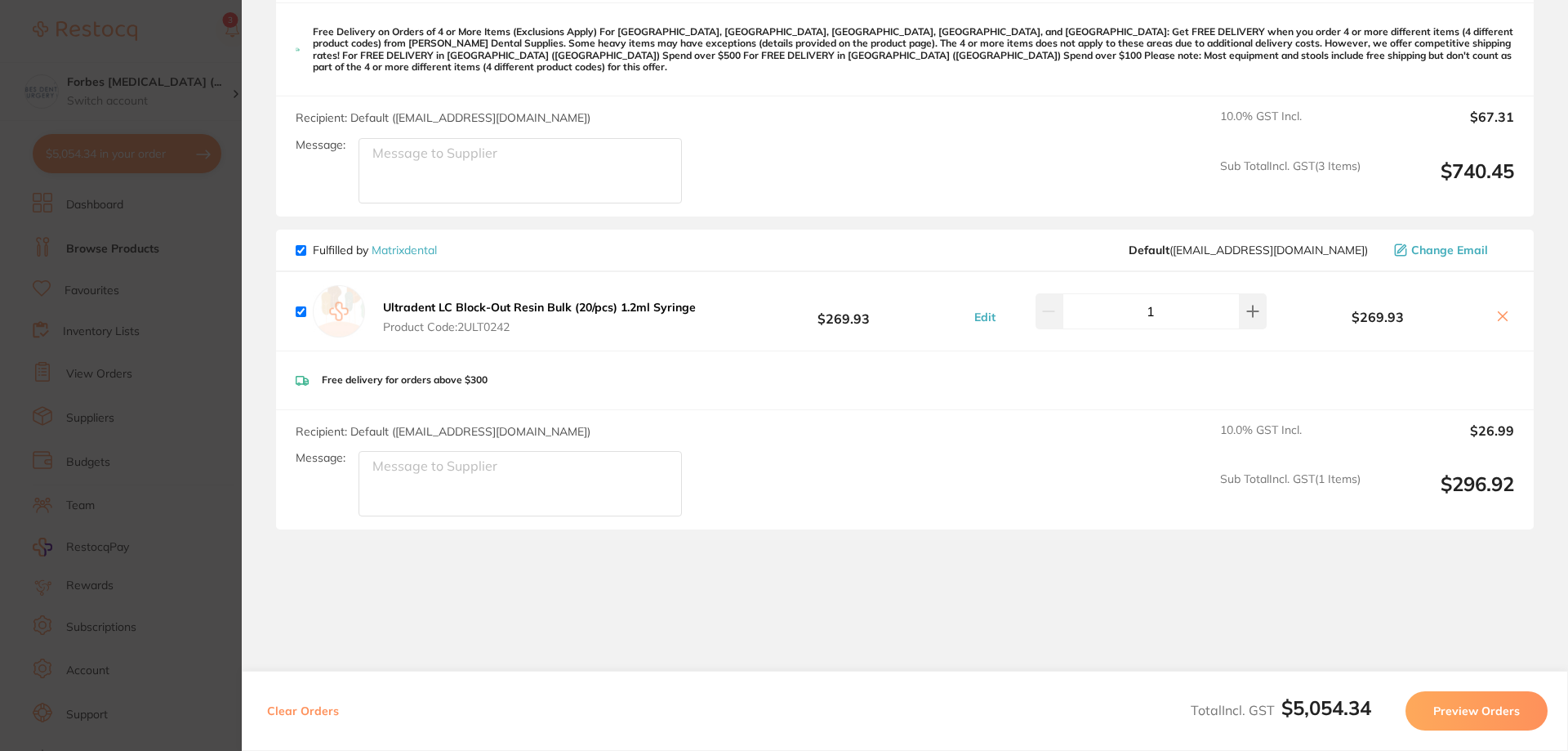
click at [226, 321] on section "Update RRP Set your pre negotiated price for this item. Item Agreed RRP (excl. …" at bounding box center [784, 376] width 1568 height 751
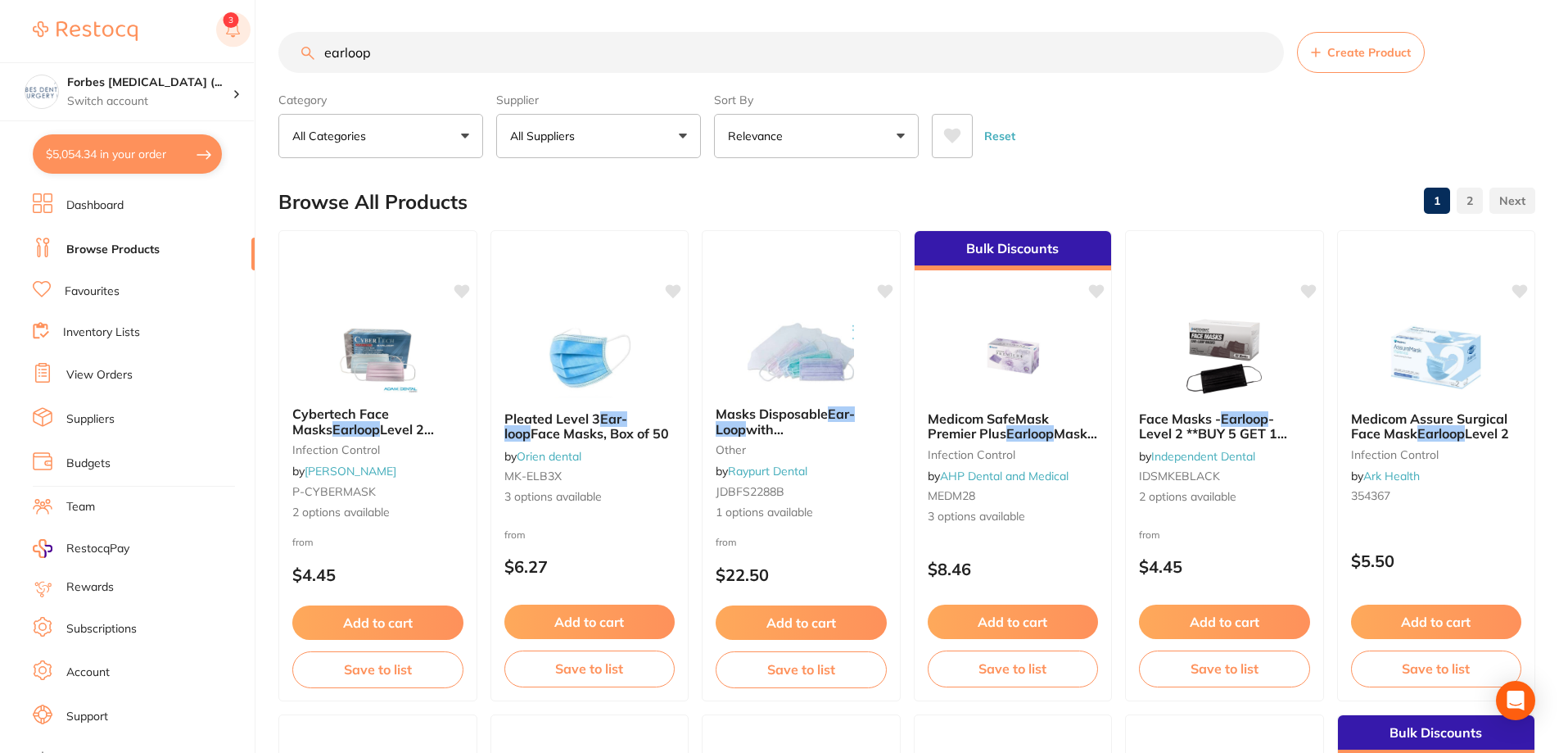
drag, startPoint x: 471, startPoint y: 55, endPoint x: 233, endPoint y: 31, distance: 239.2
click at [233, 31] on div "$5,054.34 Forbes Dental Surgery (... Switch account Forbes Dental Surgery (Dent…" at bounding box center [784, 376] width 1568 height 753
type input "ultradent lc block"
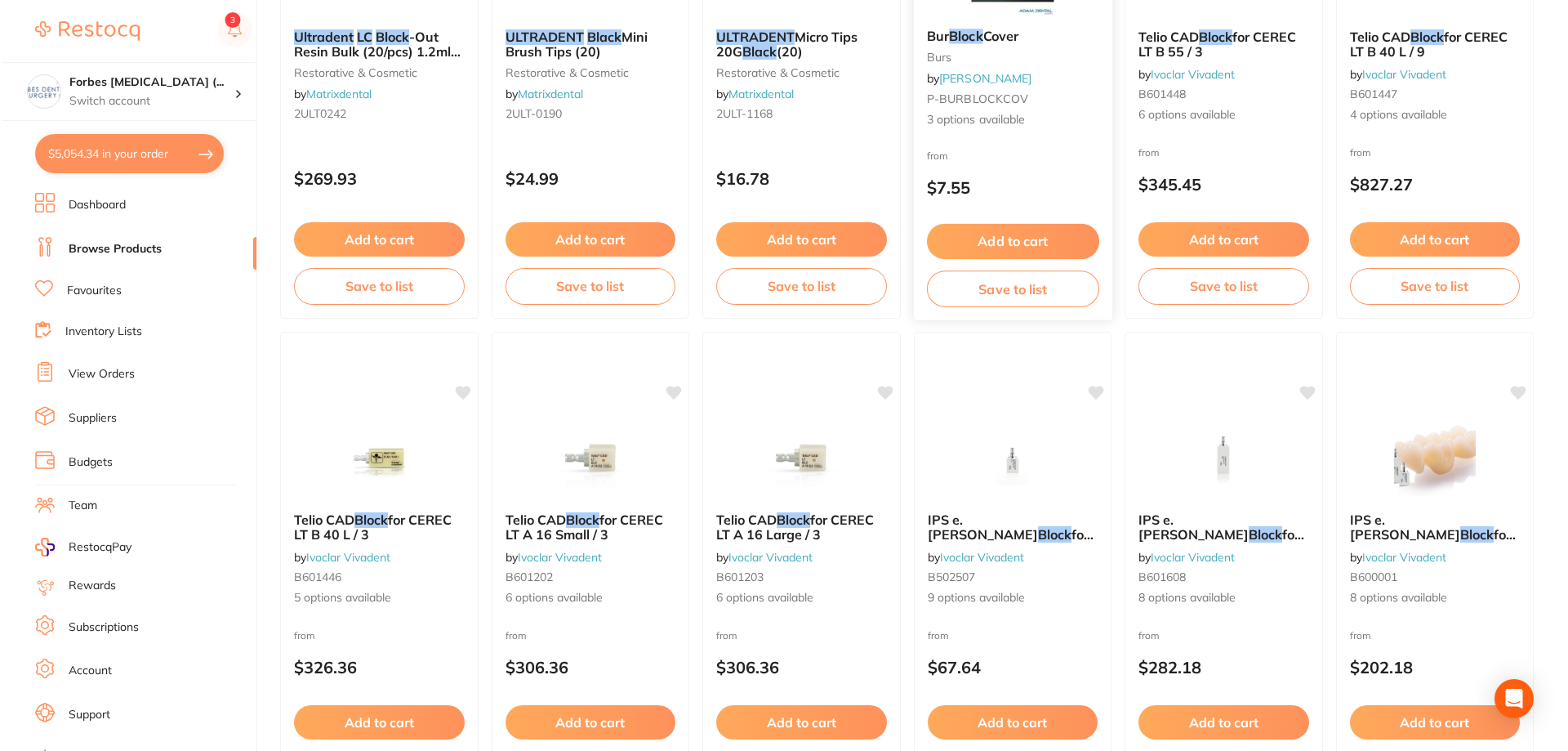
scroll to position [0, 0]
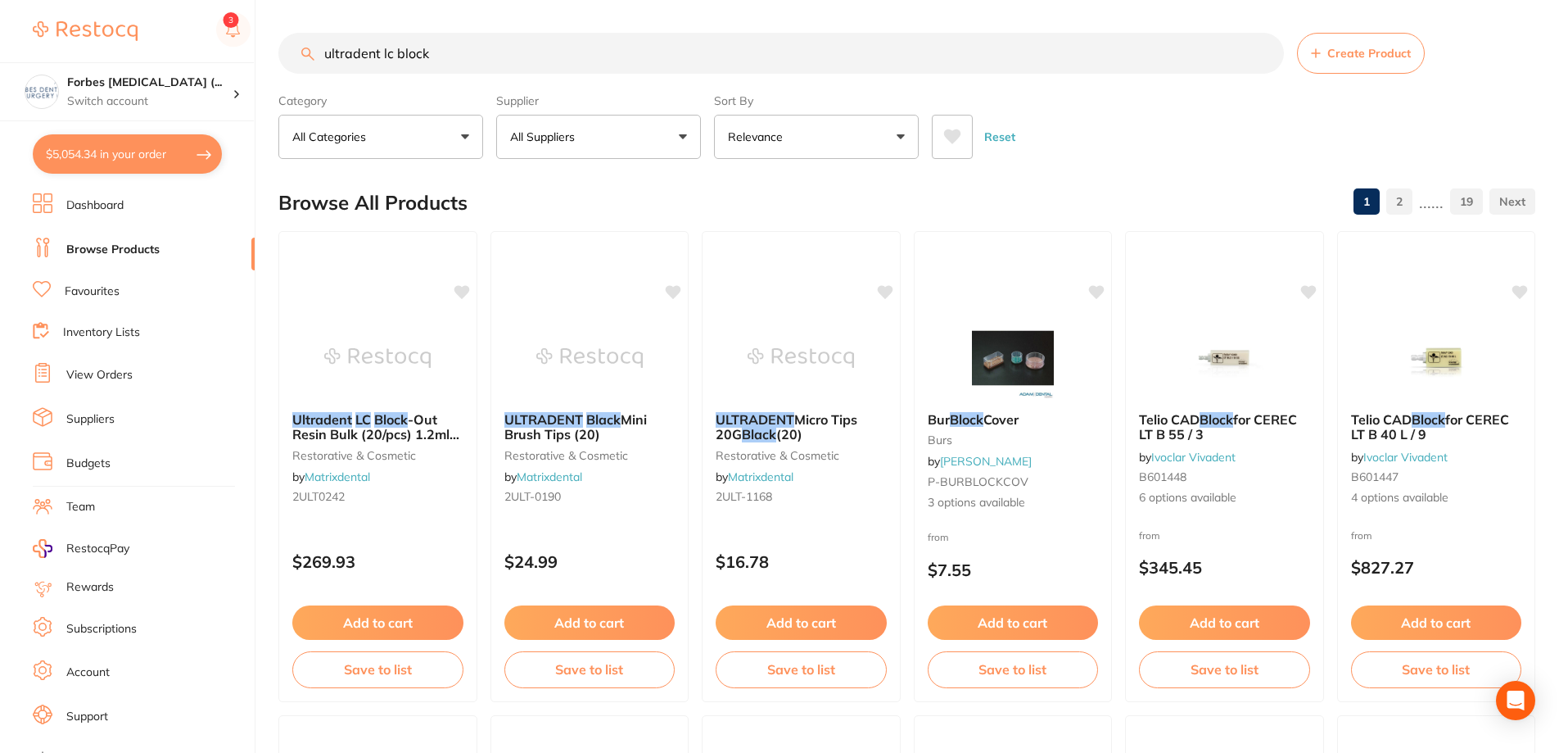
click at [112, 160] on button "$5,054.34 in your order" at bounding box center [127, 154] width 189 height 39
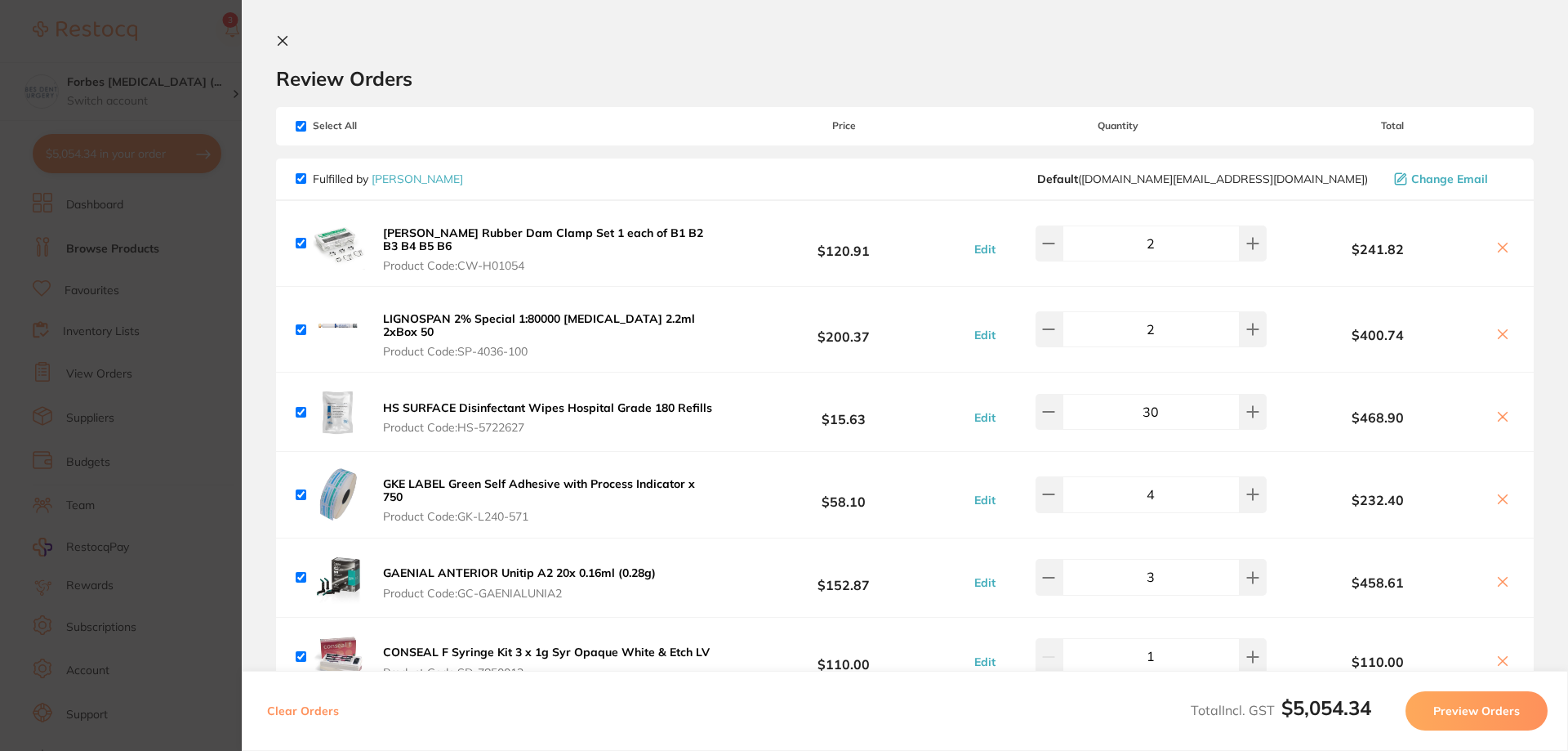
drag, startPoint x: 218, startPoint y: 322, endPoint x: 211, endPoint y: 275, distance: 47.5
click at [218, 322] on section "Update RRP Set your pre negotiated price for this item. Item Agreed RRP (excl. …" at bounding box center [784, 376] width 1568 height 751
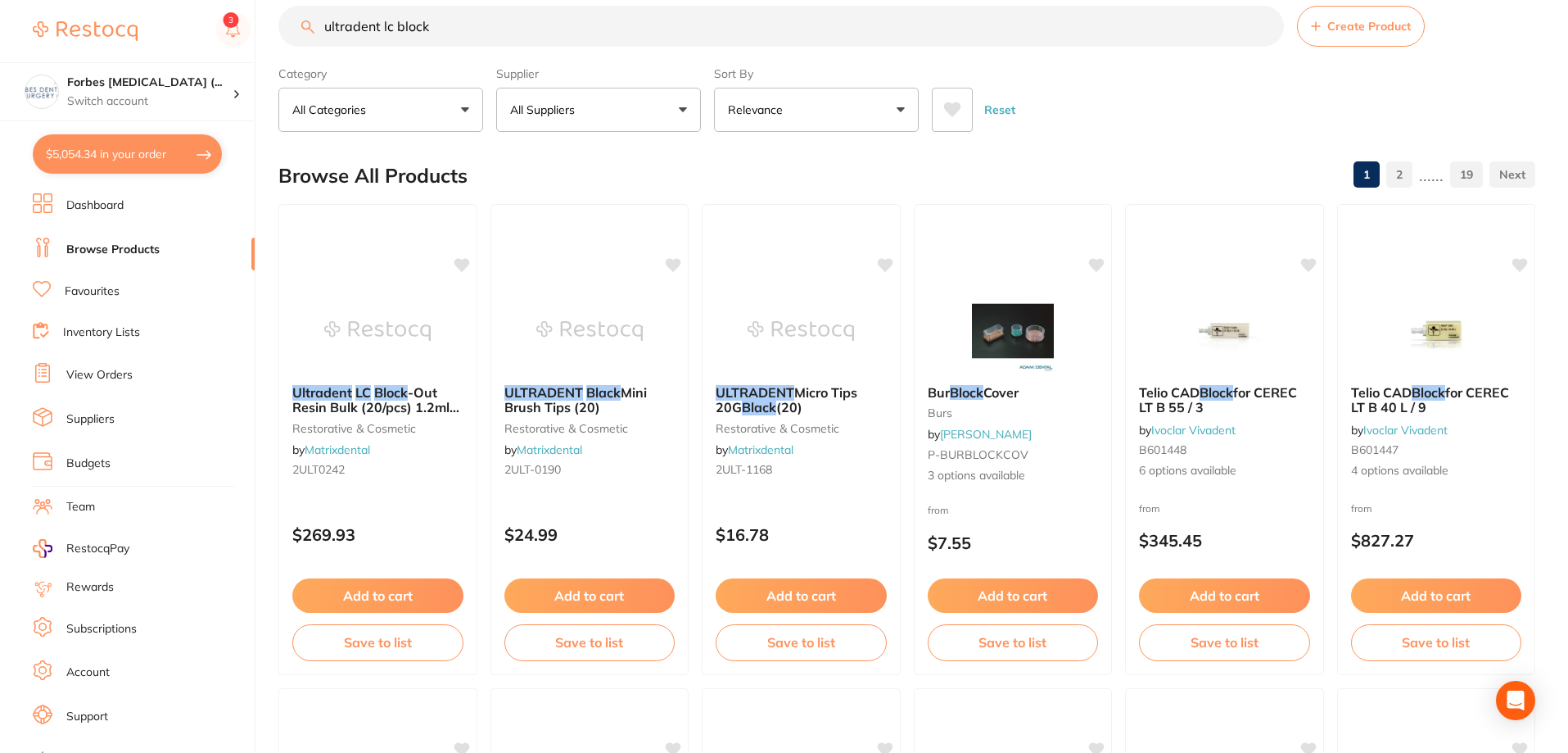
click at [422, 24] on input "ultradent lc block" at bounding box center [781, 26] width 1006 height 41
drag, startPoint x: 443, startPoint y: 22, endPoint x: 309, endPoint y: 38, distance: 135.0
click at [309, 38] on input "ultradent lc block" at bounding box center [781, 26] width 1006 height 41
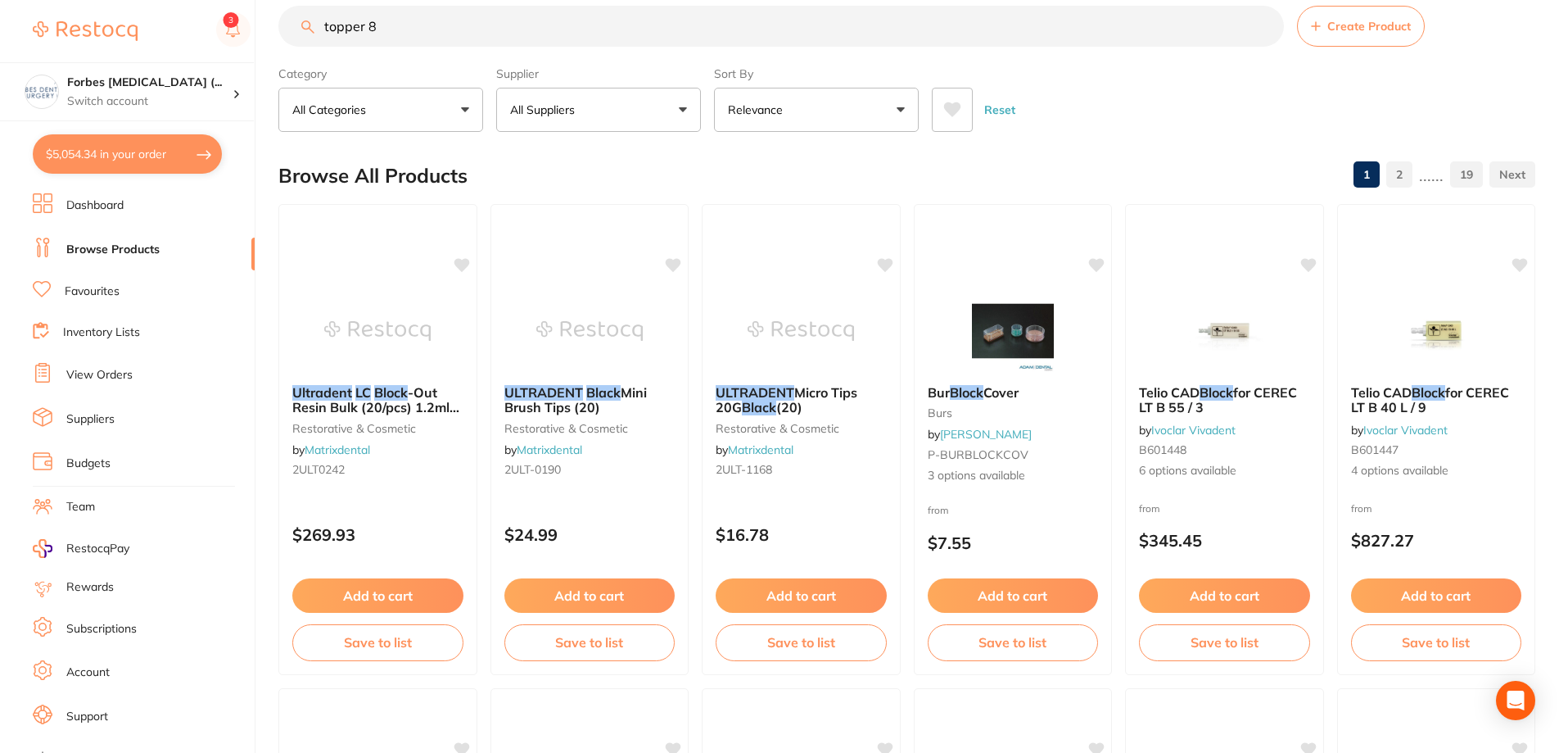
type input "topper 8"
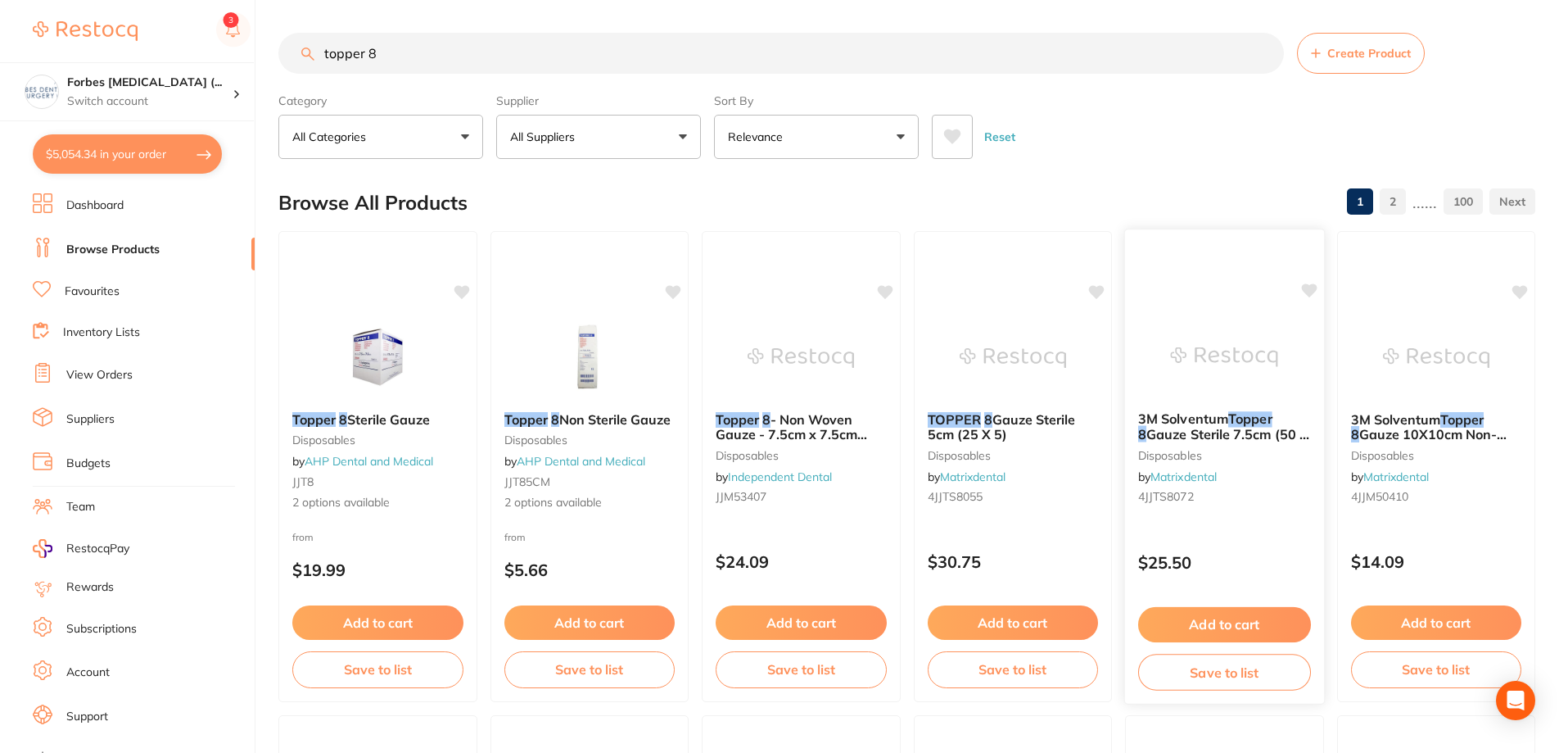
click at [1226, 376] on img at bounding box center [1224, 356] width 107 height 83
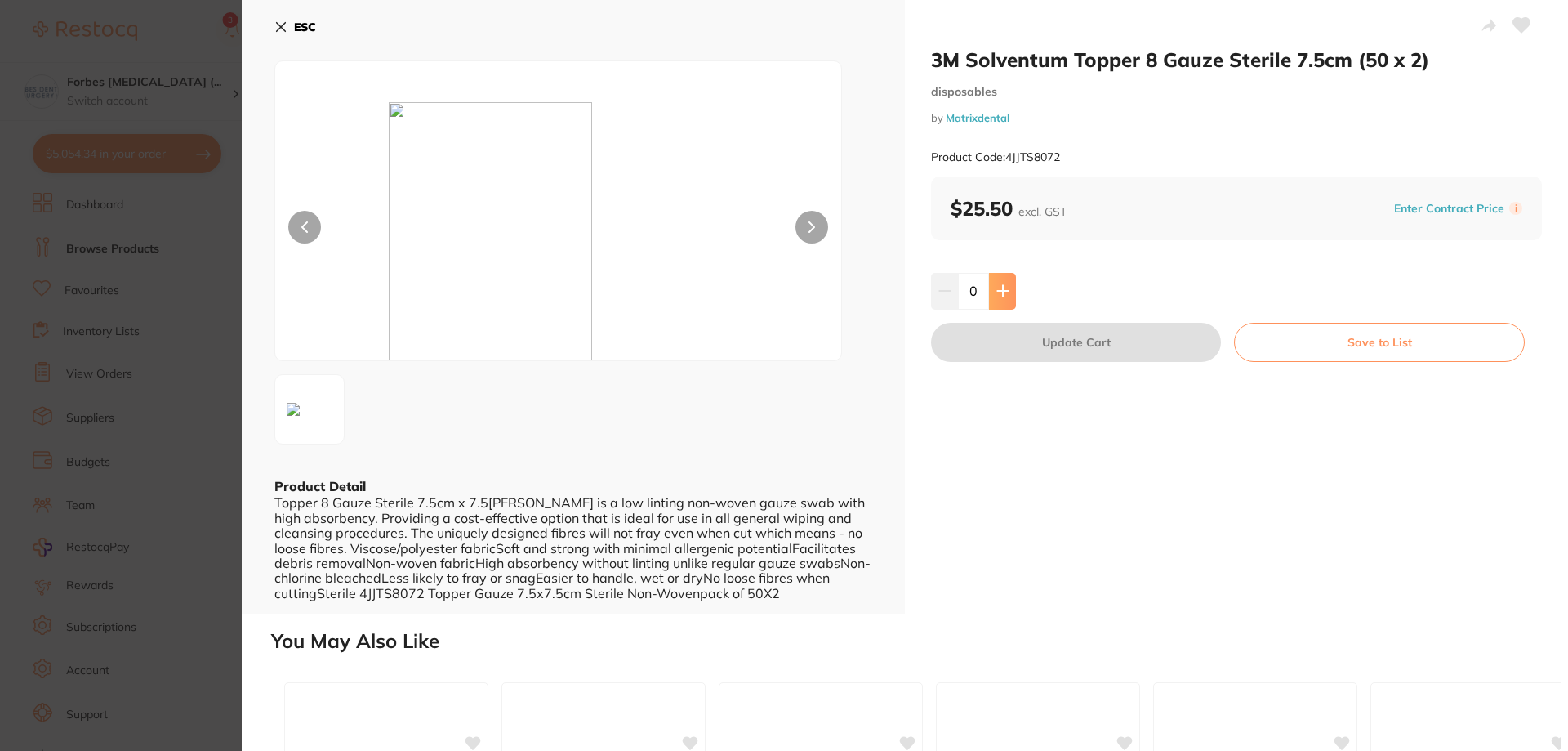
click at [994, 282] on button at bounding box center [1003, 290] width 27 height 36
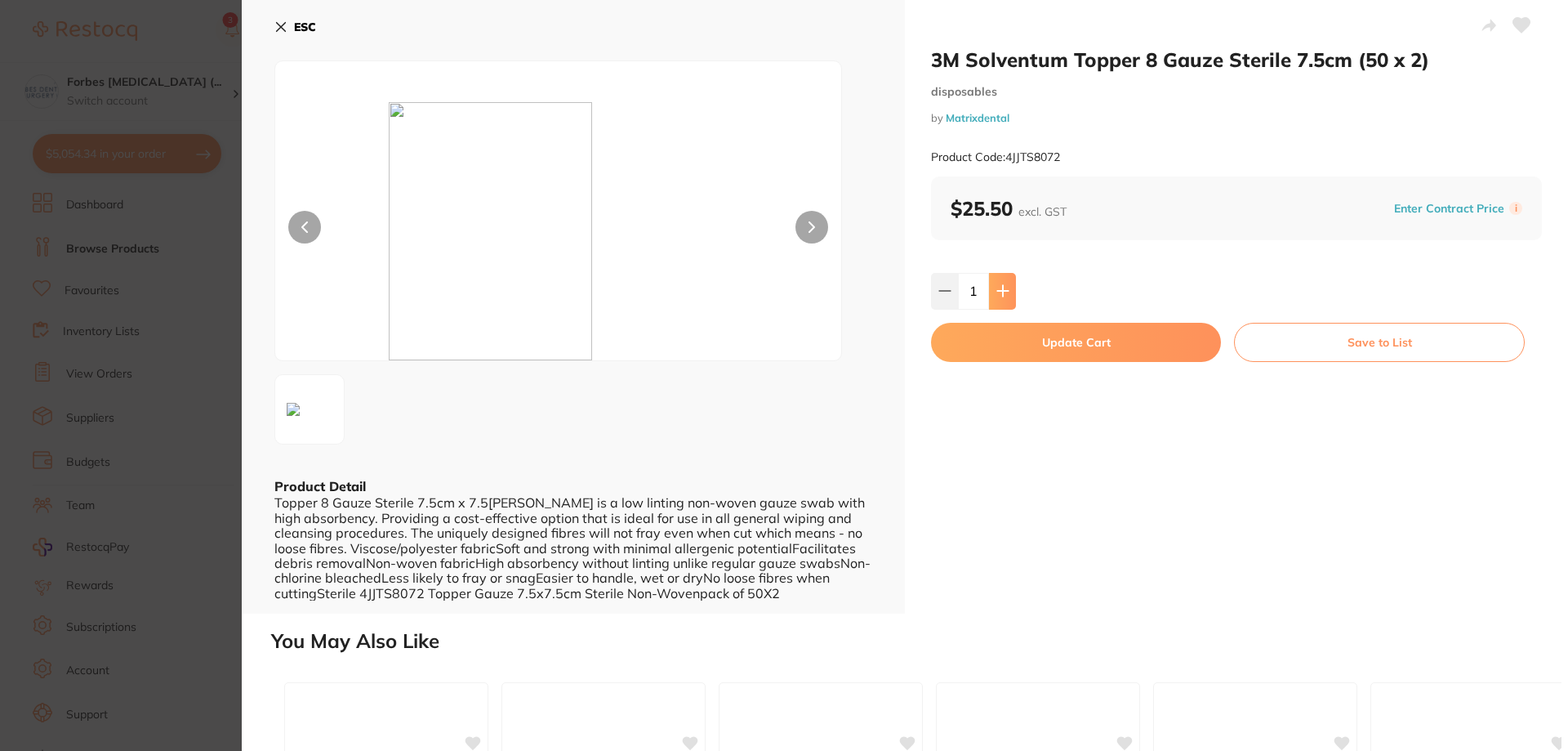
click at [995, 282] on button at bounding box center [1003, 290] width 27 height 36
click at [1010, 283] on button at bounding box center [1003, 290] width 27 height 36
type input "4"
click at [1070, 350] on button "Update Cart" at bounding box center [1076, 342] width 290 height 39
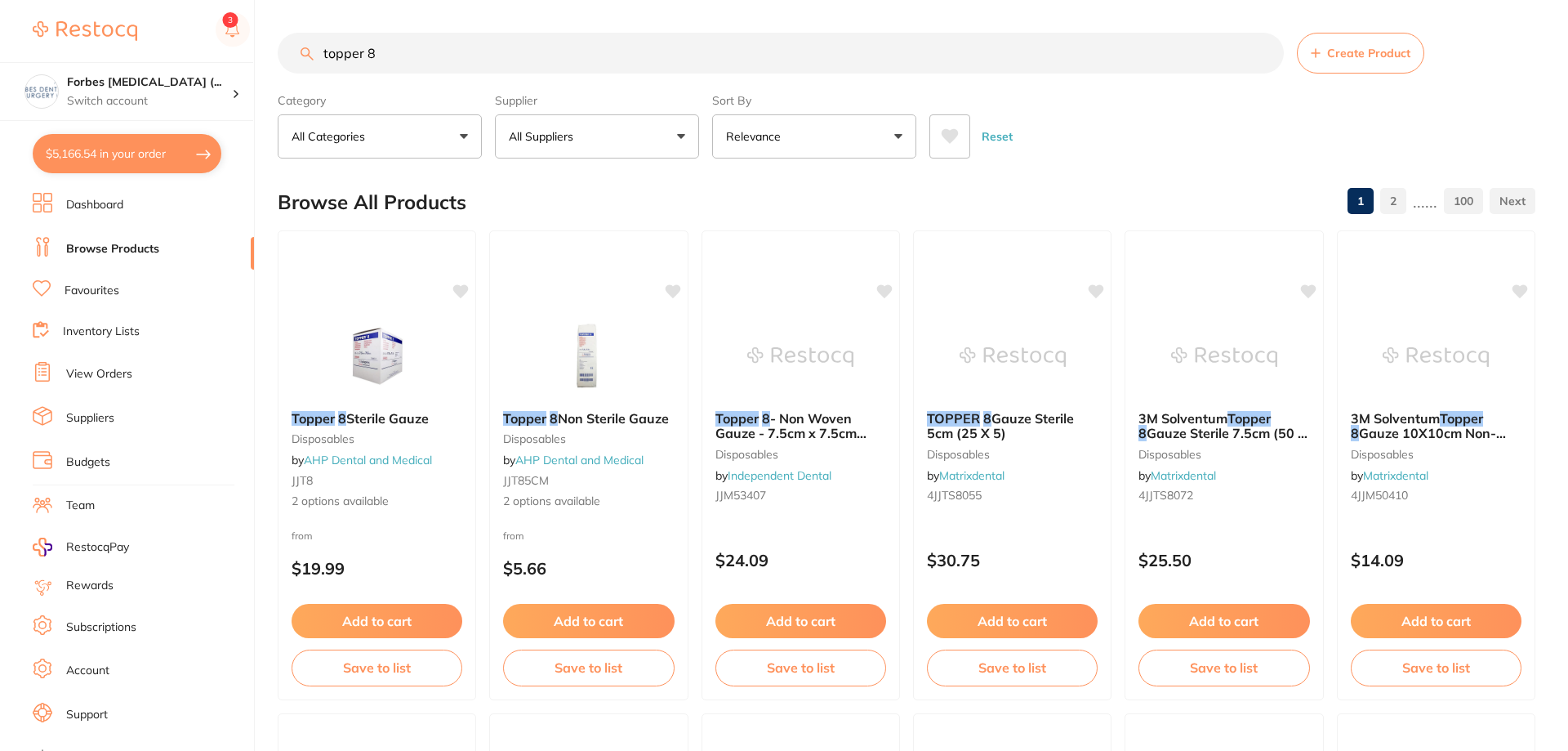
checkbox input "false"
click at [118, 151] on button "$5,166.54 in your order" at bounding box center [127, 153] width 189 height 39
checkbox input "true"
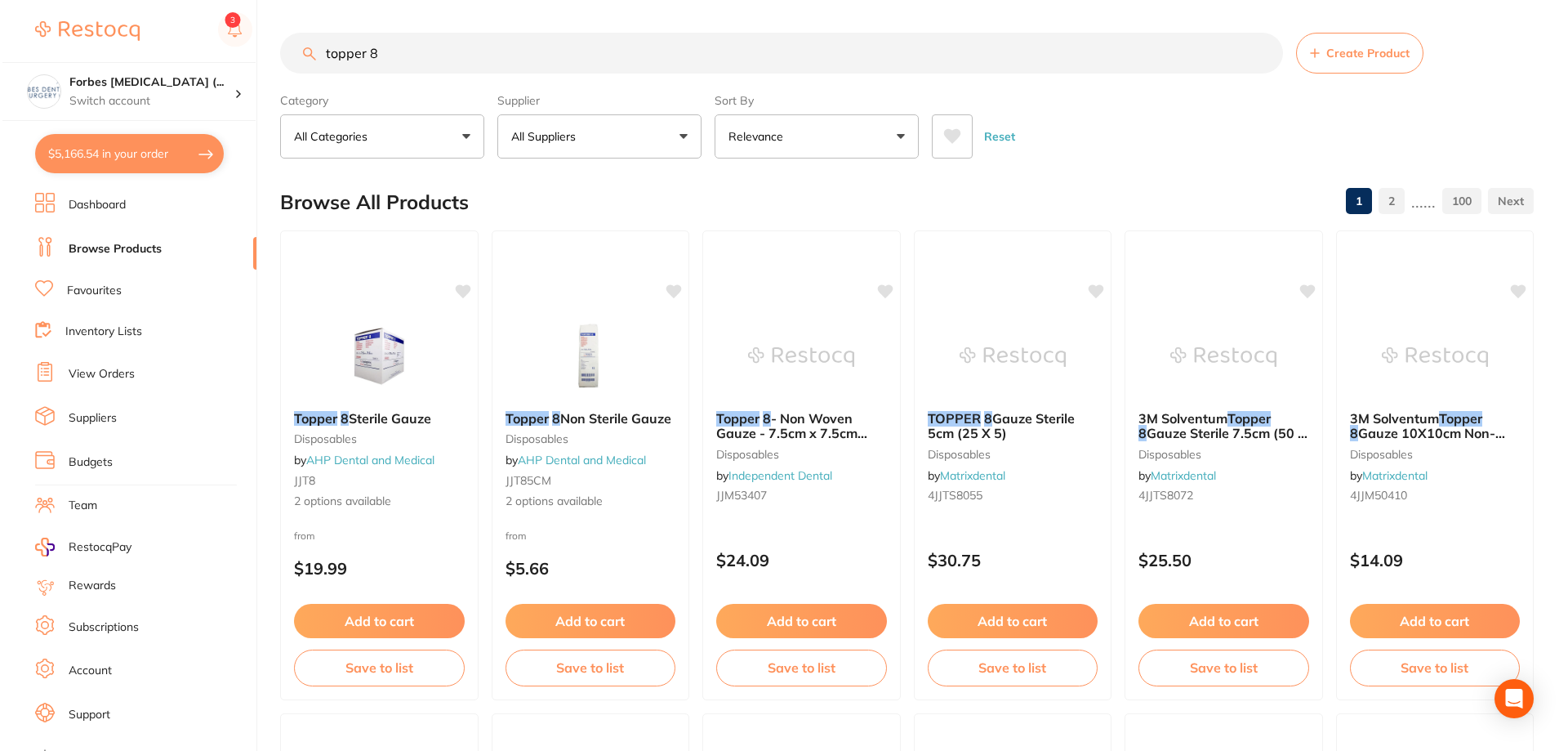
checkbox input "true"
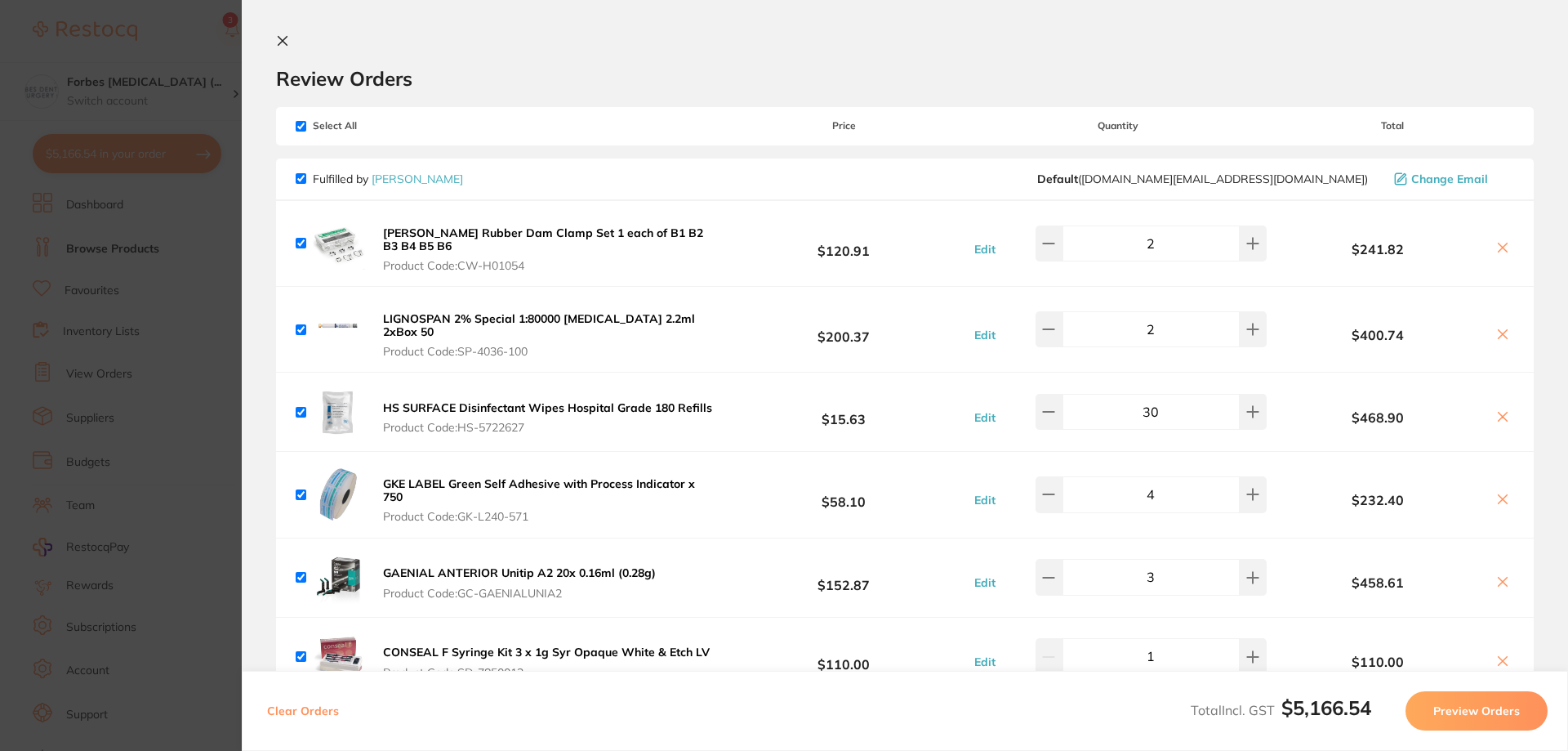
click at [212, 239] on section "Update RRP Set your pre negotiated price for this item. Item Agreed RRP (excl. …" at bounding box center [784, 376] width 1568 height 751
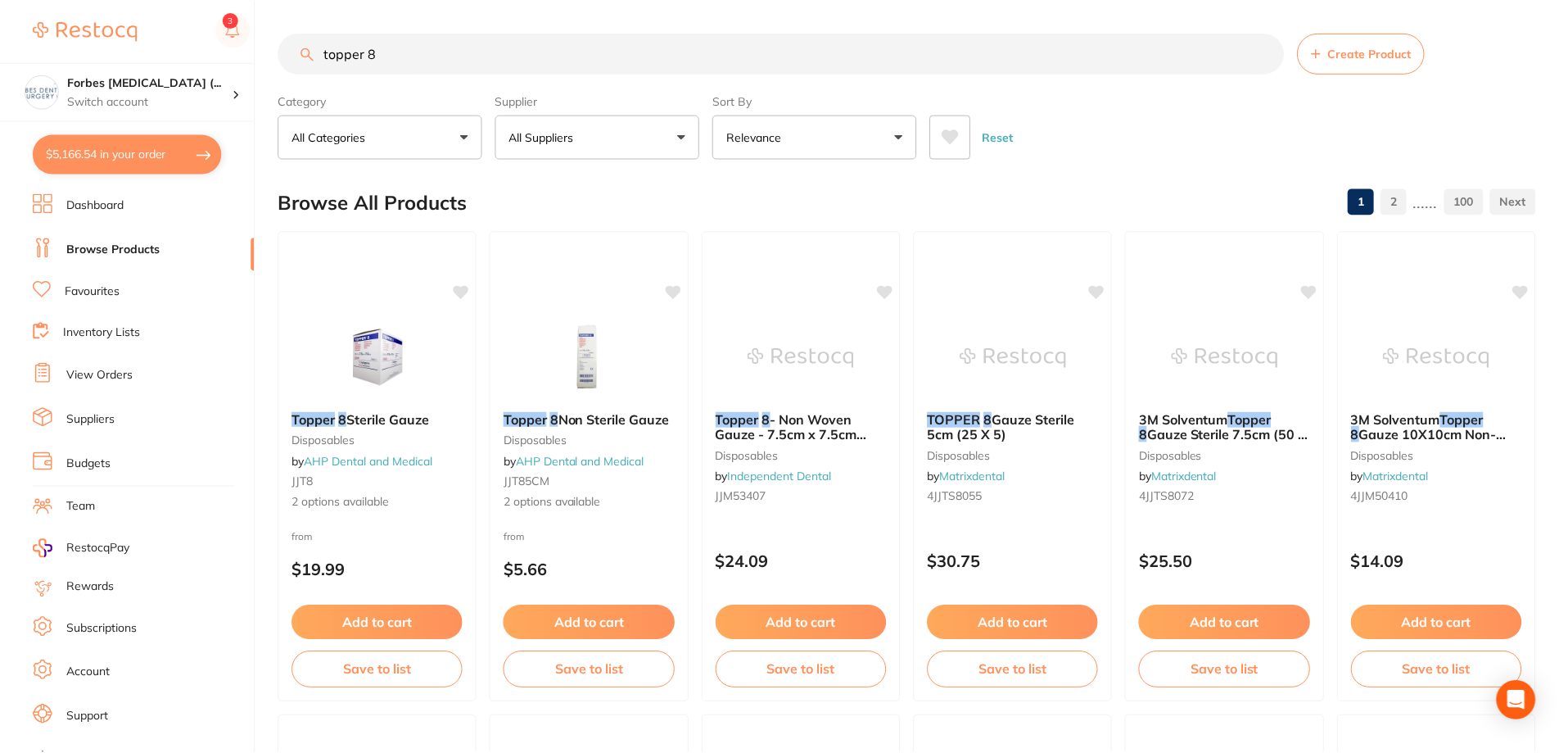
scroll to position [1, 0]
click at [471, 58] on input "topper 8" at bounding box center [781, 52] width 1006 height 41
drag, startPoint x: 425, startPoint y: 59, endPoint x: 259, endPoint y: 79, distance: 167.2
click at [258, 73] on div "$5,166.54 Forbes Dental Surgery (... Switch account Forbes Dental Surgery (Dent…" at bounding box center [784, 376] width 1568 height 753
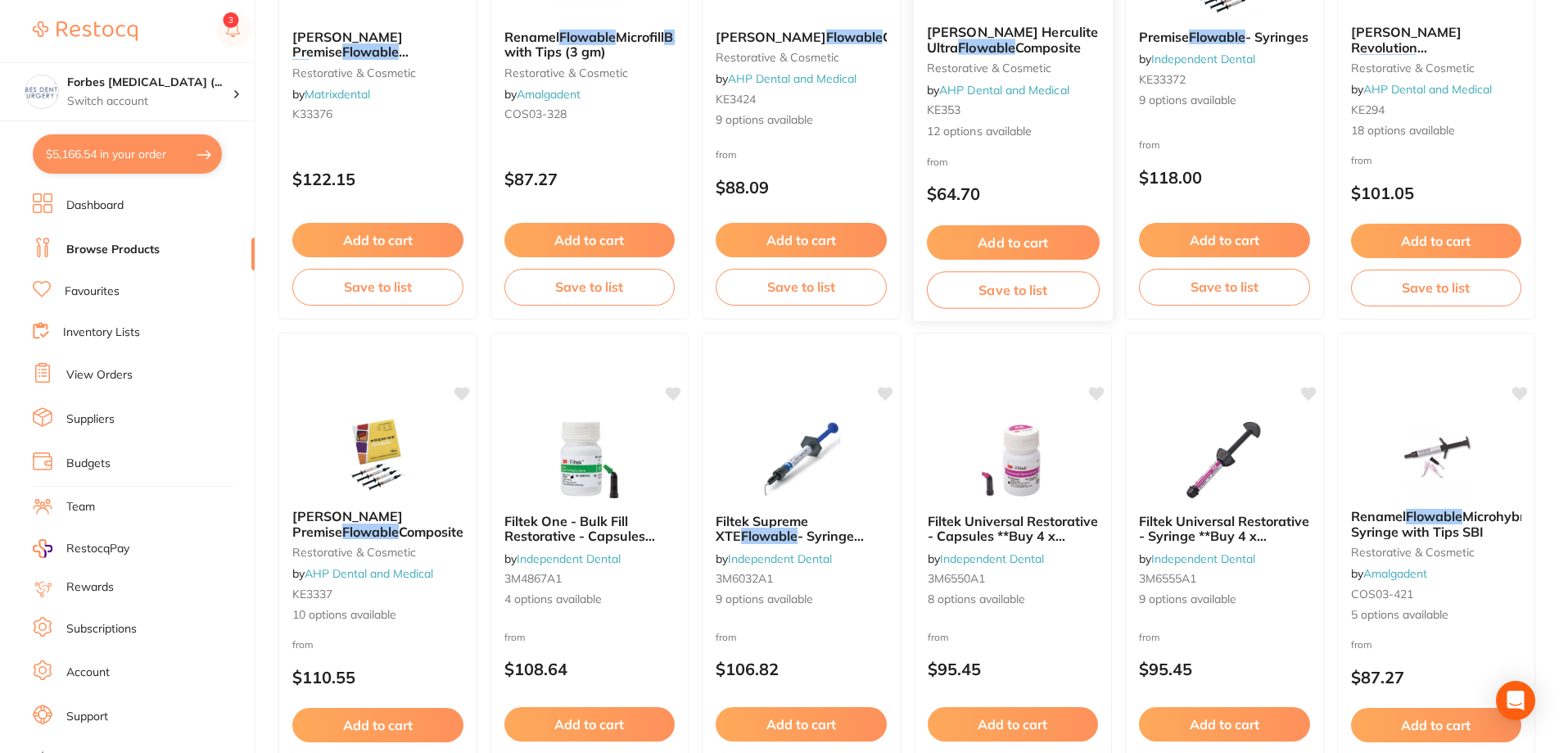
scroll to position [0, 0]
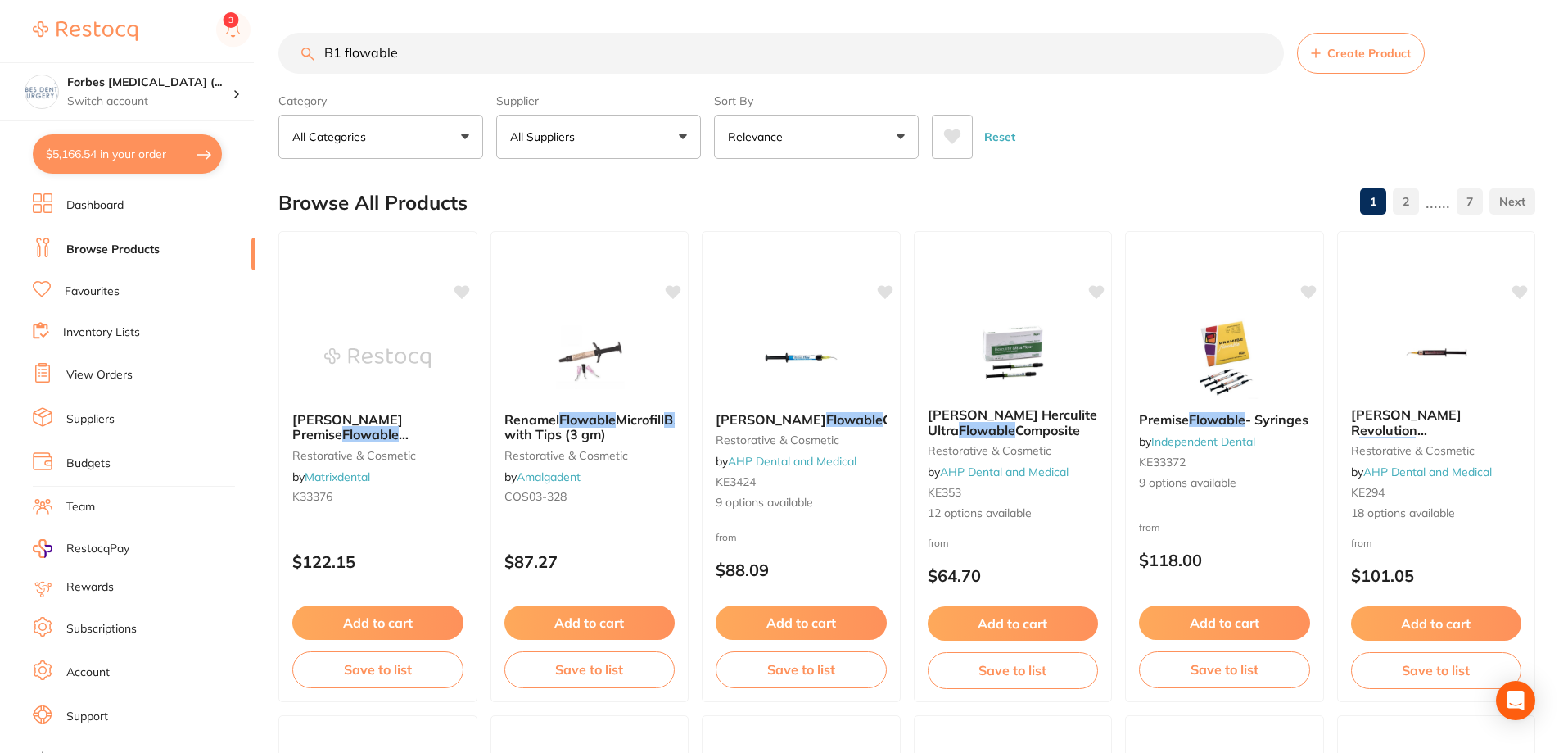
click at [119, 149] on button "$5,166.54 in your order" at bounding box center [127, 154] width 189 height 39
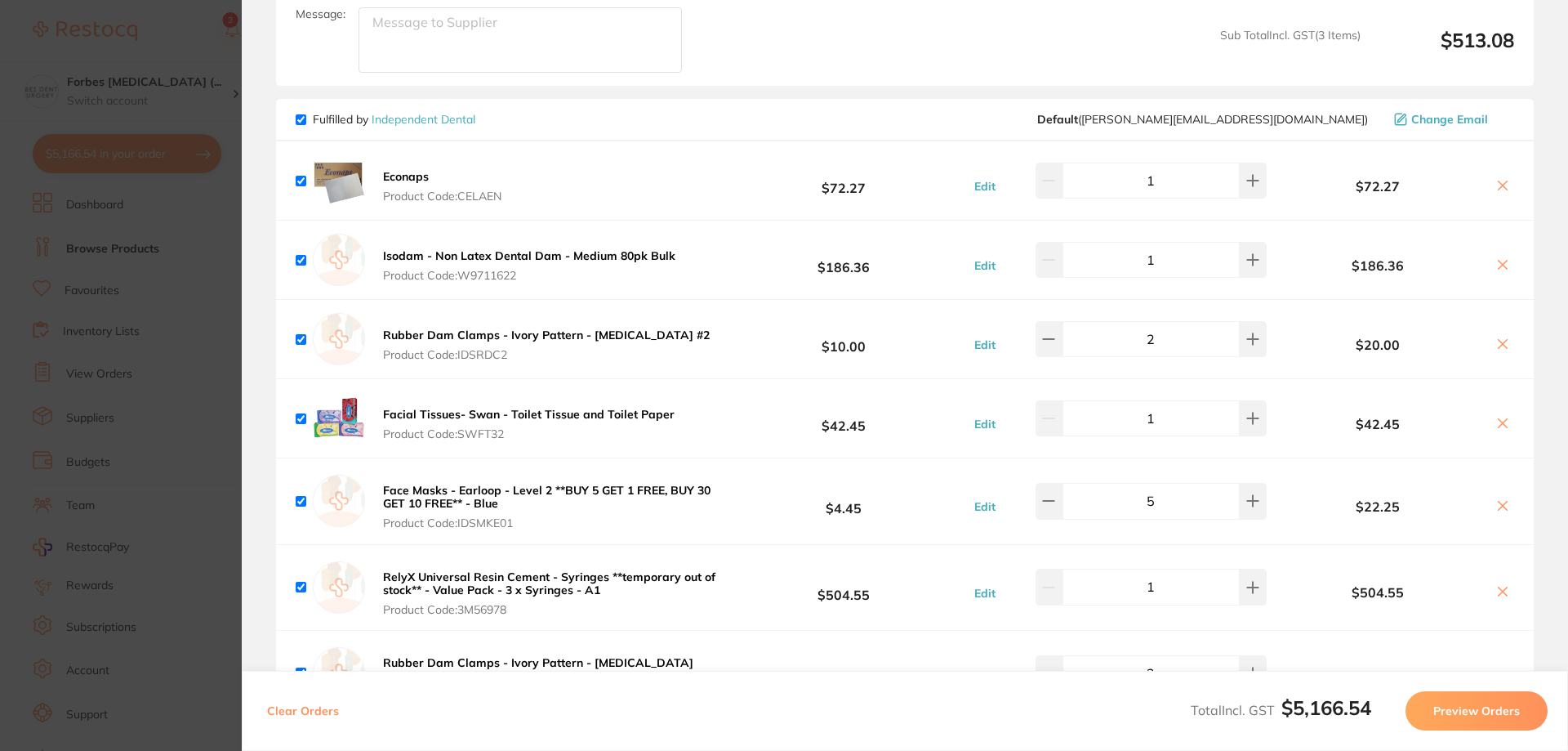
scroll to position [1144, 0]
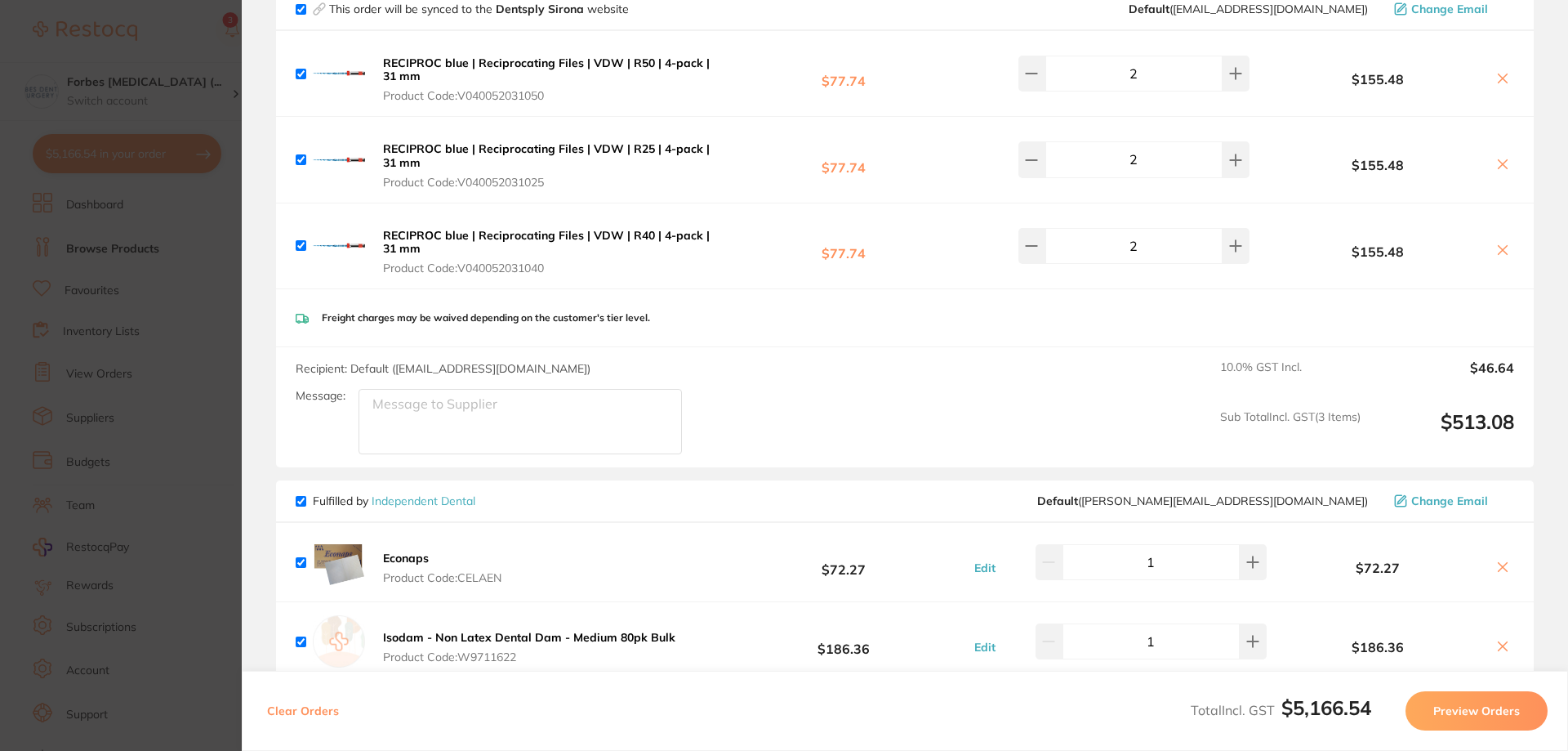
click at [222, 309] on section "Update RRP Set your pre negotiated price for this item. Item Agreed RRP (excl. …" at bounding box center [784, 376] width 1568 height 751
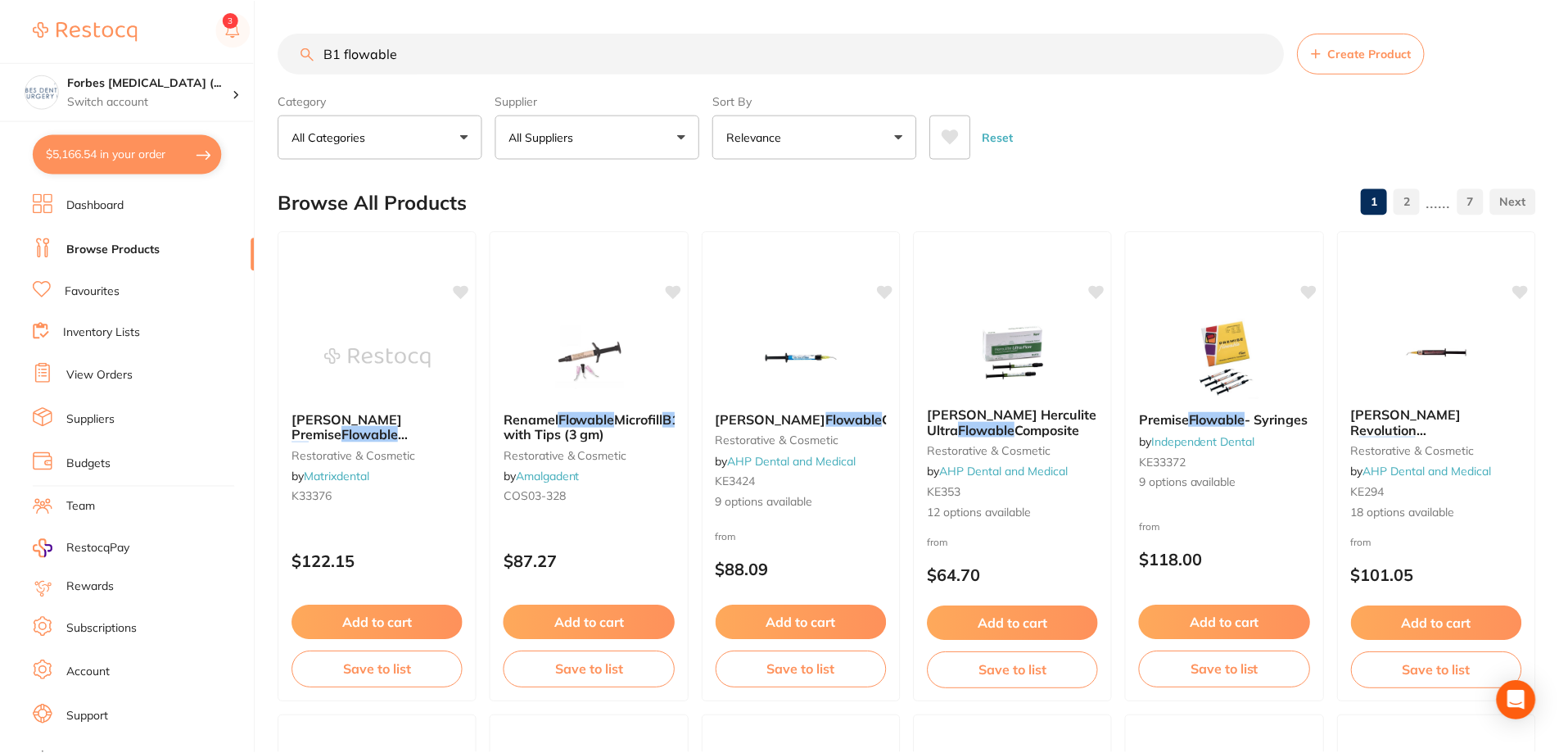
scroll to position [24, 0]
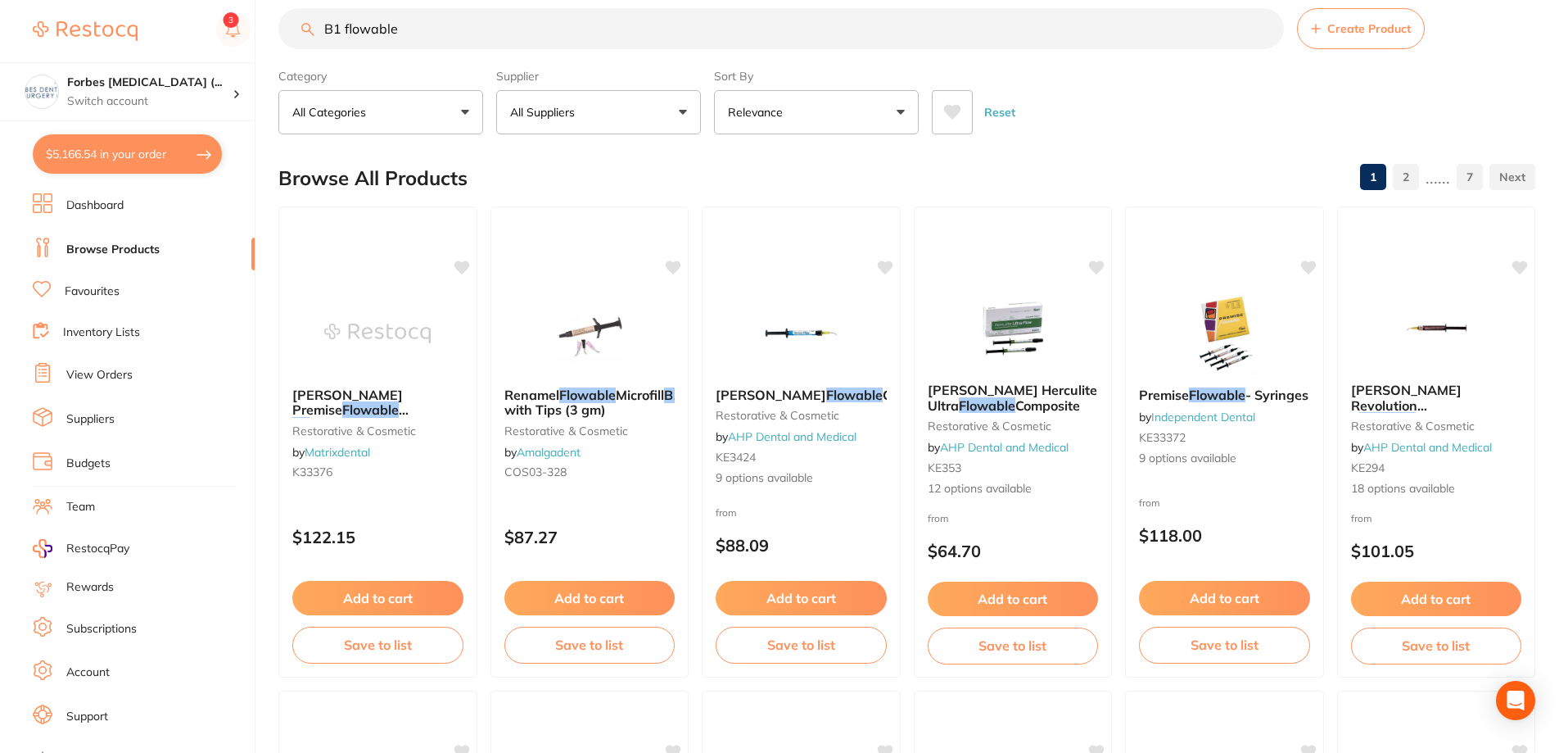
click at [481, 20] on input "B1 flowable" at bounding box center [781, 28] width 1006 height 41
drag, startPoint x: 438, startPoint y: 35, endPoint x: 296, endPoint y: 20, distance: 142.8
click at [296, 20] on input "B1 flowable" at bounding box center [781, 28] width 1006 height 41
type input "palodent"
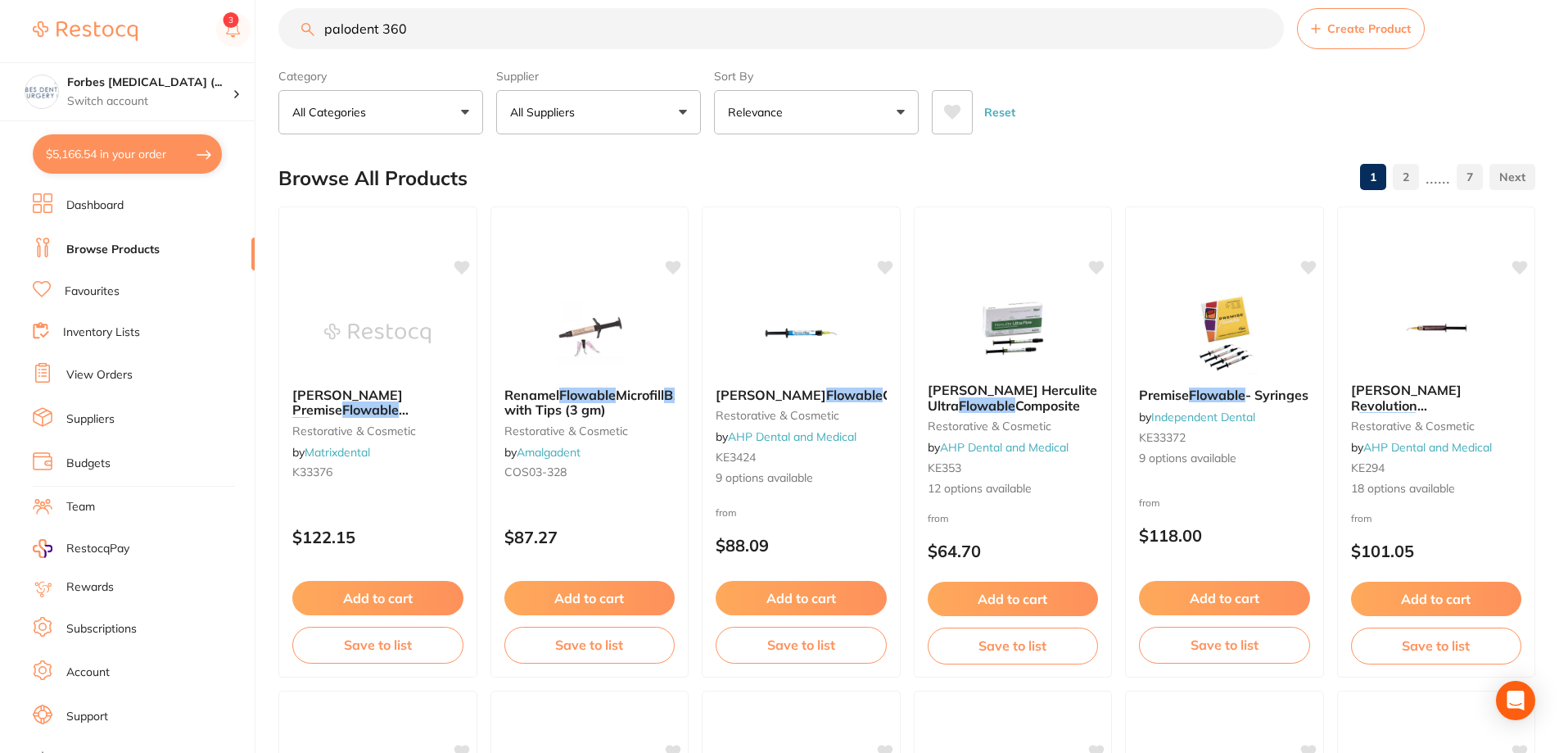
type input "palodent 360"
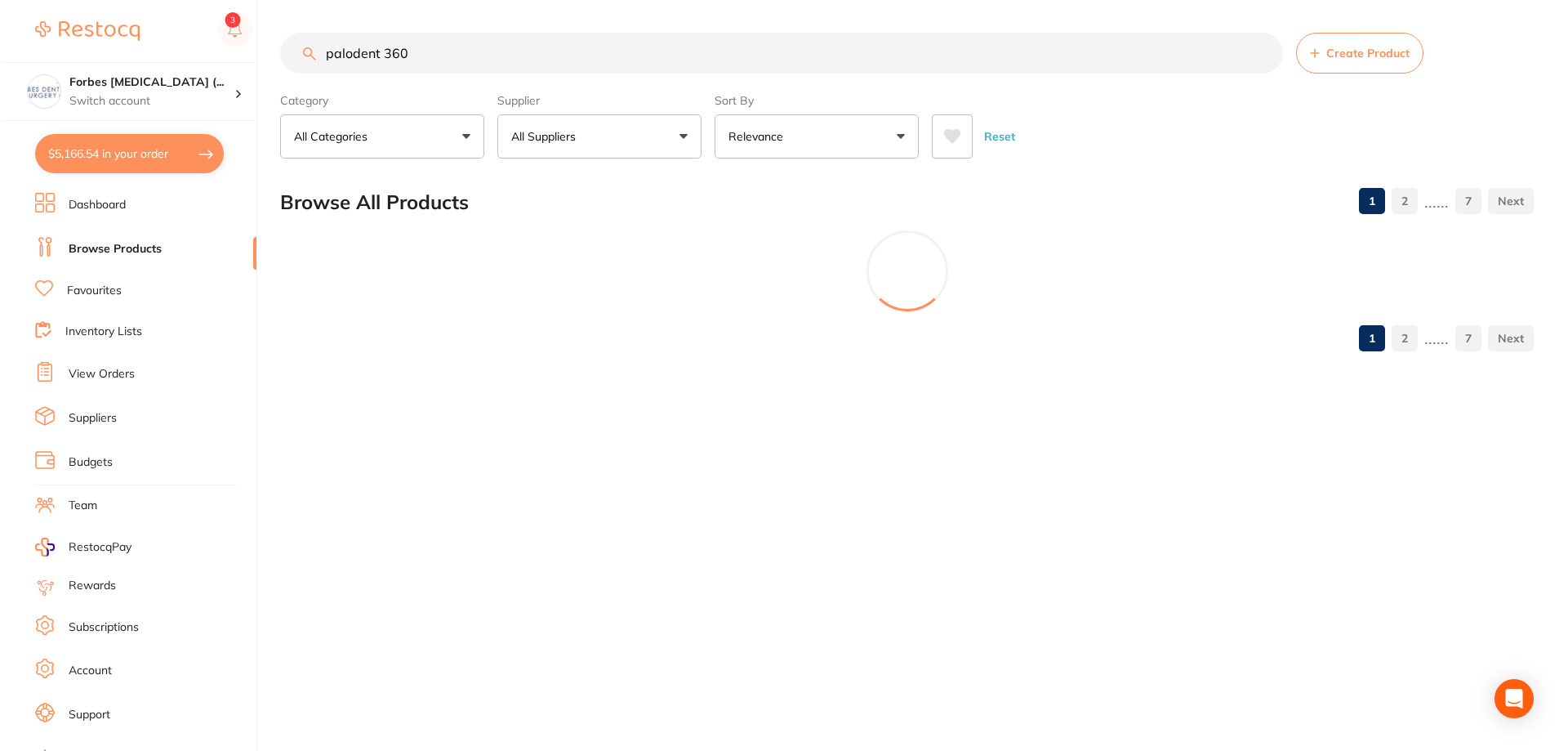
scroll to position [0, 0]
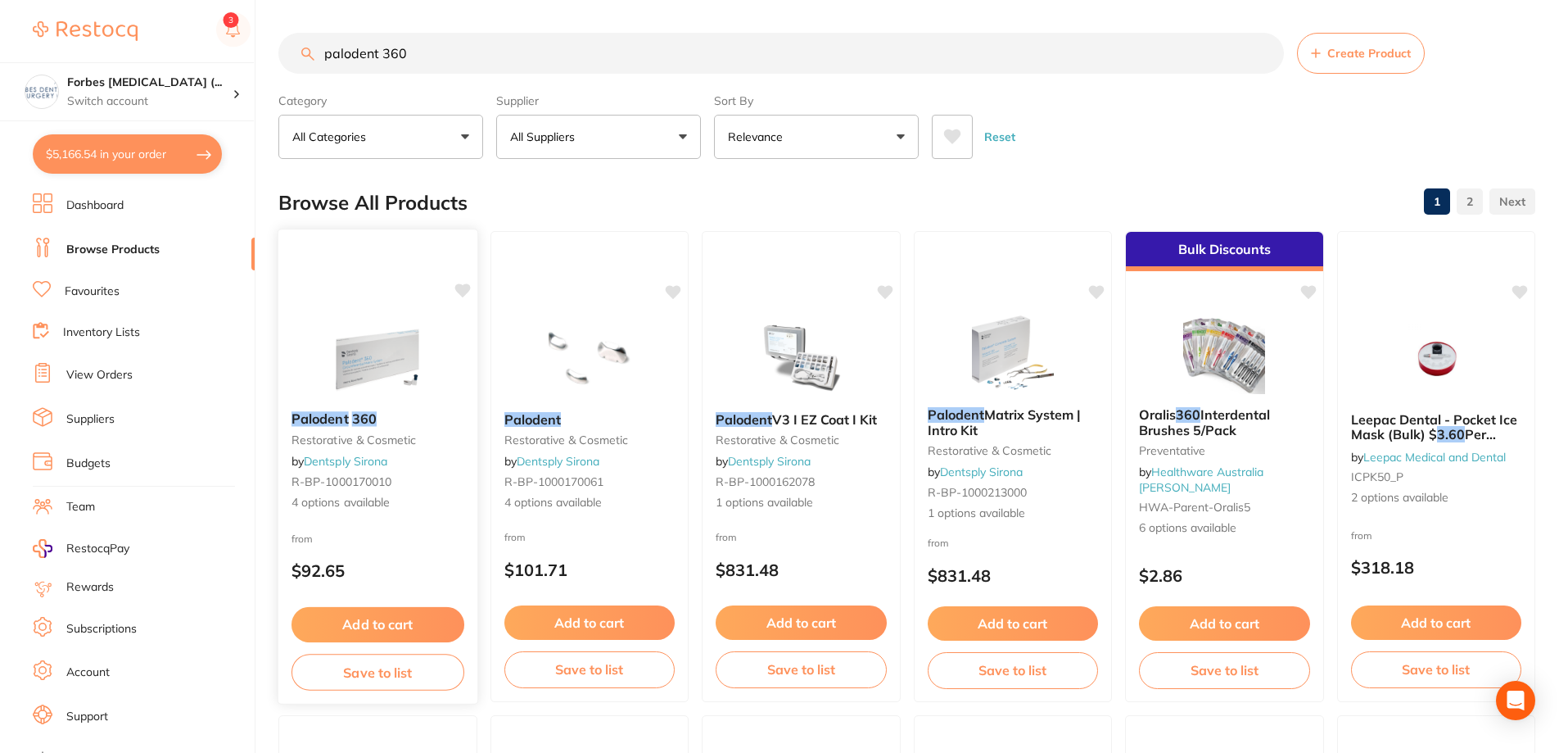
click at [369, 371] on img at bounding box center [377, 356] width 107 height 83
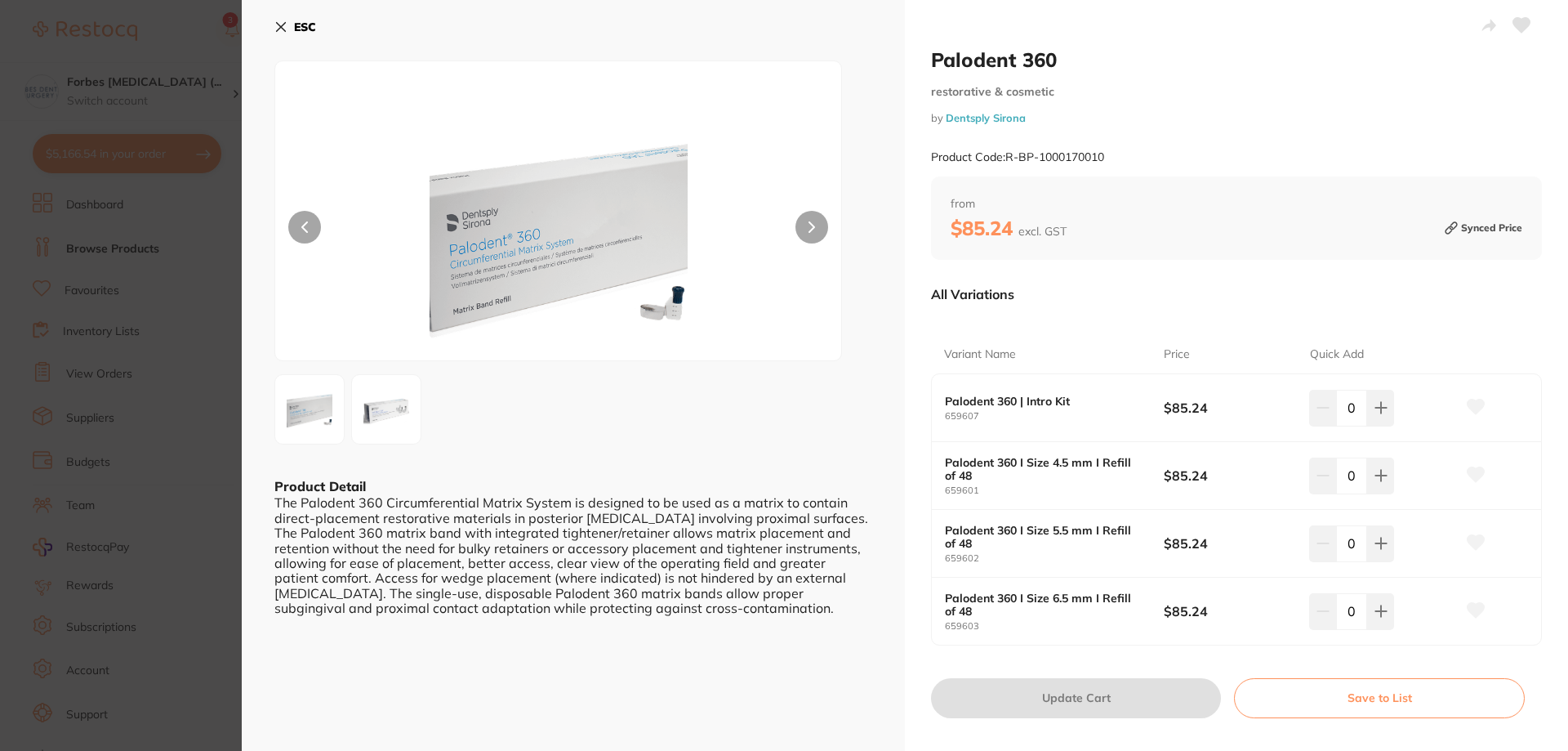
click at [1355, 413] on input "0" at bounding box center [1352, 407] width 31 height 36
click at [1375, 406] on icon at bounding box center [1381, 407] width 13 height 13
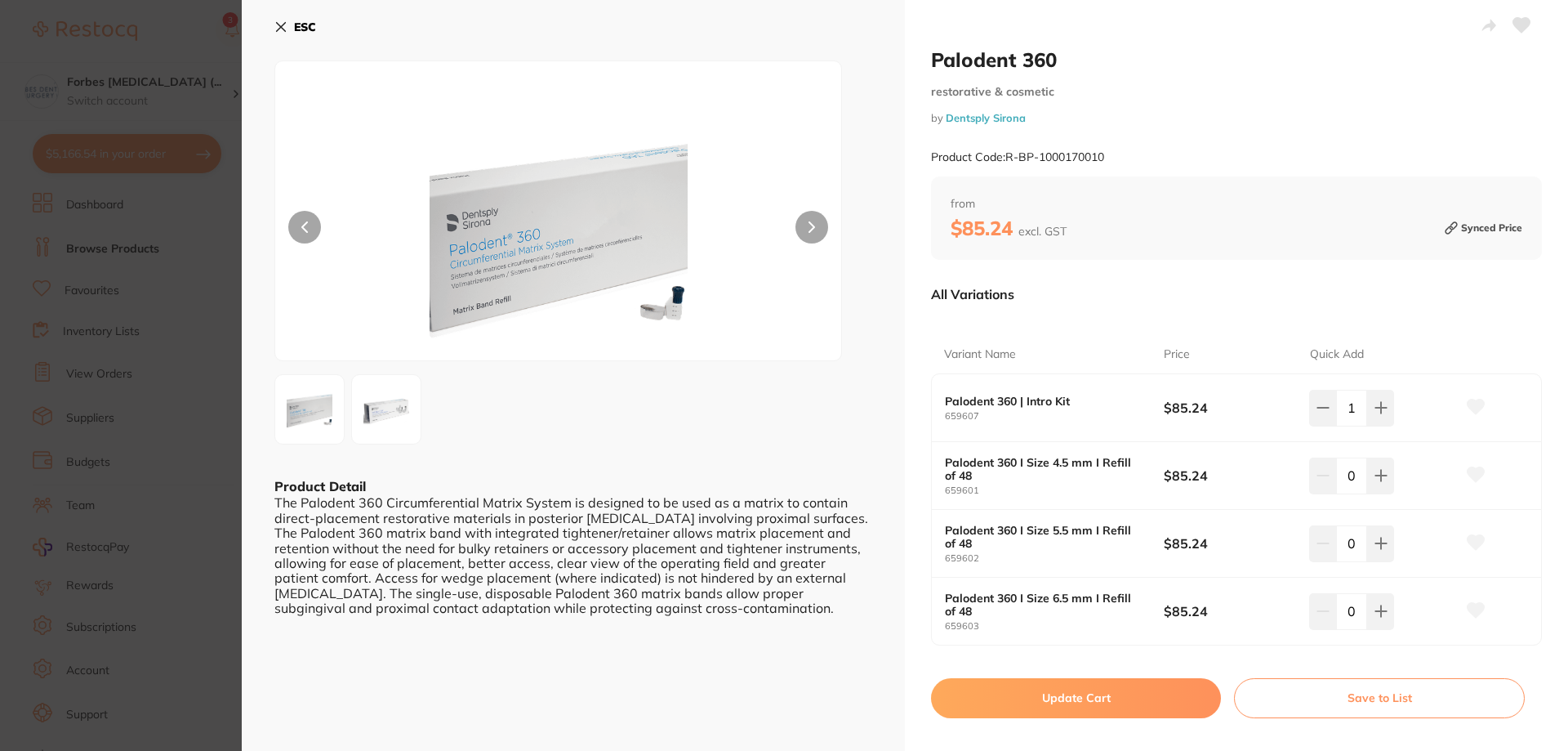
type input "1"
click at [1096, 703] on button "Update Cart" at bounding box center [1076, 697] width 290 height 39
checkbox input "false"
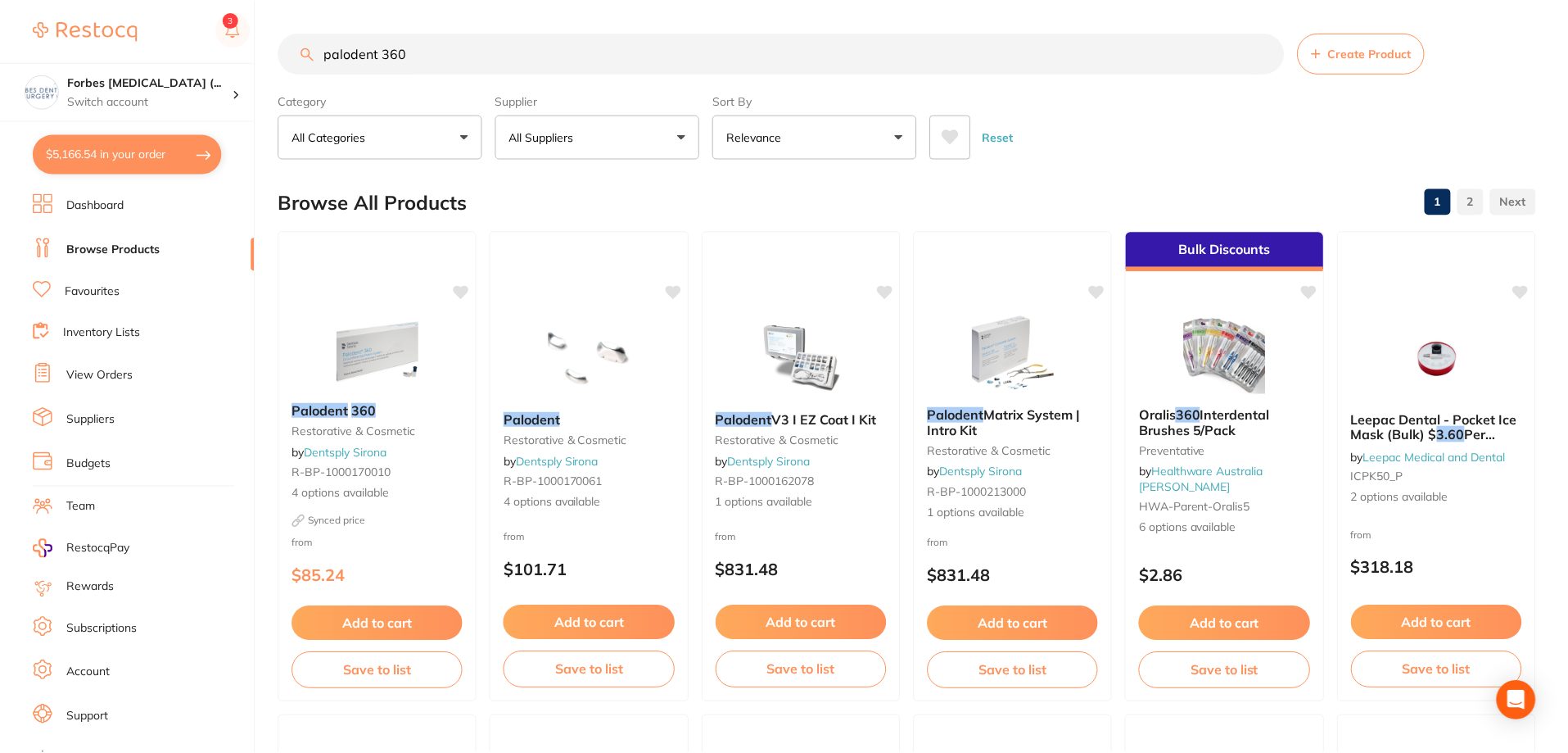
scroll to position [24, 0]
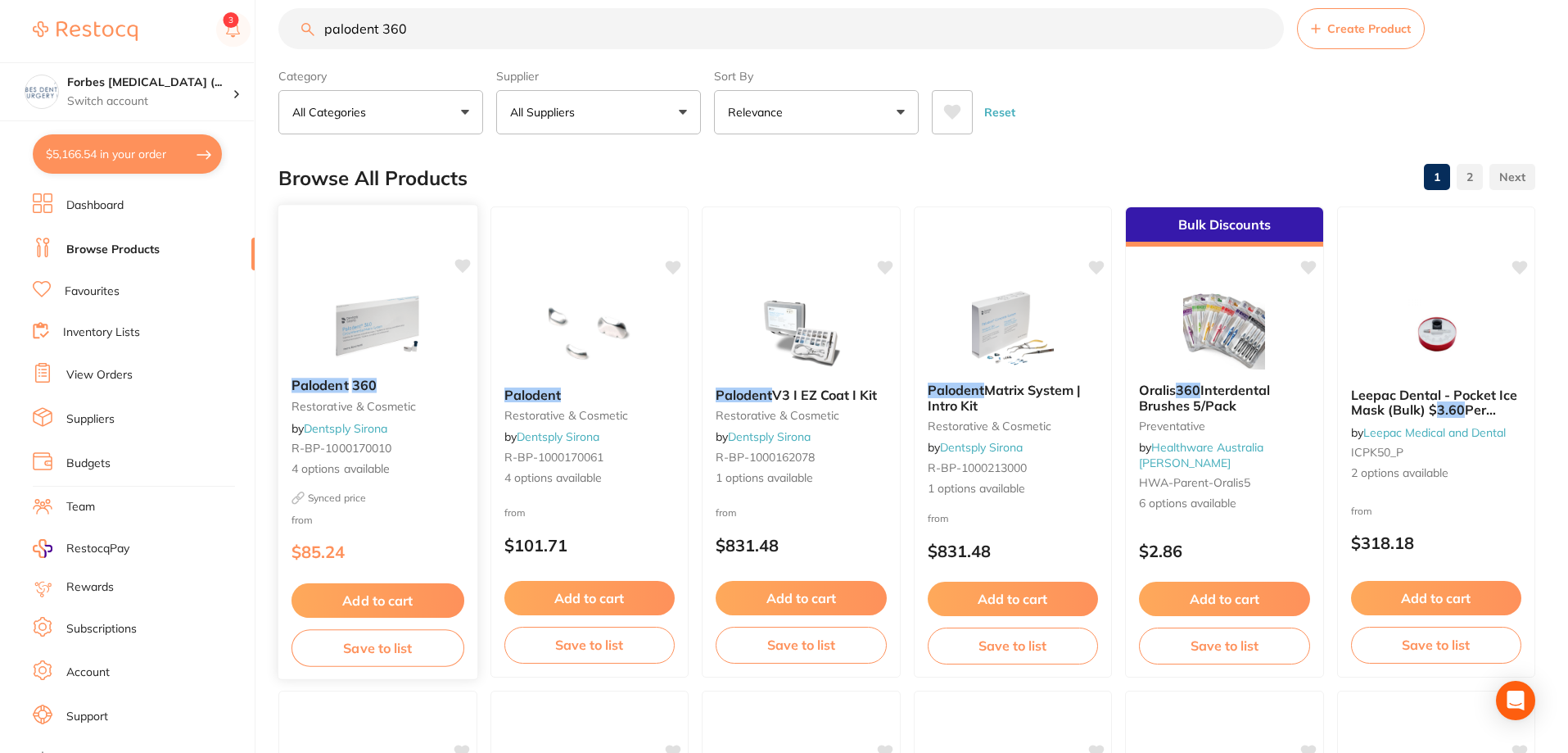
click at [388, 327] on img at bounding box center [377, 323] width 107 height 83
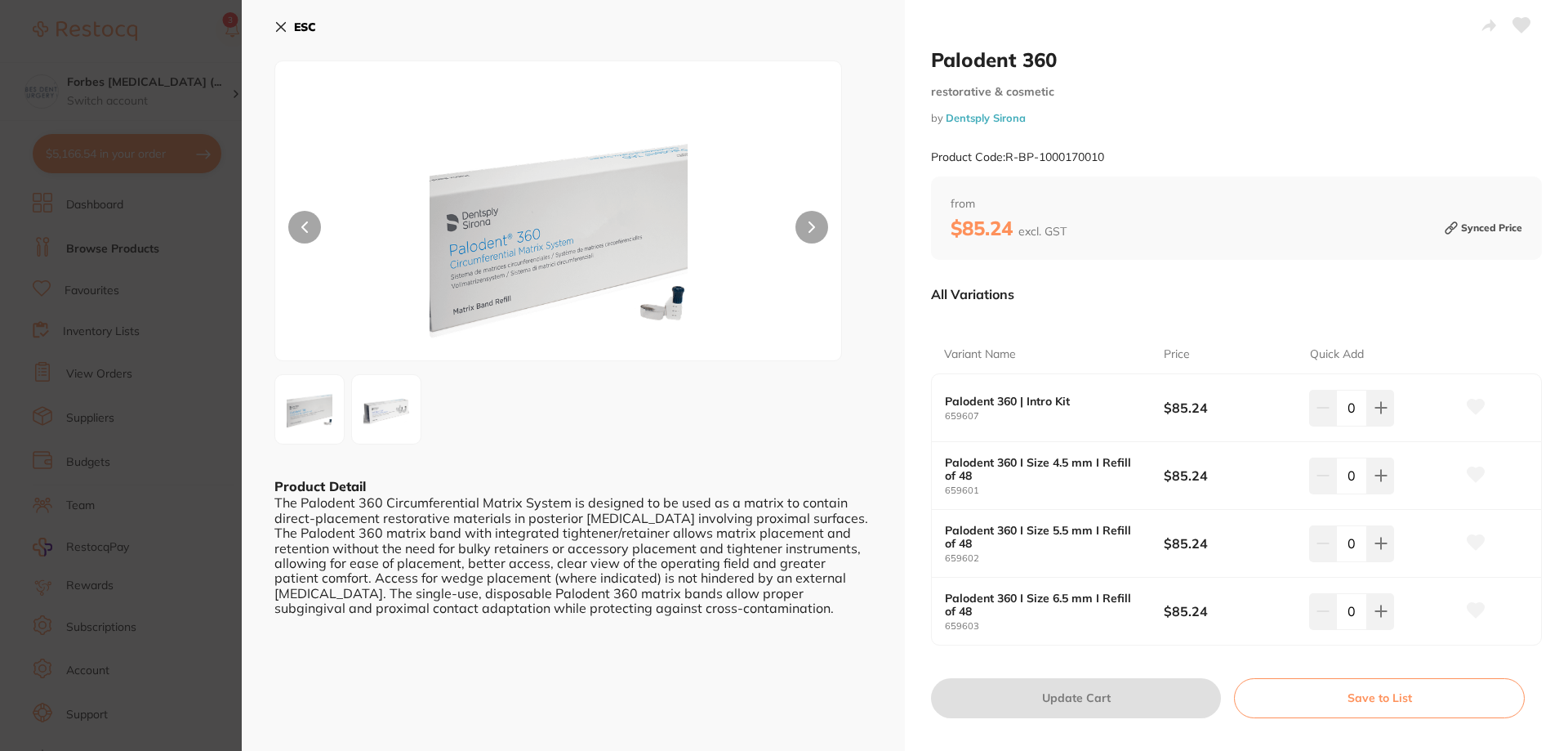
type input "1"
click at [152, 372] on section "Palodent 360 restorative & cosmetic by Dentsply Sirona Product Code: R-BP-10001…" at bounding box center [782, 376] width 1565 height 751
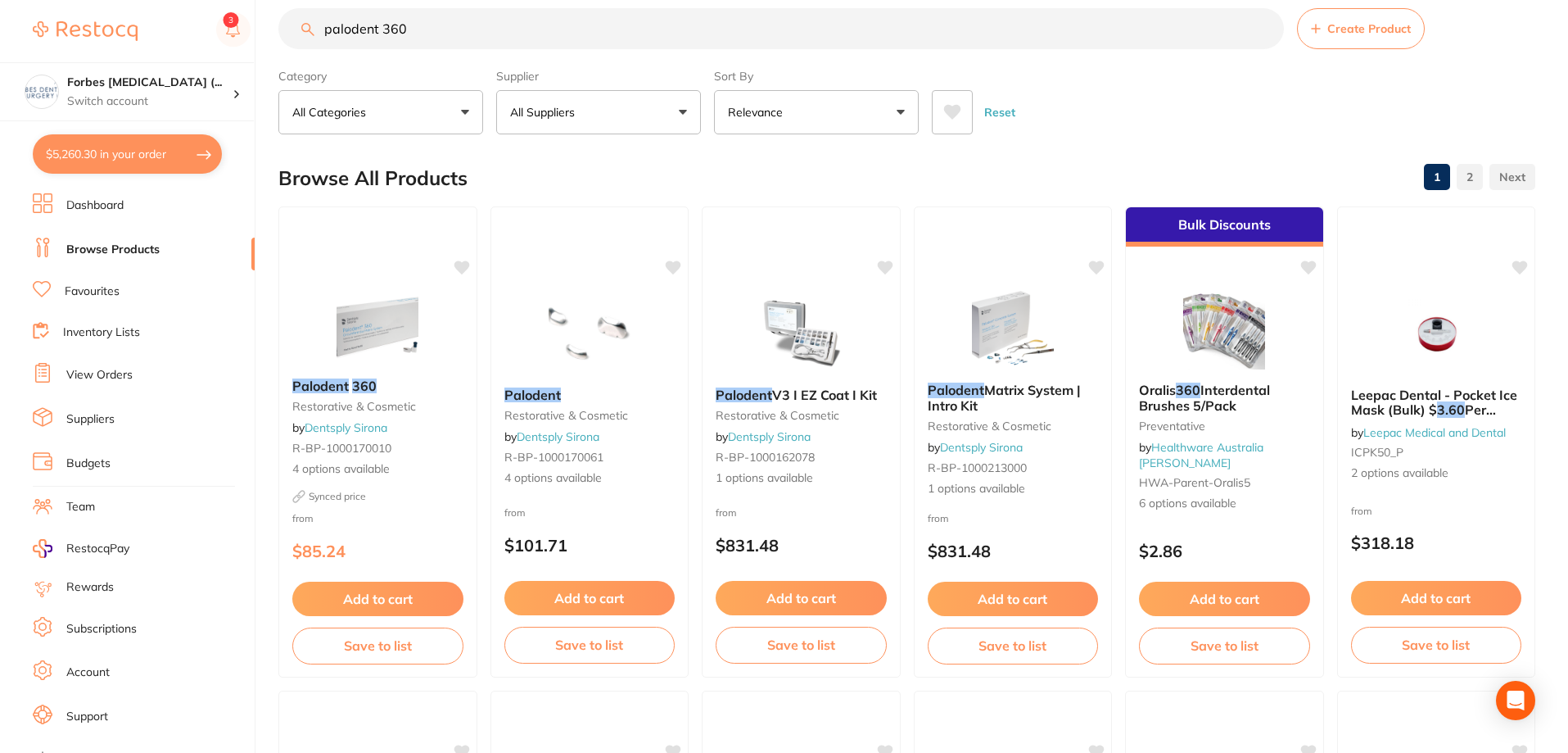
click at [94, 157] on button "$5,260.30 in your order" at bounding box center [127, 154] width 189 height 39
checkbox input "true"
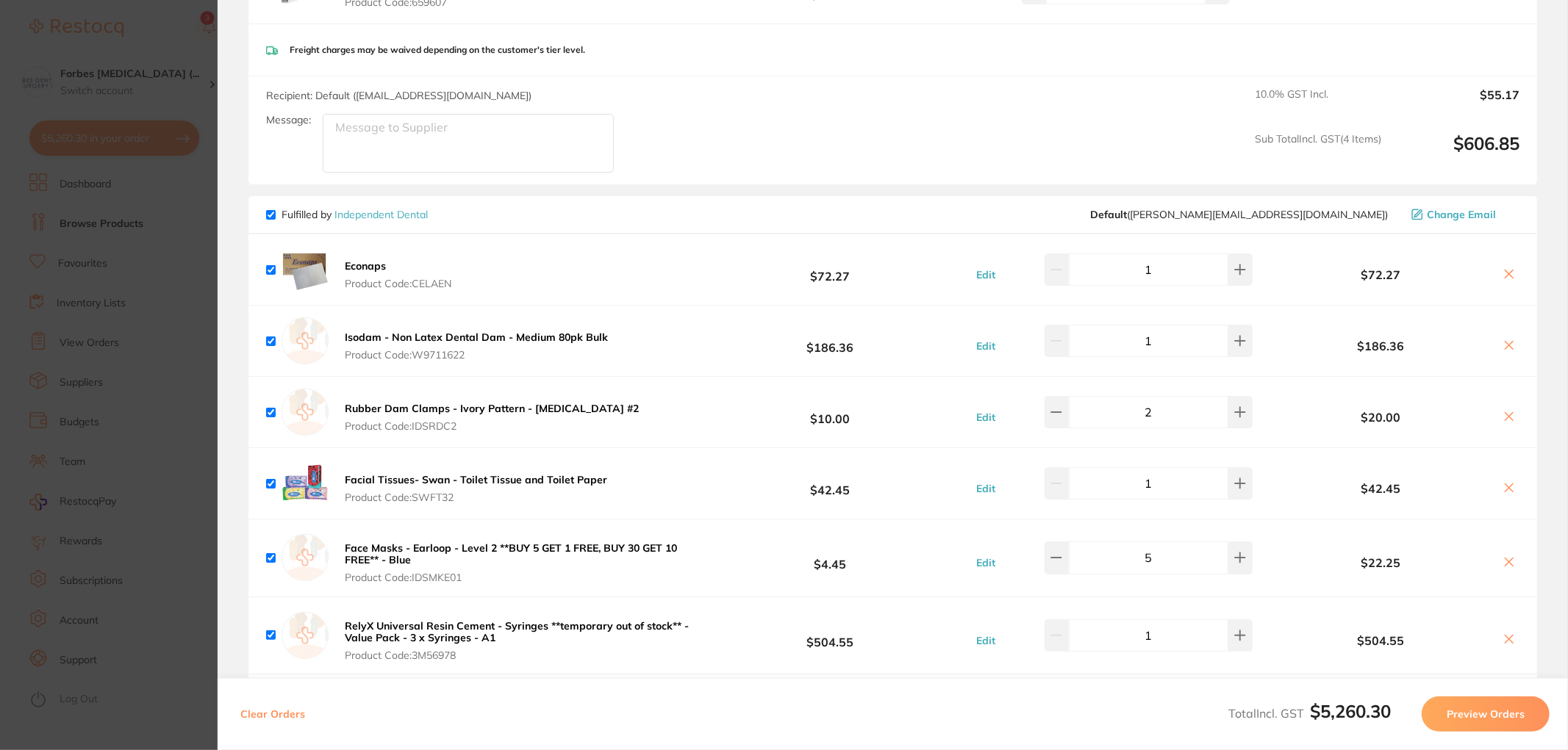
scroll to position [1223, 0]
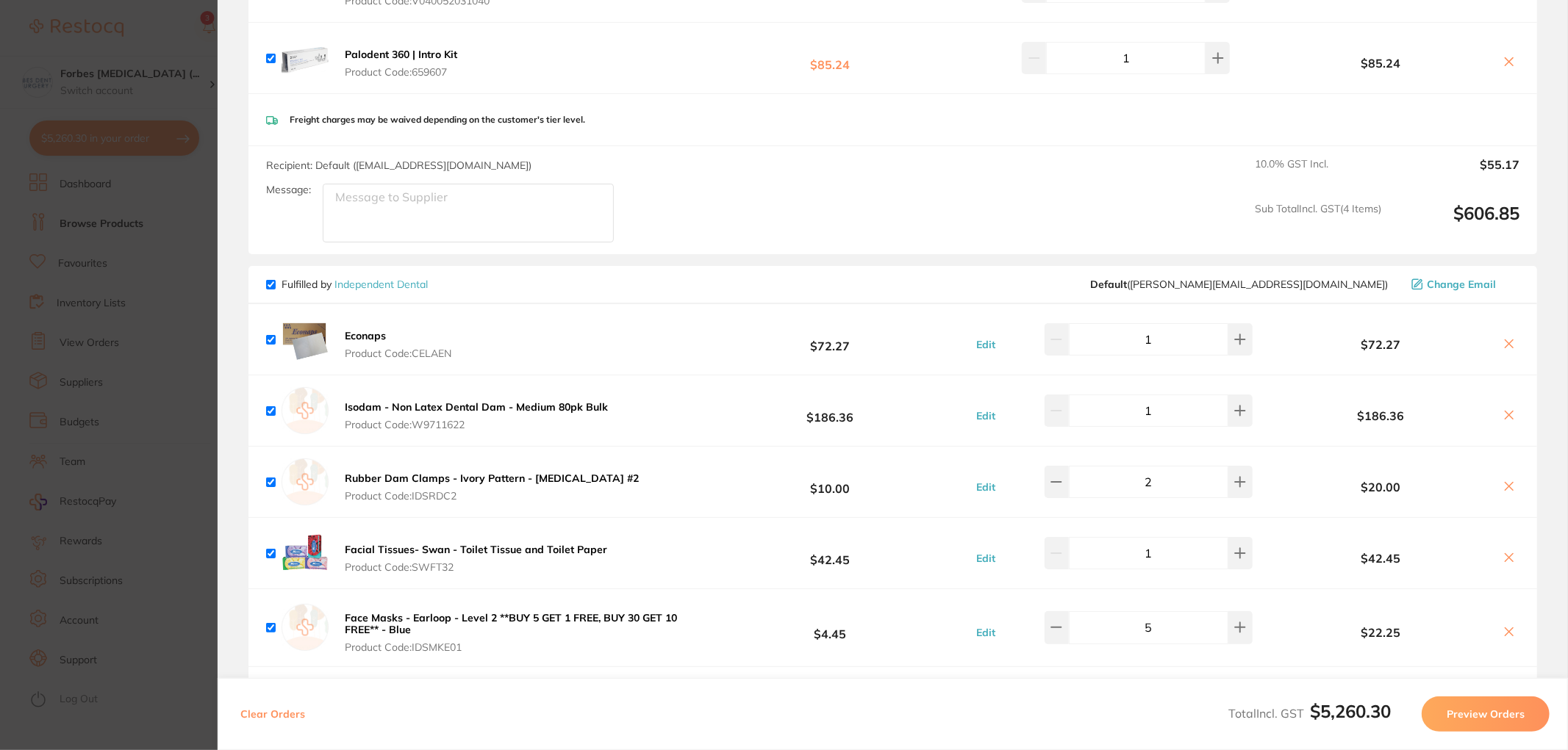
click at [201, 416] on section "Update RRP Set your pre negotiated price for this item. Item Agreed RRP (excl. …" at bounding box center [784, 375] width 1568 height 750
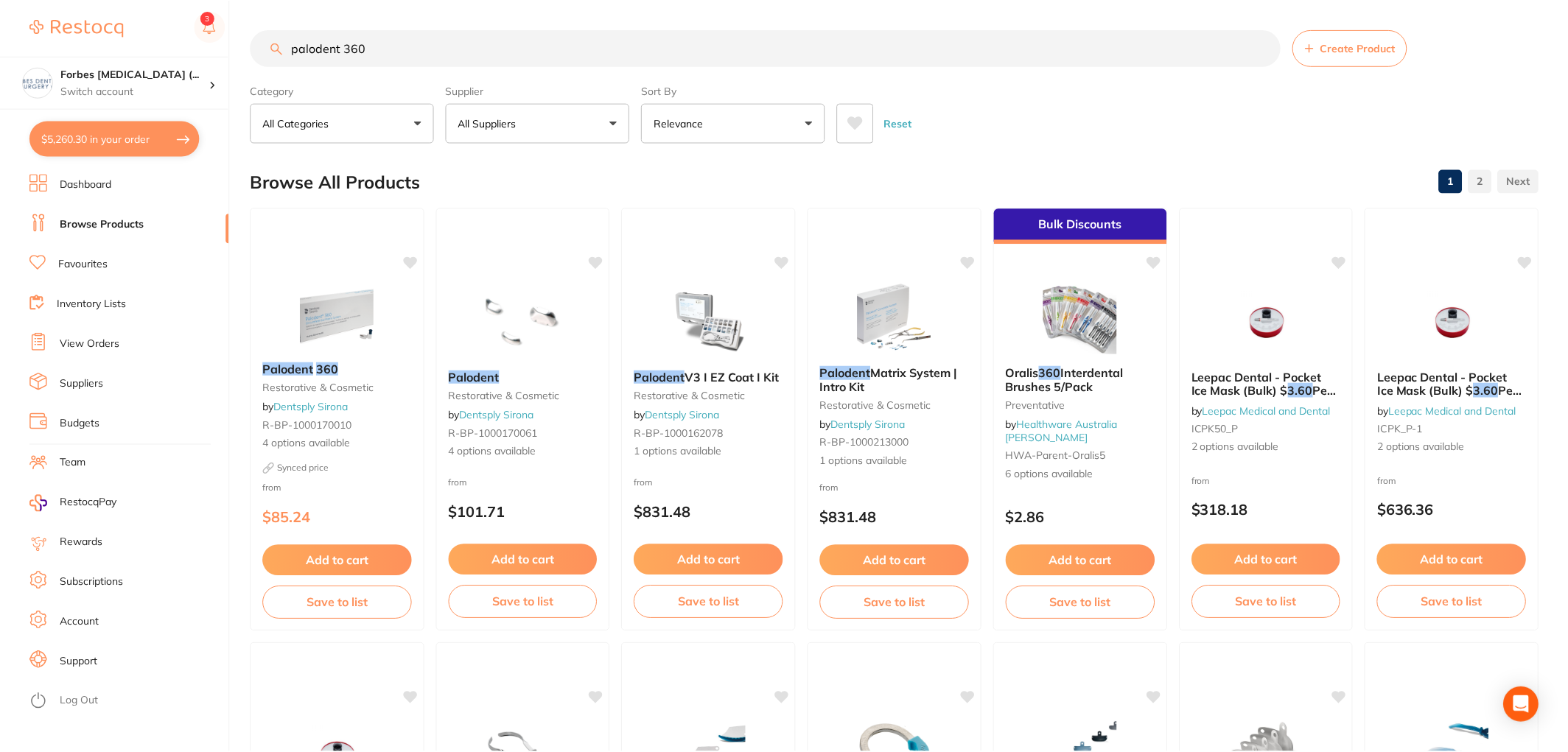
scroll to position [22, 0]
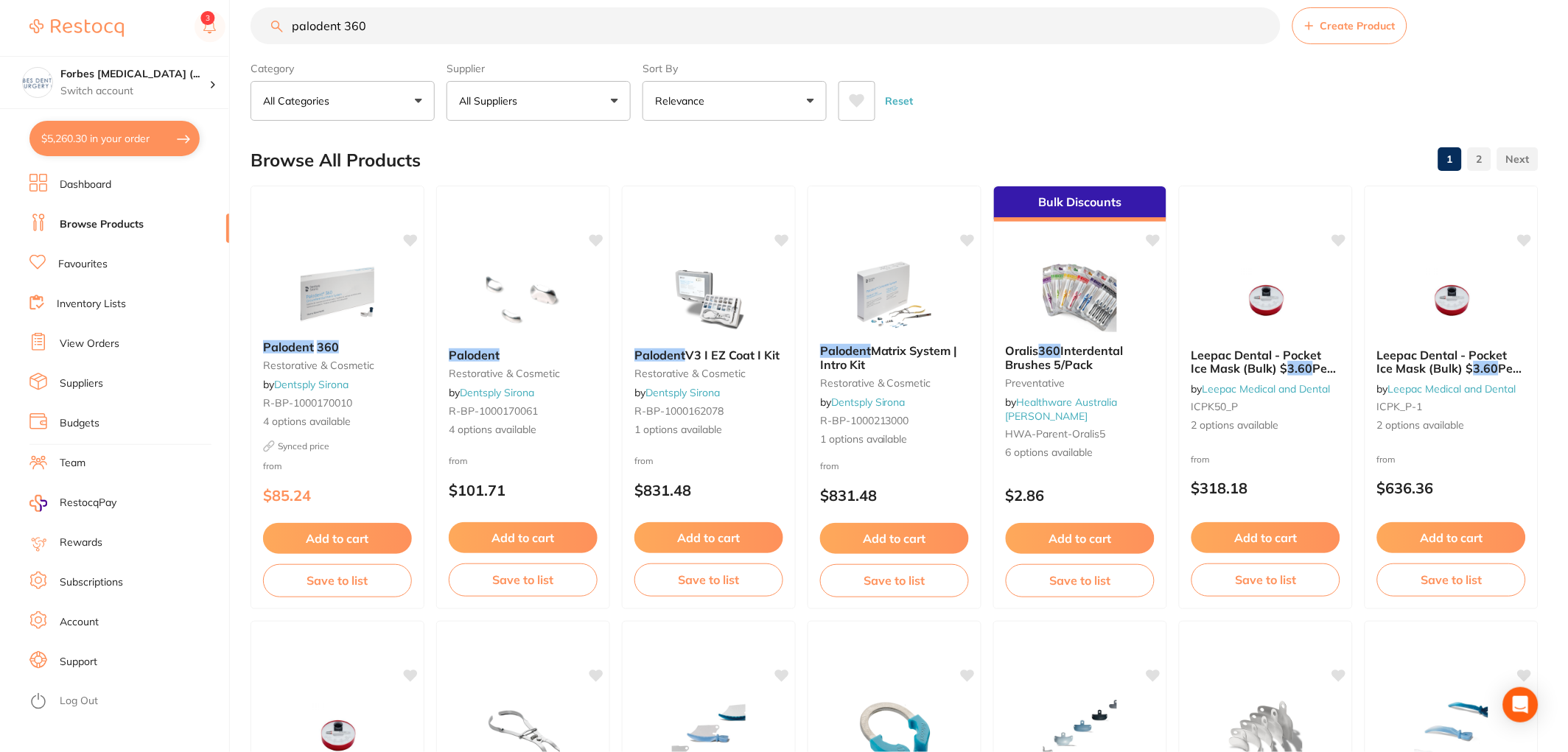
click at [114, 181] on li "Dashboard" at bounding box center [130, 185] width 200 height 22
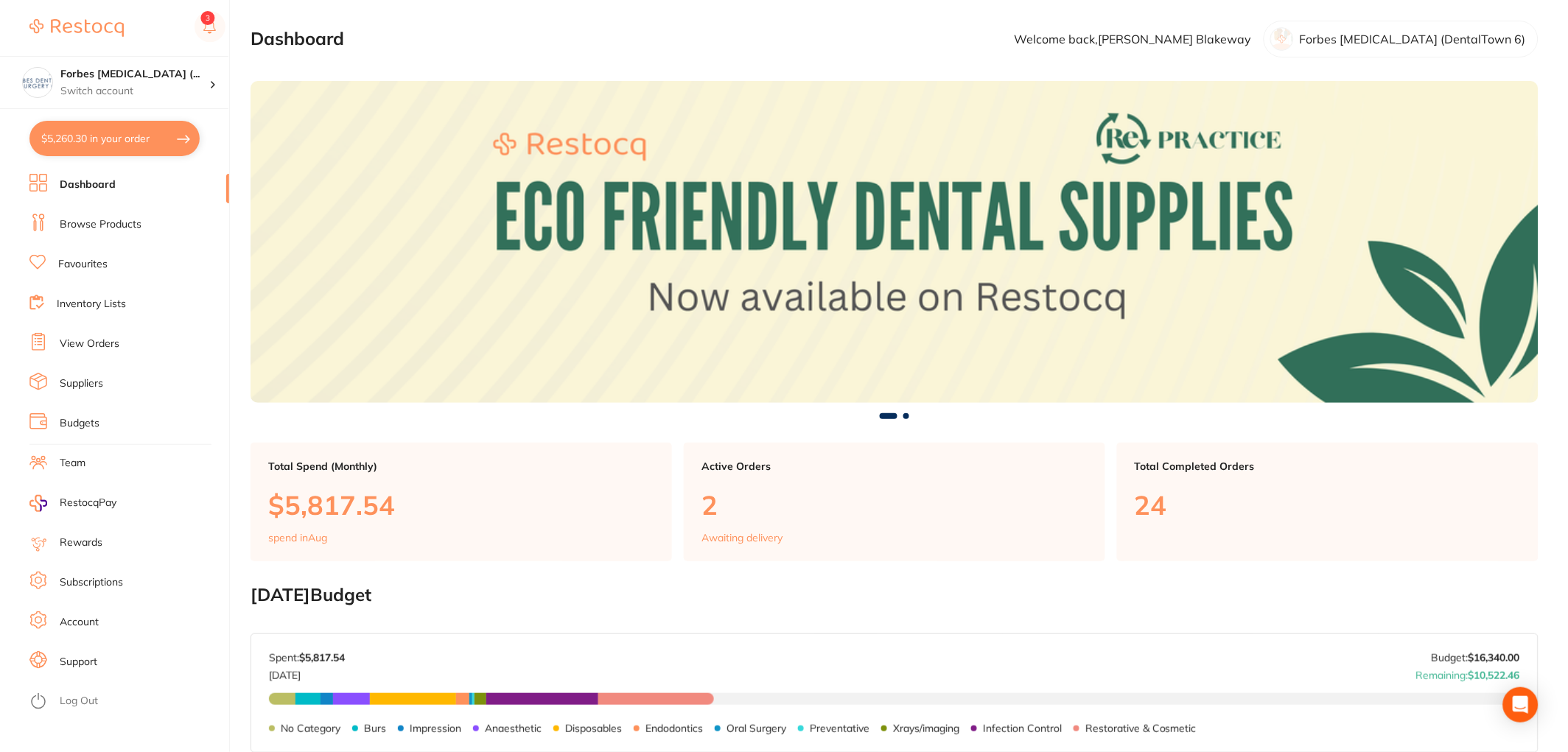
scroll to position [382, 0]
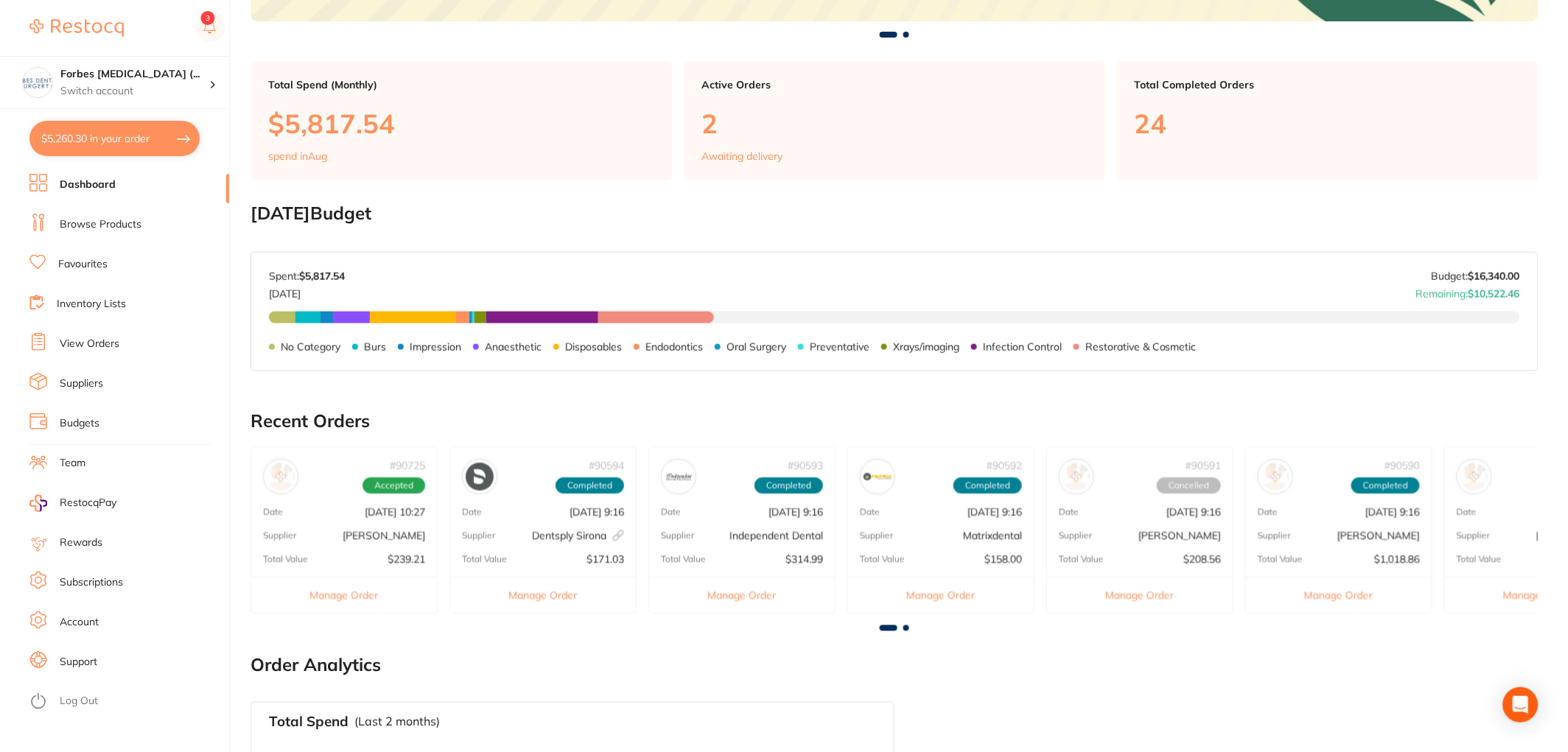
click at [101, 137] on button "$5,260.30 in your order" at bounding box center [115, 138] width 170 height 35
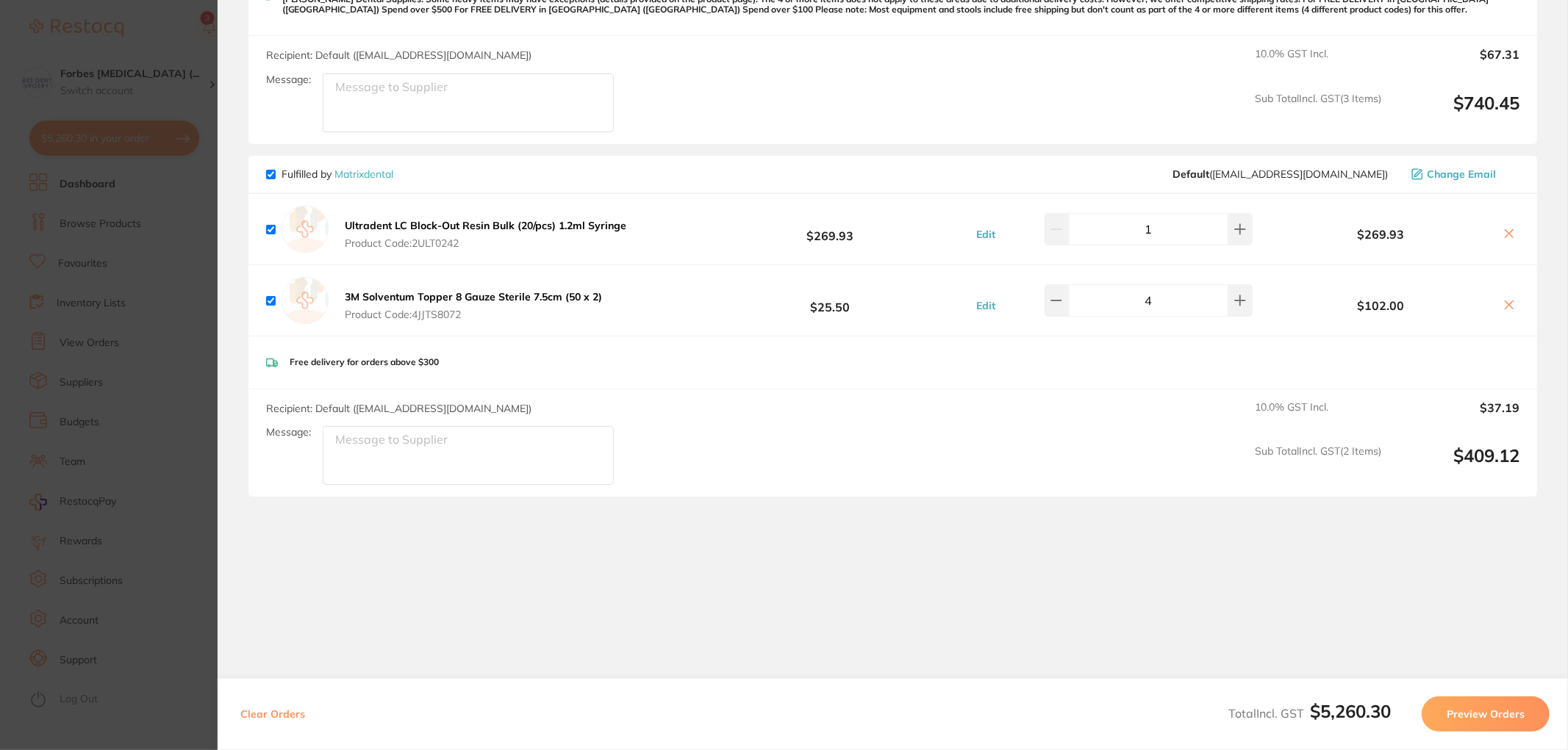
scroll to position [1047, 0]
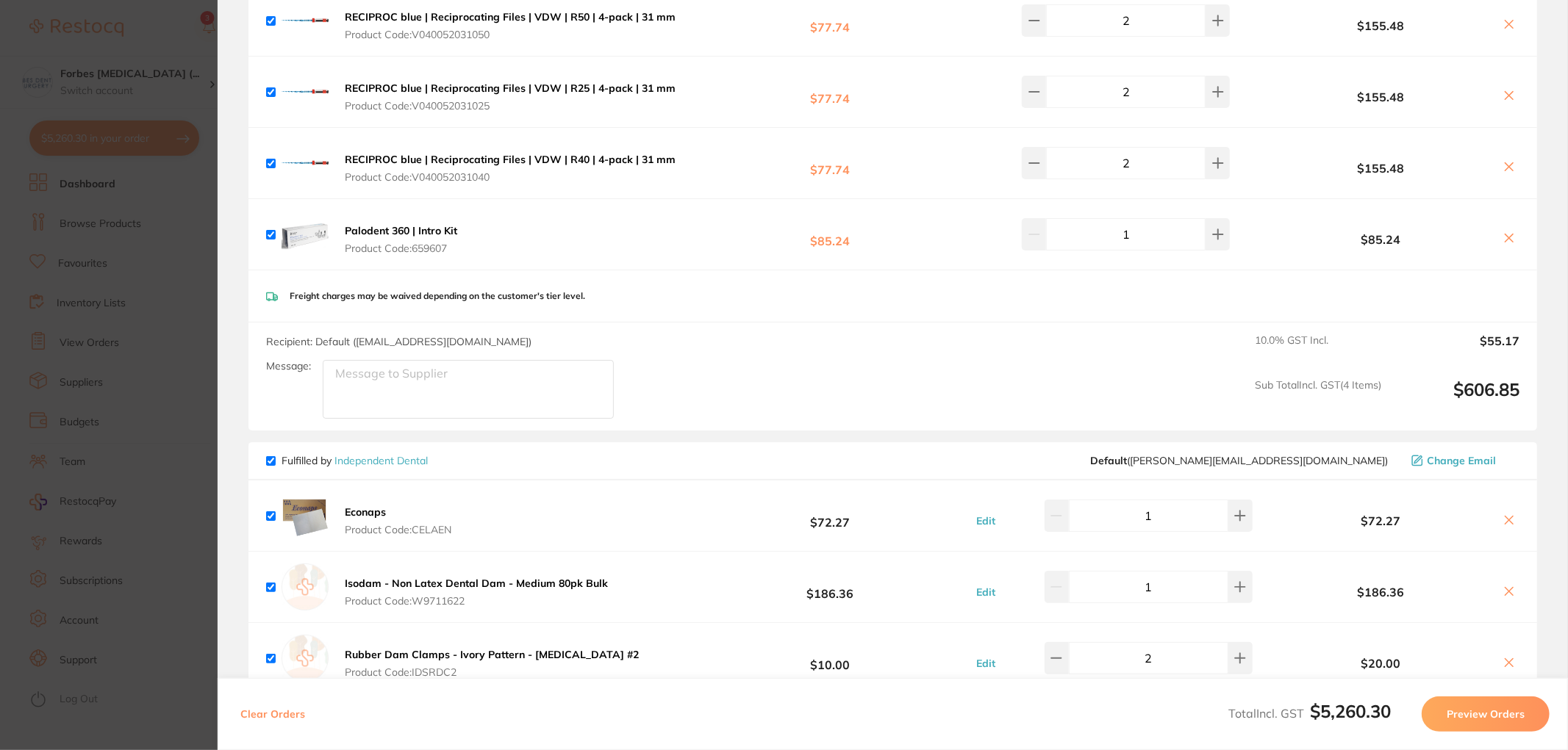
click at [180, 259] on section "Update RRP Set your pre negotiated price for this item. Item Agreed RRP (excl. …" at bounding box center [784, 375] width 1568 height 750
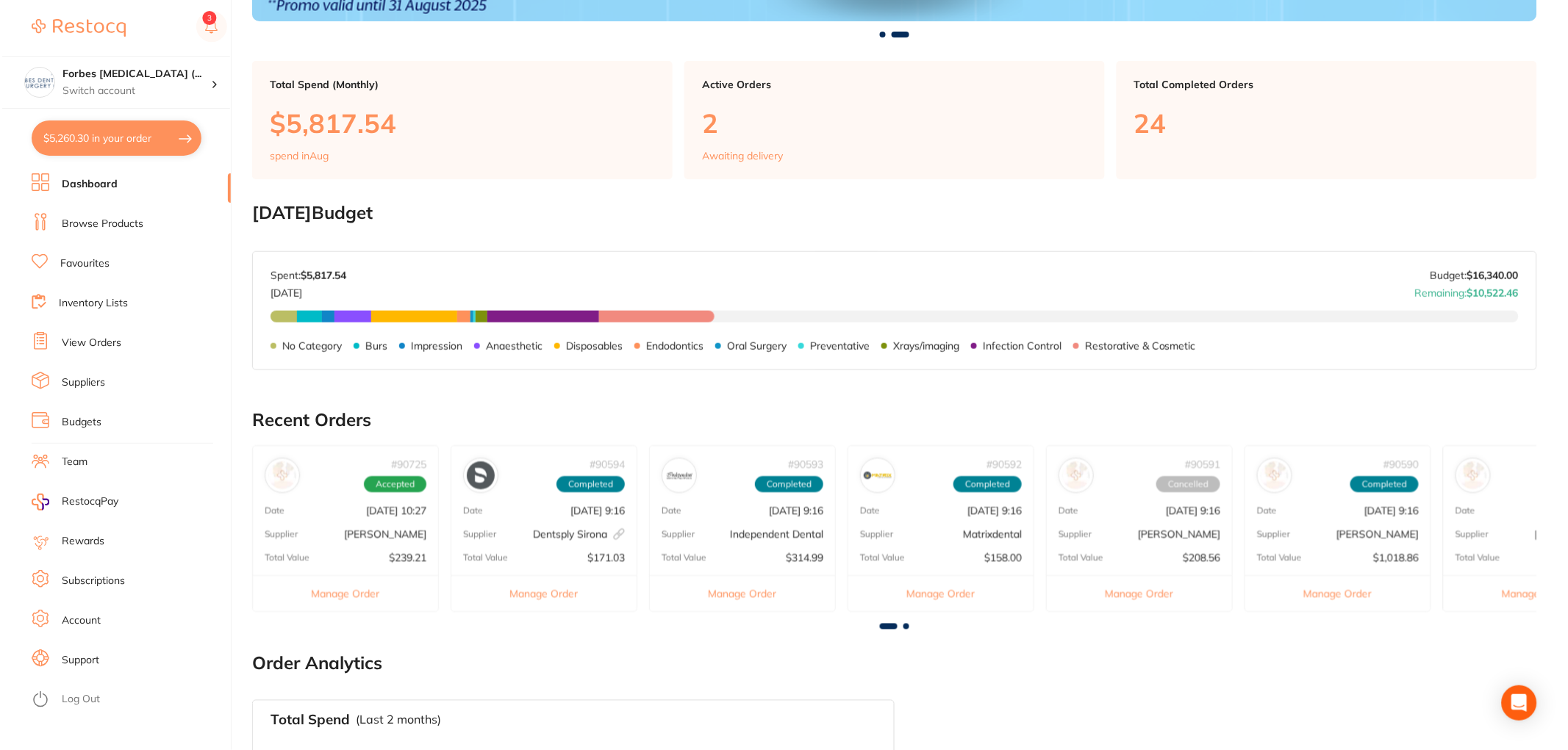
scroll to position [0, 0]
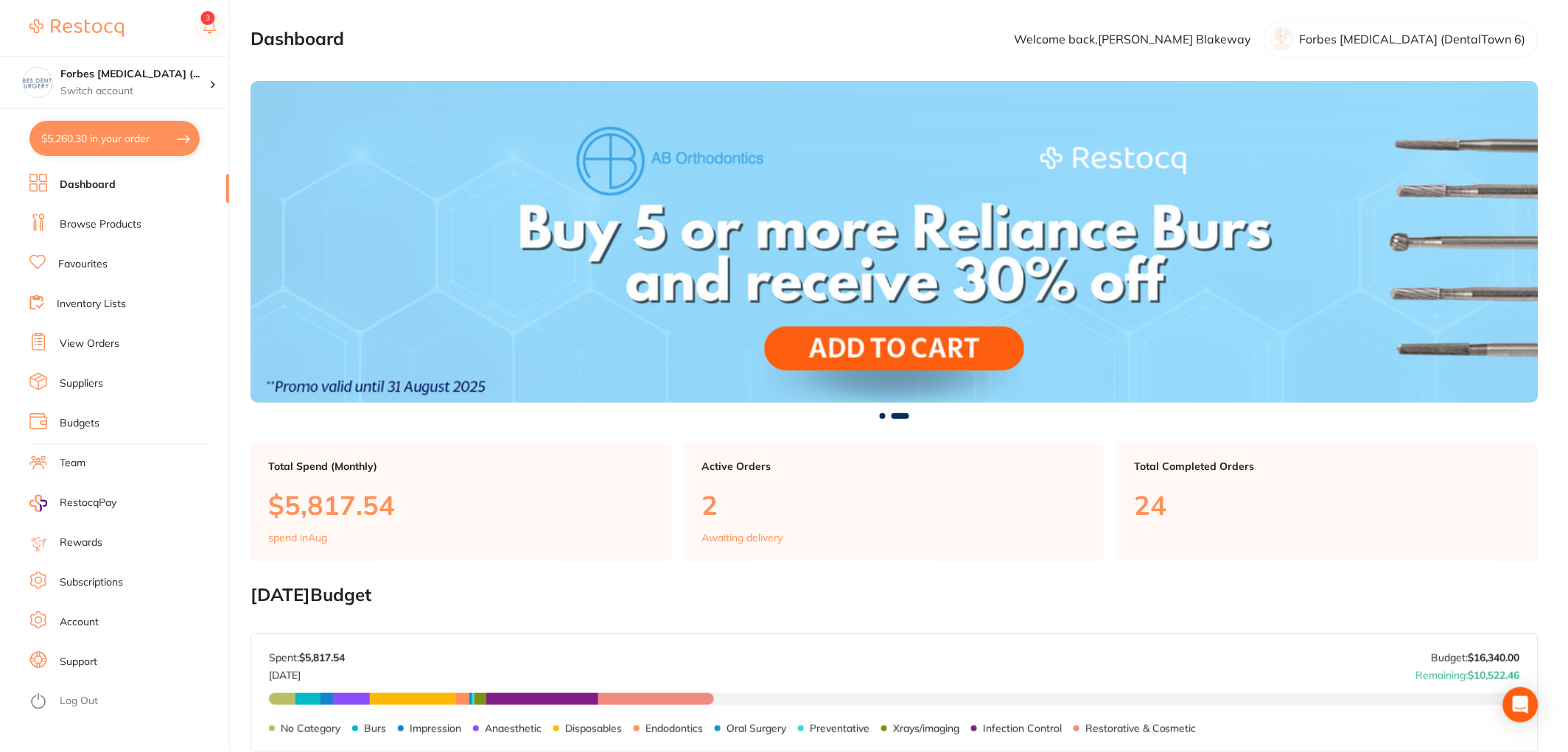
click at [101, 345] on link "View Orders" at bounding box center [90, 344] width 60 height 15
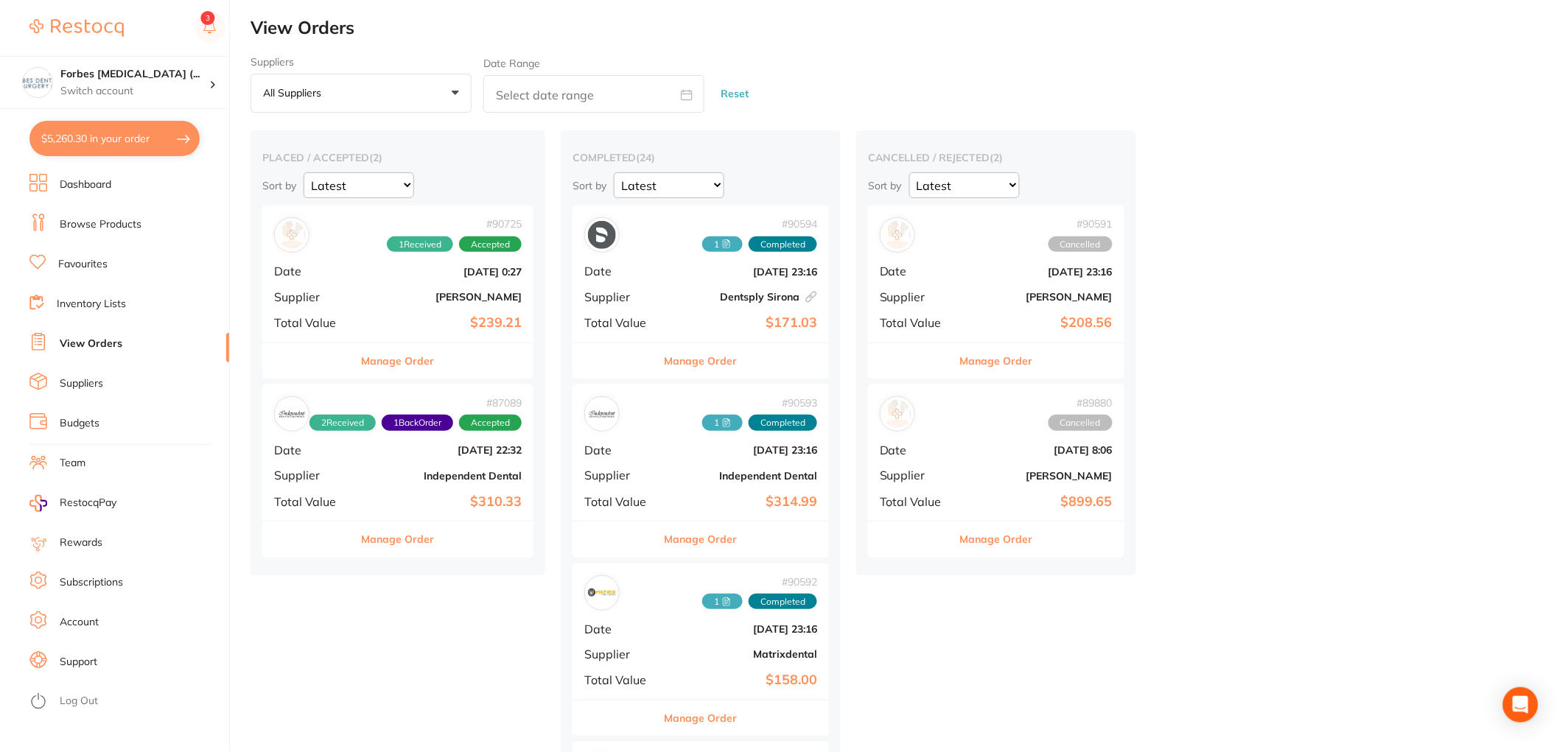
click at [357, 300] on div "# 90725 1 Received Accepted Date Aug 20 2025, 0:27 Supplier Adam Dental Total V…" at bounding box center [397, 273] width 271 height 136
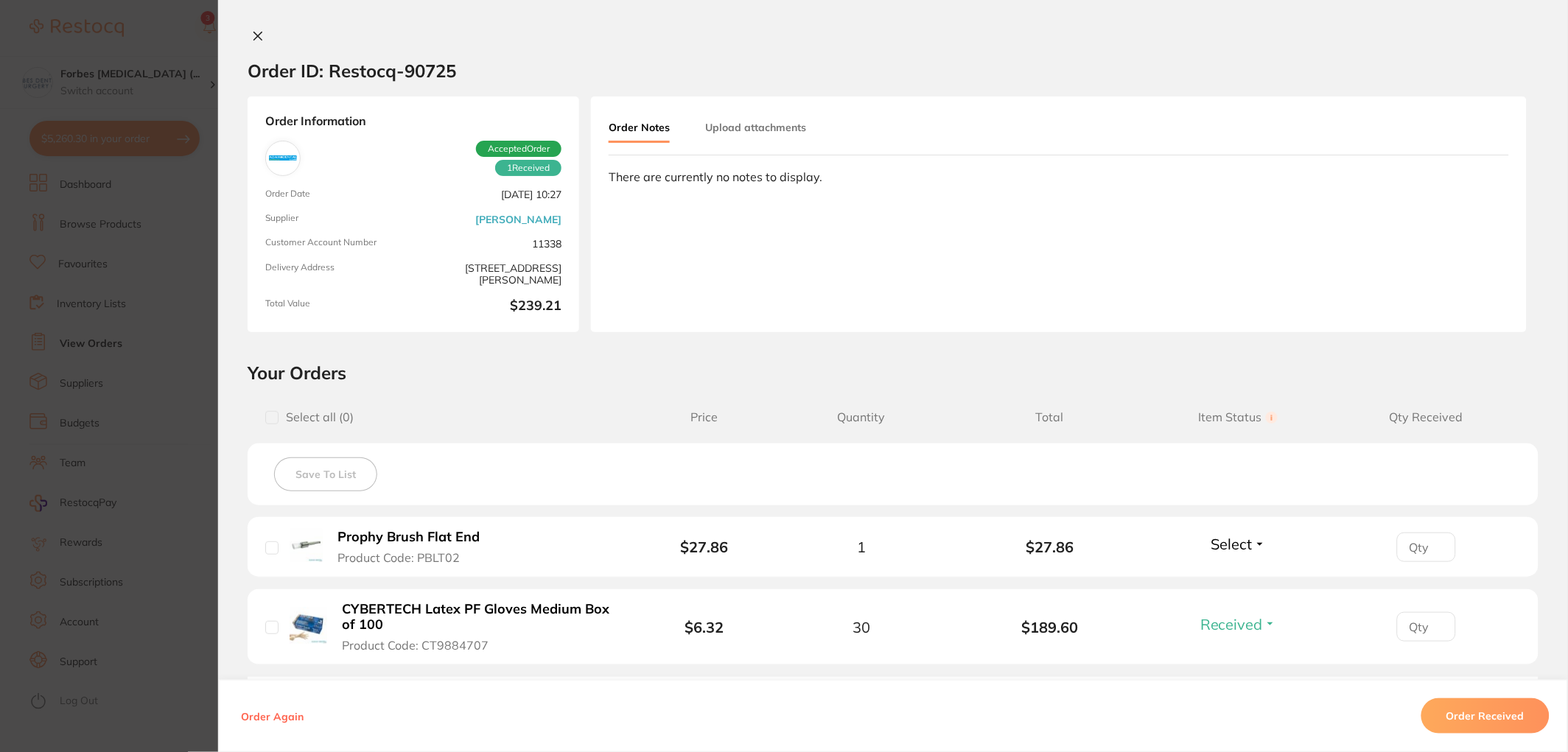
click at [192, 320] on section "Order ID: Restocq- 90725 Order Information 1 Received Accepted Order Order Date…" at bounding box center [784, 376] width 1568 height 752
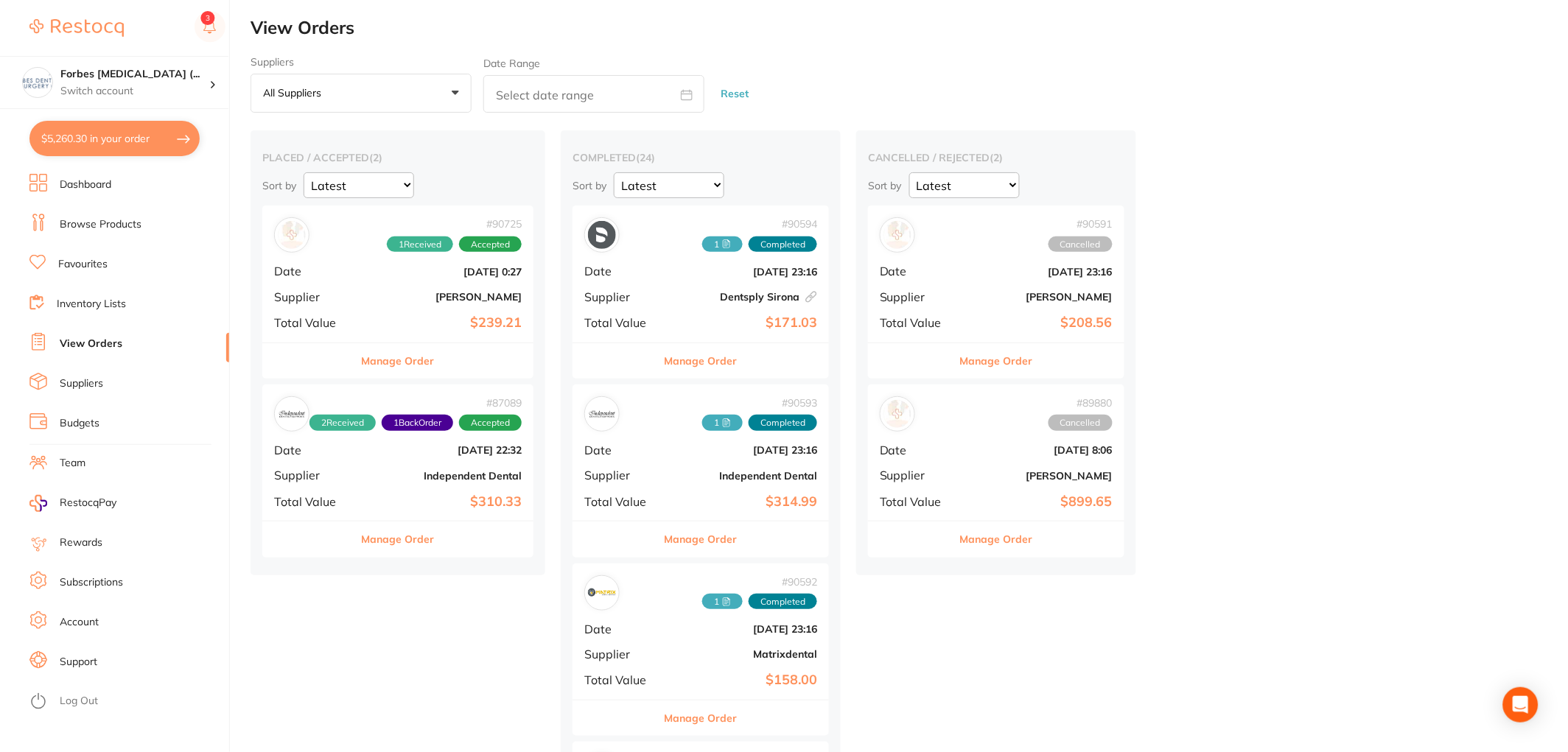
click at [84, 138] on button "$5,260.30 in your order" at bounding box center [115, 138] width 170 height 35
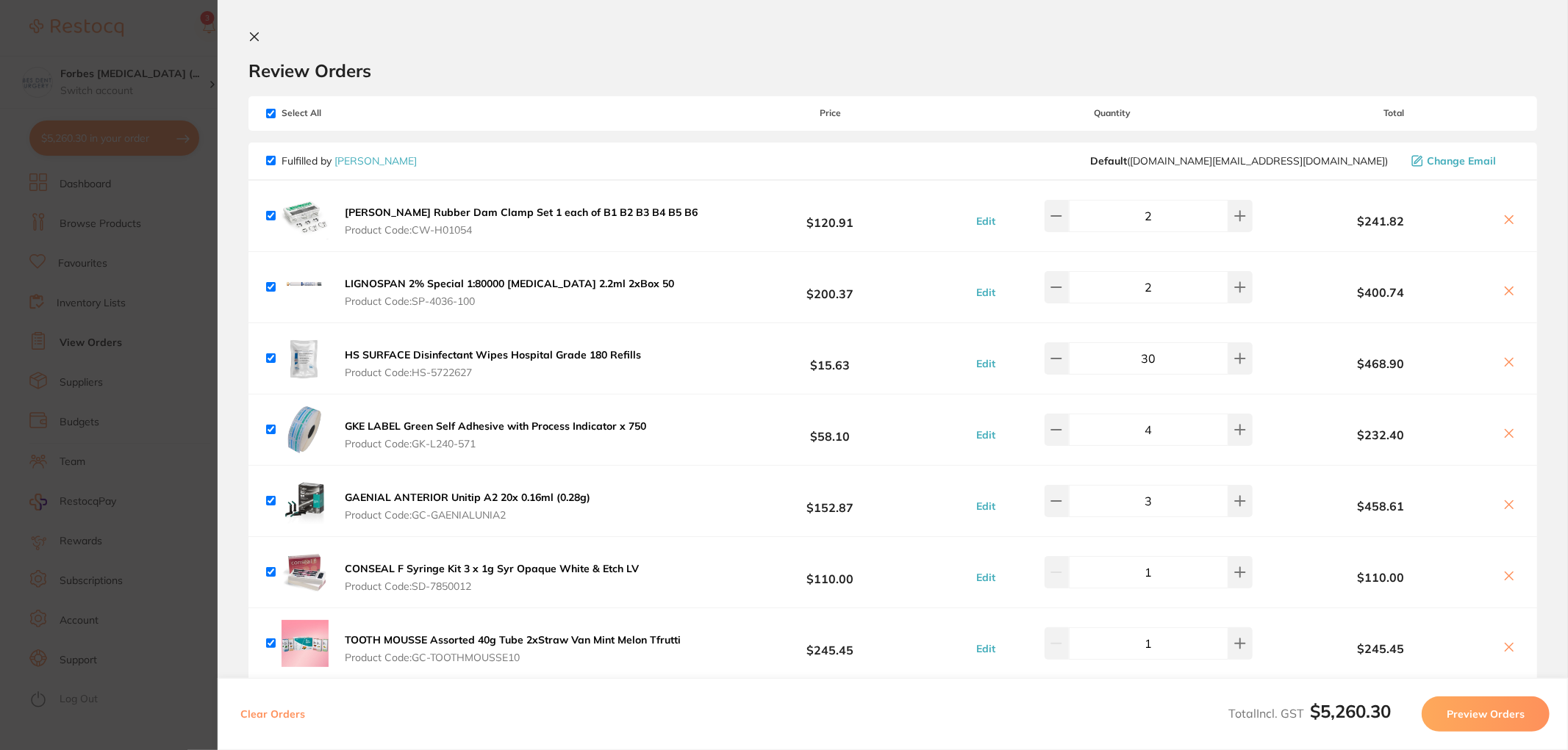
click at [542, 209] on b "[PERSON_NAME] Rubber Dam Clamp Set 1 each of B1 B2 B3 B4 B5 B6" at bounding box center [521, 212] width 353 height 13
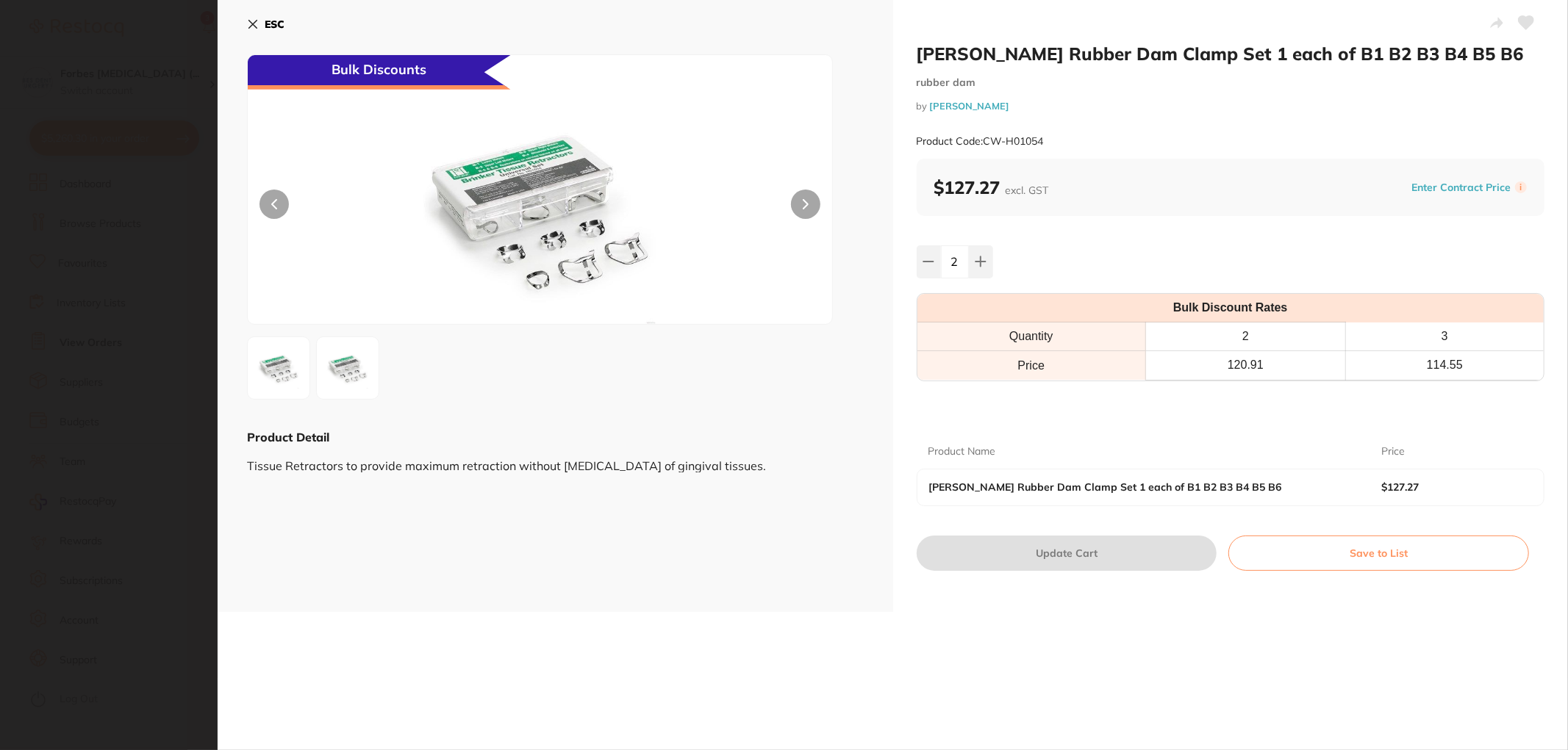
click at [171, 214] on section "BRINKER Rubber Dam Clamp Set 1 each of B1 B2 B3 B4 B5 B6 rubber dam by Henry Sc…" at bounding box center [784, 375] width 1568 height 750
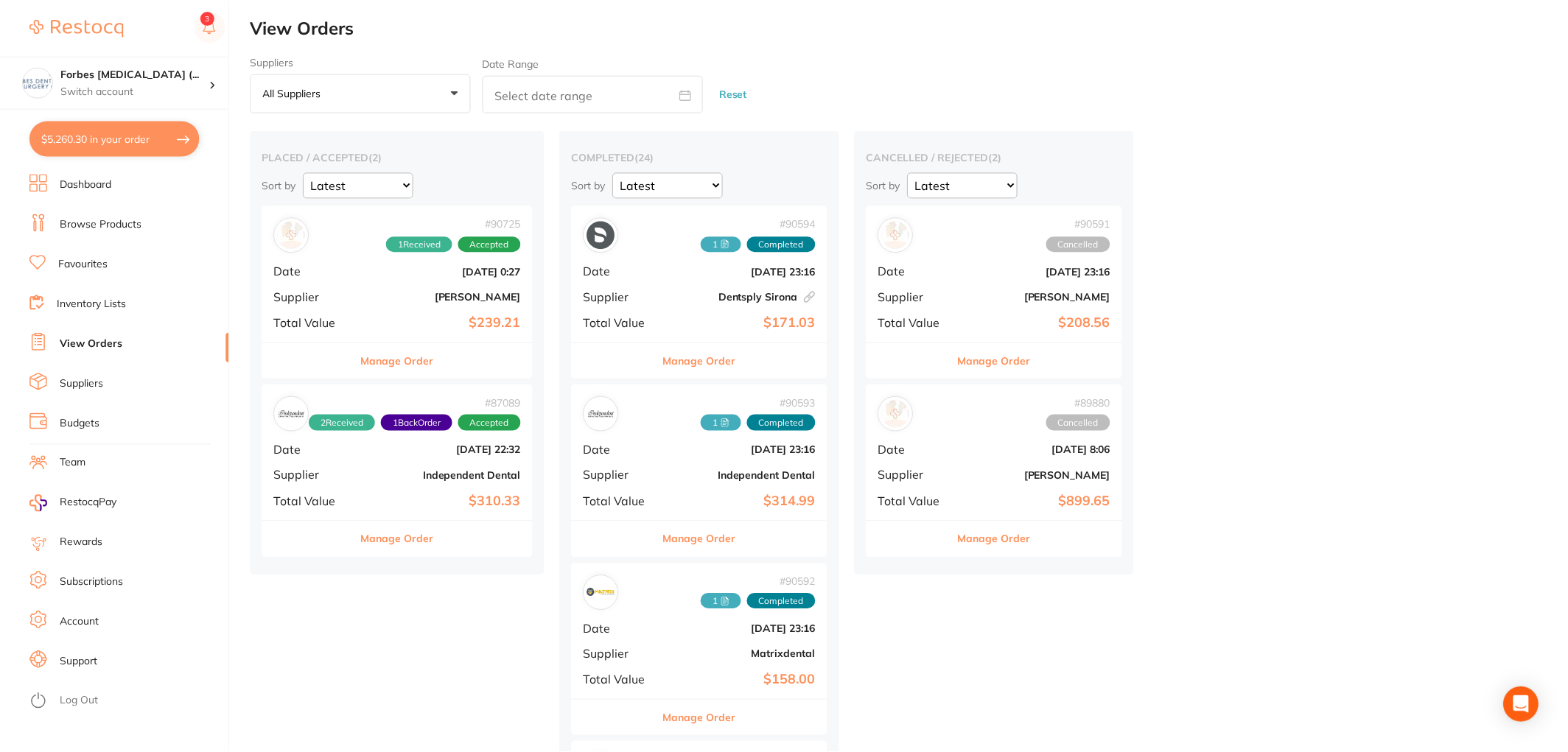
scroll to position [1, 0]
click at [104, 138] on button "$5,260.30 in your order" at bounding box center [115, 138] width 170 height 35
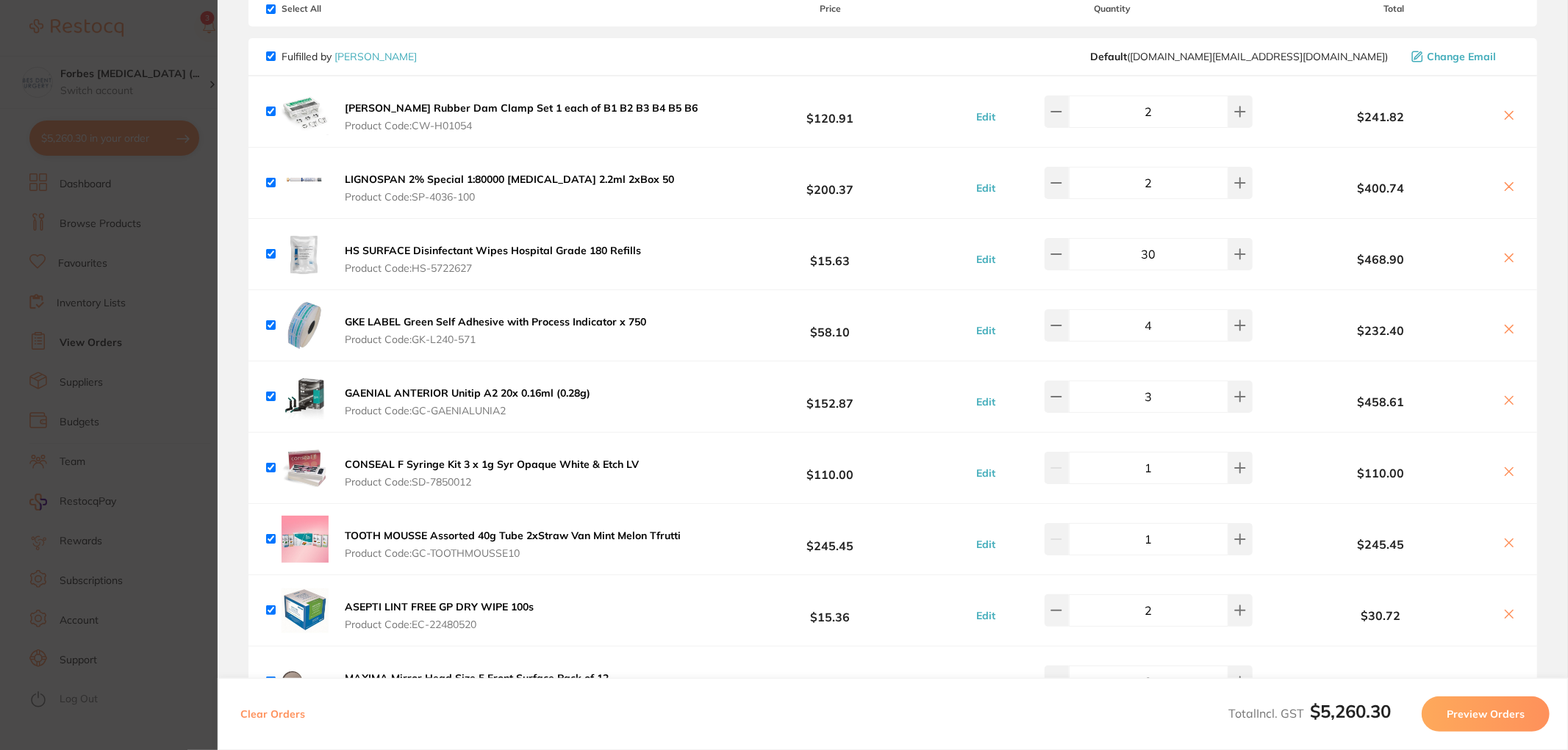
scroll to position [0, 0]
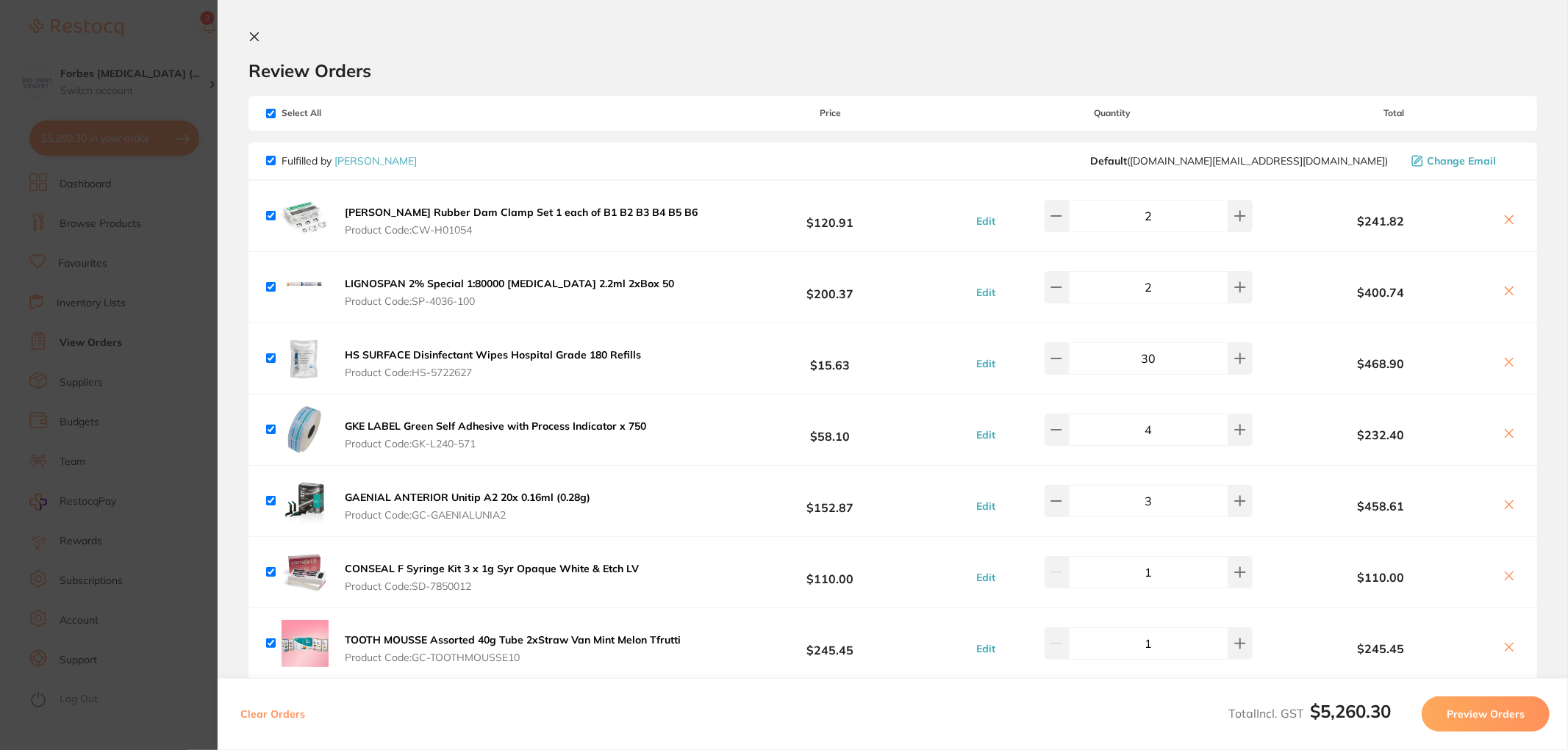
click at [165, 324] on section "Update RRP Set your pre negotiated price for this item. Item Agreed RRP (excl. …" at bounding box center [784, 375] width 1568 height 750
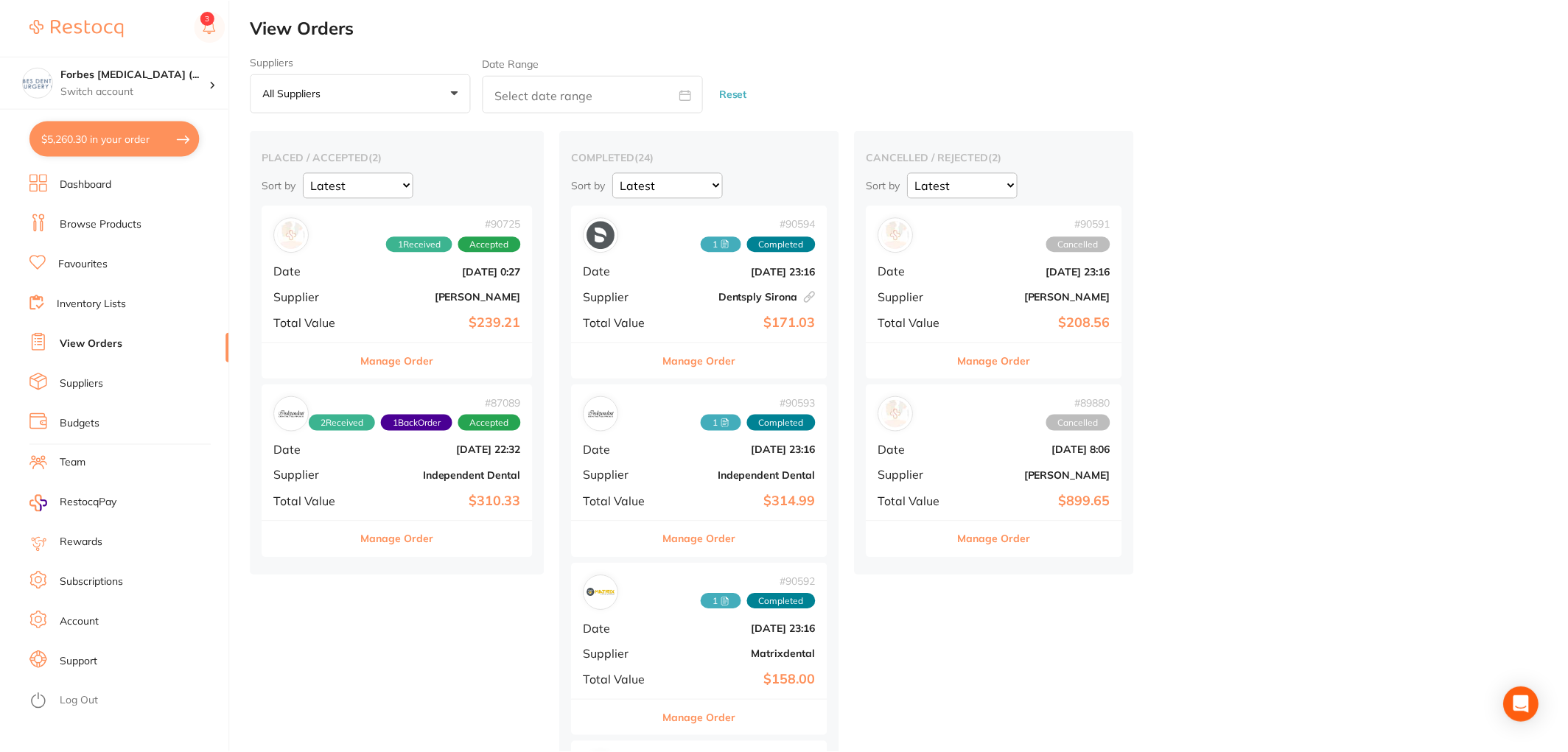
scroll to position [1, 0]
click at [384, 304] on div "# 90725 1 Received Accepted Date Aug 20 2025, 0:27 Supplier Adam Dental Total V…" at bounding box center [397, 273] width 271 height 136
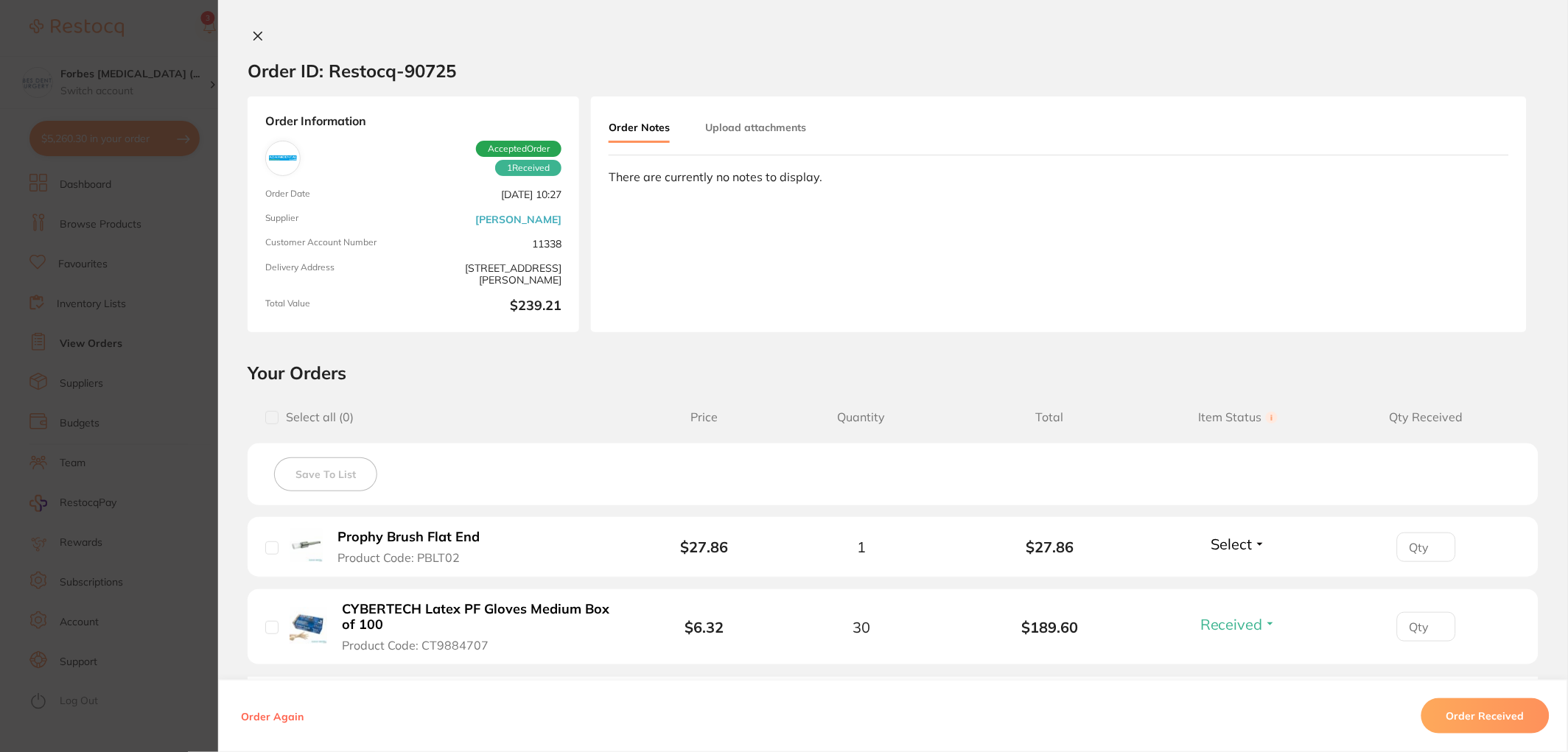
click at [140, 380] on section "Order ID: Restocq- 90725 Order Information 1 Received Accepted Order Order Date…" at bounding box center [784, 376] width 1568 height 752
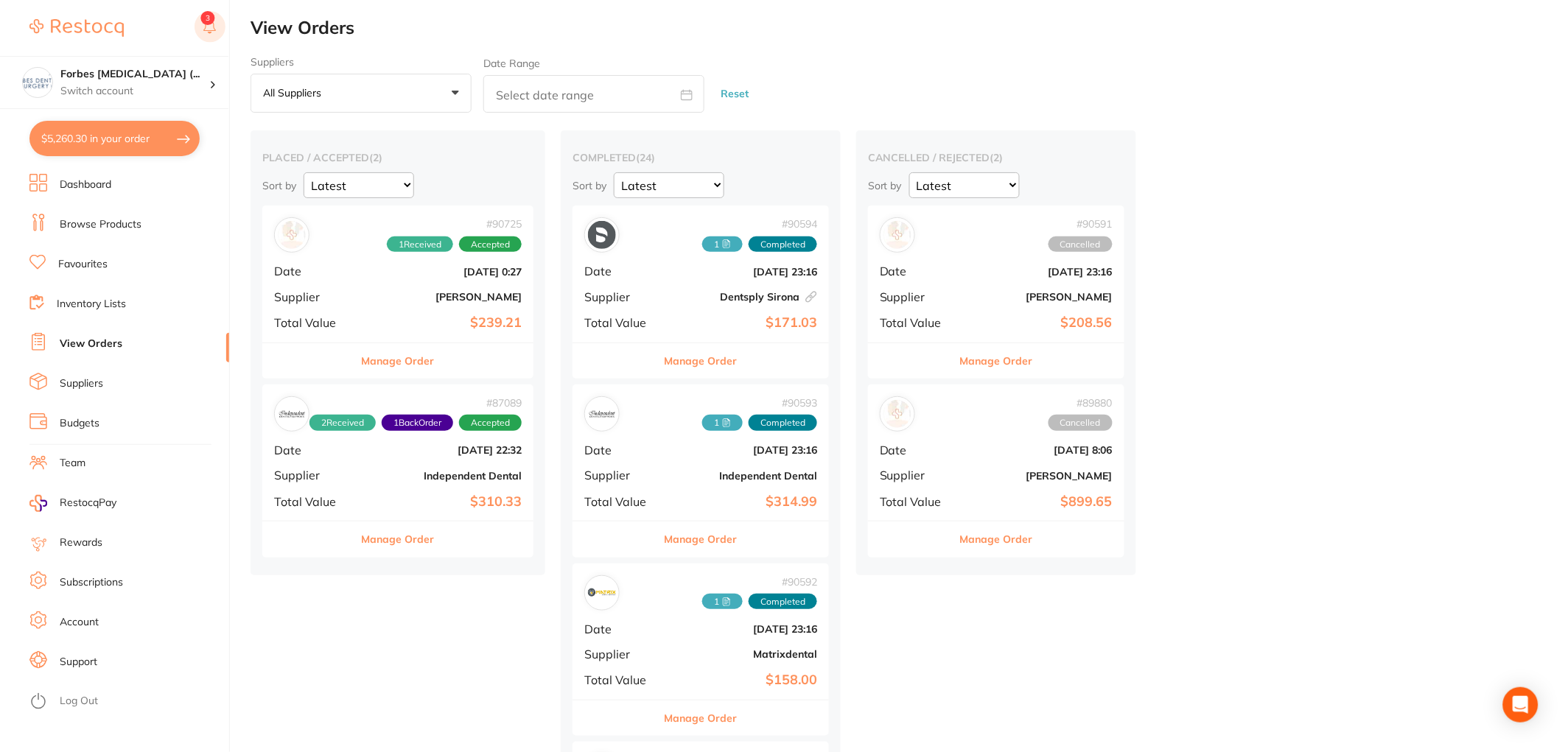
click at [214, 13] on rect at bounding box center [210, 26] width 31 height 31
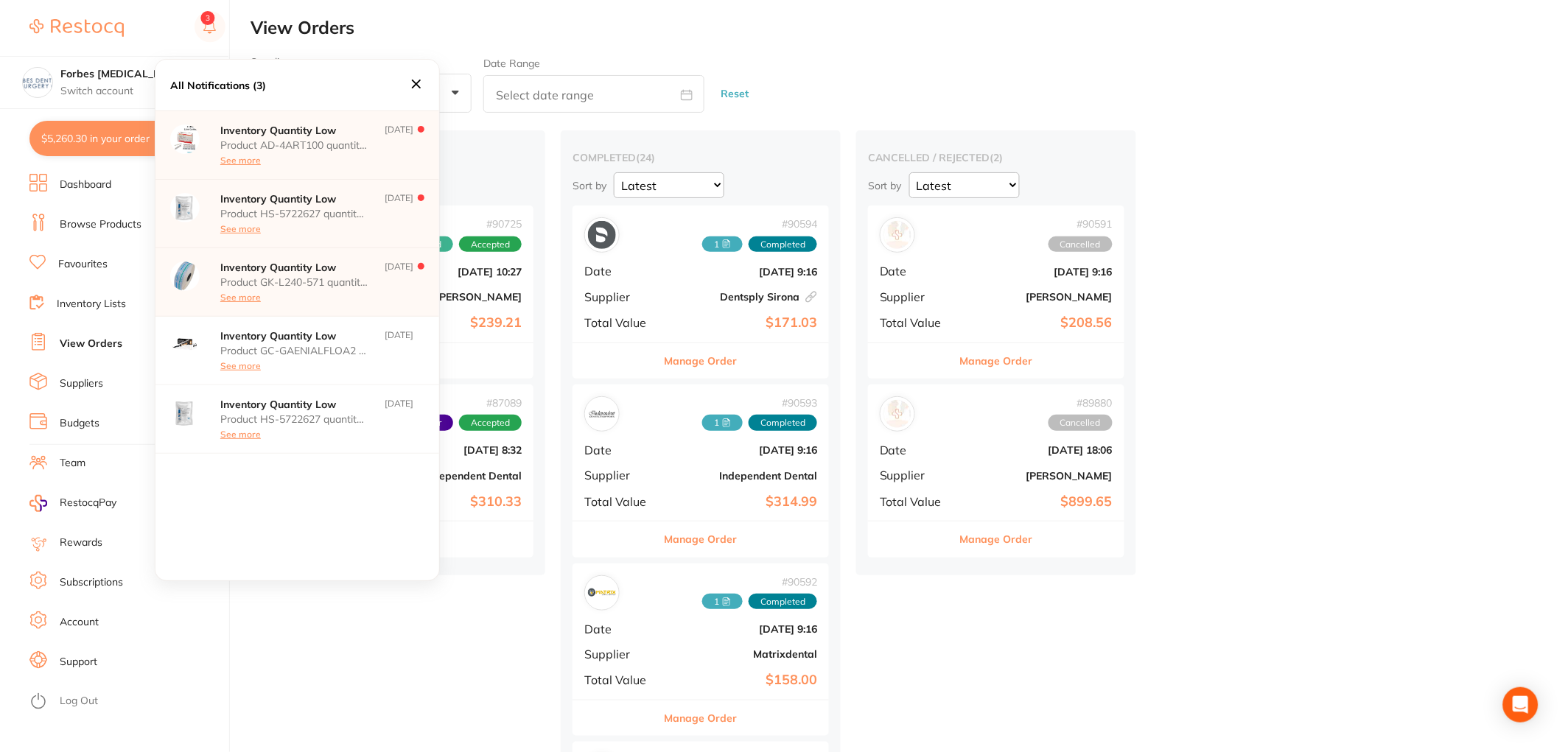
click at [332, 167] on div "Inventory Quantity Low Product AD-4ART100 quantity on hand has fallen below its…" at bounding box center [297, 145] width 284 height 69
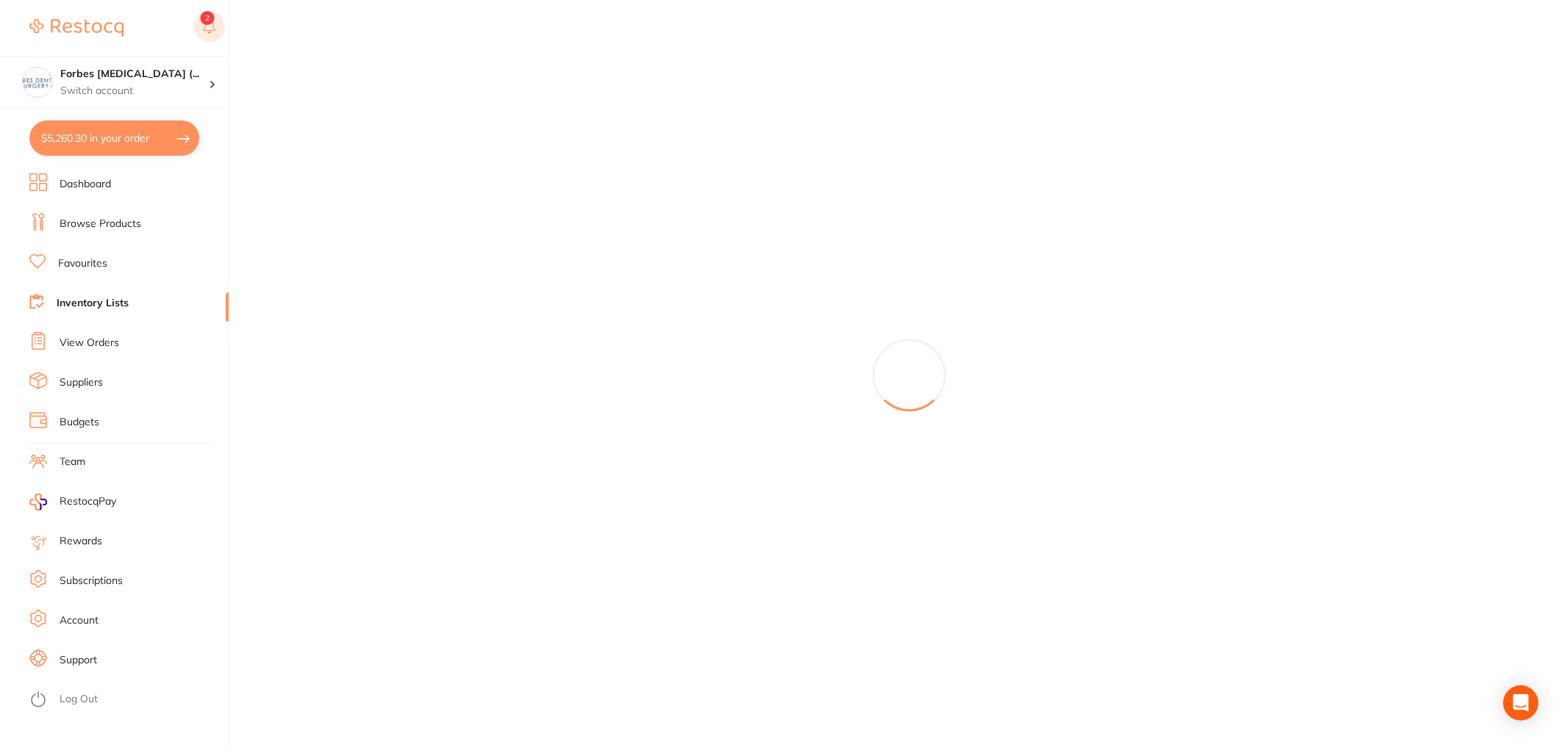
click at [214, 32] on rect at bounding box center [209, 26] width 31 height 31
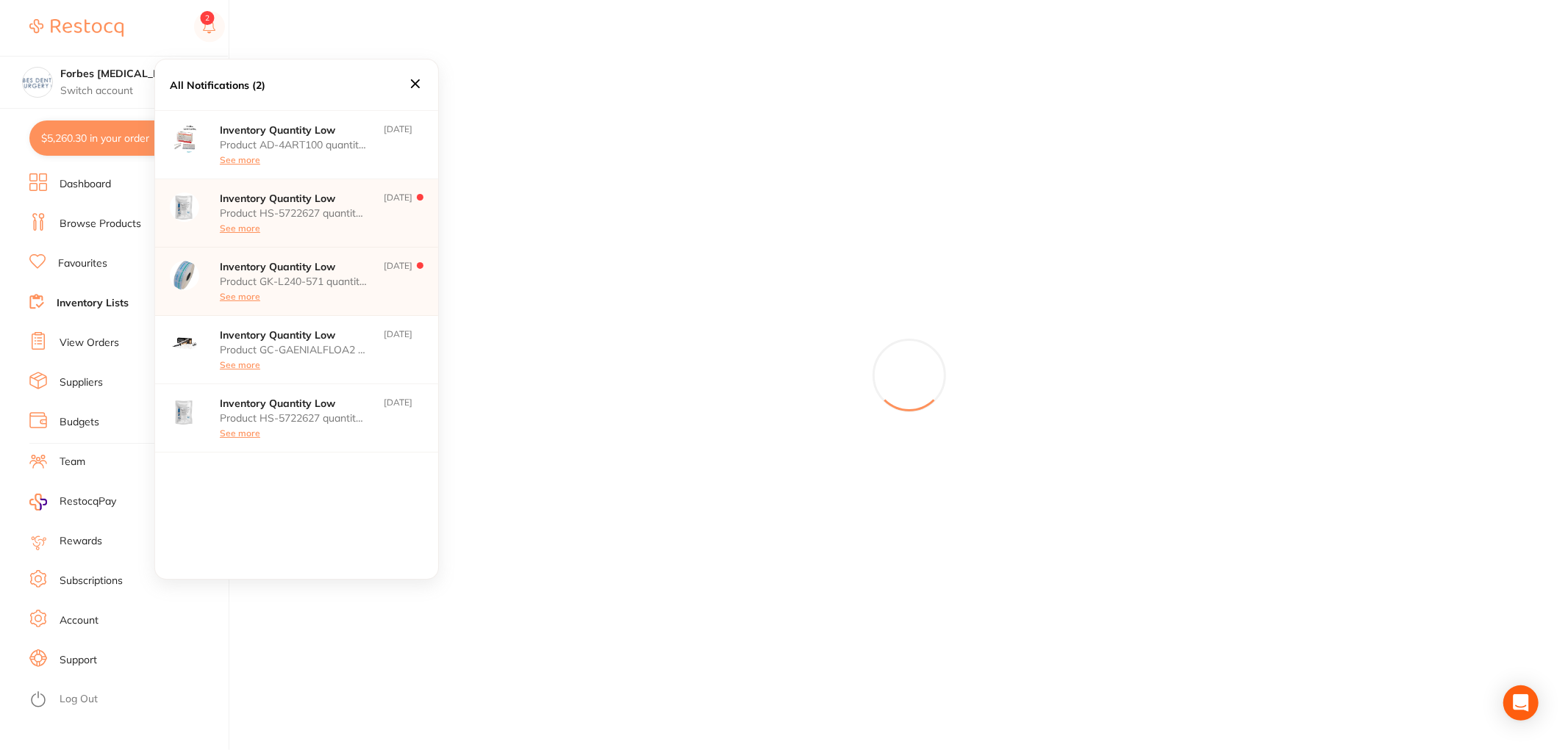
click at [313, 242] on div "Inventory Quantity Low Product HS-5722627 quantity on hand has fallen below its…" at bounding box center [296, 213] width 283 height 68
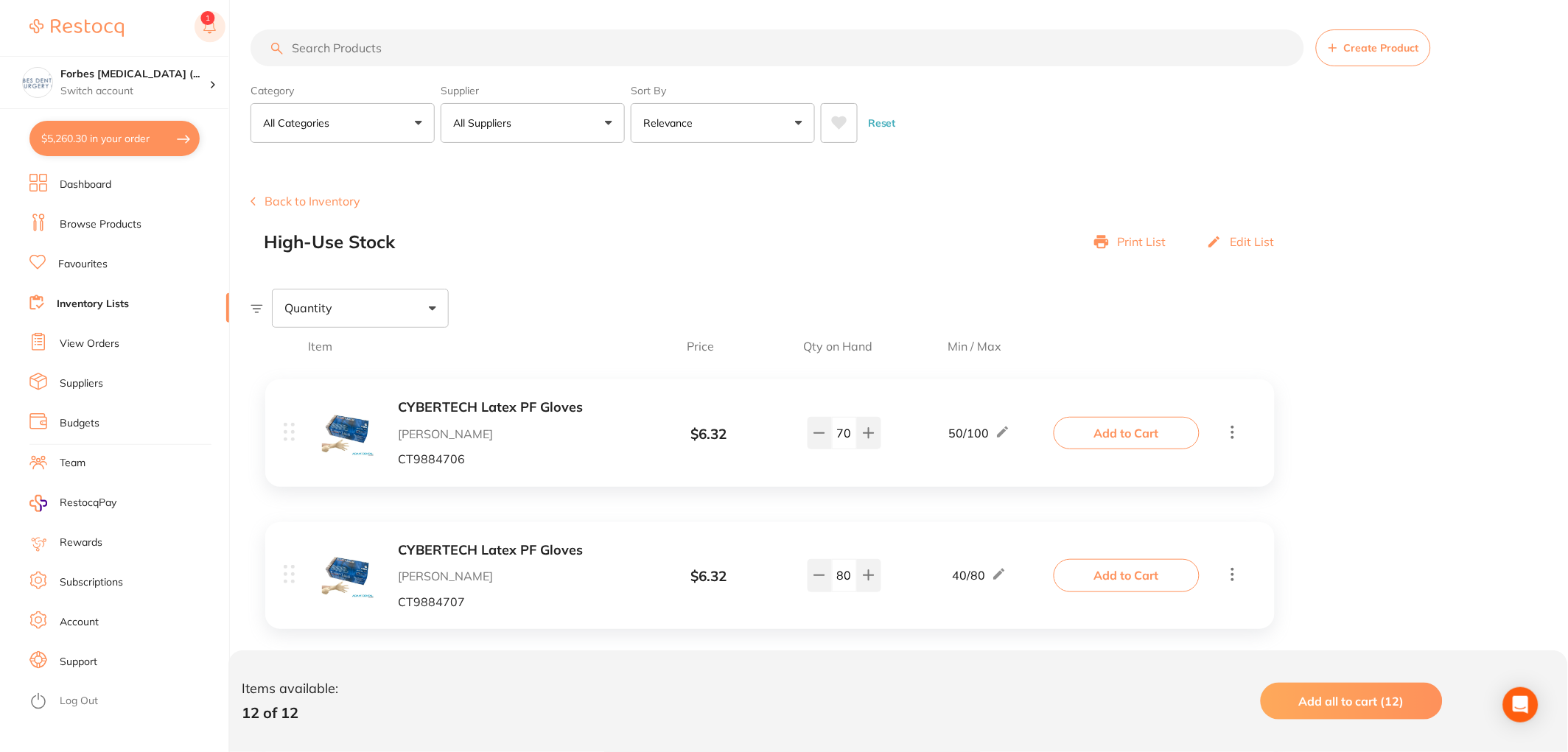
click at [207, 35] on rect at bounding box center [210, 26] width 31 height 31
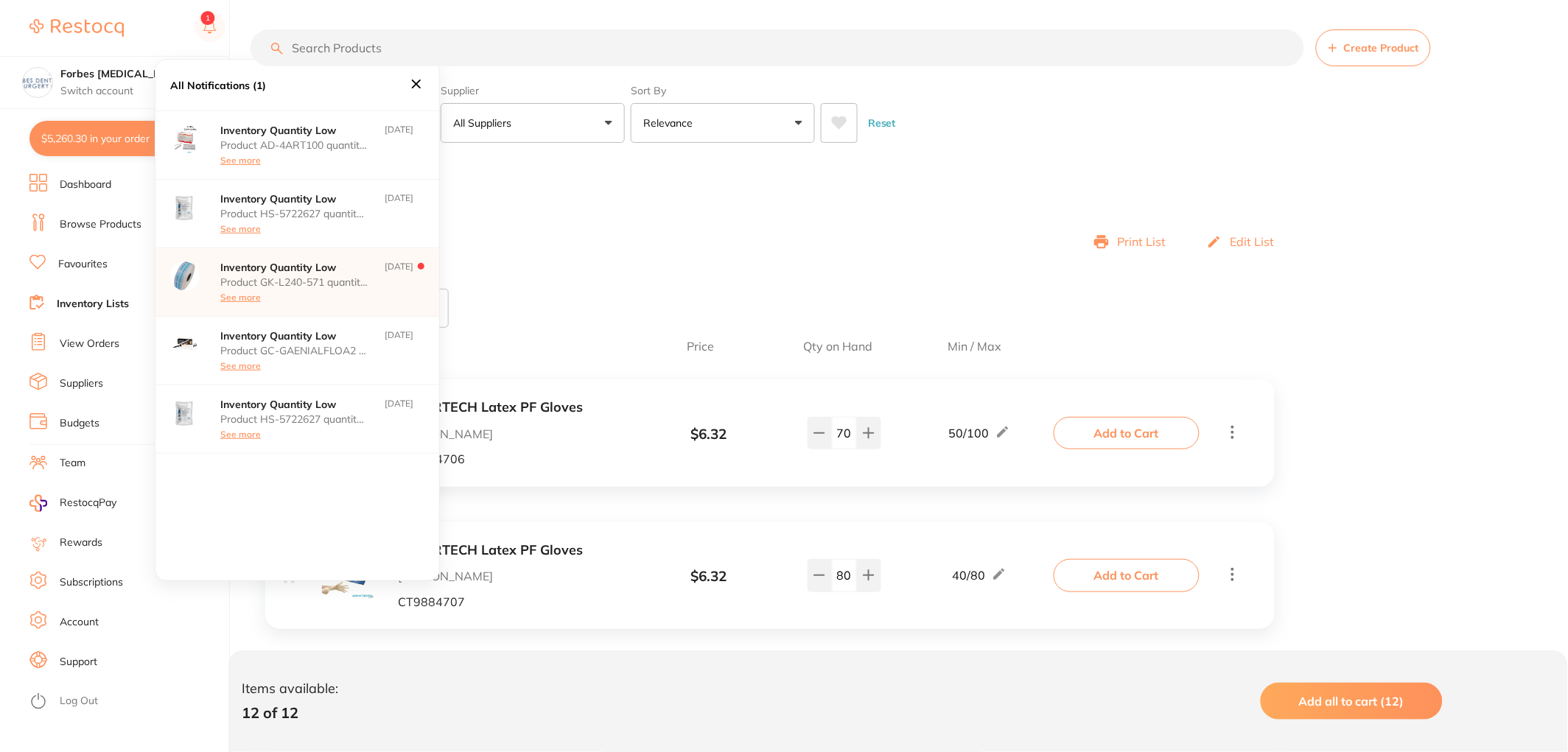
click at [295, 299] on div "Product GK-L240-571 quantity on hand has fallen below its minimum inventory thr…" at bounding box center [294, 290] width 148 height 27
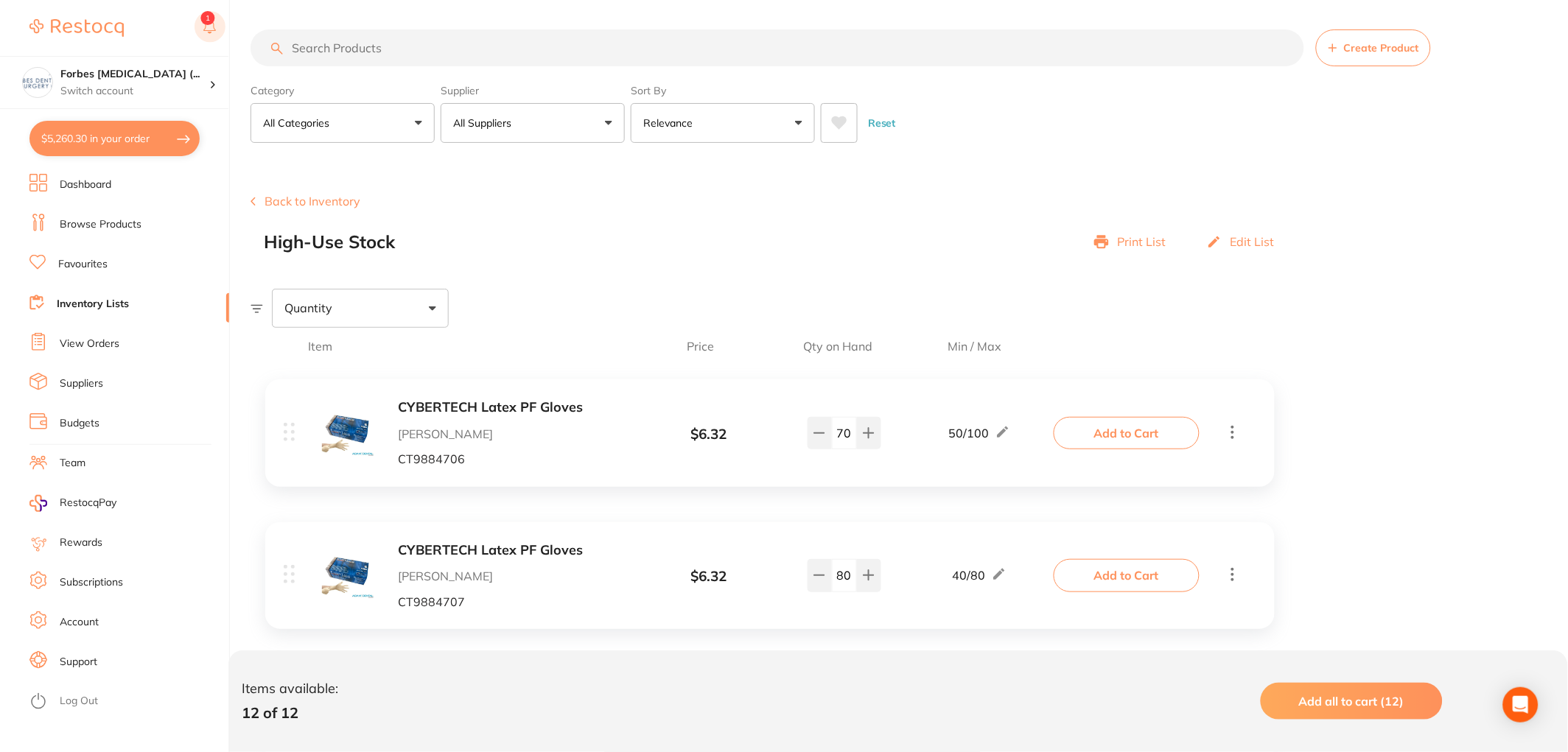
click at [211, 27] on rect at bounding box center [210, 26] width 31 height 31
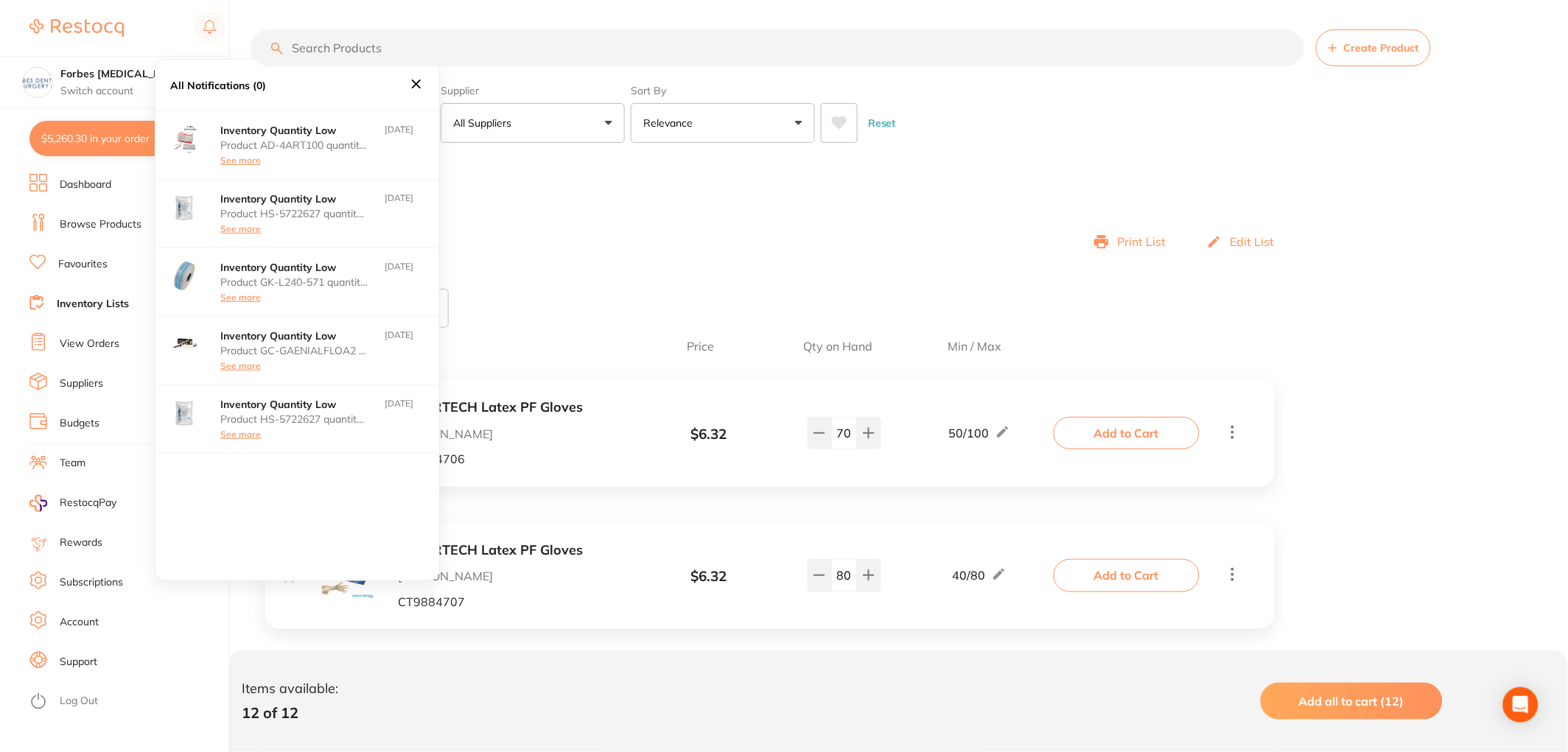
click at [418, 83] on icon at bounding box center [416, 84] width 16 height 17
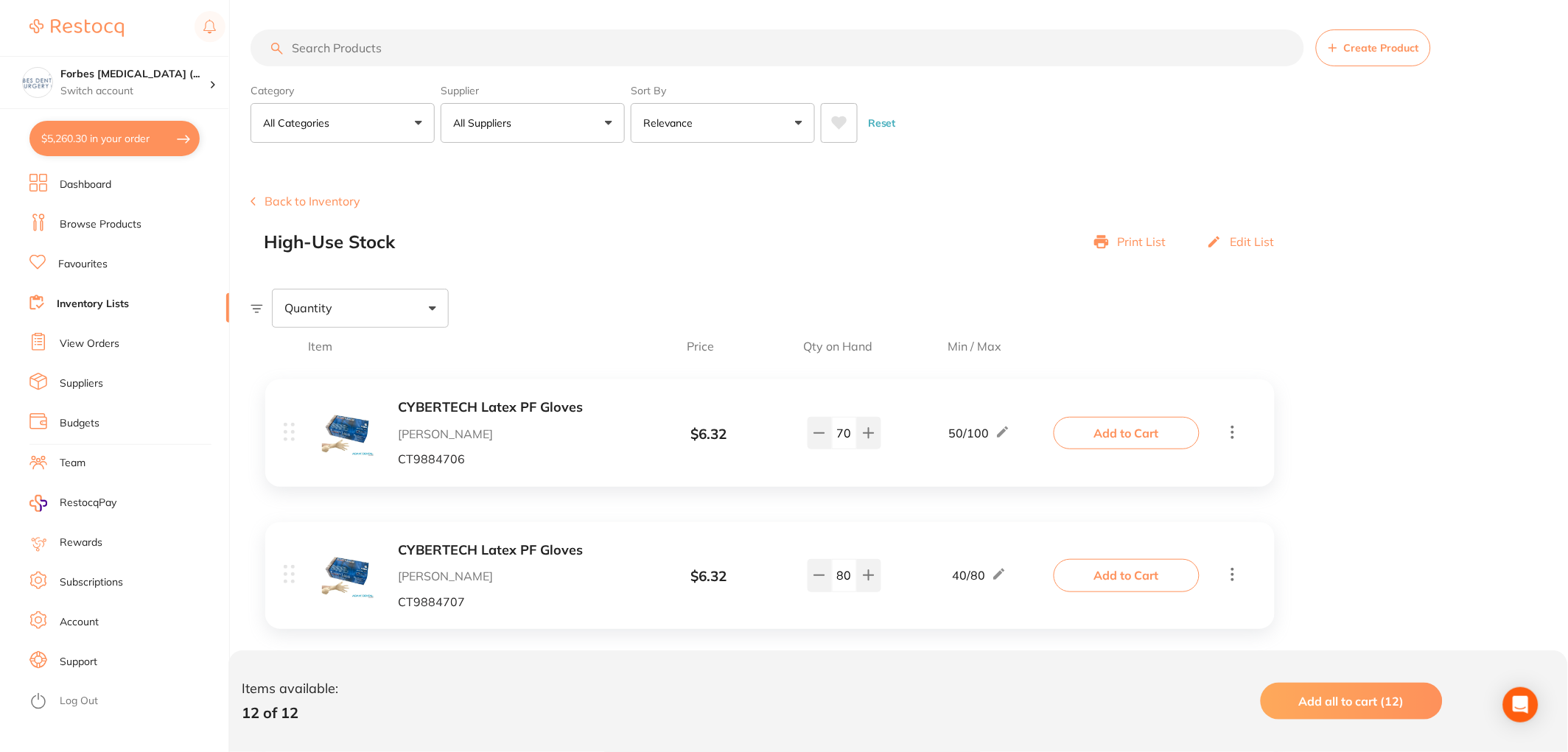
click at [124, 136] on button "$5,260.30 in your order" at bounding box center [115, 138] width 170 height 35
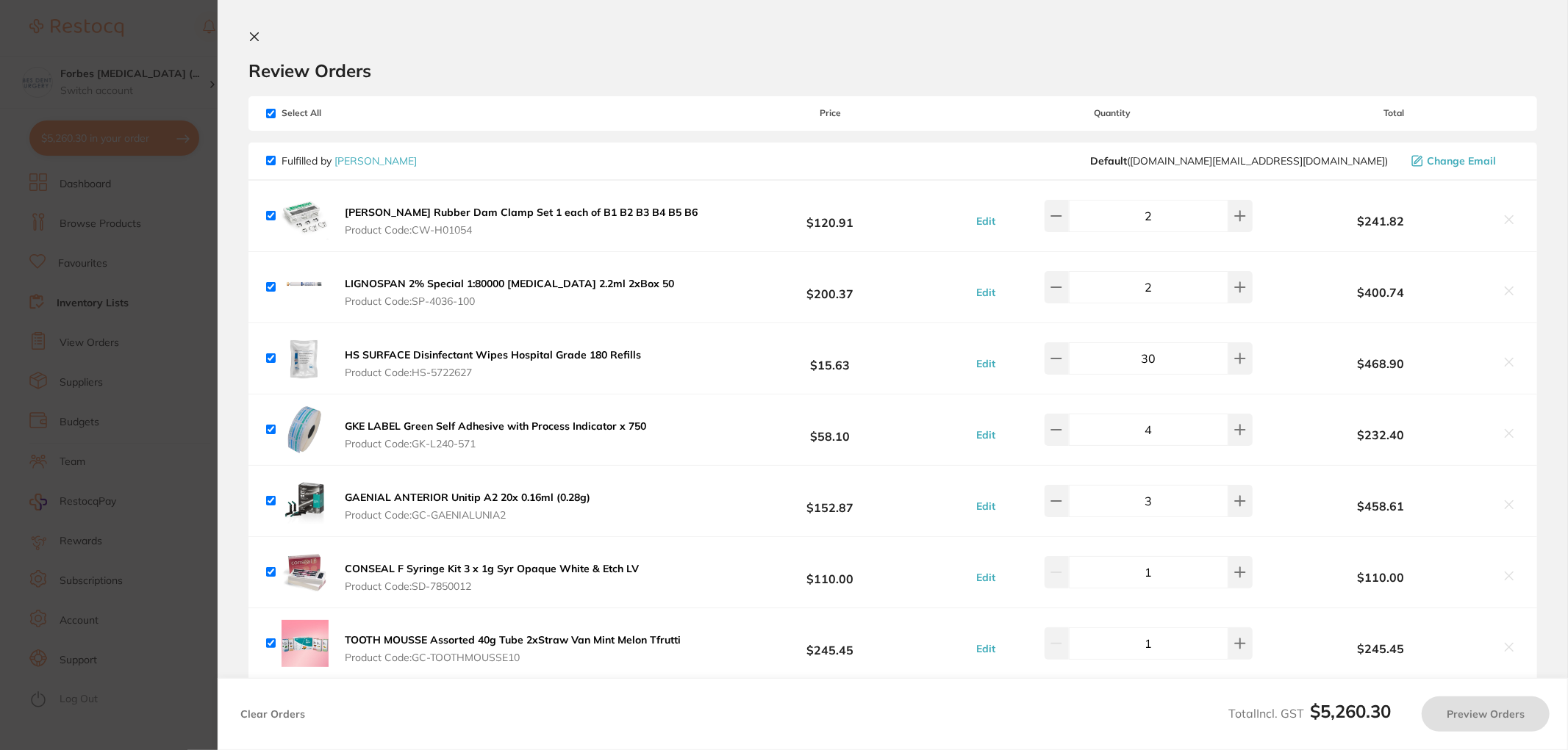
scroll to position [381, 0]
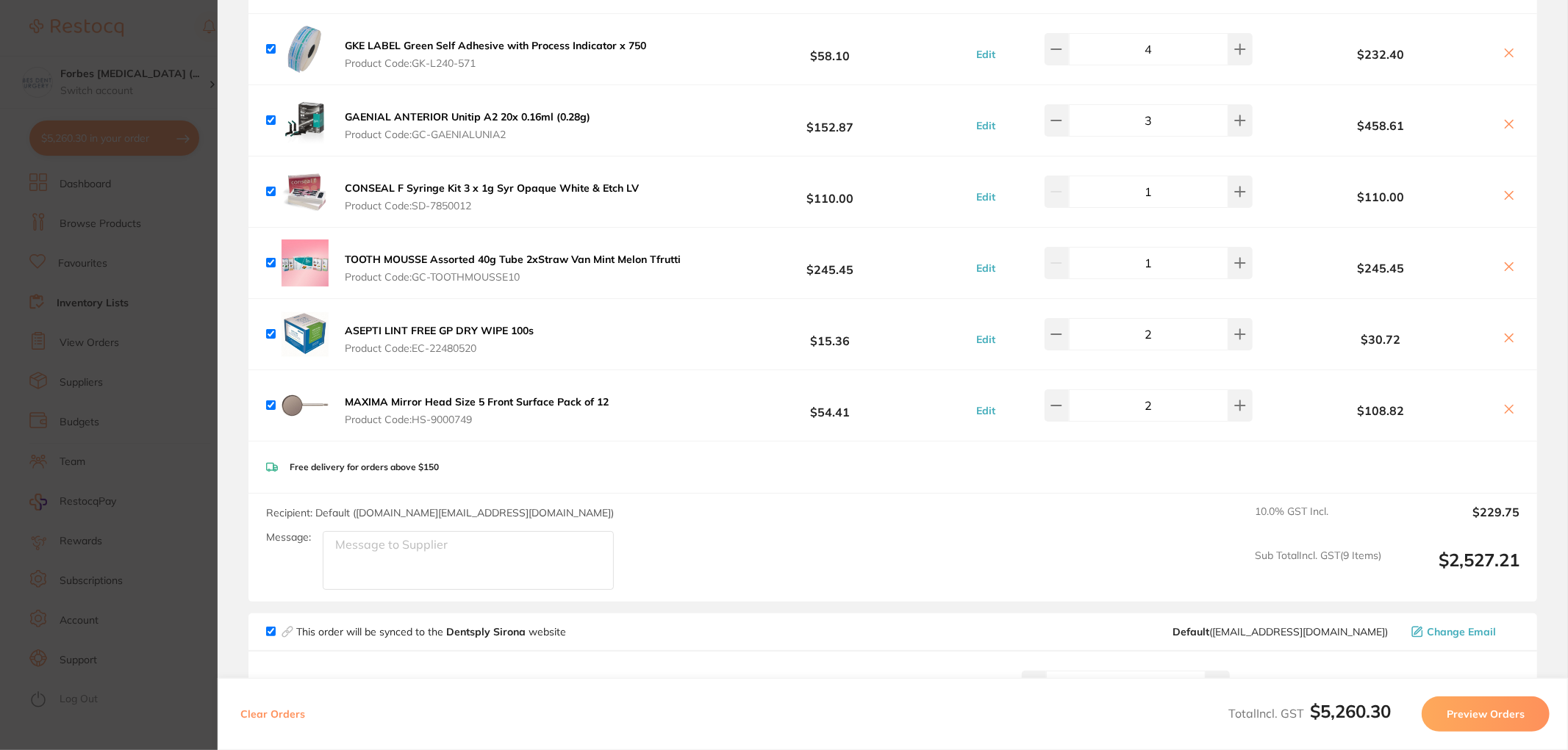
click at [30, 121] on button "$5,260.30 in your order" at bounding box center [114, 138] width 170 height 35
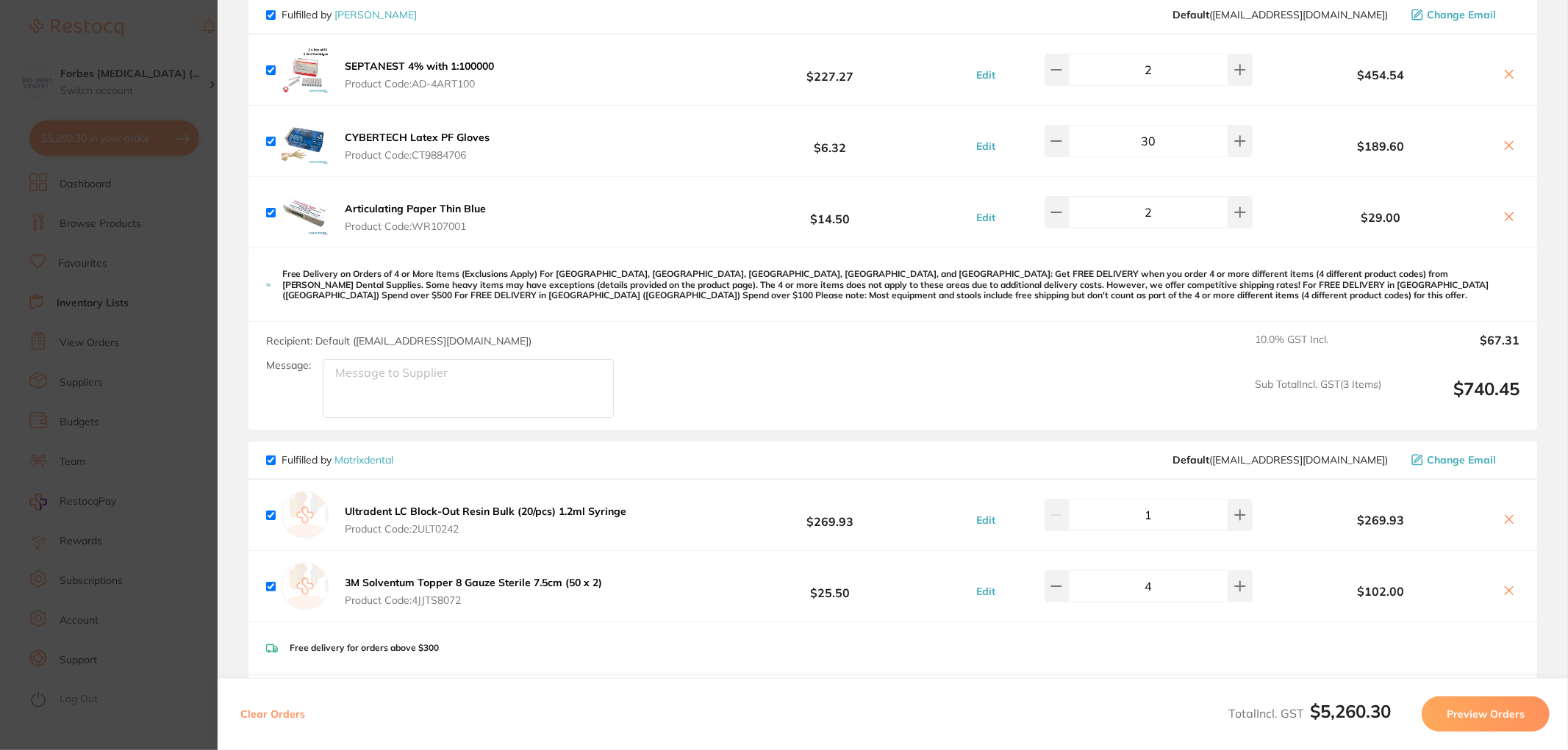
scroll to position [2572, 0]
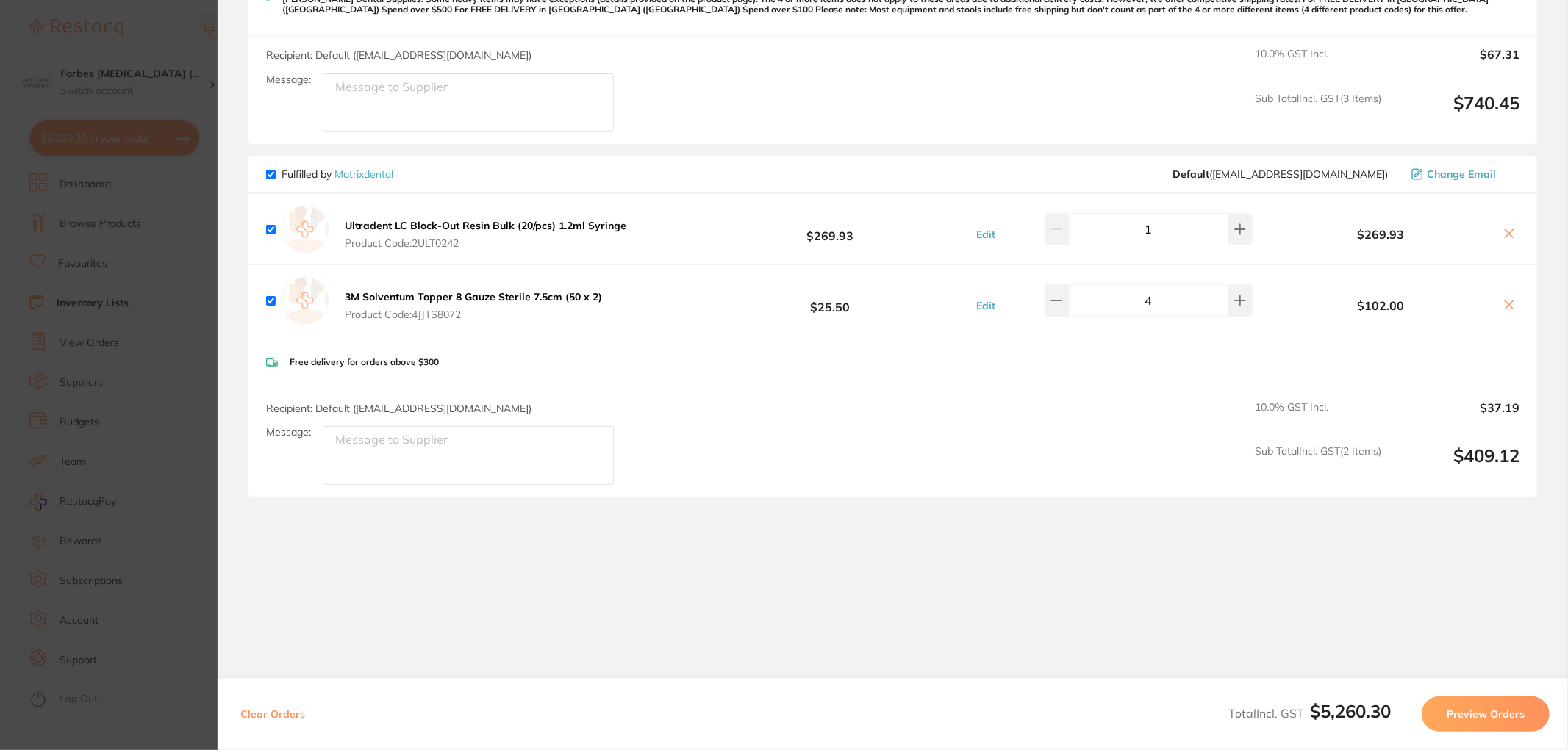
click at [680, 545] on section "Review Orders Your orders are being processed and we will notify you once we ha…" at bounding box center [893, 375] width 1351 height 750
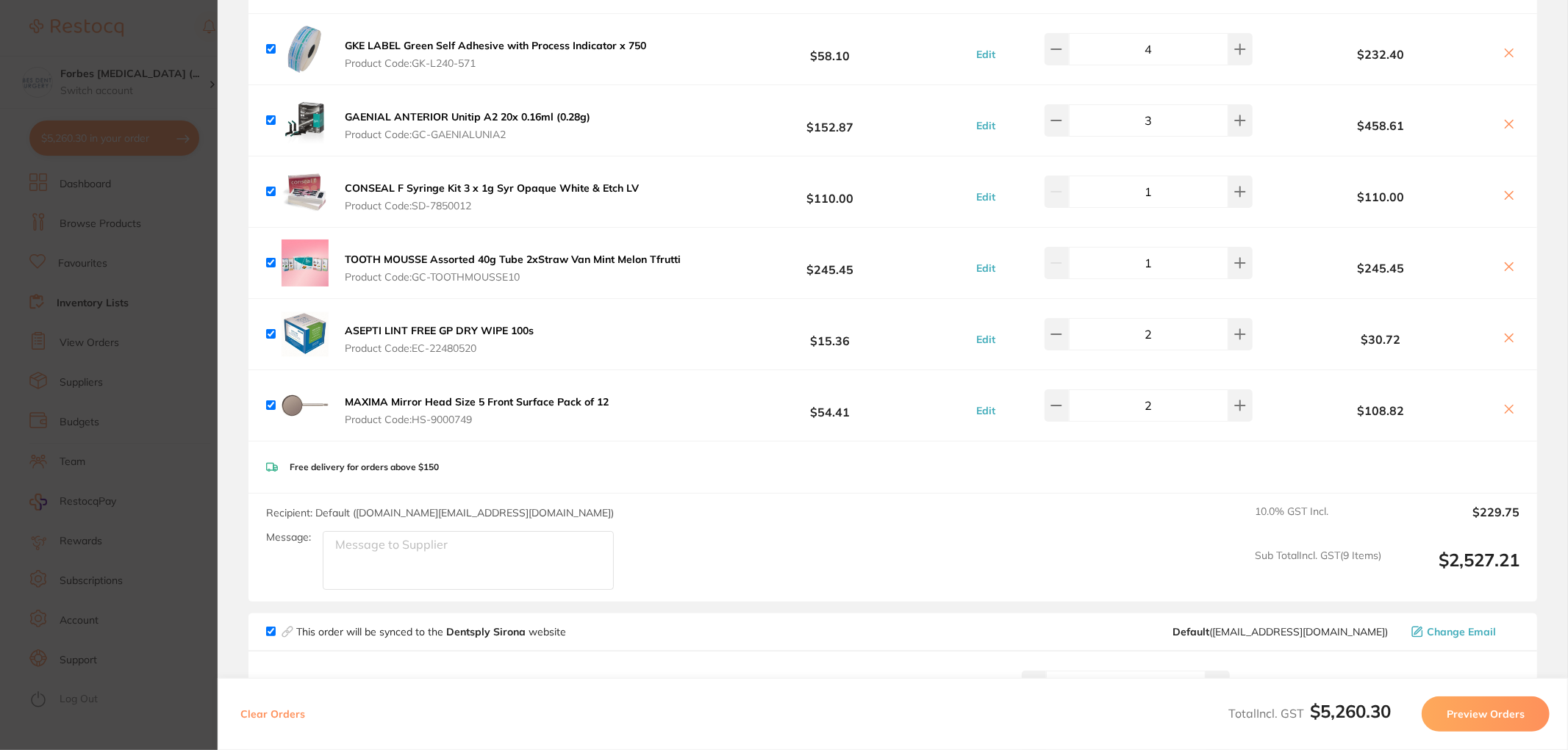
scroll to position [0, 0]
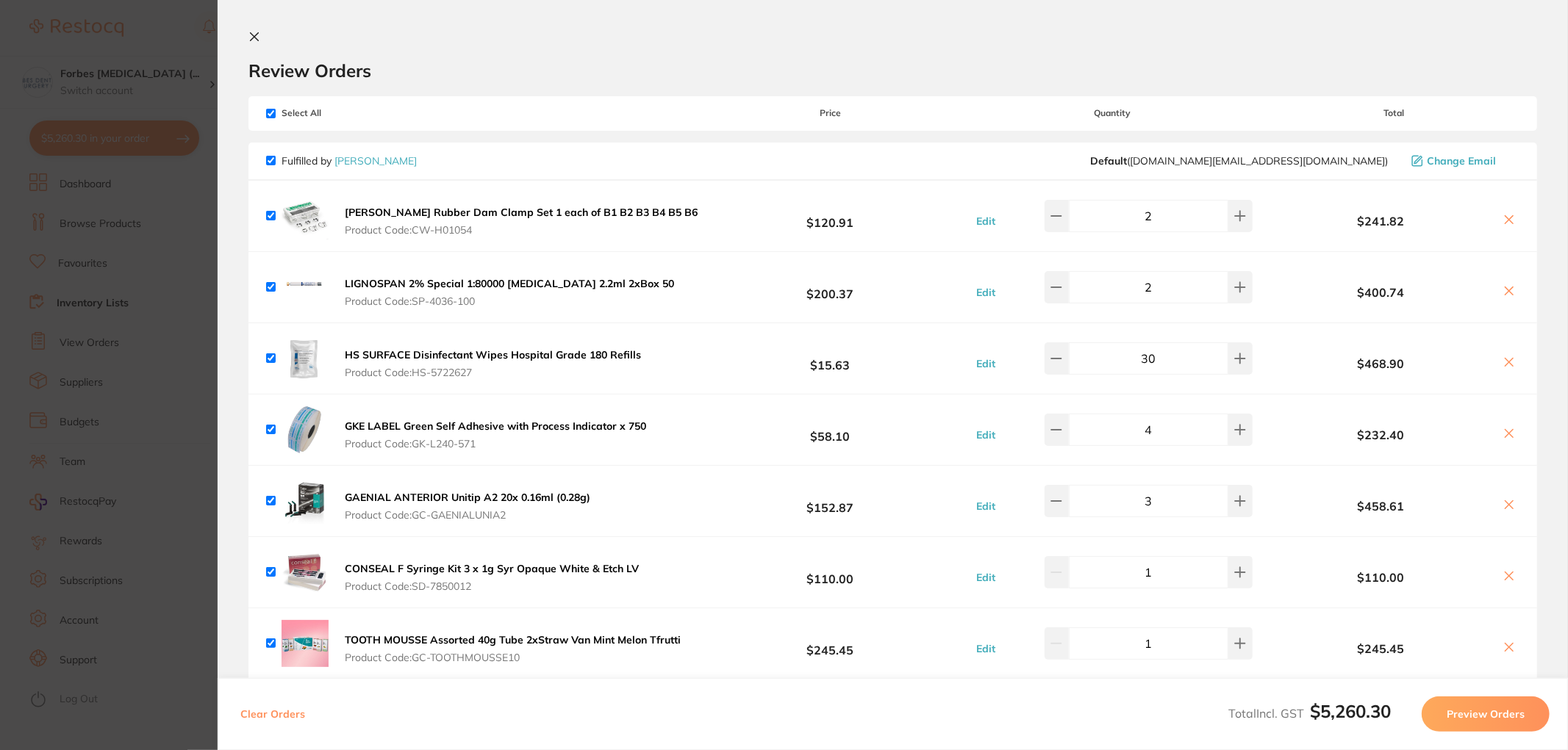
click at [1407, 675] on button "Preview Orders" at bounding box center [1486, 714] width 128 height 35
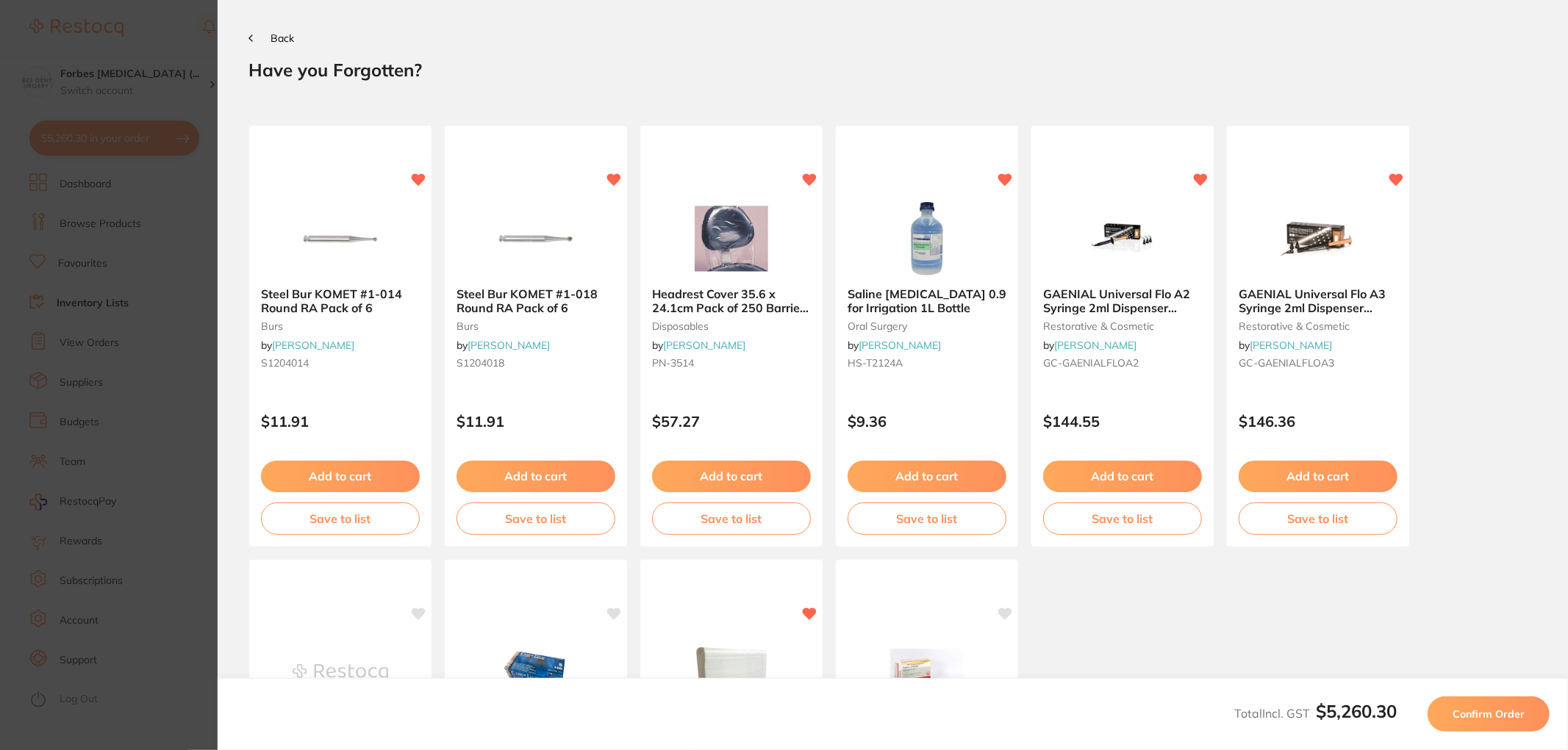
scroll to position [335, 0]
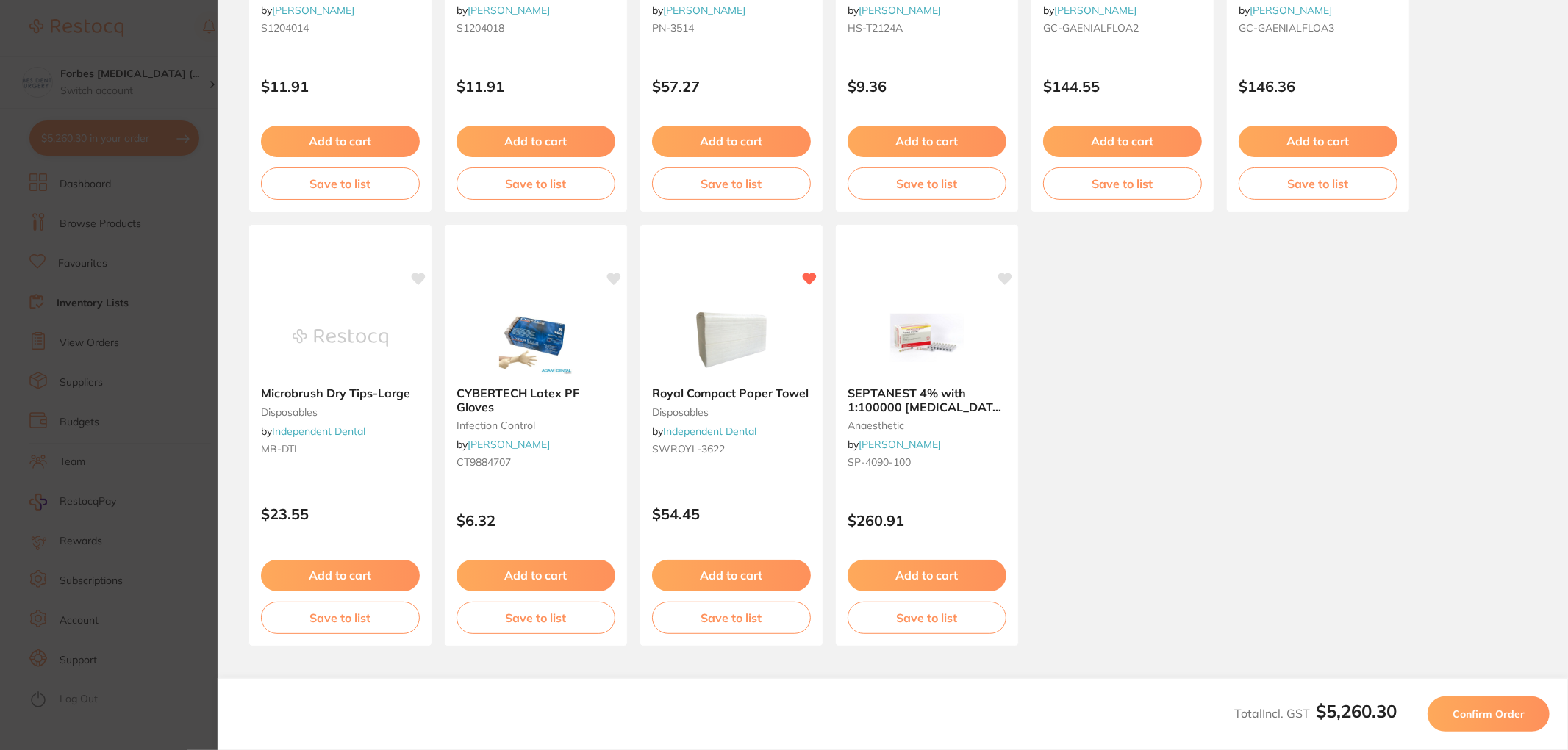
click at [1407, 675] on button "Confirm Order" at bounding box center [1489, 714] width 122 height 35
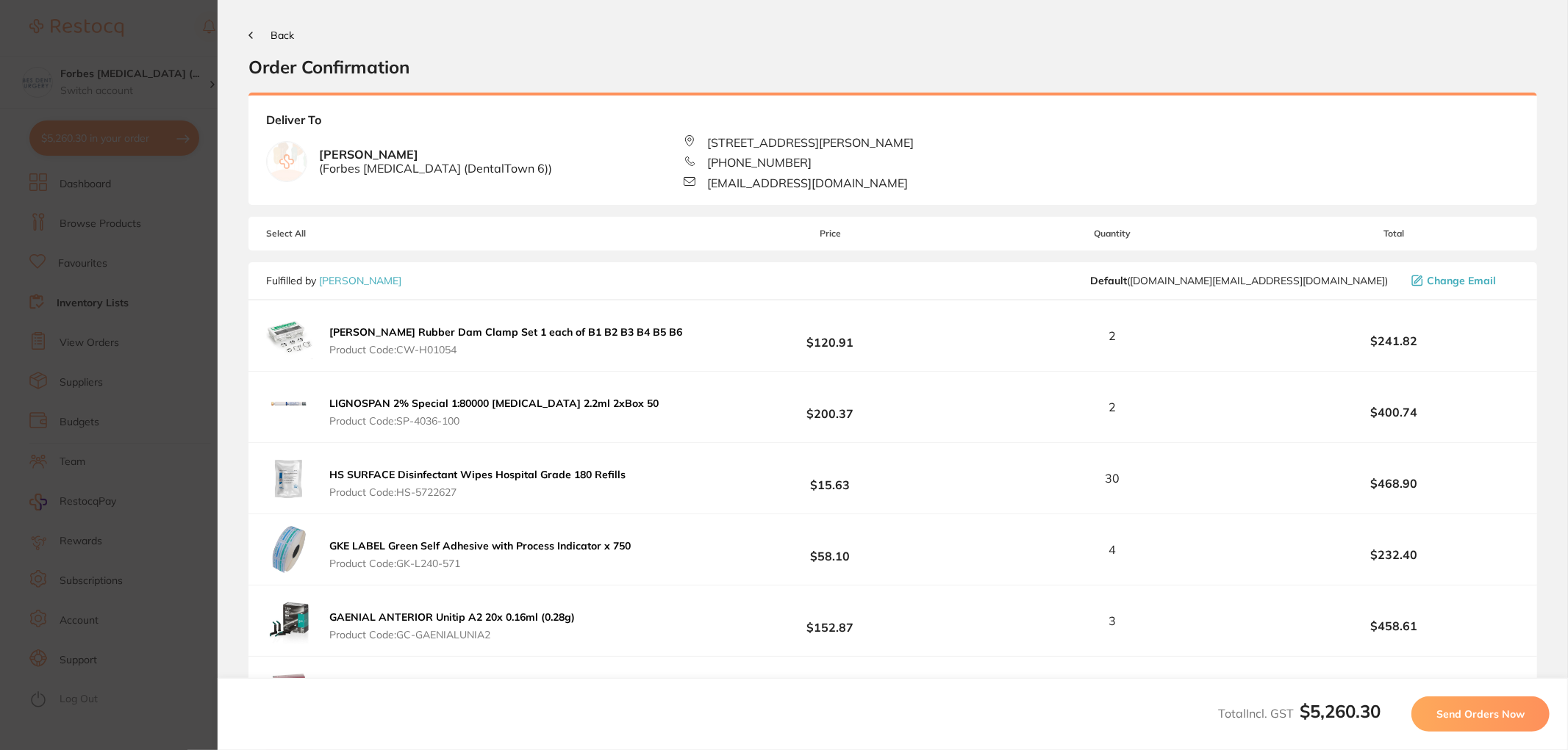
scroll to position [0, 0]
click at [1407, 675] on button "Send Orders Now" at bounding box center [1480, 714] width 138 height 35
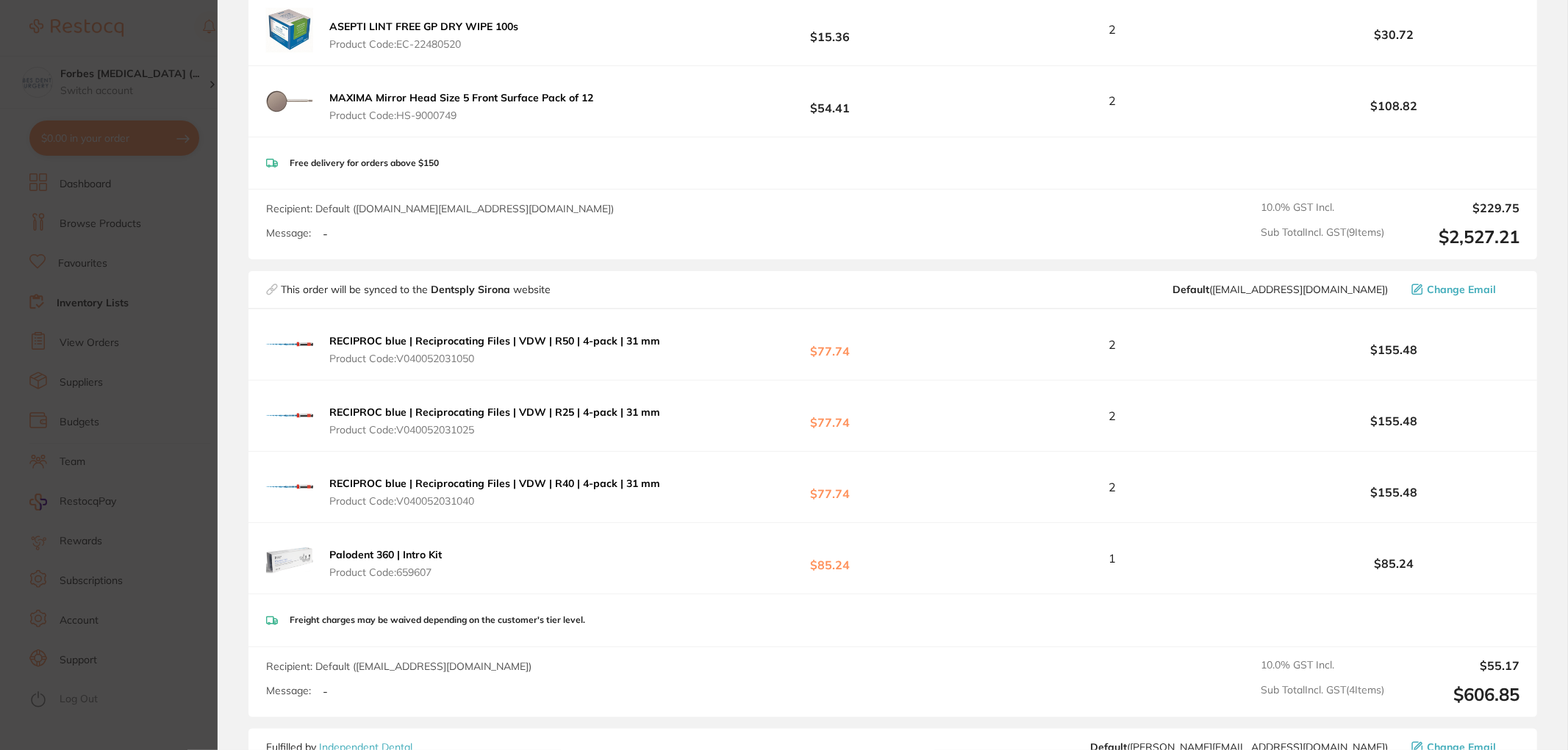
scroll to position [761, 0]
